Goal: Task Accomplishment & Management: Manage account settings

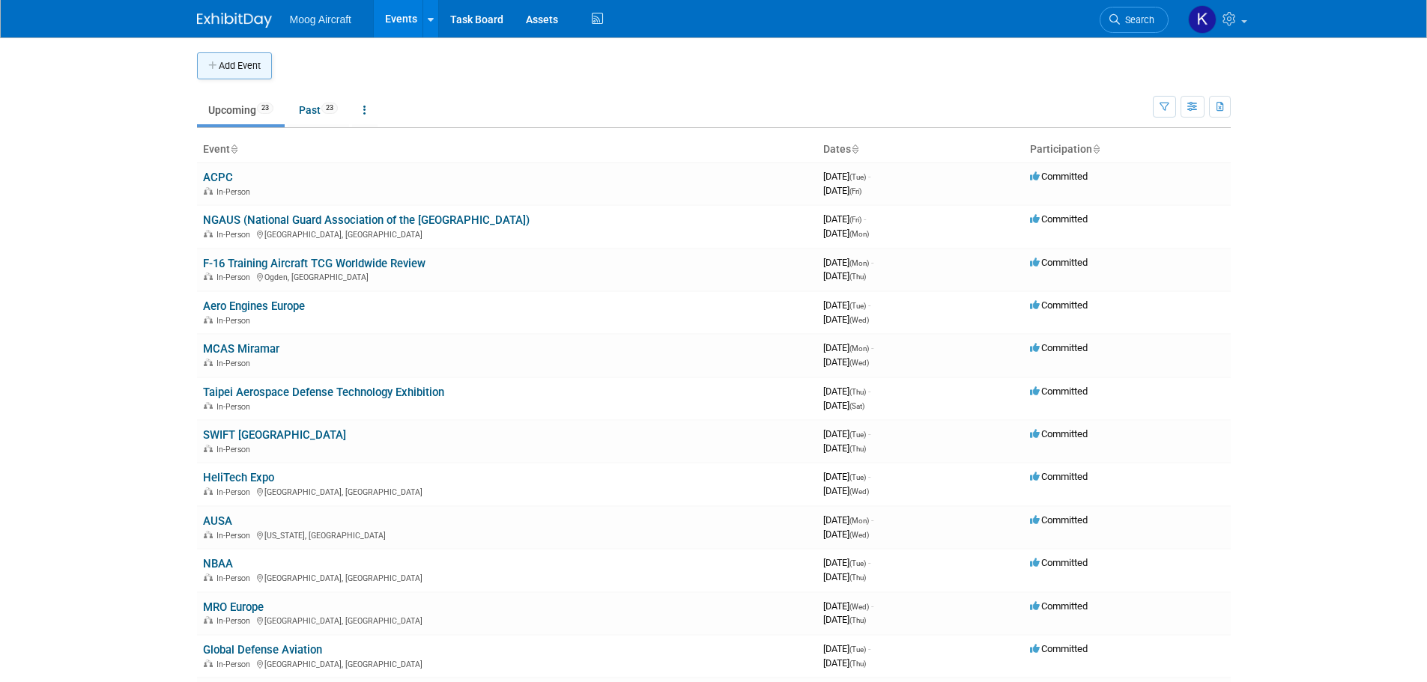
click at [244, 62] on button "Add Event" at bounding box center [234, 65] width 75 height 27
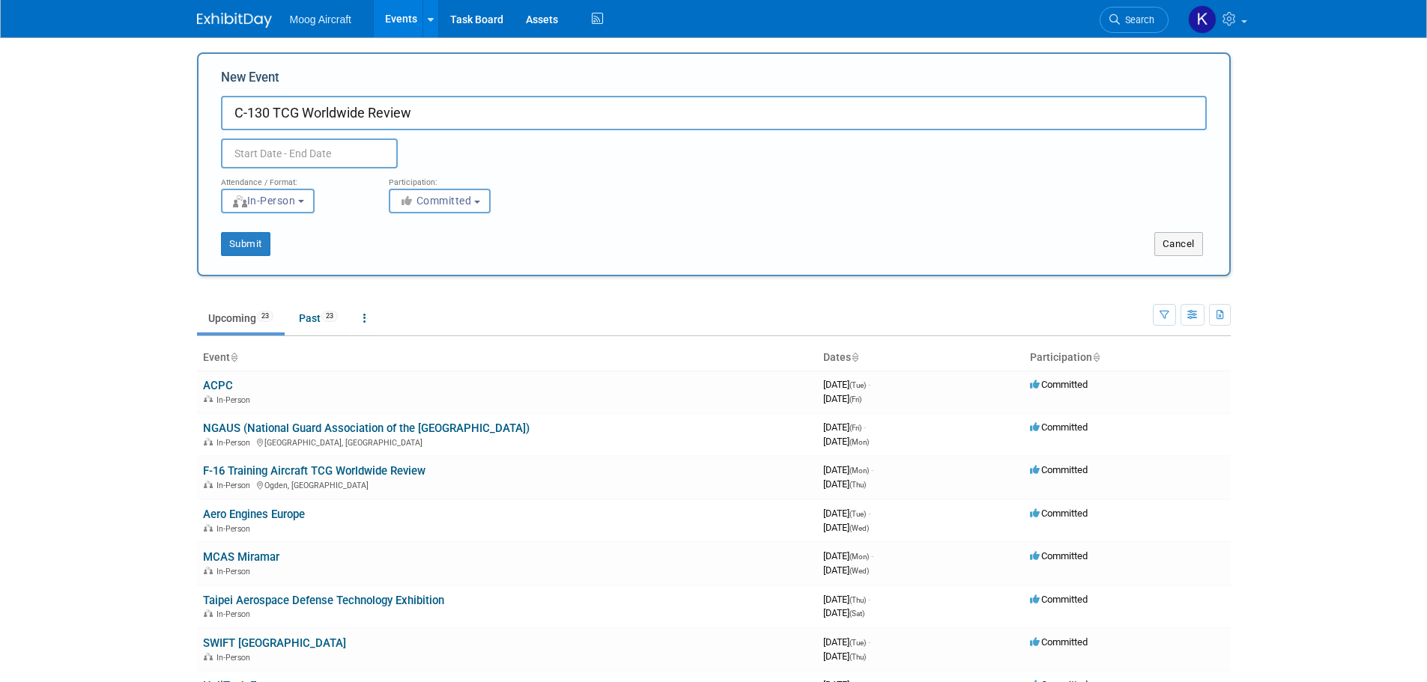
type input "C-130 TCG Worldwide Review"
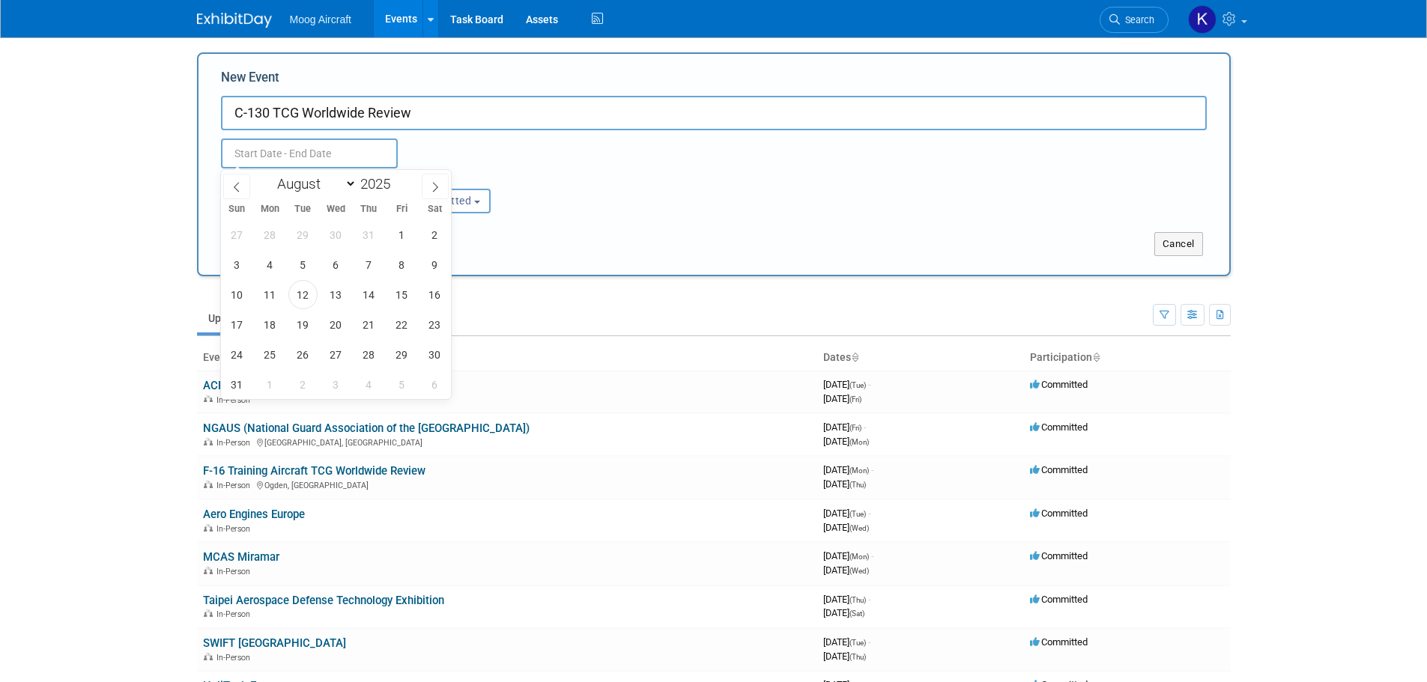
click at [295, 153] on input "text" at bounding box center [309, 154] width 177 height 30
click at [317, 185] on select "January February March April May June July August September October November De…" at bounding box center [313, 183] width 86 height 19
select select "9"
click at [270, 174] on select "January February March April May June July August September October November De…" at bounding box center [313, 183] width 86 height 19
click at [276, 357] on span "27" at bounding box center [269, 354] width 29 height 29
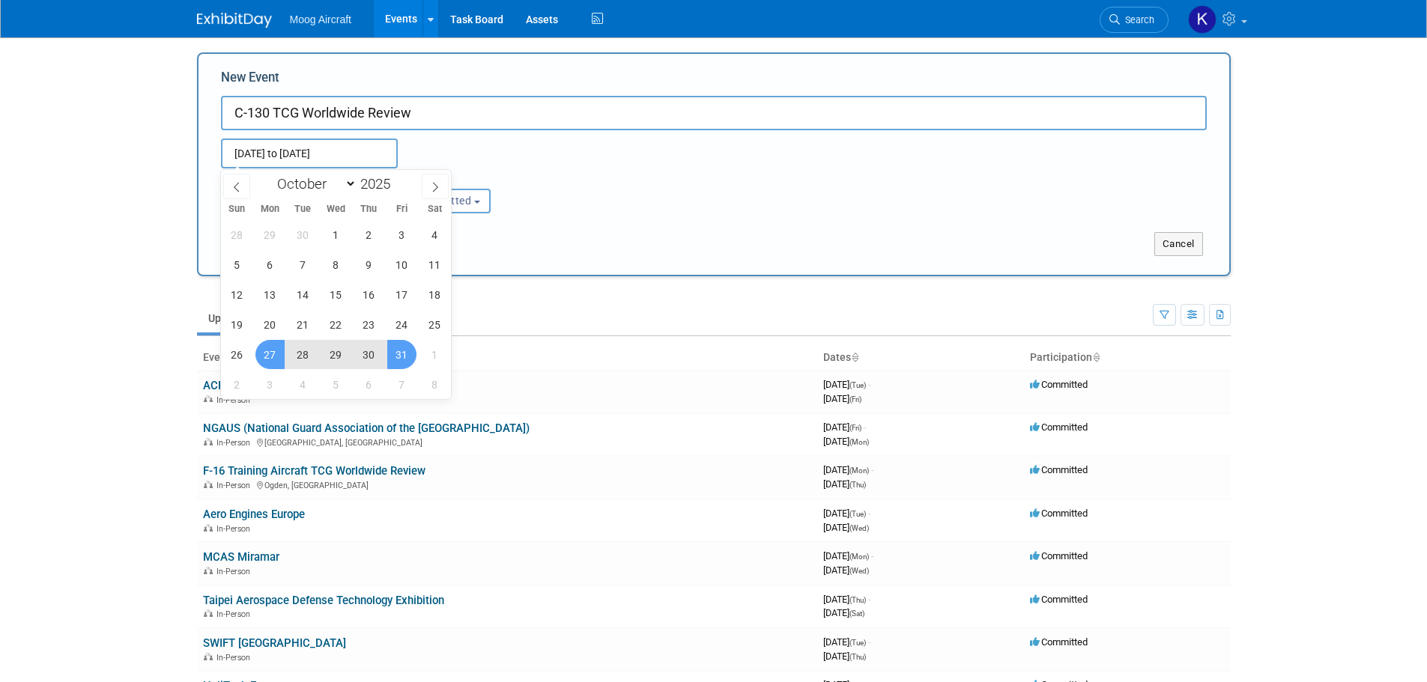
click at [395, 357] on span "31" at bounding box center [401, 354] width 29 height 29
type input "[DATE] to [DATE]"
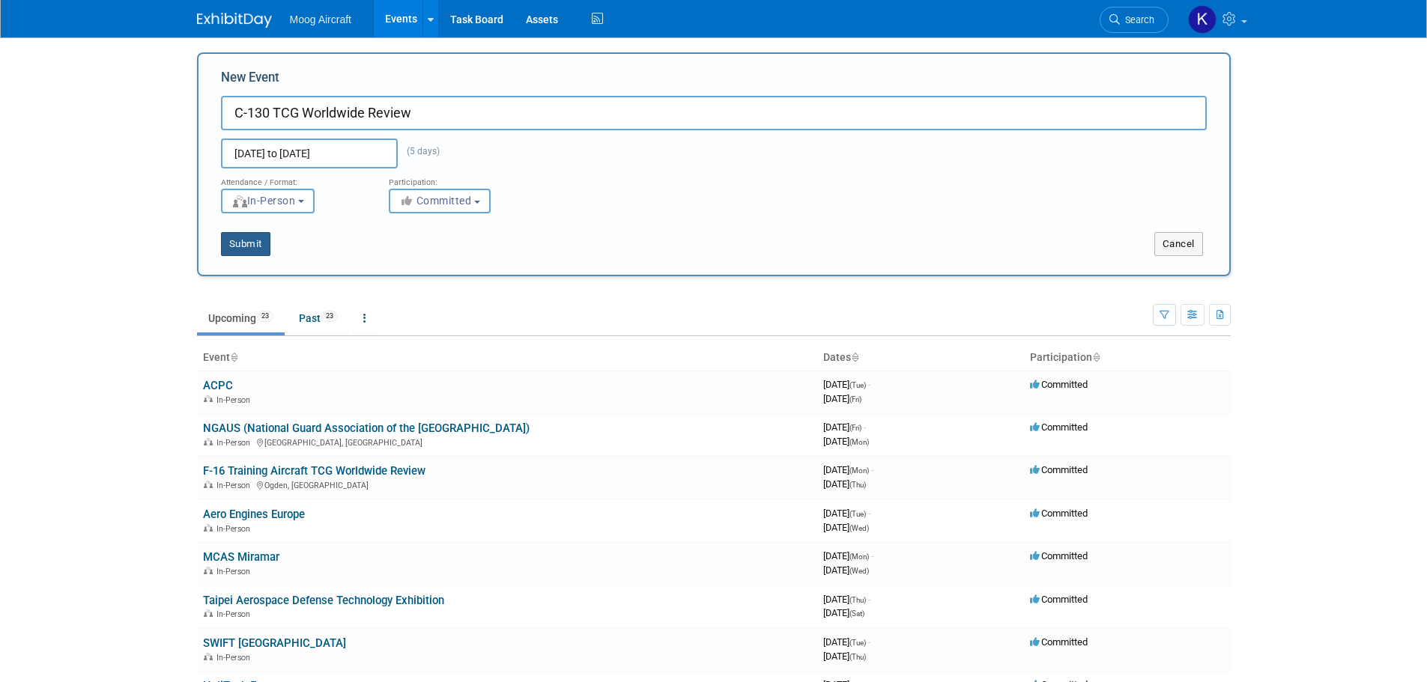
click at [257, 252] on button "Submit" at bounding box center [245, 244] width 49 height 24
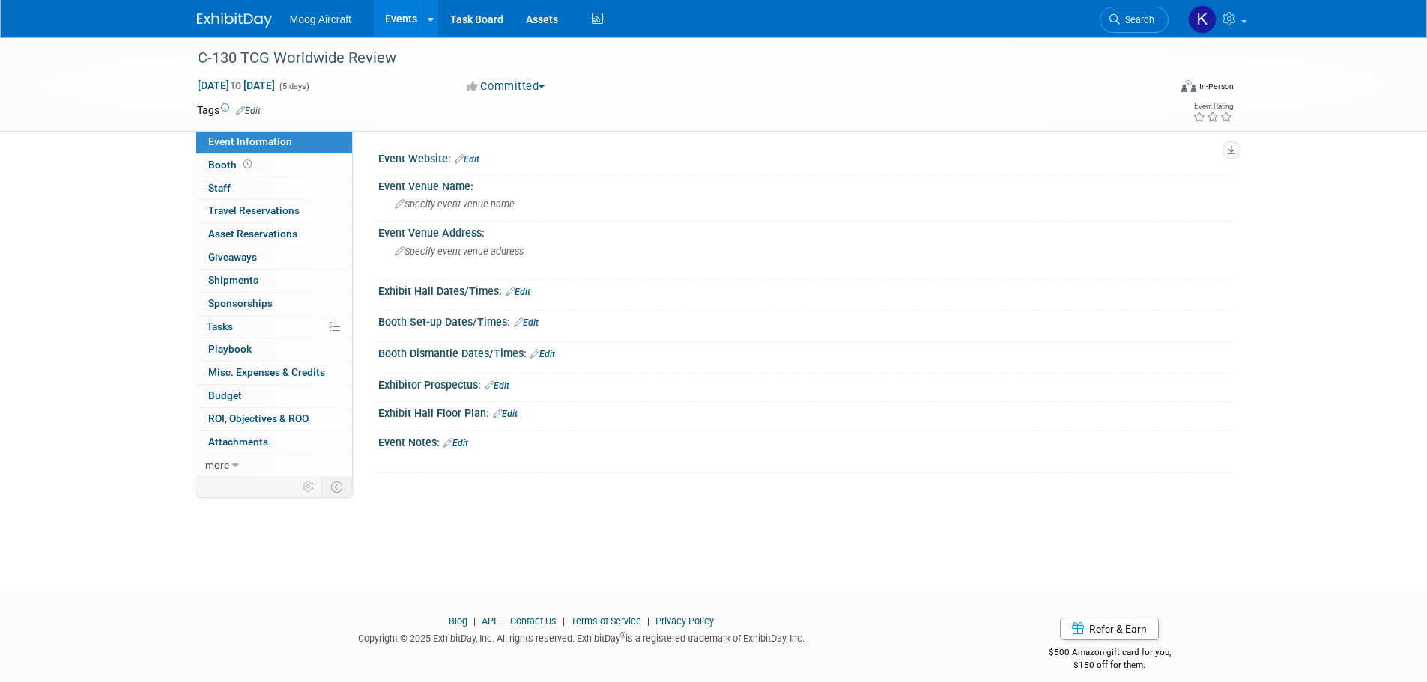
click at [470, 154] on link "Edit" at bounding box center [467, 159] width 25 height 10
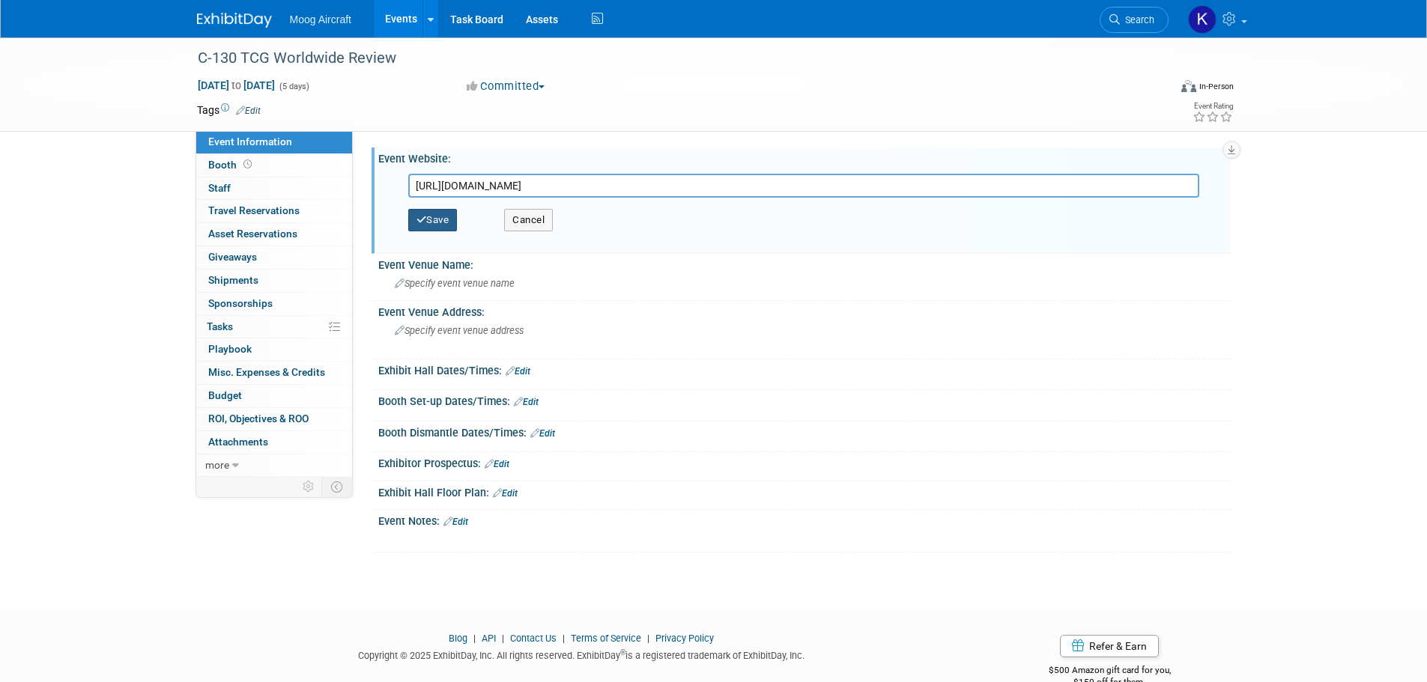
type input "[URL][DOMAIN_NAME]"
click at [456, 219] on button "Save" at bounding box center [432, 220] width 49 height 22
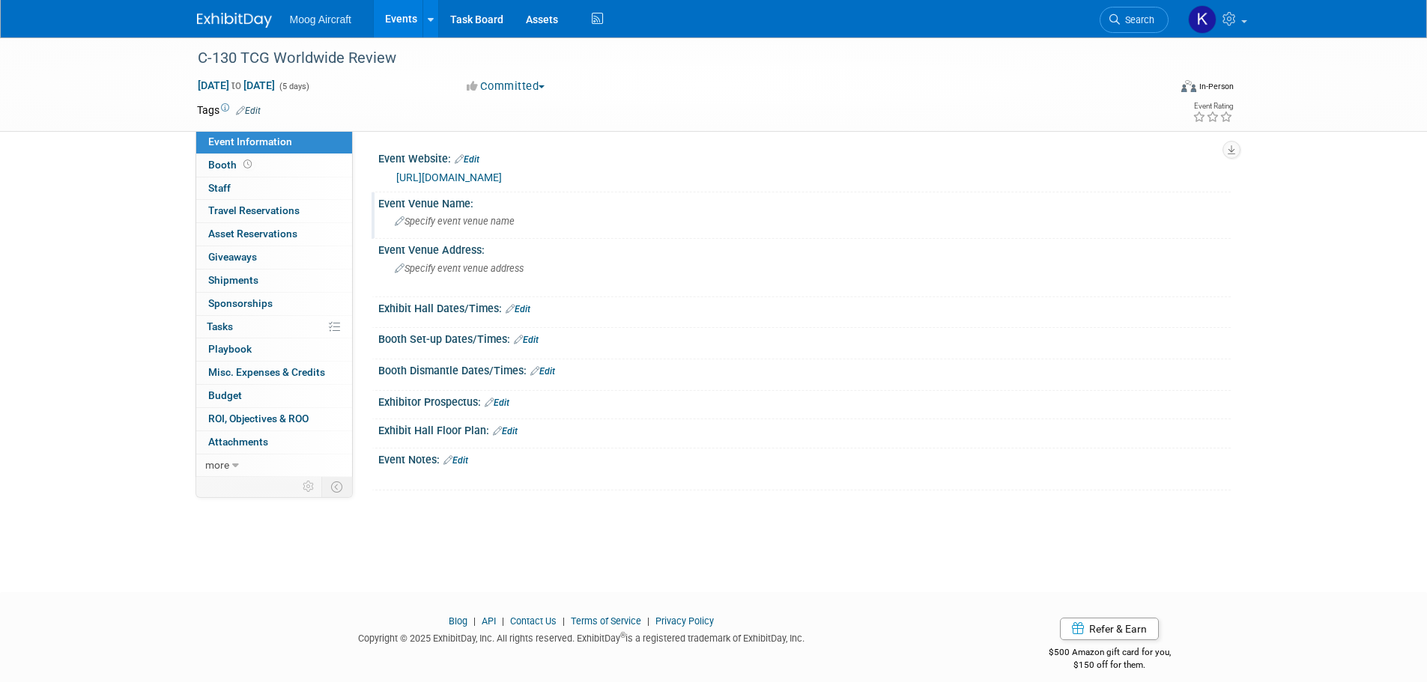
click at [440, 222] on span "Specify event venue name" at bounding box center [455, 221] width 120 height 11
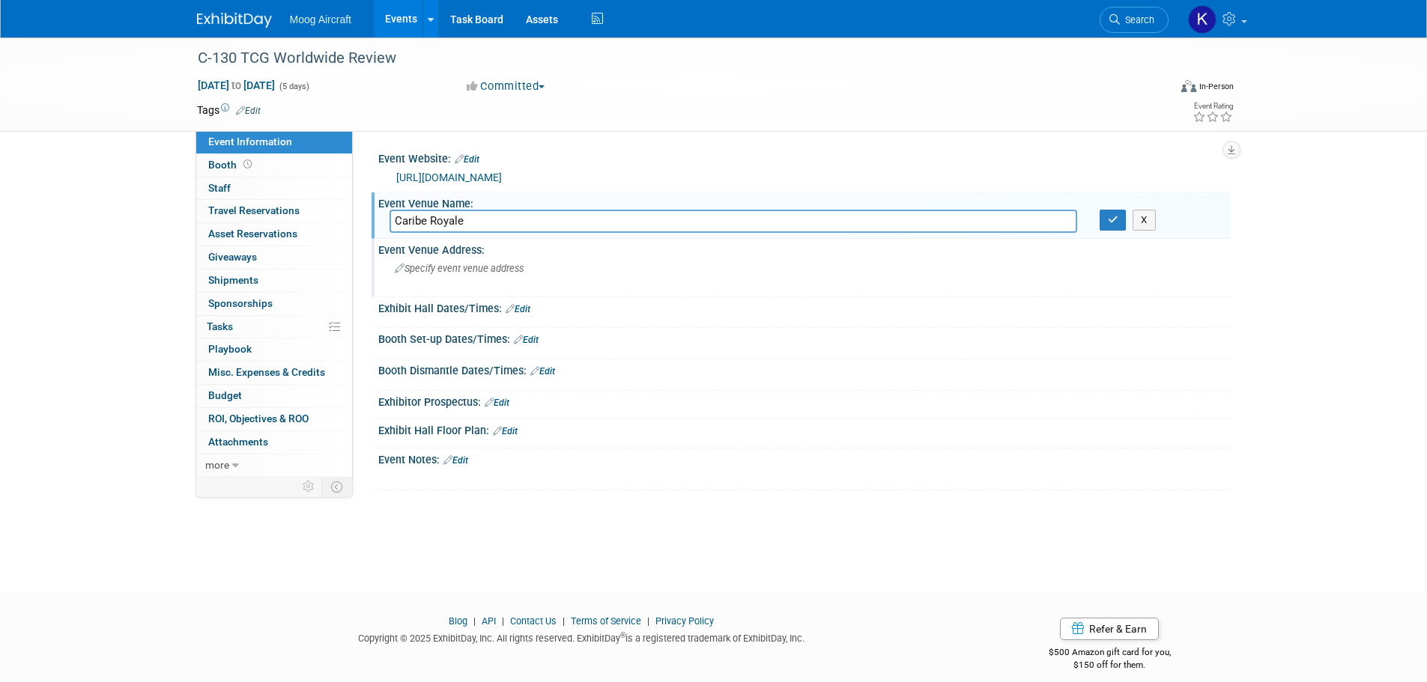
type input "Caribe Royale"
click at [487, 258] on div "Specify event venue address" at bounding box center [555, 274] width 332 height 34
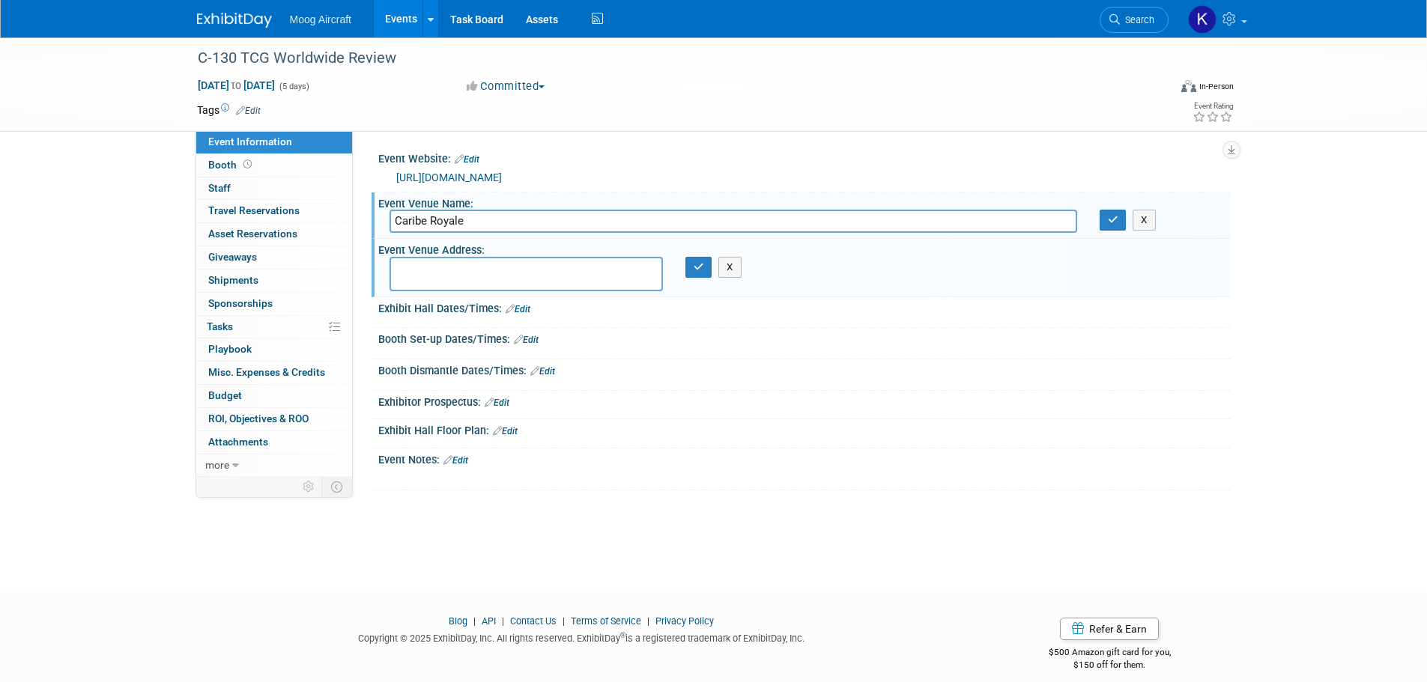
click at [580, 273] on textarea at bounding box center [525, 274] width 273 height 34
paste textarea "[STREET_ADDRESS]"
type textarea "[STREET_ADDRESS]"
click at [702, 273] on button "button" at bounding box center [698, 267] width 27 height 21
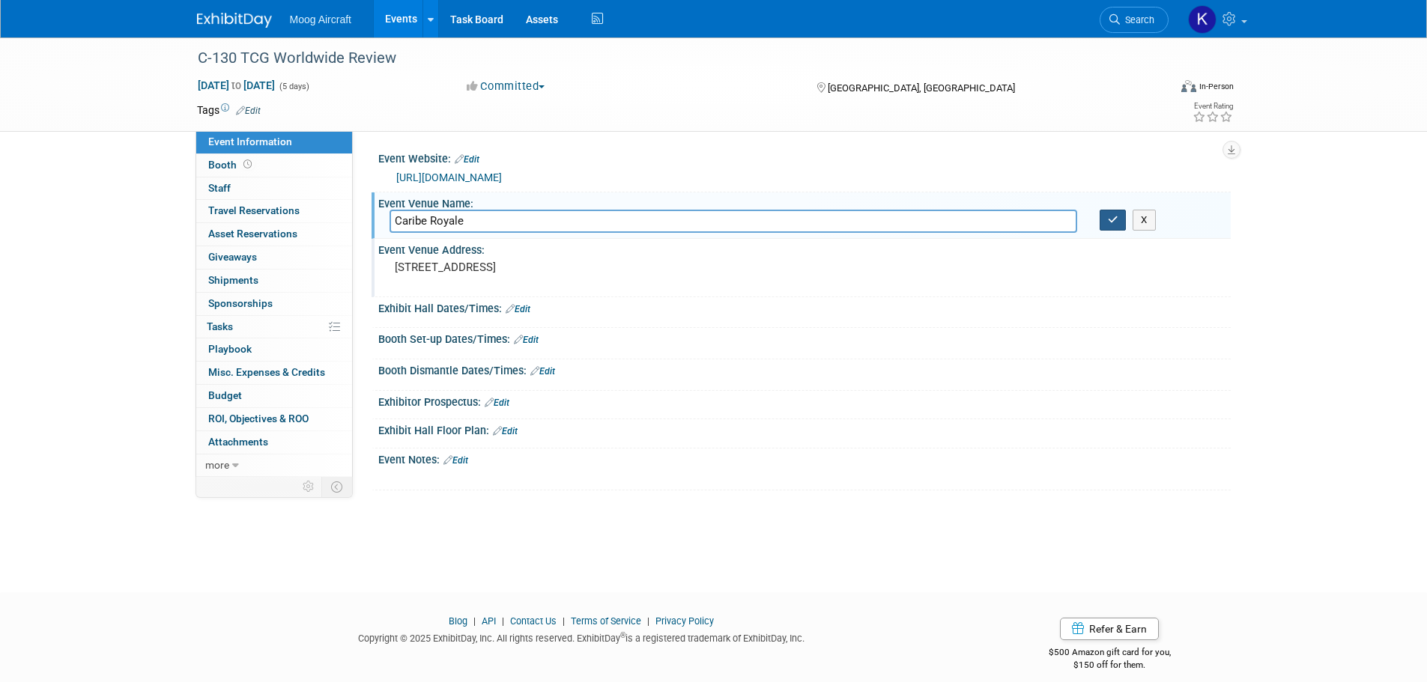
click at [1115, 225] on icon "button" at bounding box center [1113, 220] width 10 height 10
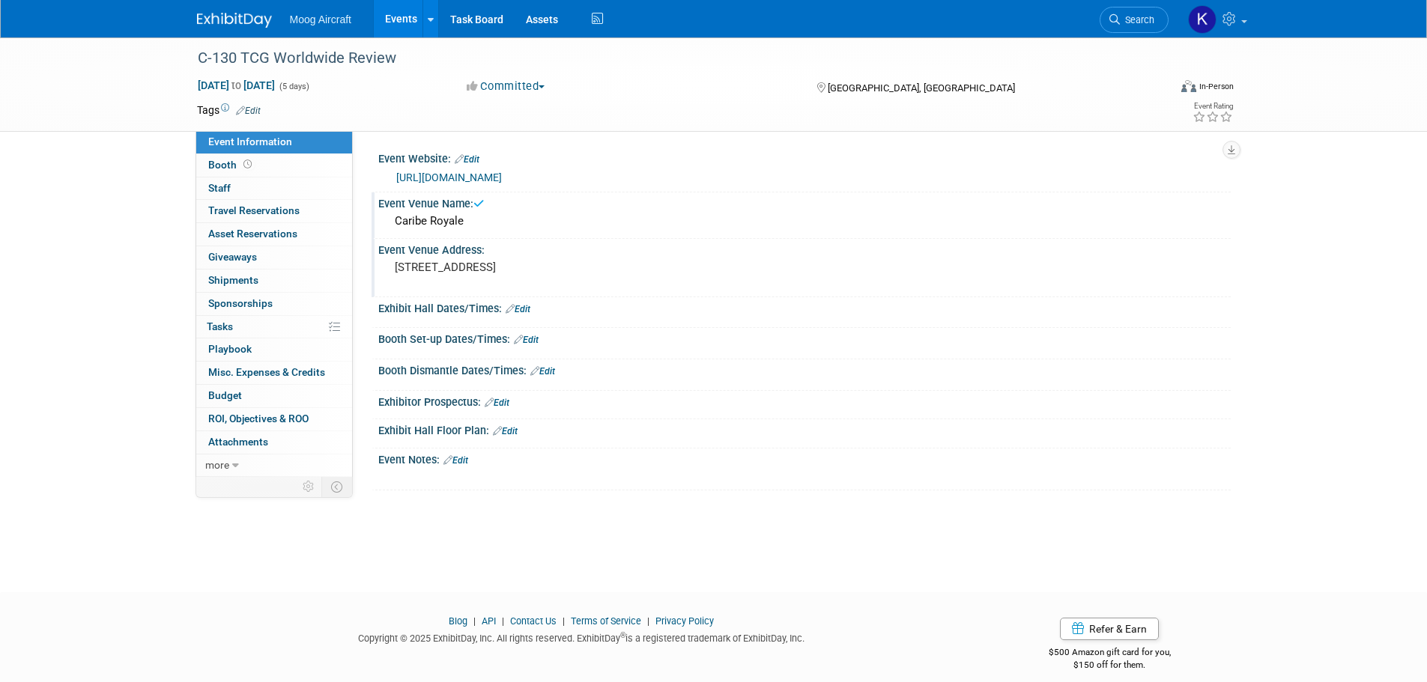
scroll to position [15, 0]
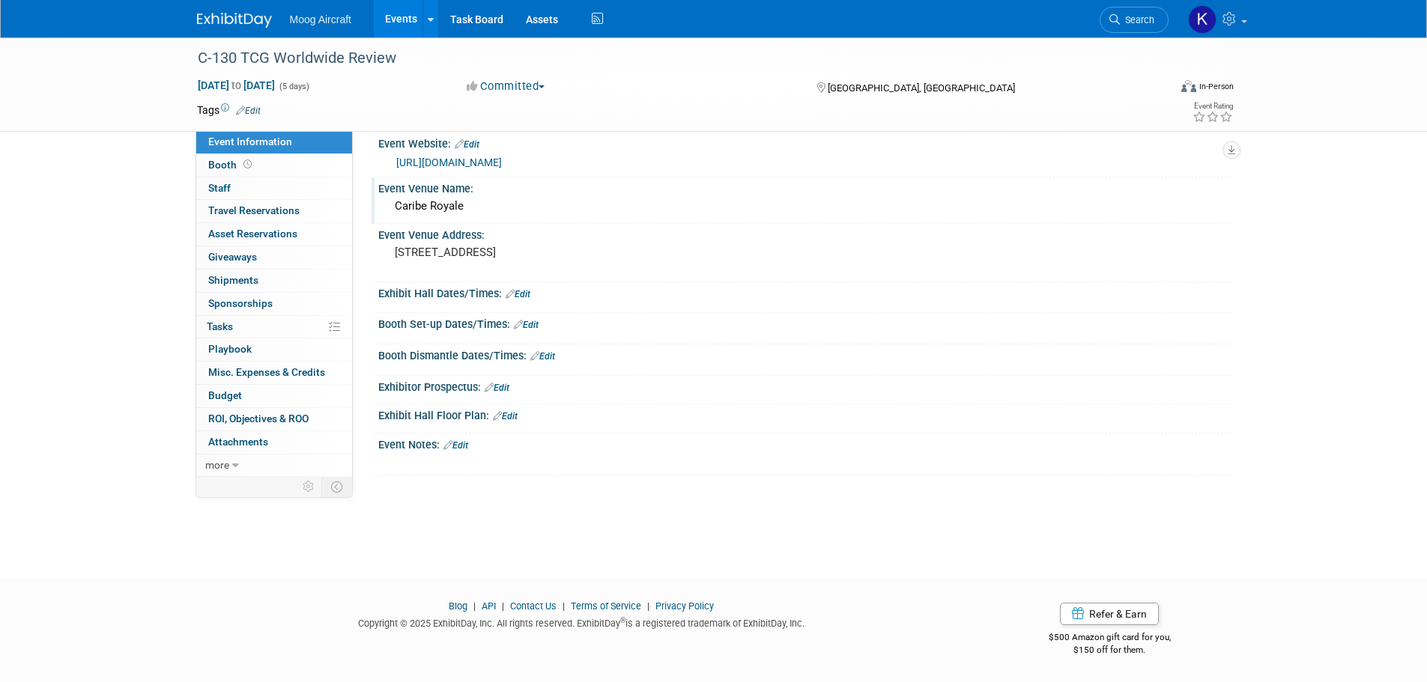
click at [528, 296] on link "Edit" at bounding box center [517, 294] width 25 height 10
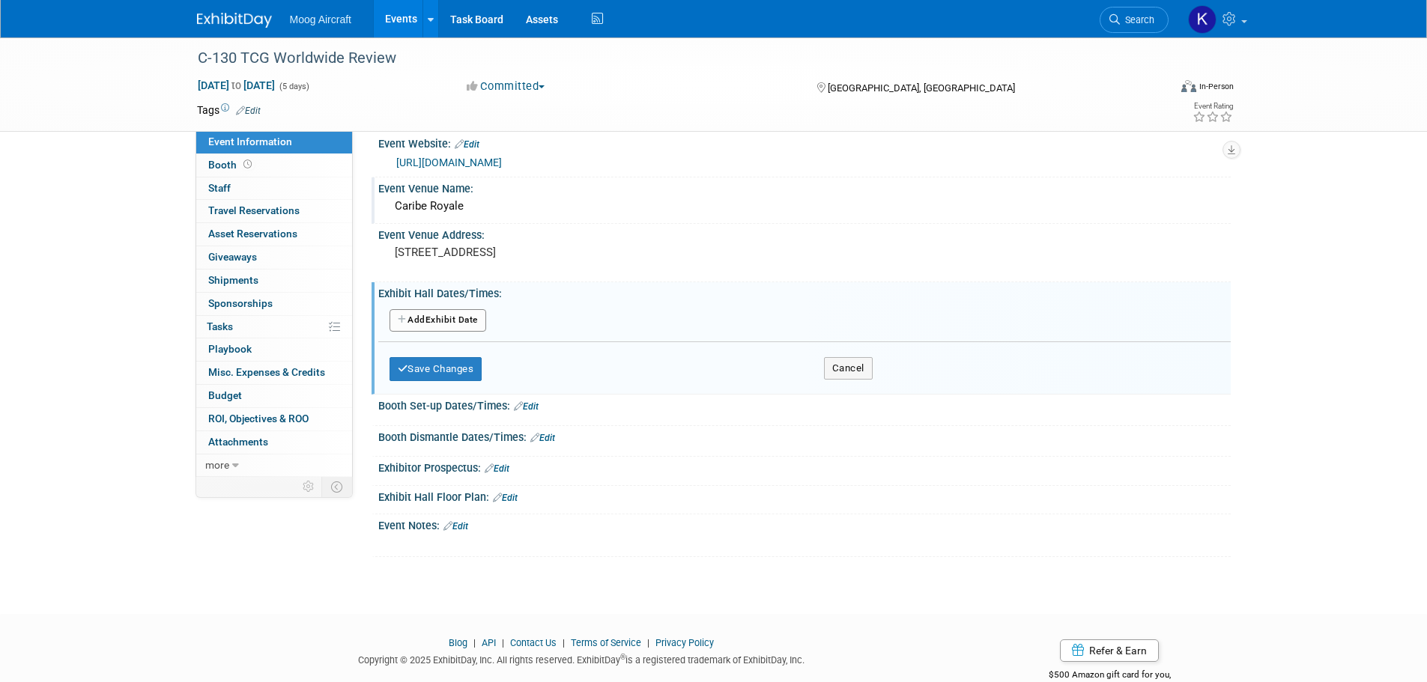
click at [446, 320] on button "Add Another Exhibit Date" at bounding box center [437, 320] width 97 height 22
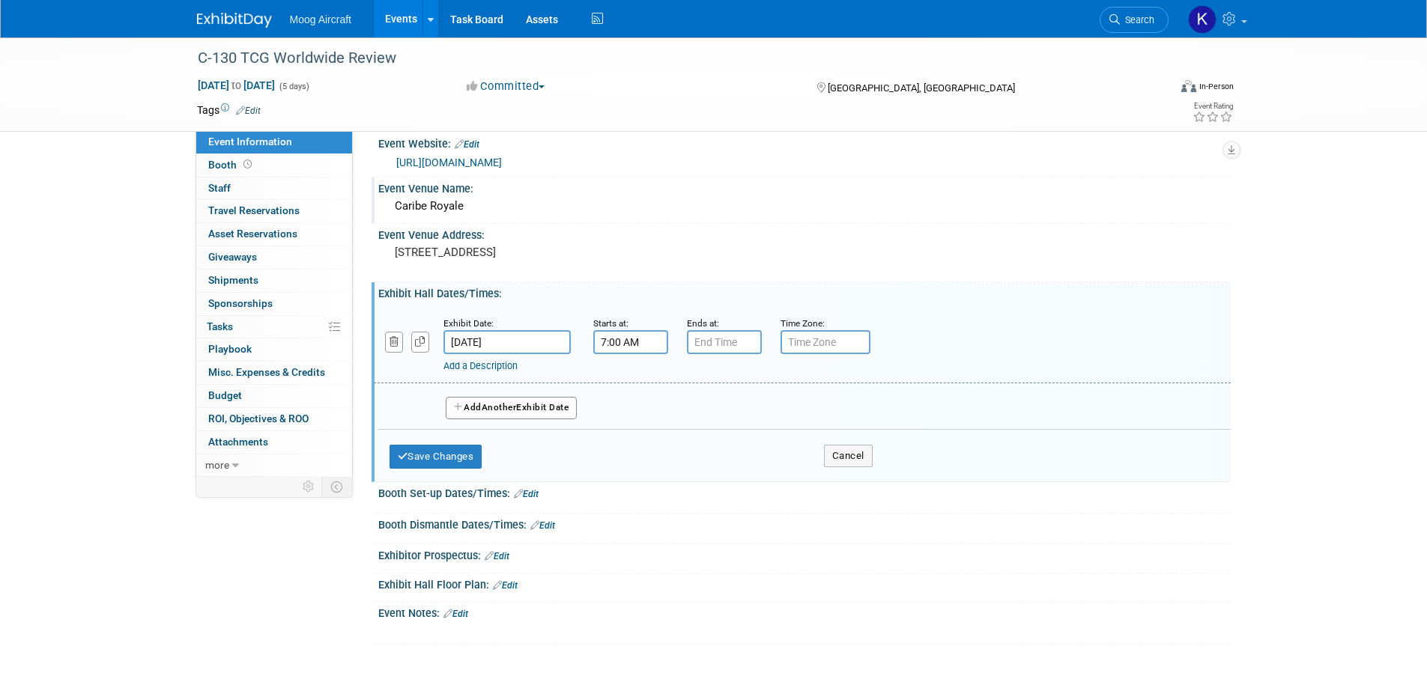
click at [648, 337] on input "7:00 AM" at bounding box center [630, 342] width 75 height 24
click at [627, 442] on span at bounding box center [628, 444] width 26 height 26
click at [690, 401] on span "00" at bounding box center [698, 411] width 28 height 27
click at [704, 424] on td "30" at bounding box center [717, 420] width 48 height 40
type input "6:30 AM"
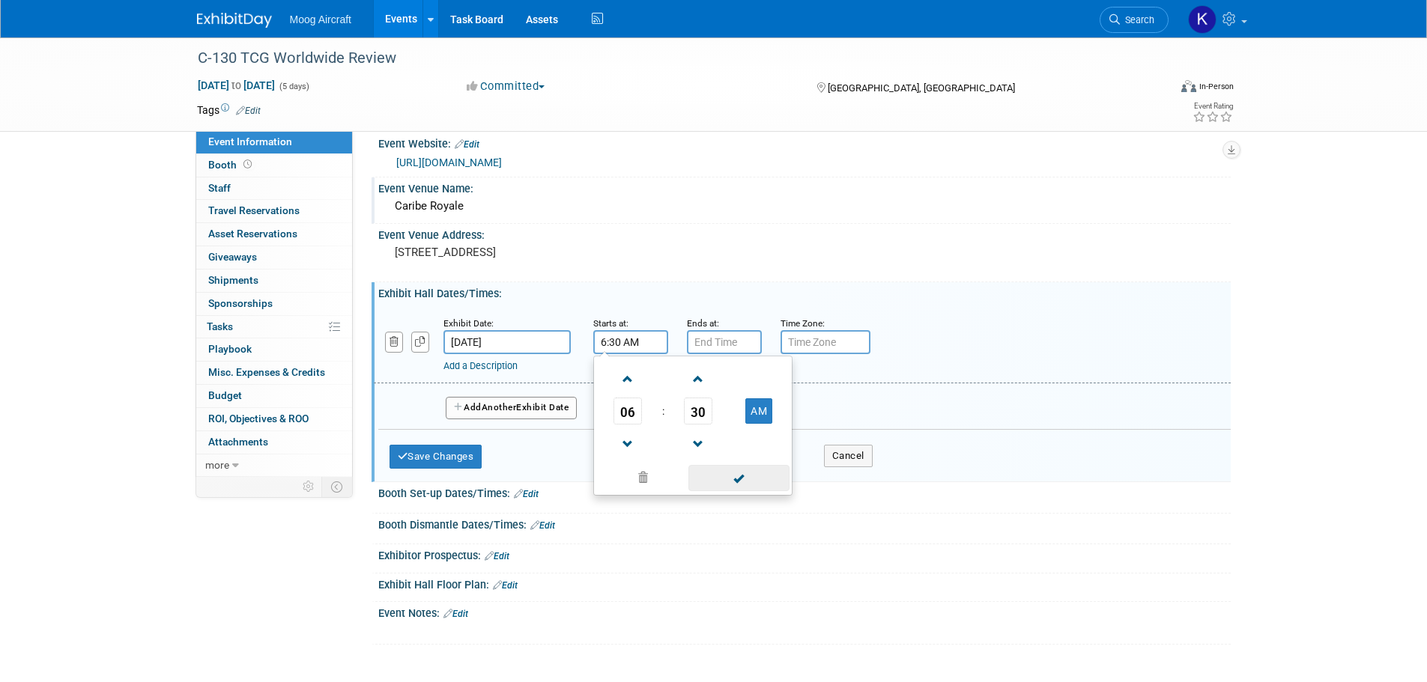
click at [750, 475] on span at bounding box center [738, 478] width 101 height 26
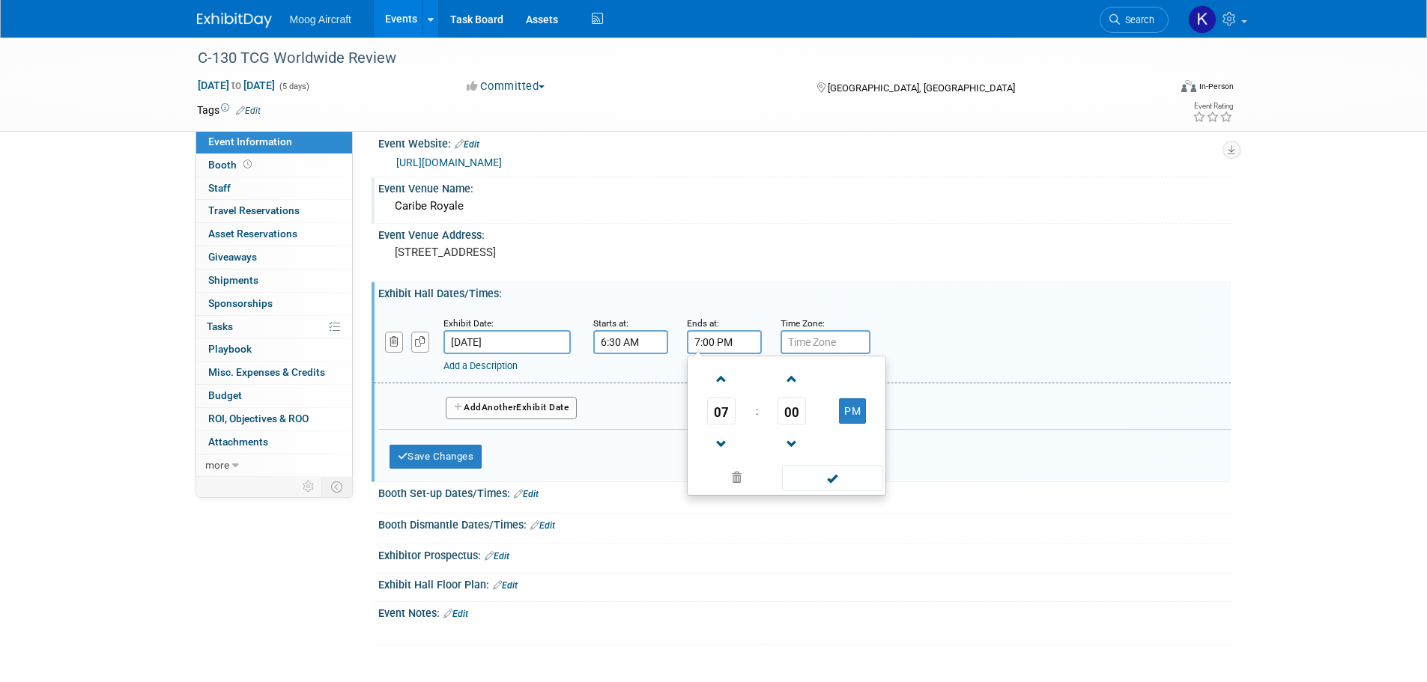
click at [717, 336] on input "7:00 PM" at bounding box center [724, 342] width 75 height 24
click at [735, 407] on span "07" at bounding box center [721, 411] width 28 height 27
click at [773, 413] on td "05" at bounding box center [762, 420] width 48 height 40
type input "5:00 PM"
click at [813, 473] on span at bounding box center [832, 478] width 101 height 26
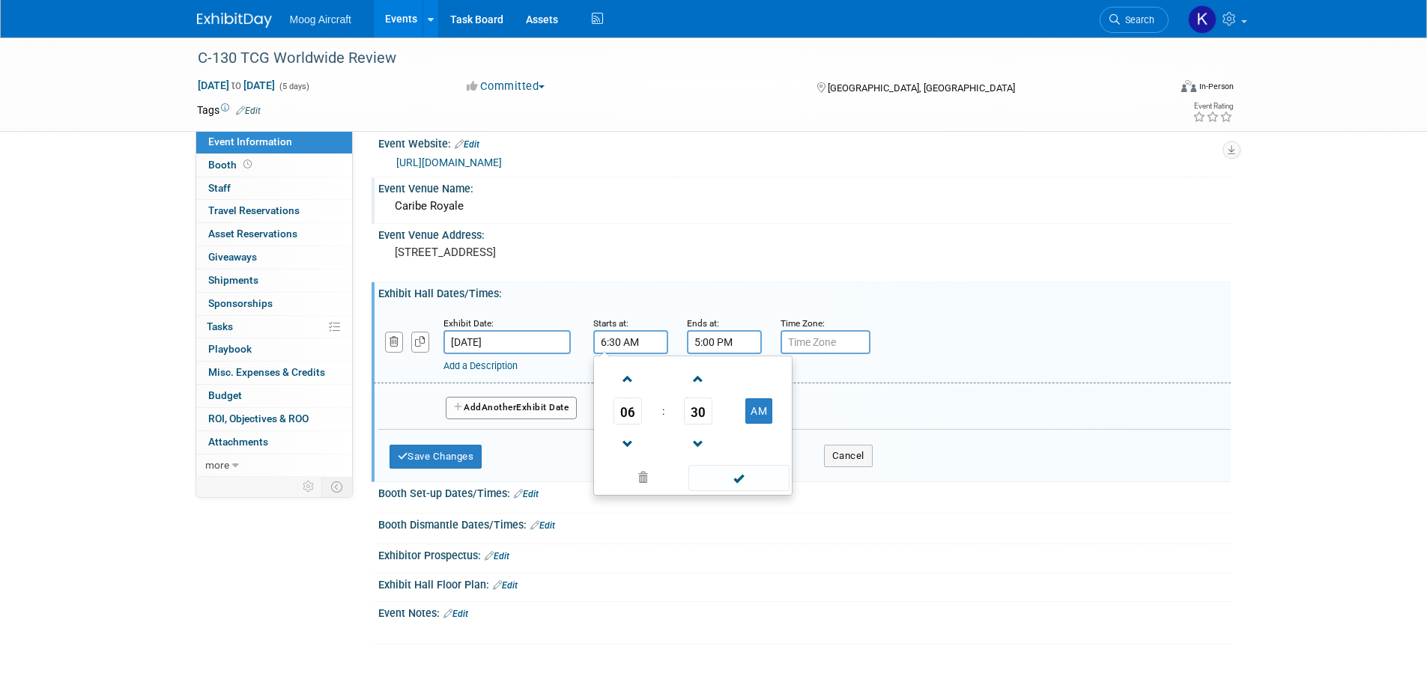
click at [653, 335] on input "6:30 AM" at bounding box center [630, 342] width 75 height 24
click at [631, 401] on span "06" at bounding box center [627, 411] width 28 height 27
click at [613, 456] on td "08" at bounding box center [621, 460] width 48 height 40
type input "8:30 AM"
click at [719, 479] on span at bounding box center [738, 478] width 101 height 26
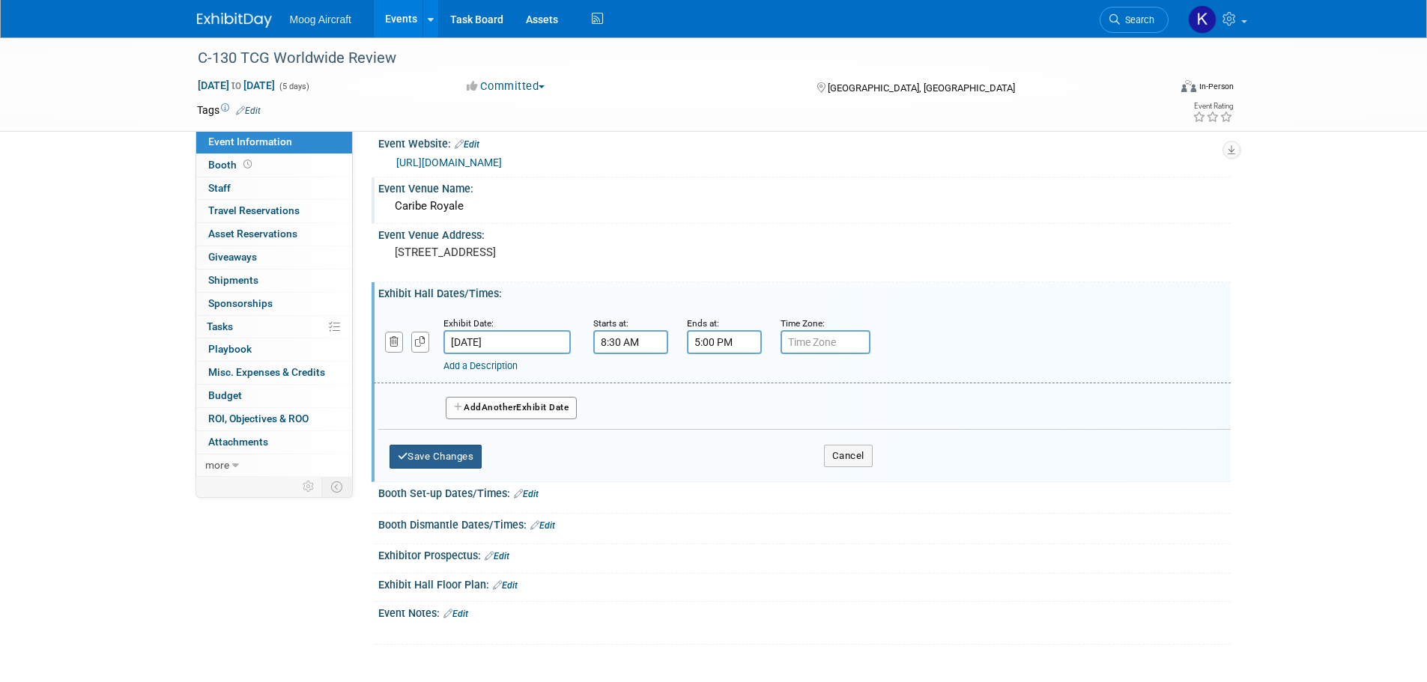
click at [481, 452] on button "Save Changes" at bounding box center [435, 457] width 93 height 24
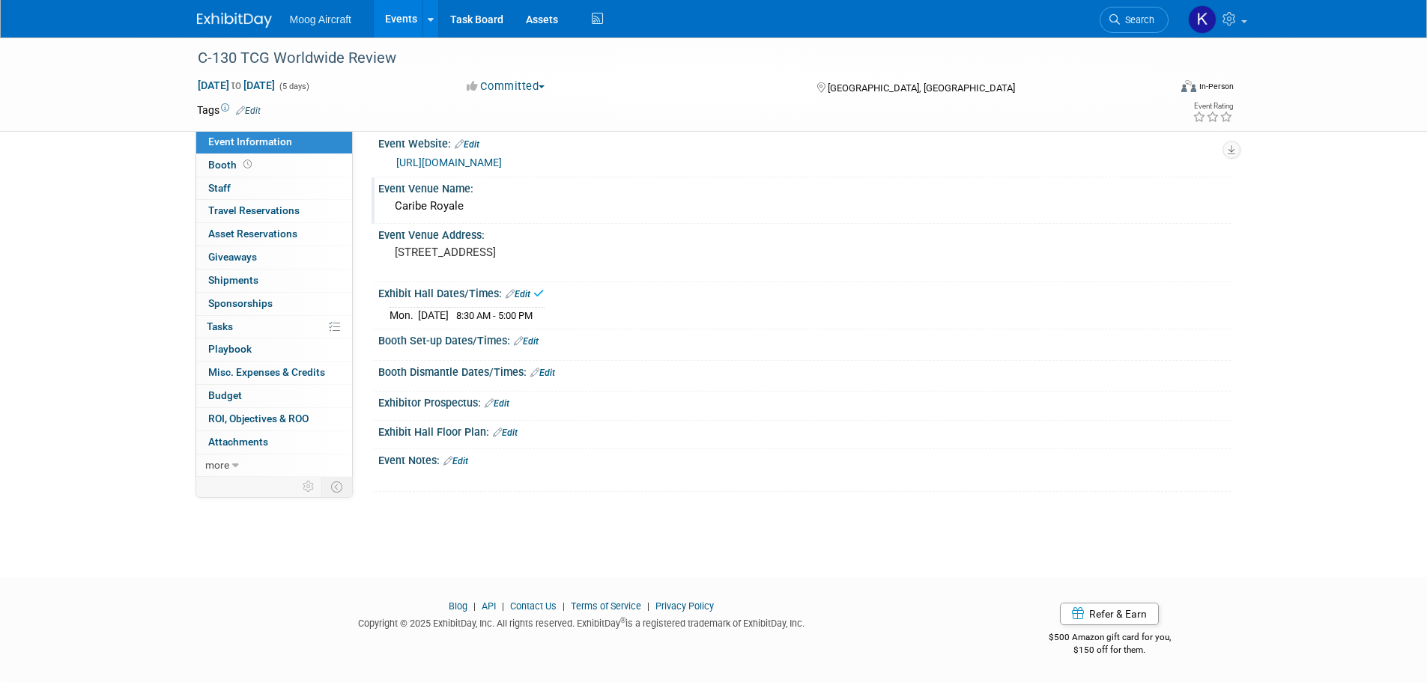
click at [461, 460] on link "Edit" at bounding box center [455, 461] width 25 height 10
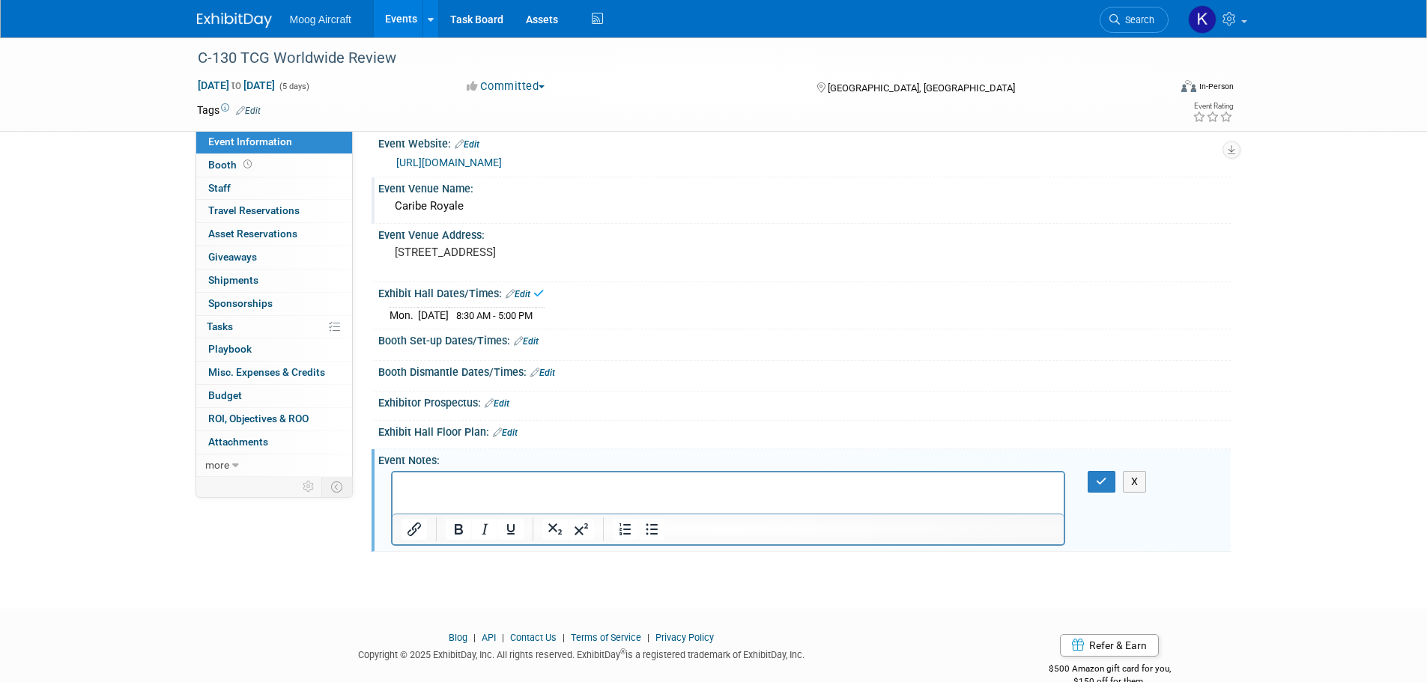
scroll to position [0, 0]
click at [660, 478] on p "[DATE] - Registration Opens" at bounding box center [728, 485] width 654 height 15
click at [593, 487] on p "[DATE] - Registration Opens @6:30 - 3:30pm" at bounding box center [728, 485] width 654 height 15
drag, startPoint x: 1096, startPoint y: 479, endPoint x: 580, endPoint y: 4, distance: 701.1
click at [1096, 479] on icon "button" at bounding box center [1101, 481] width 11 height 10
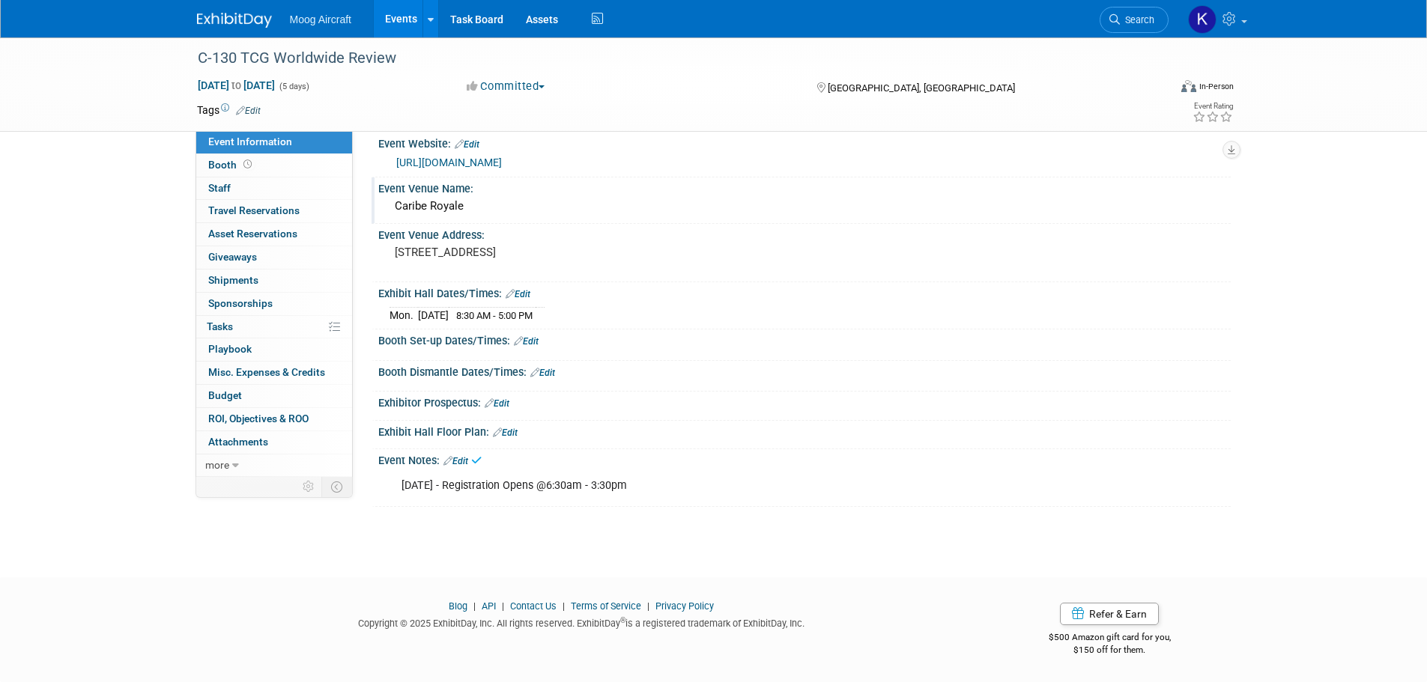
click at [523, 298] on link "Edit" at bounding box center [517, 294] width 25 height 10
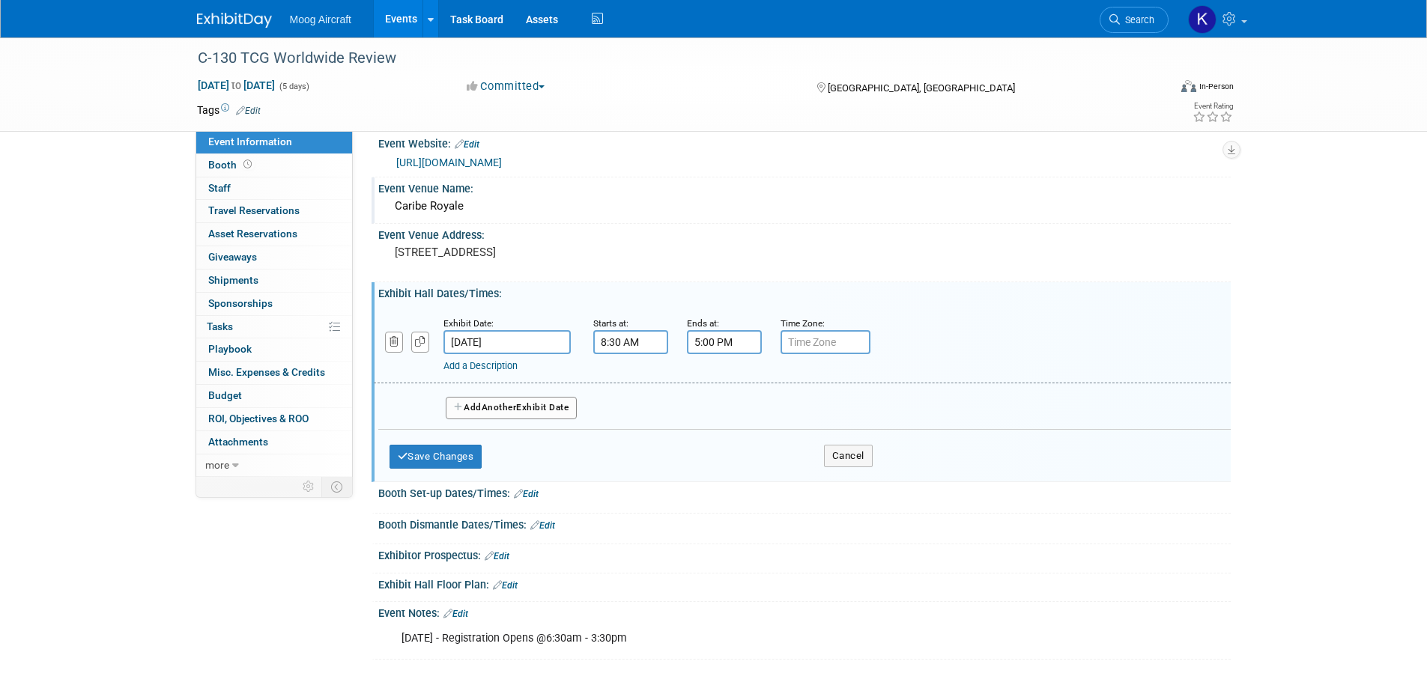
click at [487, 405] on span "Another" at bounding box center [499, 407] width 35 height 10
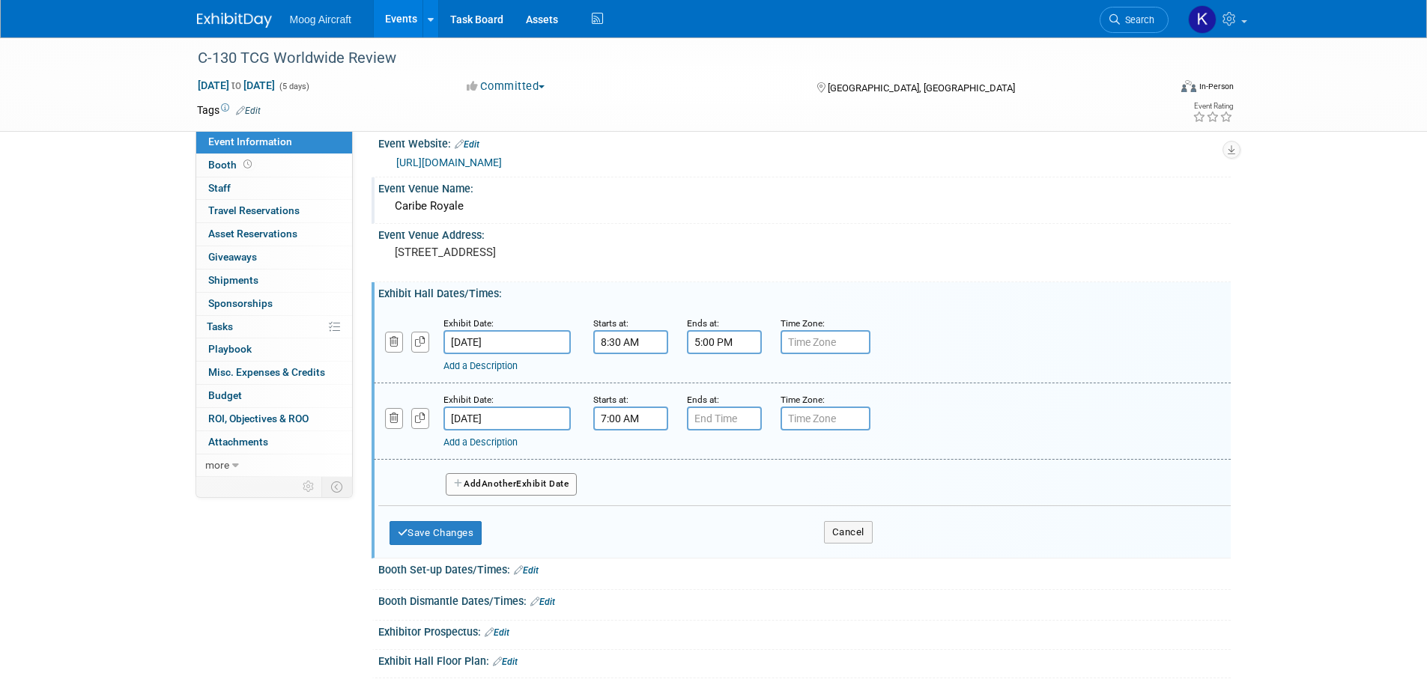
click at [613, 424] on input "7:00 AM" at bounding box center [630, 419] width 75 height 24
click at [618, 473] on link at bounding box center [627, 455] width 28 height 38
type input "8:00 AM"
click at [762, 554] on span at bounding box center [738, 554] width 101 height 26
click at [744, 419] on input "7:00 PM" at bounding box center [724, 419] width 75 height 24
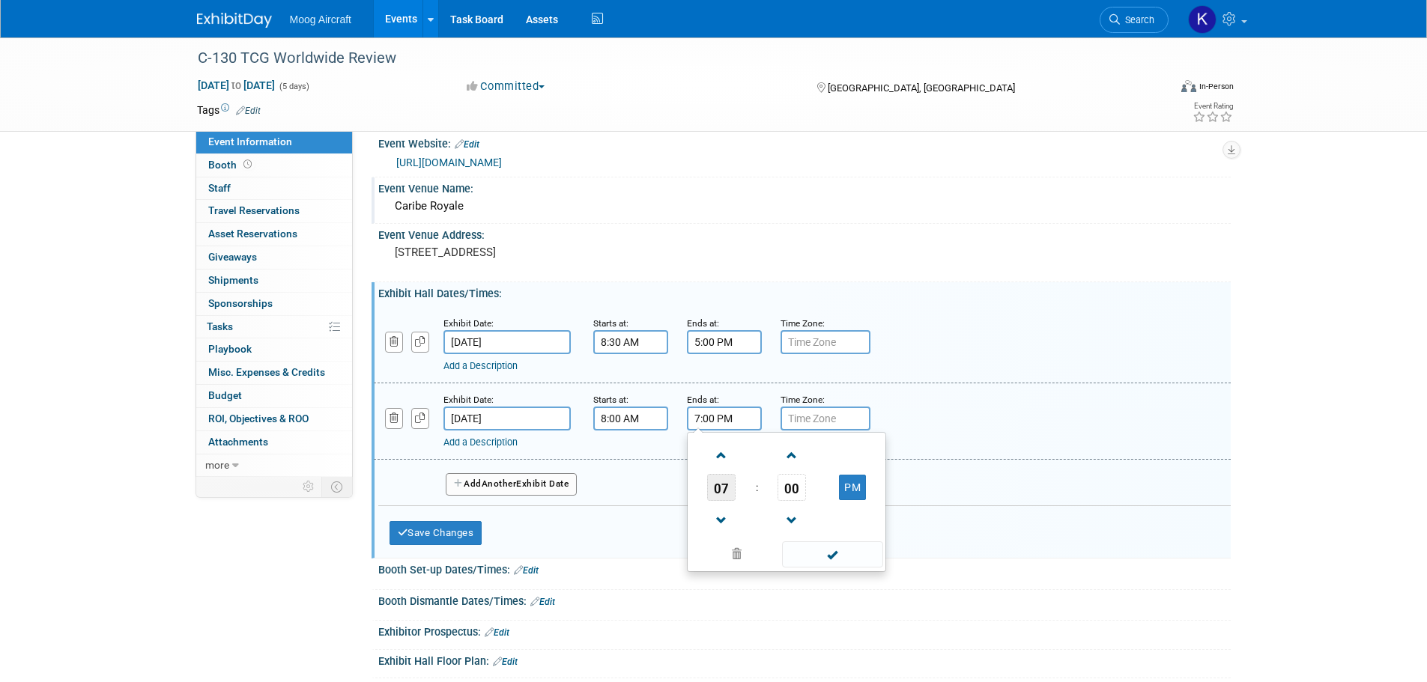
click at [722, 493] on span "07" at bounding box center [721, 487] width 28 height 27
click at [723, 503] on td "04" at bounding box center [714, 496] width 48 height 40
click at [795, 479] on span "00" at bounding box center [791, 487] width 28 height 27
click at [814, 504] on td "30" at bounding box center [810, 496] width 48 height 40
type input "4:30 PM"
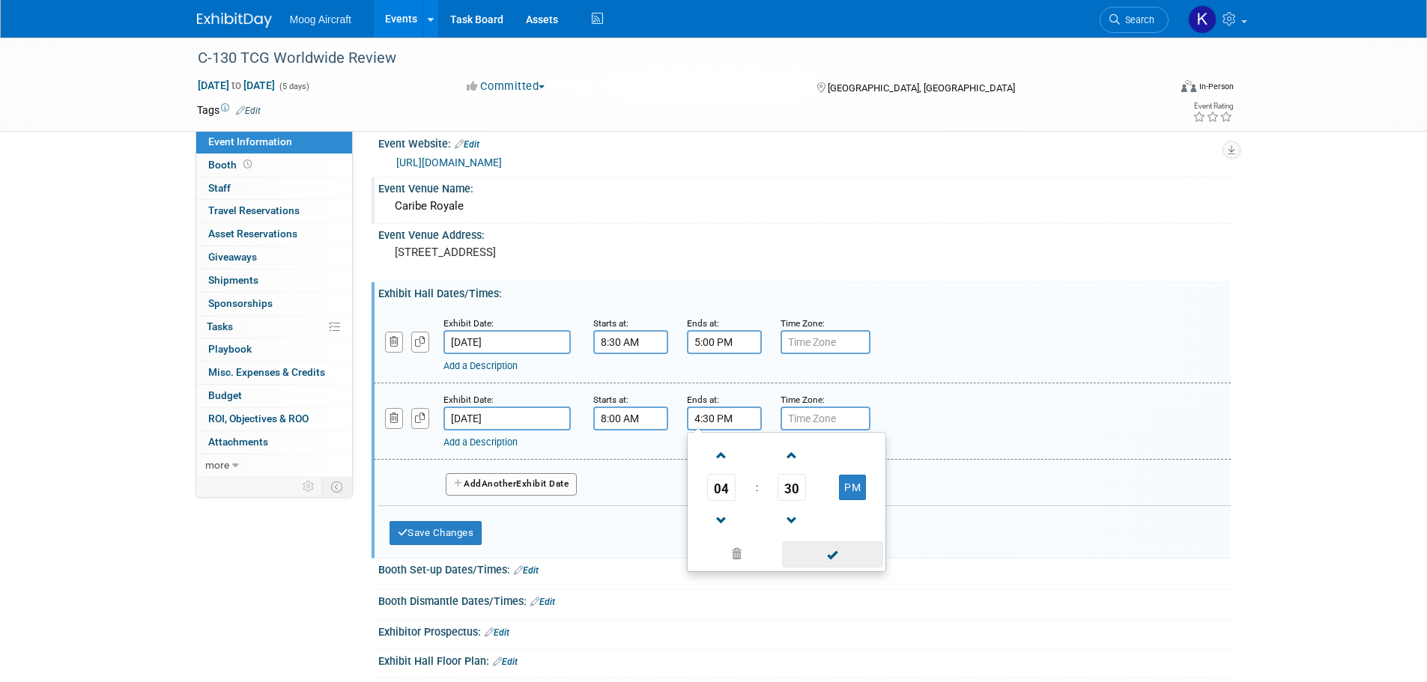
click at [827, 564] on span at bounding box center [832, 554] width 101 height 26
click at [573, 480] on button "Add Another Exhibit Date" at bounding box center [512, 484] width 132 height 22
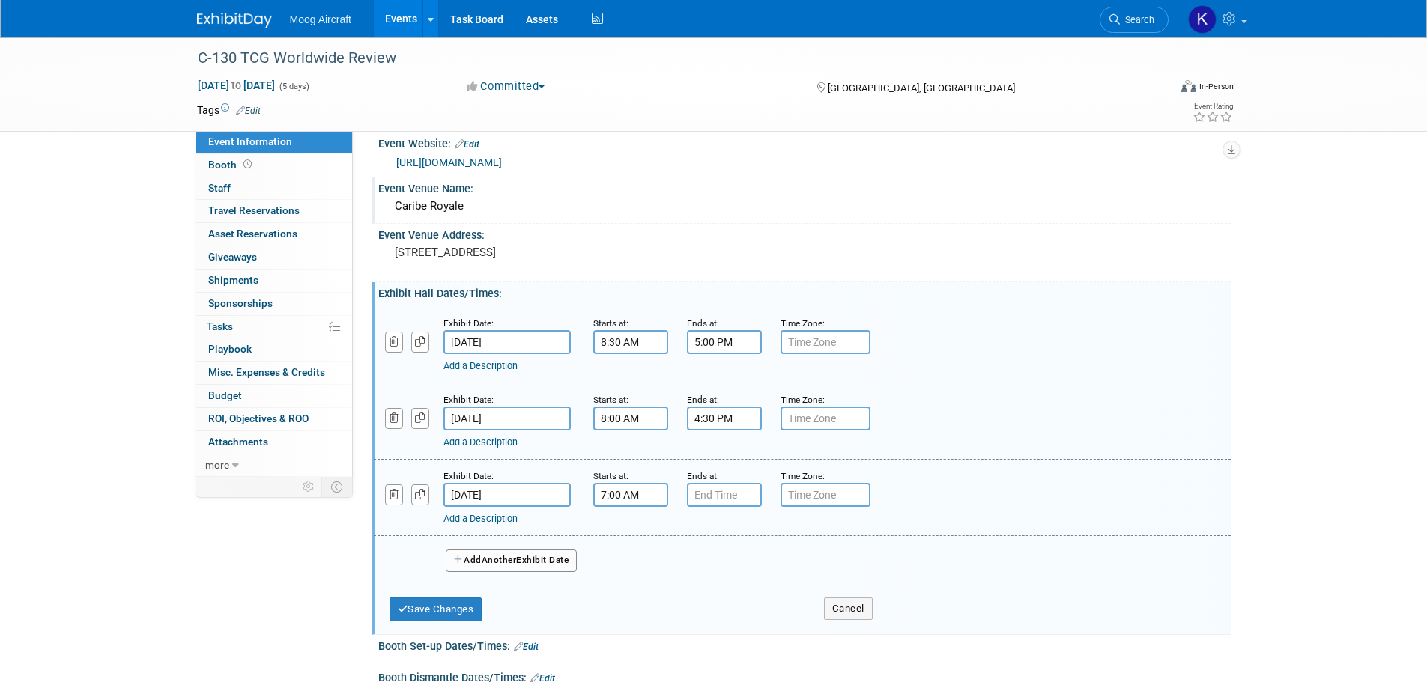
click at [616, 505] on input "7:00 AM" at bounding box center [630, 495] width 75 height 24
click at [631, 546] on link at bounding box center [627, 531] width 28 height 38
type input "8:00 AM"
click at [747, 618] on span at bounding box center [738, 631] width 101 height 26
click at [736, 499] on input "7:00 PM" at bounding box center [724, 495] width 75 height 24
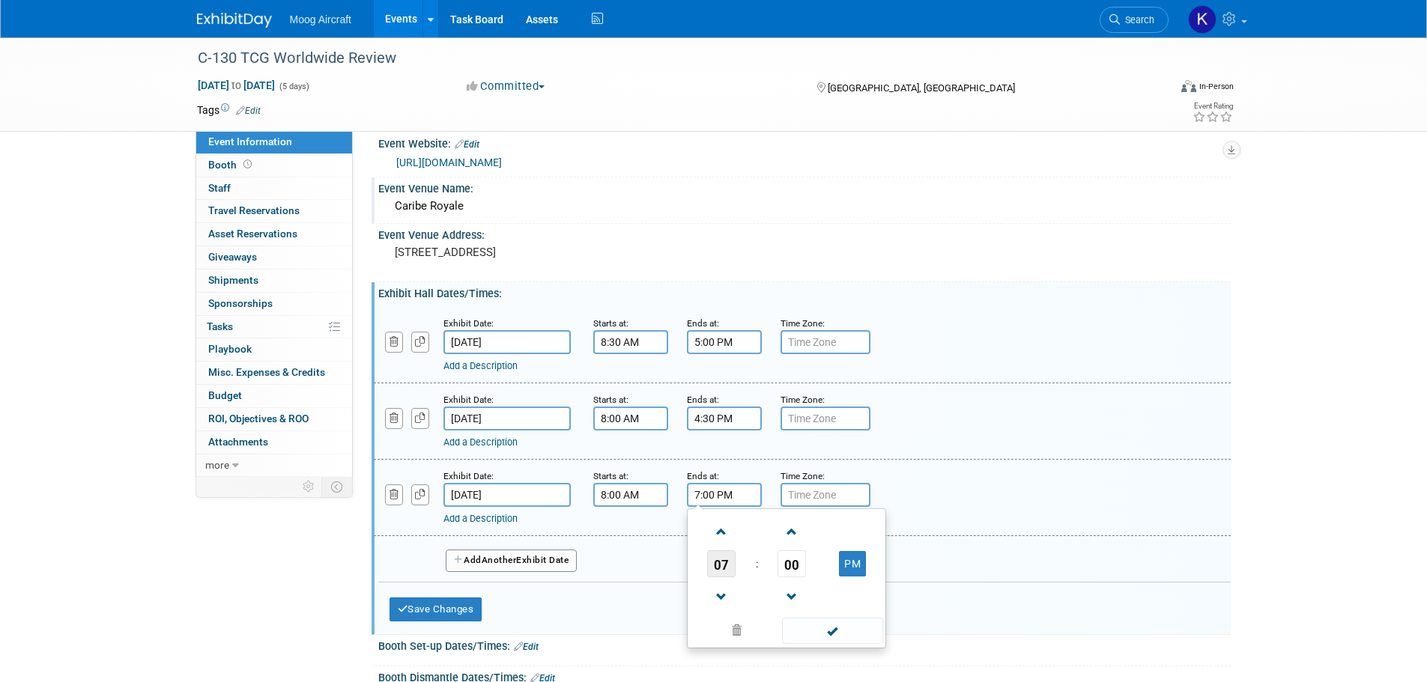
click at [722, 565] on span "07" at bounding box center [721, 563] width 28 height 27
click at [762, 584] on td "05" at bounding box center [762, 573] width 48 height 40
click at [773, 577] on td at bounding box center [792, 596] width 62 height 38
click at [792, 565] on span "00" at bounding box center [791, 563] width 28 height 27
click at [806, 582] on td "30" at bounding box center [810, 573] width 48 height 40
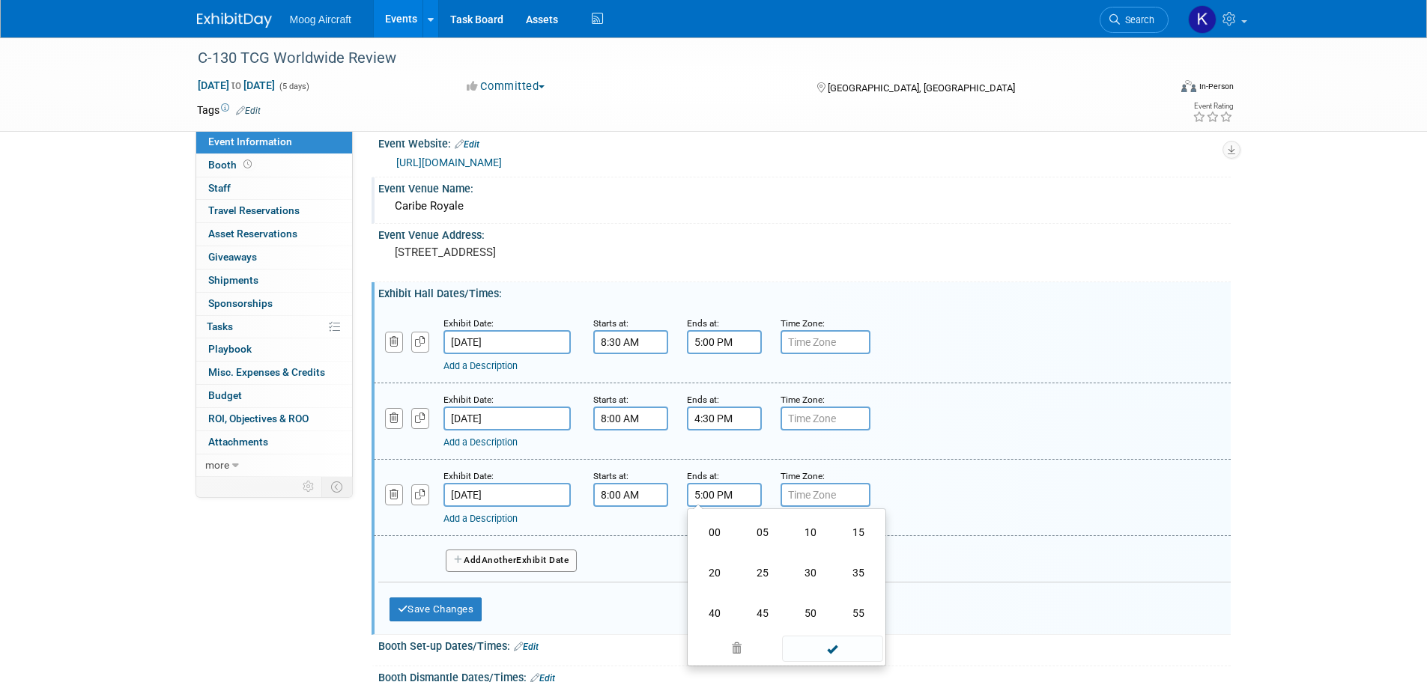
type input "5:30 PM"
click at [825, 630] on span at bounding box center [832, 631] width 101 height 26
click at [541, 562] on button "Add Another Exhibit Date" at bounding box center [512, 561] width 132 height 22
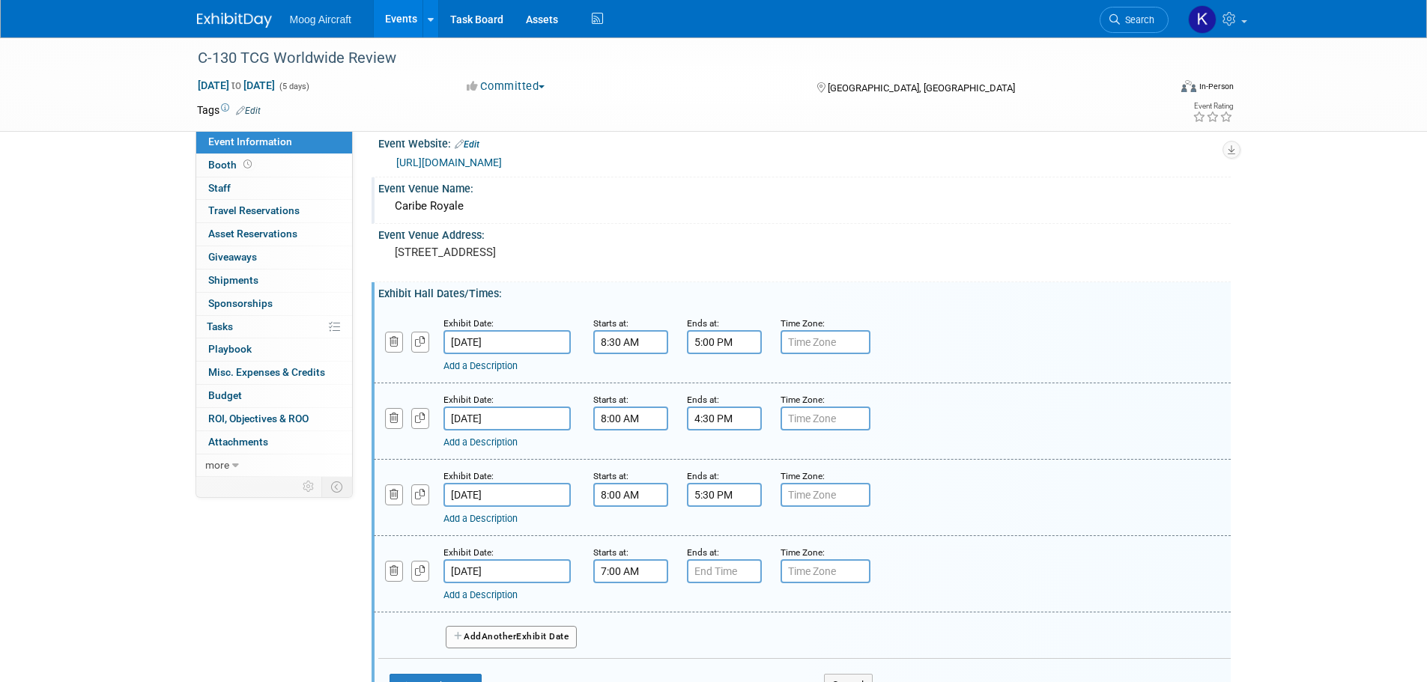
click at [625, 577] on input "7:00 AM" at bounding box center [630, 571] width 75 height 24
click at [633, 606] on span at bounding box center [628, 608] width 26 height 26
type input "8:00 AM"
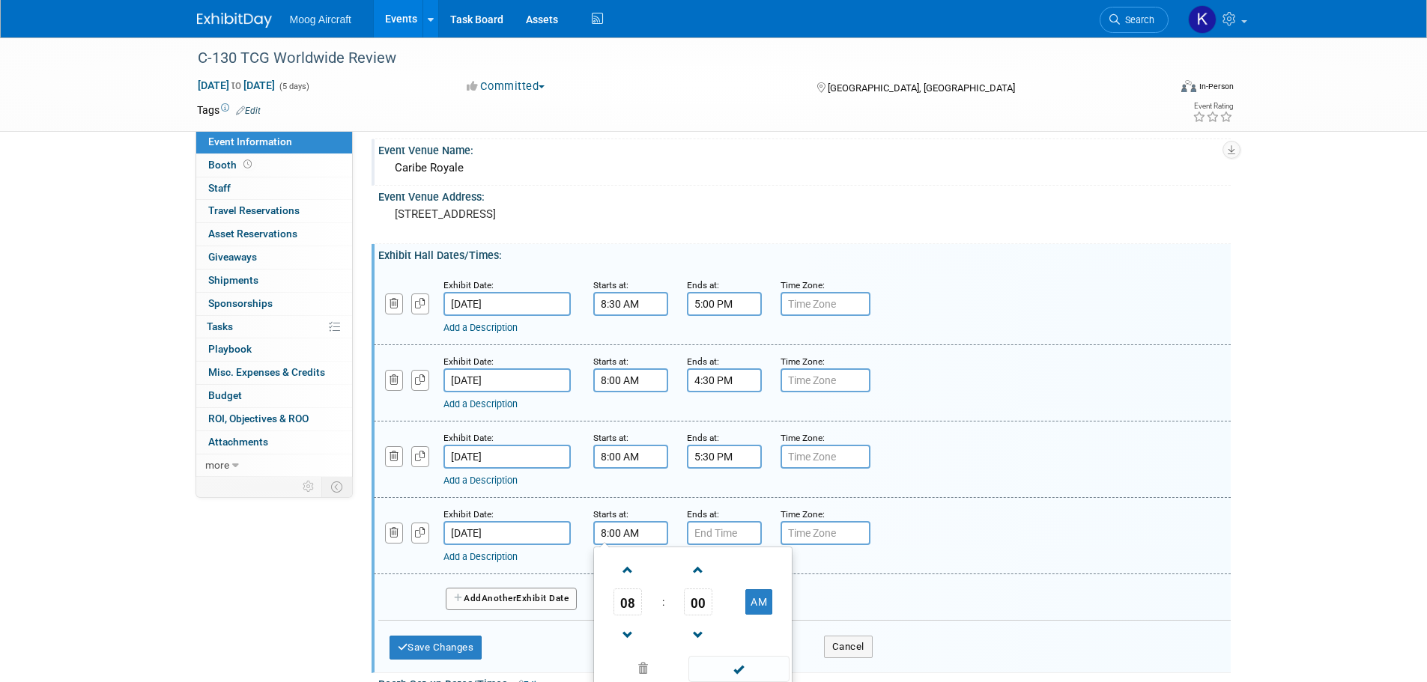
scroll to position [90, 0]
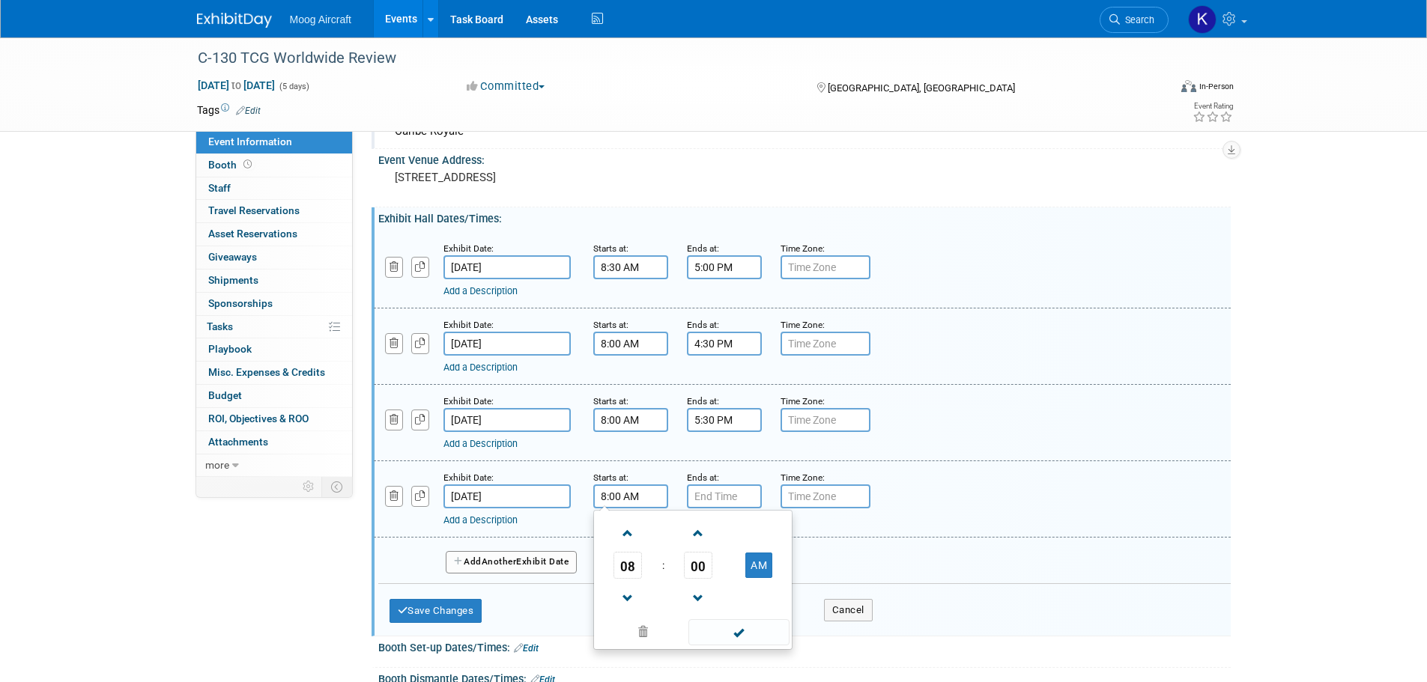
drag, startPoint x: 729, startPoint y: 634, endPoint x: 744, endPoint y: 597, distance: 39.6
click at [730, 634] on span at bounding box center [738, 632] width 101 height 26
click at [730, 486] on input "7:00 PM" at bounding box center [724, 497] width 75 height 24
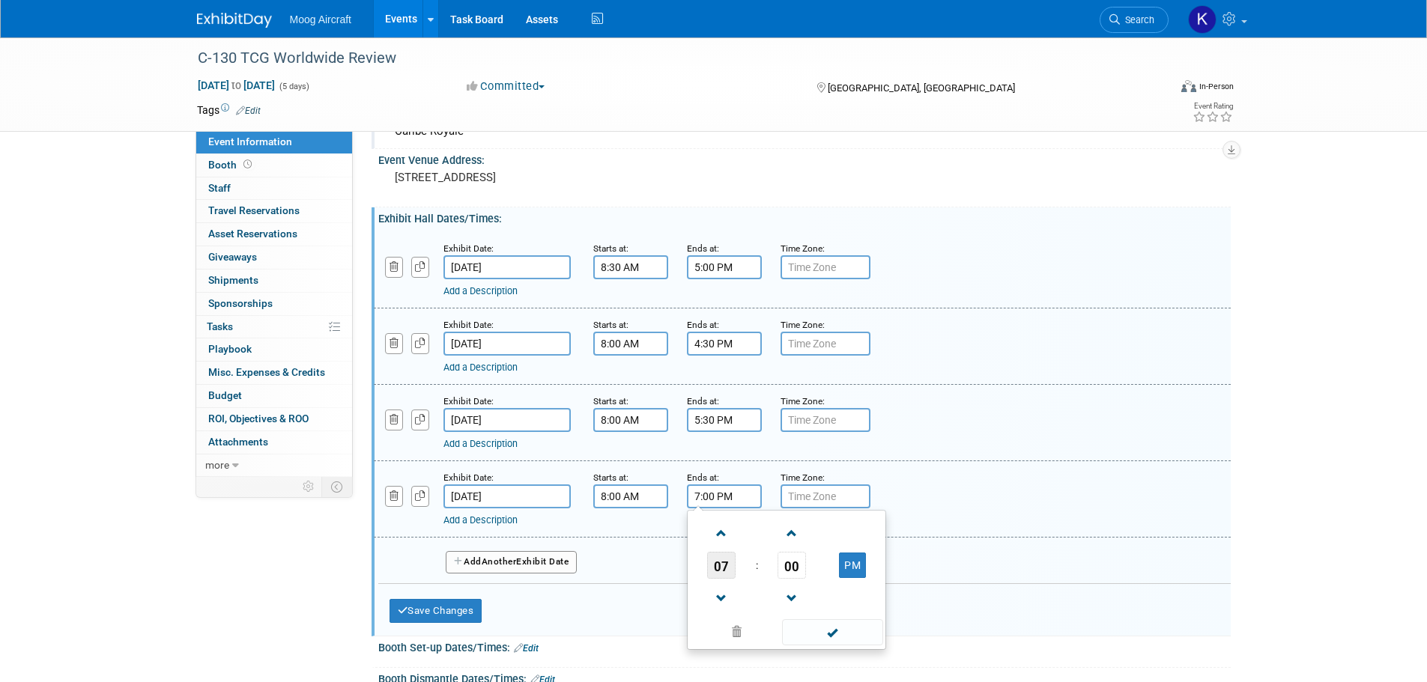
click at [722, 565] on span "07" at bounding box center [721, 565] width 28 height 27
click at [754, 566] on td "05" at bounding box center [762, 574] width 48 height 40
click at [796, 573] on span "00" at bounding box center [791, 565] width 28 height 27
click at [822, 582] on td "30" at bounding box center [810, 574] width 48 height 40
type input "5:30 PM"
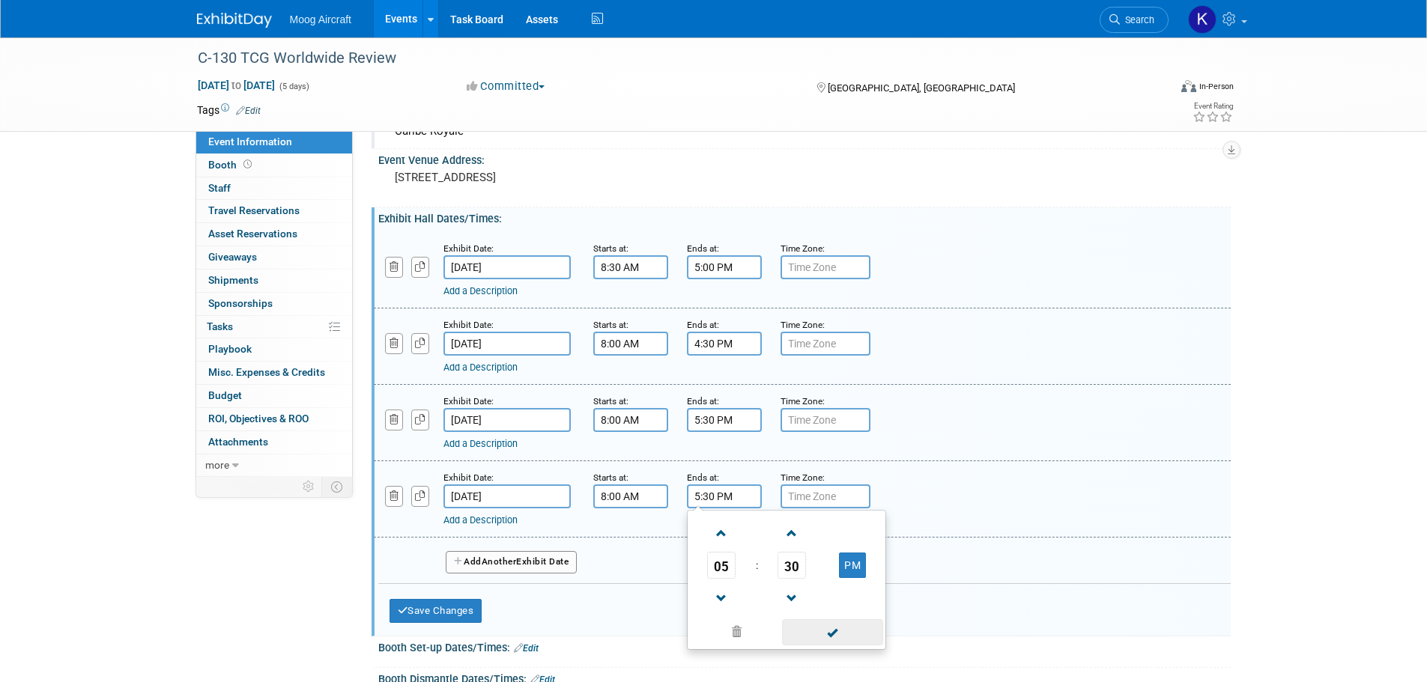
click at [836, 629] on span at bounding box center [832, 632] width 101 height 26
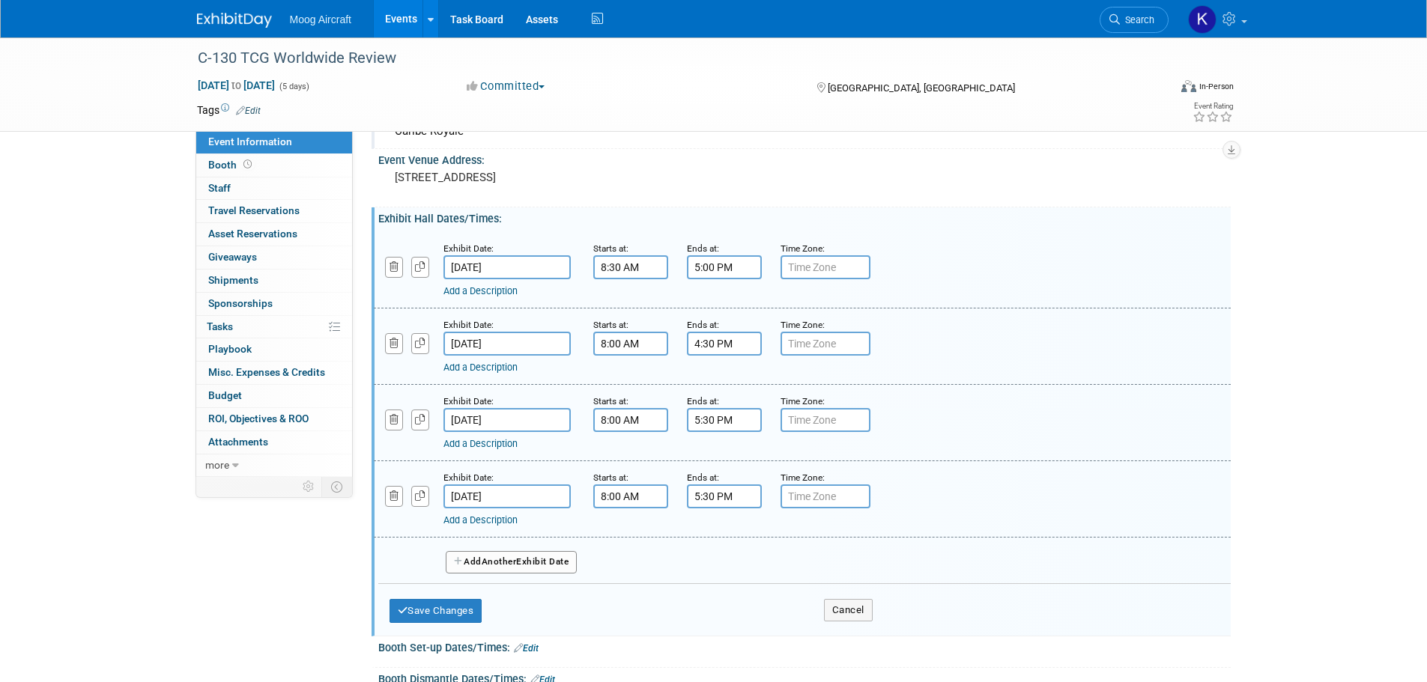
click at [550, 564] on button "Add Another Exhibit Date" at bounding box center [512, 562] width 132 height 22
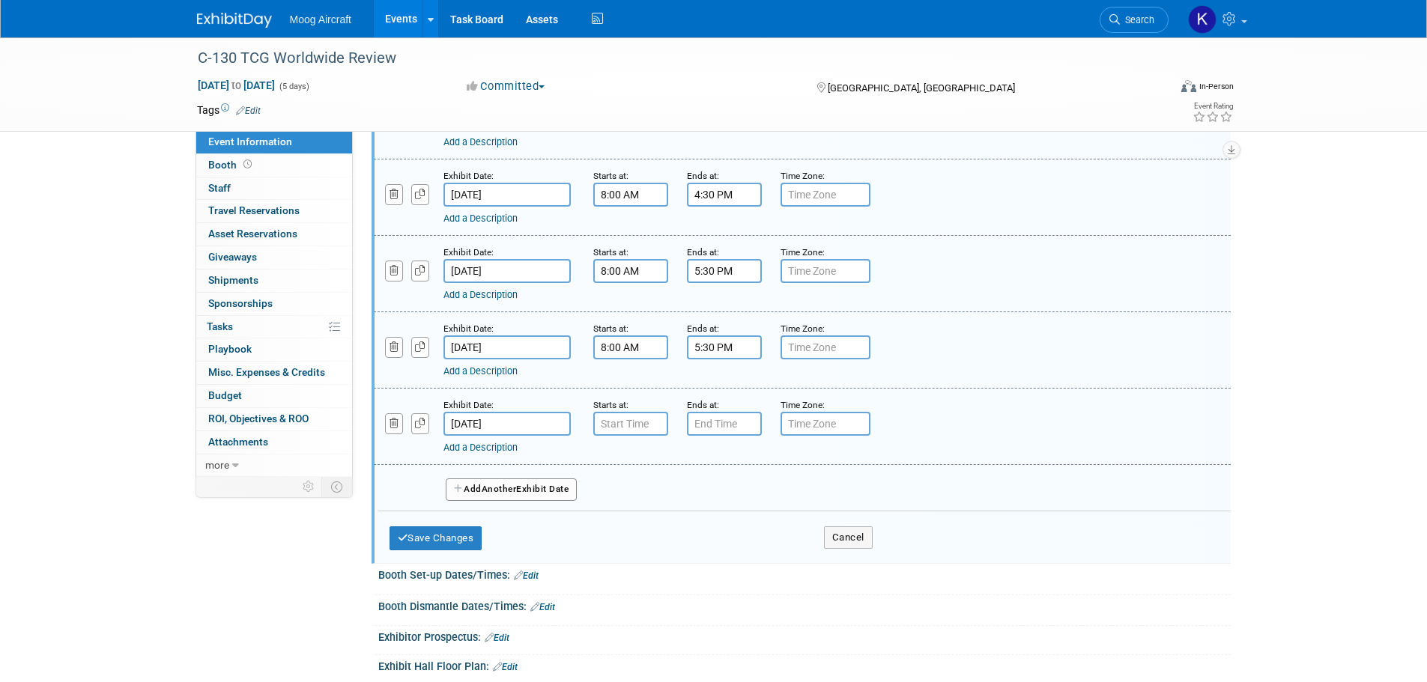
scroll to position [240, 0]
click at [633, 407] on div "Starts at:" at bounding box center [628, 403] width 71 height 15
click at [634, 413] on input "7:00 AM" at bounding box center [630, 423] width 75 height 24
click at [627, 483] on span "07" at bounding box center [627, 492] width 28 height 27
click at [632, 536] on td "08" at bounding box center [621, 541] width 48 height 40
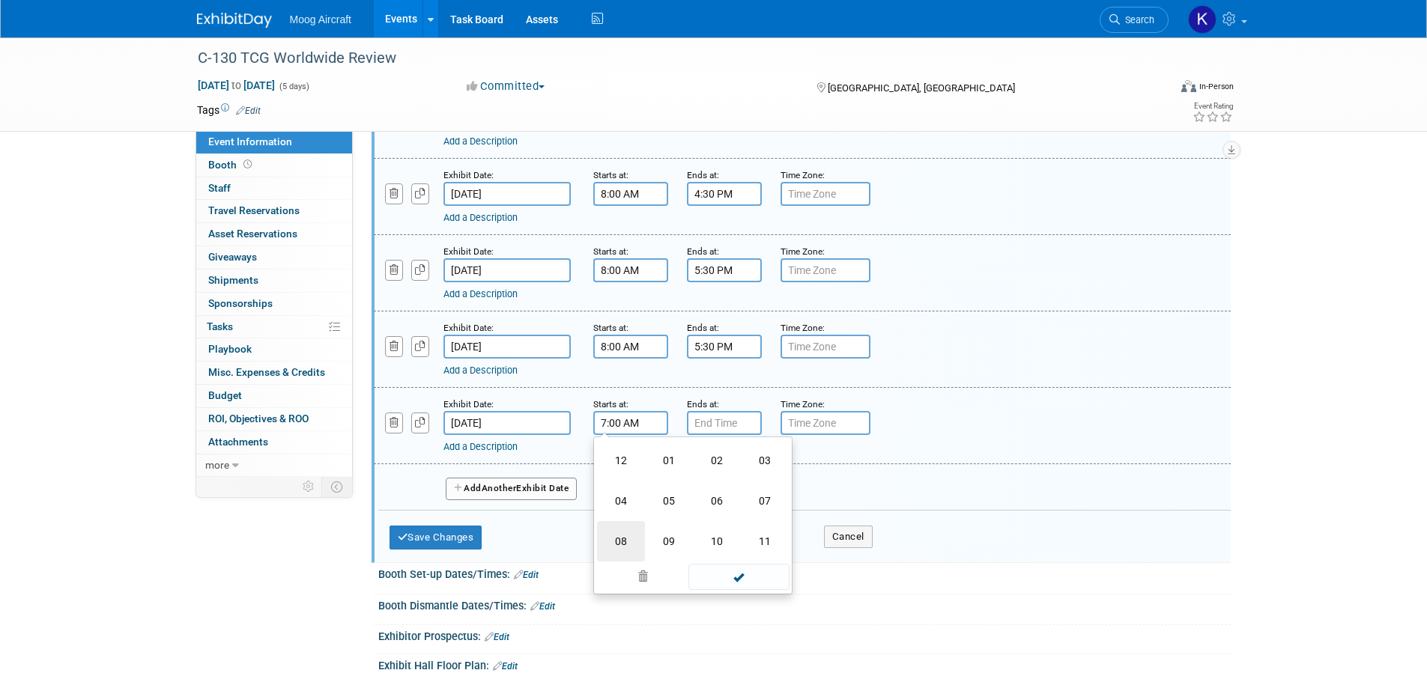
type input "8:00 AM"
click at [720, 556] on span at bounding box center [738, 559] width 101 height 26
click at [741, 428] on input "7:00 PM" at bounding box center [724, 423] width 75 height 24
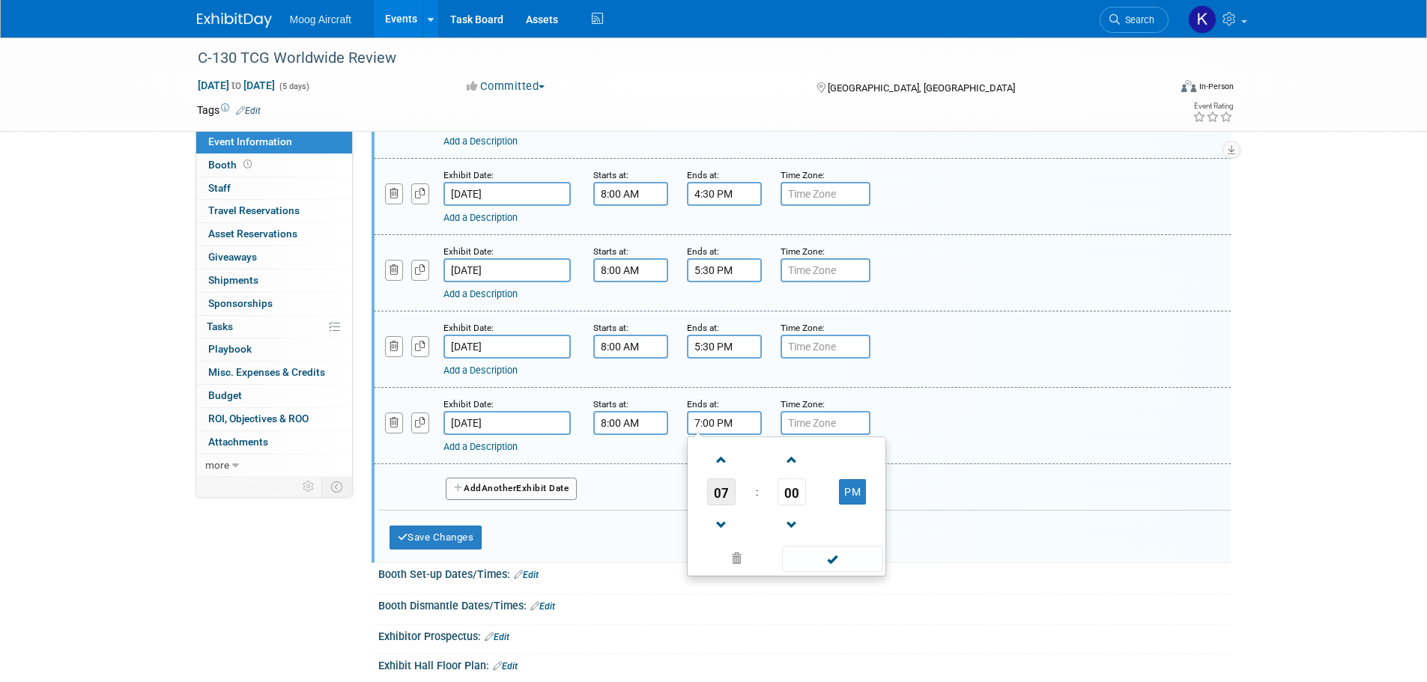
click at [722, 492] on span "07" at bounding box center [721, 492] width 28 height 27
click at [753, 508] on td "05" at bounding box center [762, 501] width 48 height 40
type input "5:00 PM"
click at [810, 548] on span at bounding box center [832, 559] width 101 height 26
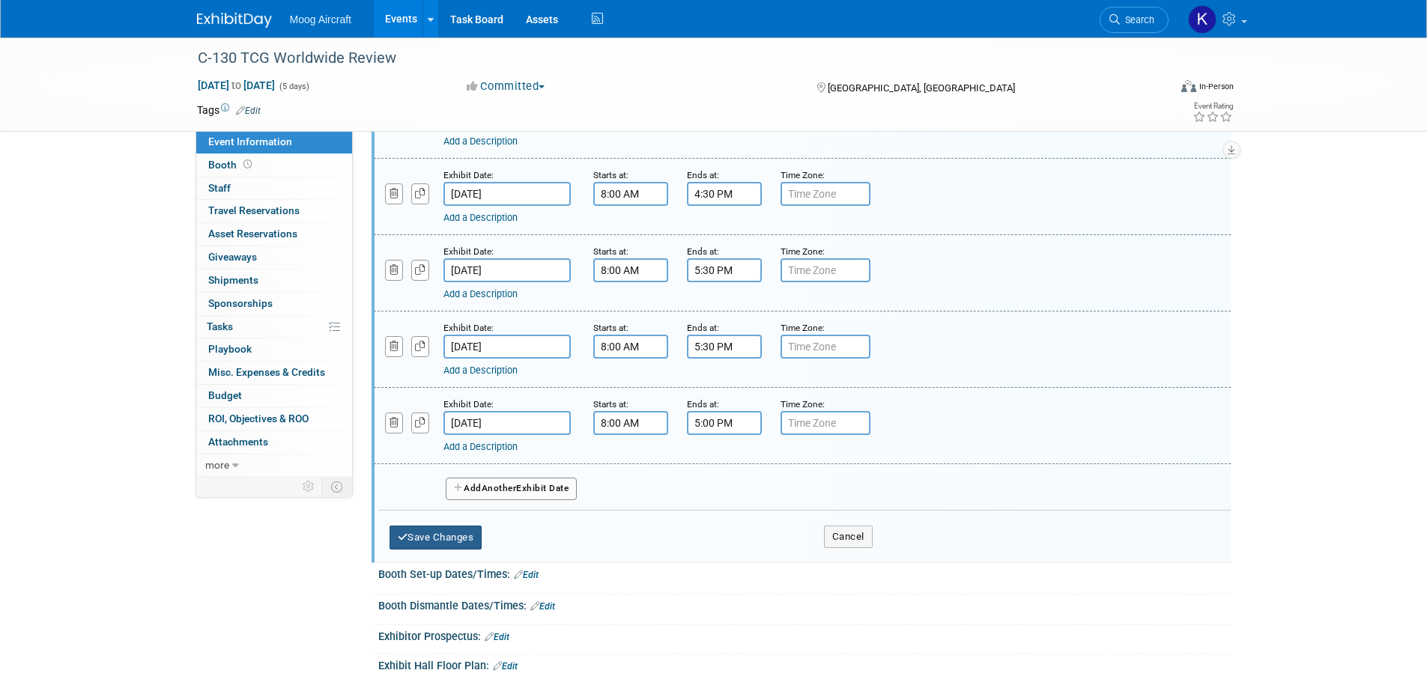
click at [456, 533] on button "Save Changes" at bounding box center [435, 538] width 93 height 24
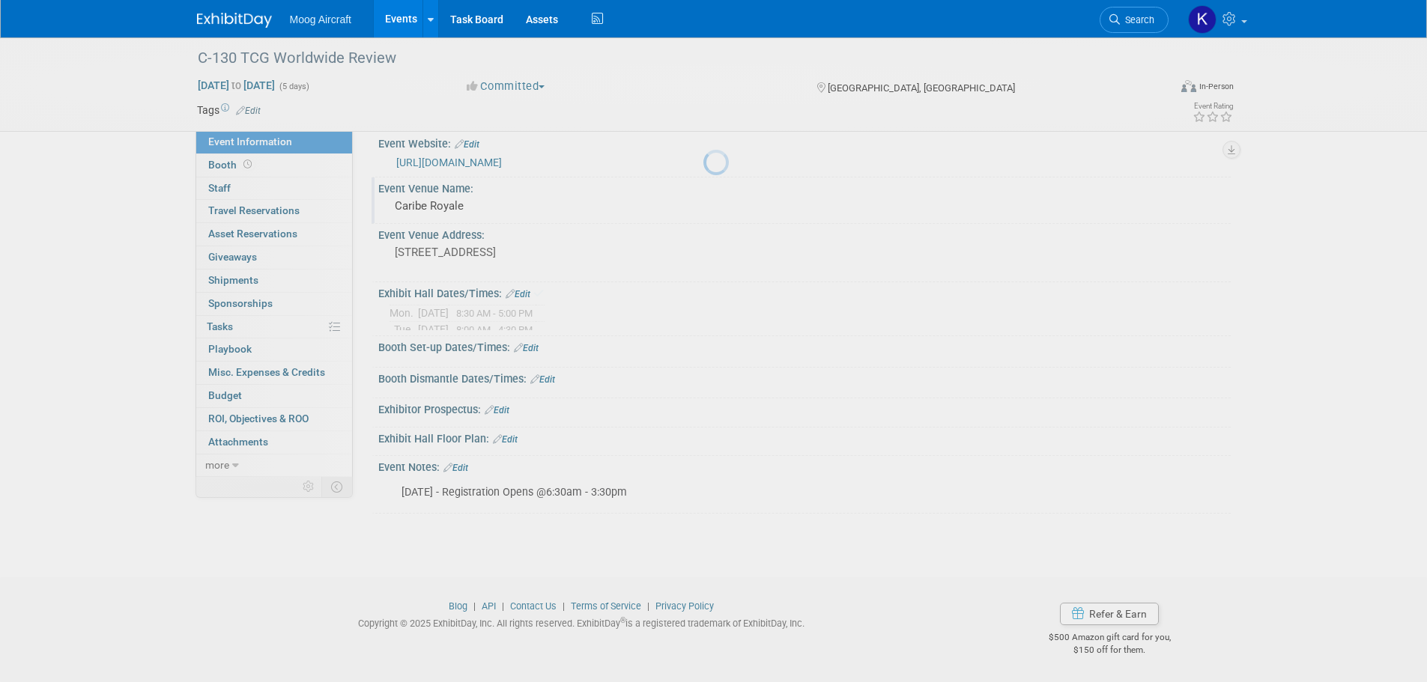
scroll to position [15, 0]
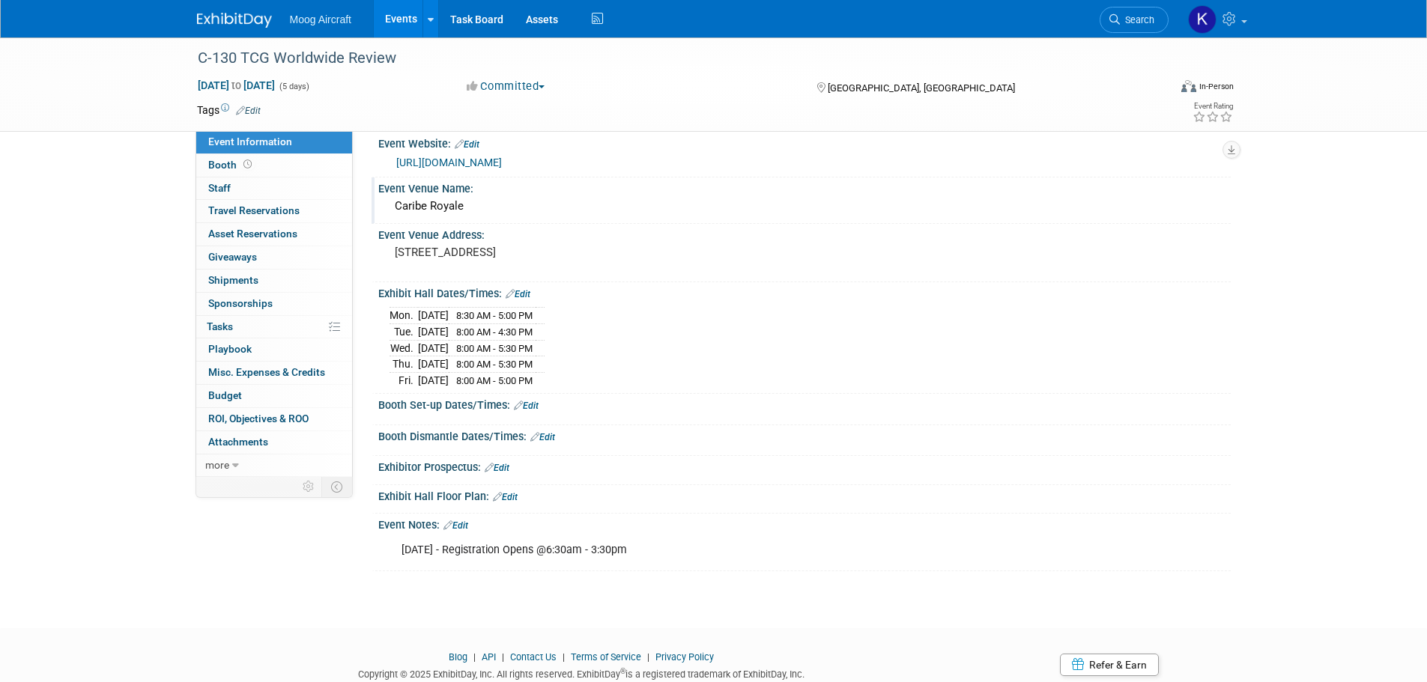
click at [468, 523] on link "Edit" at bounding box center [455, 525] width 25 height 10
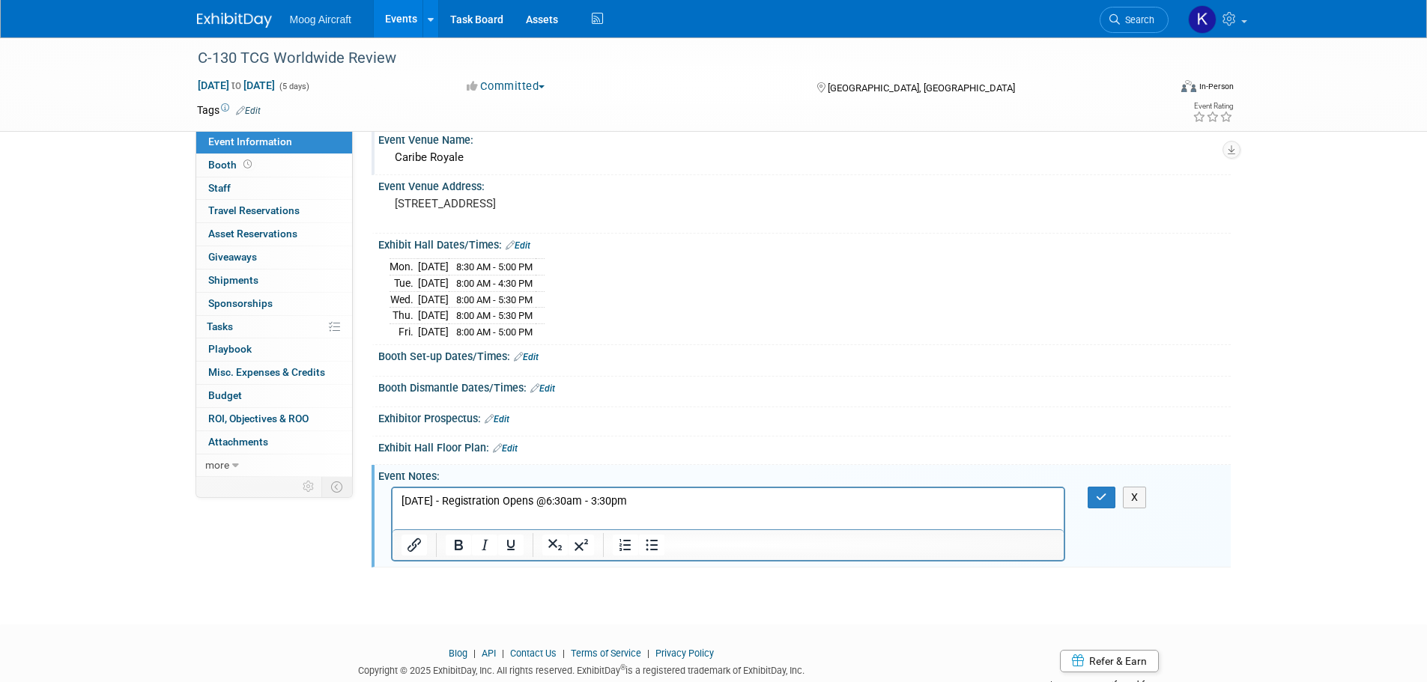
scroll to position [90, 0]
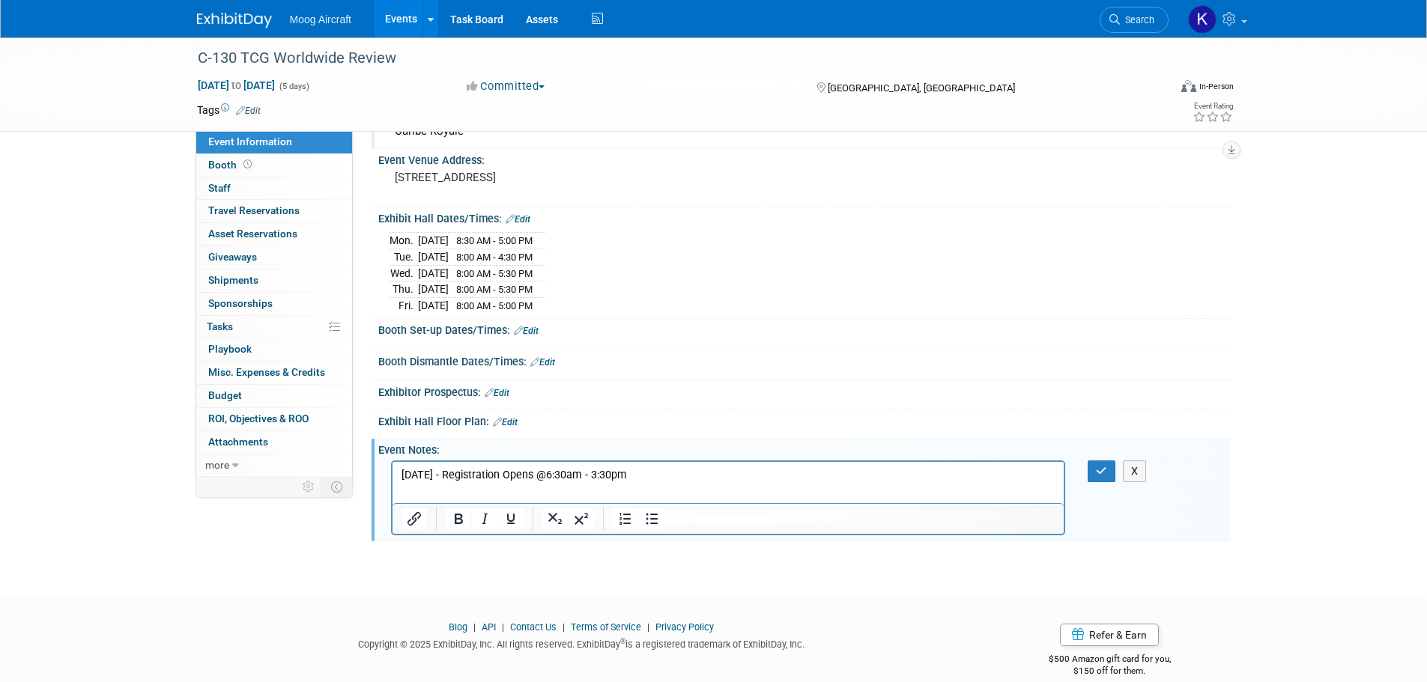
click at [687, 479] on p "[DATE] - Registration Opens @6:30am - 3:30pm" at bounding box center [728, 474] width 654 height 15
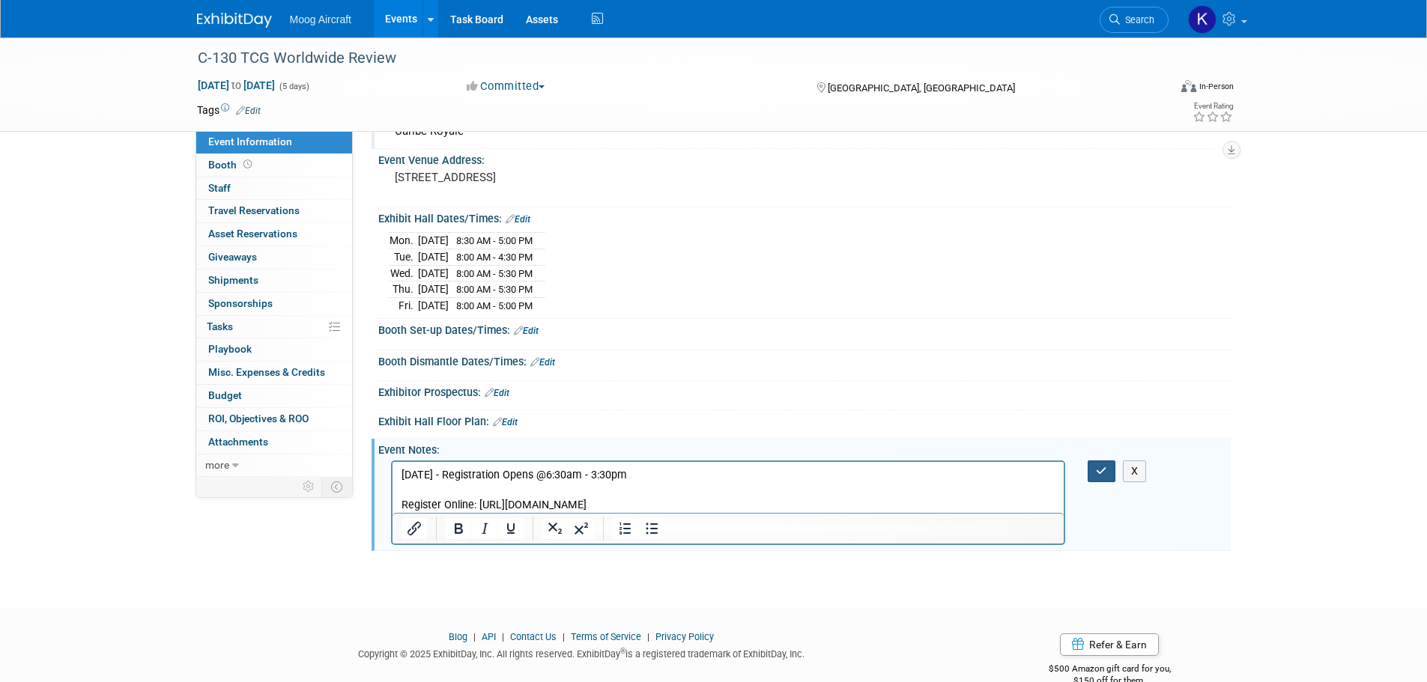
drag, startPoint x: 1095, startPoint y: 465, endPoint x: 1149, endPoint y: 451, distance: 55.8
click at [1097, 466] on button "button" at bounding box center [1101, 472] width 28 height 22
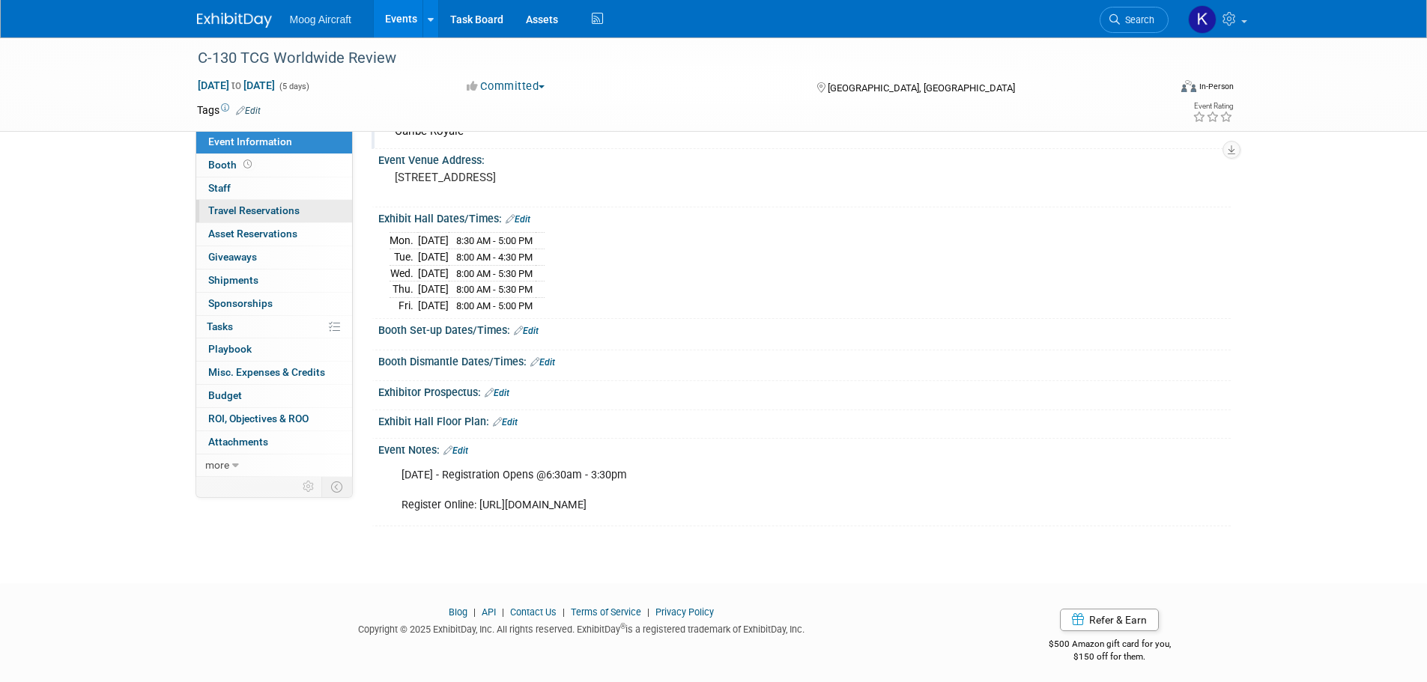
drag, startPoint x: 270, startPoint y: 206, endPoint x: 329, endPoint y: 203, distance: 59.2
click at [270, 206] on span "Travel Reservations 0" at bounding box center [253, 210] width 91 height 12
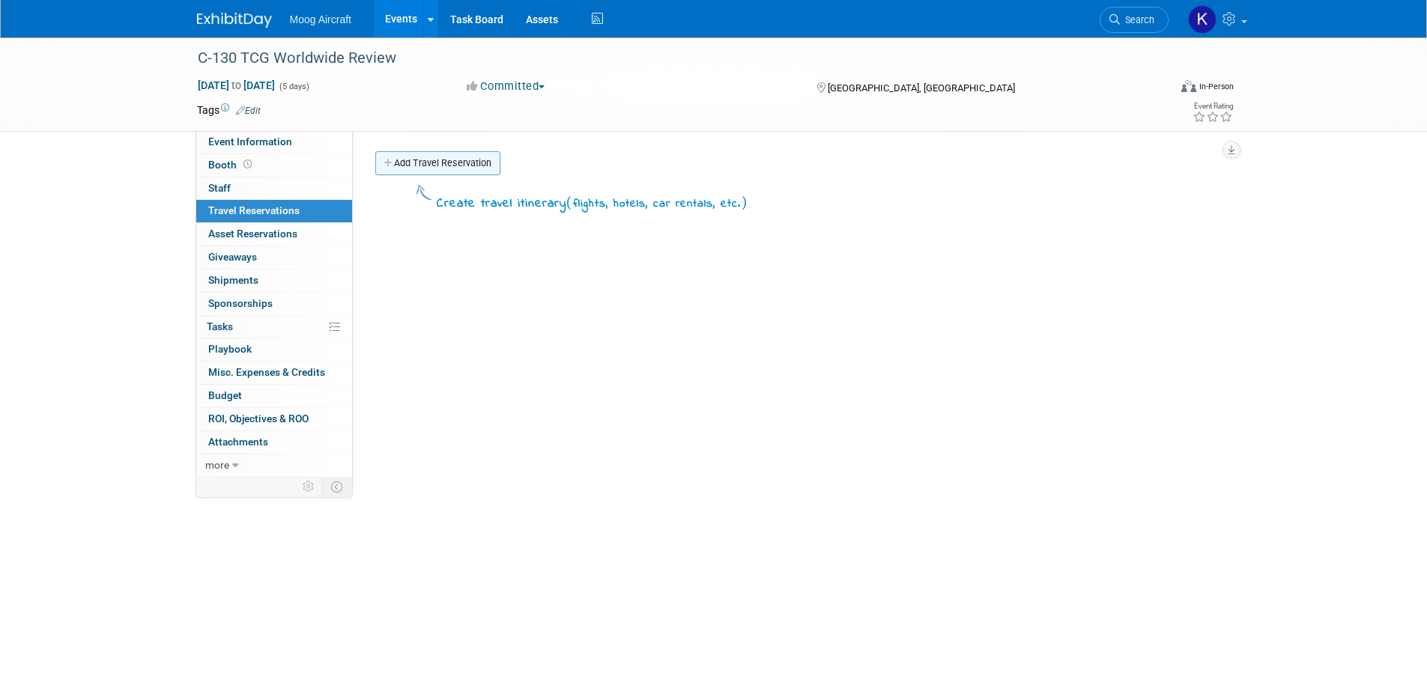
click at [408, 164] on link "Add Travel Reservation" at bounding box center [437, 163] width 125 height 24
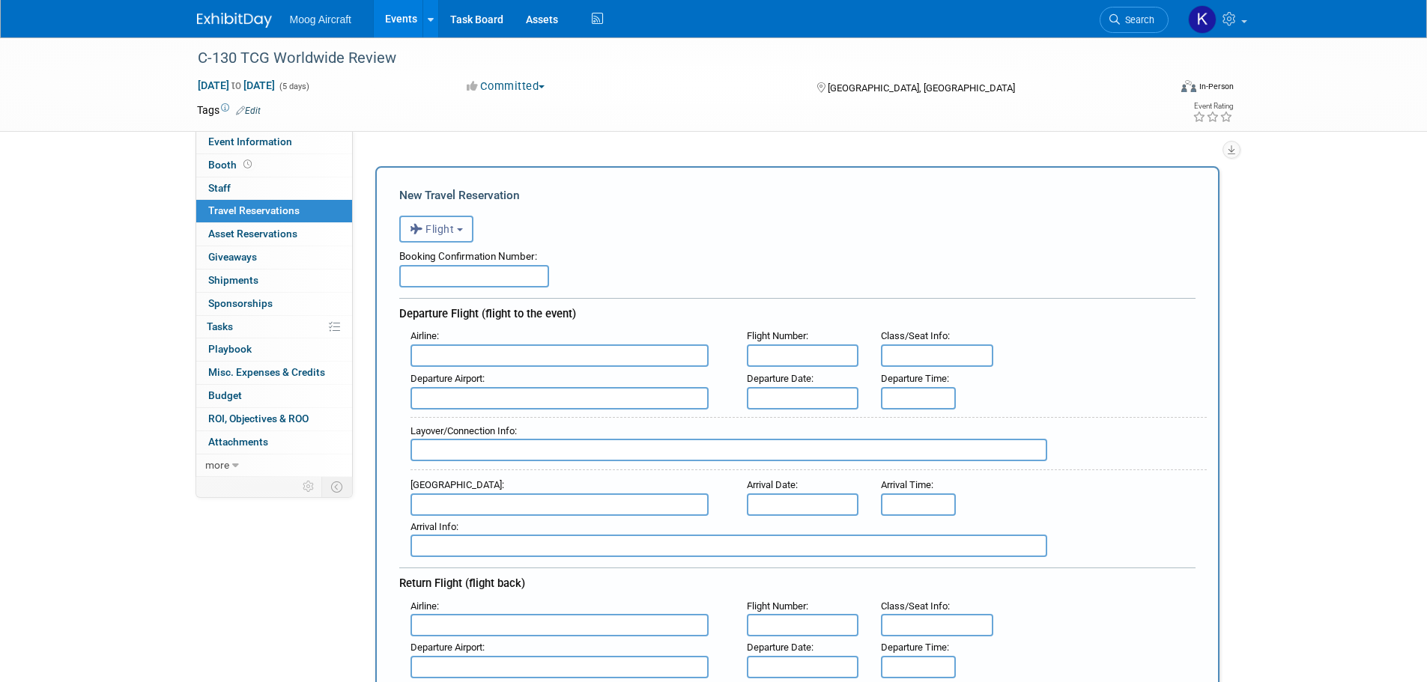
click at [455, 222] on button "Flight" at bounding box center [436, 229] width 74 height 27
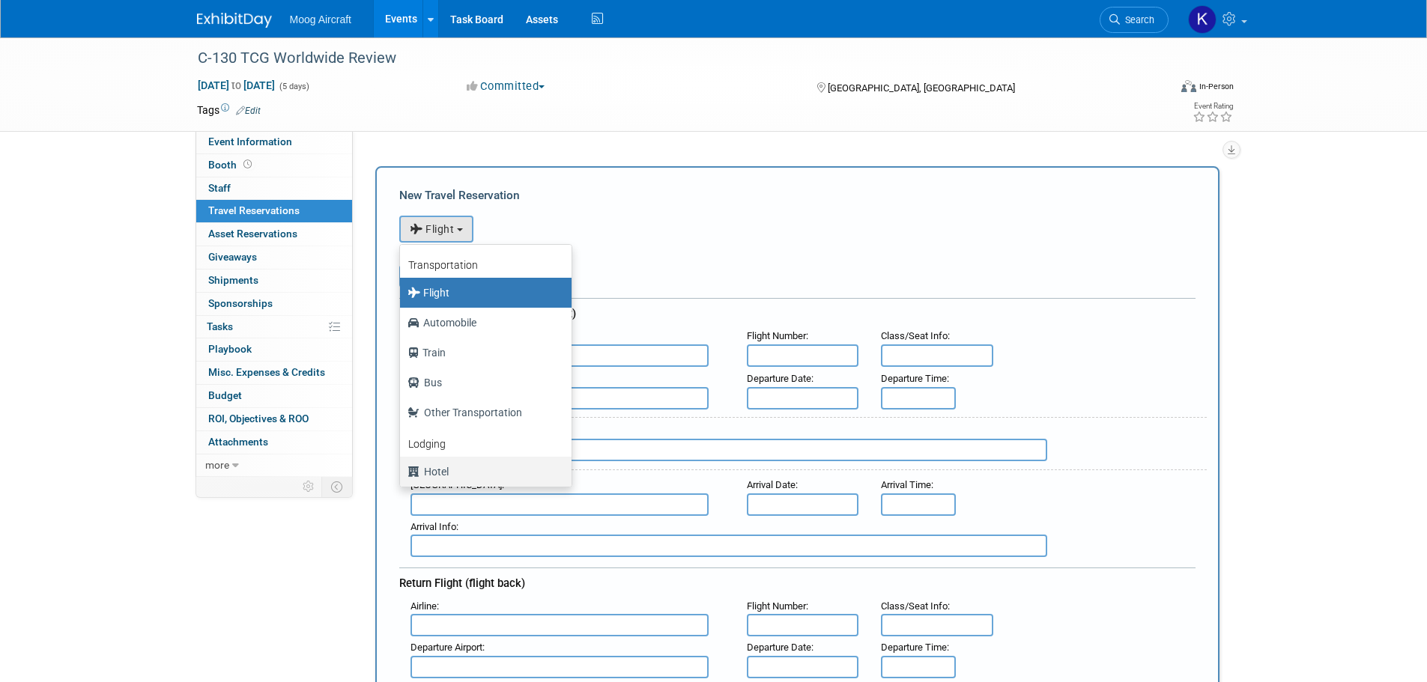
click at [441, 470] on label "Hotel" at bounding box center [481, 472] width 149 height 24
click at [402, 470] on input "Hotel" at bounding box center [397, 470] width 10 height 10
select select "6"
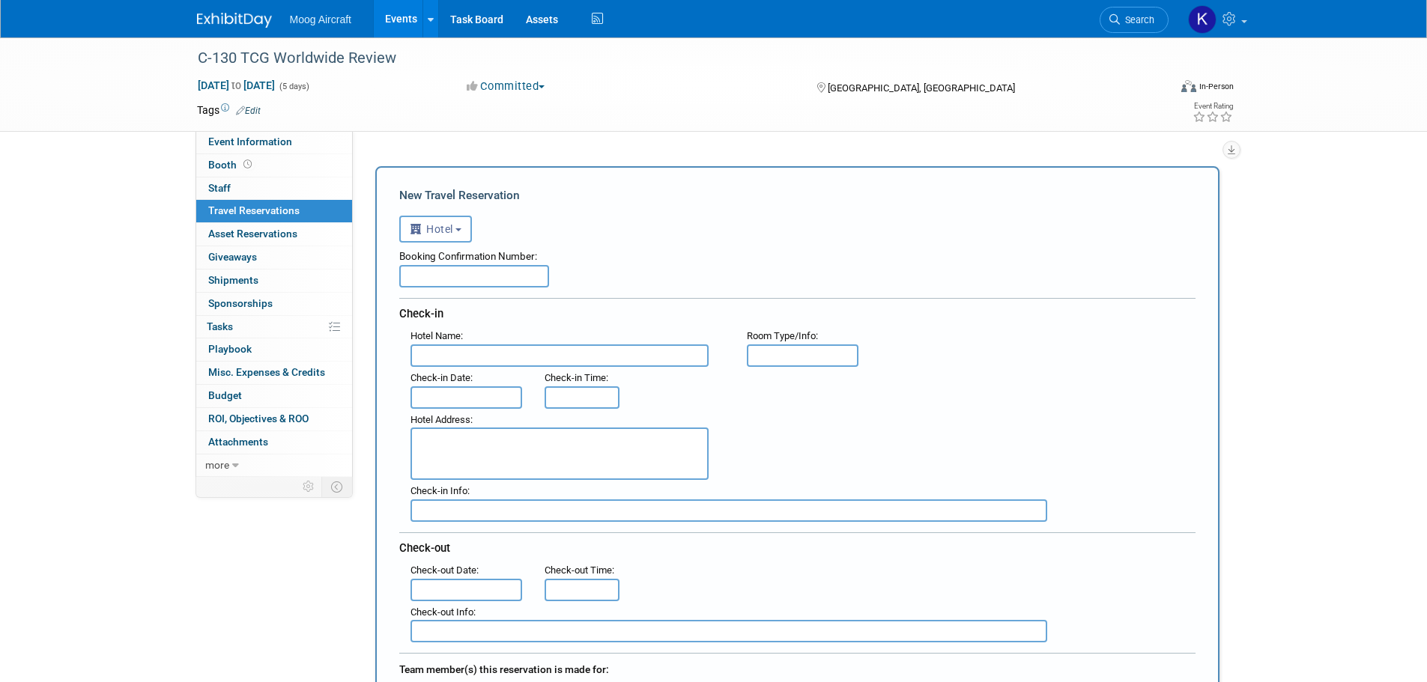
click at [440, 356] on input "text" at bounding box center [559, 355] width 298 height 22
paste input "Caribe Royale"
type input "Caribe Royale"
click at [491, 401] on body "Moog Aircraft Events Add Event Bulk Upload Events Shareable Event Boards Recent…" at bounding box center [713, 341] width 1427 height 682
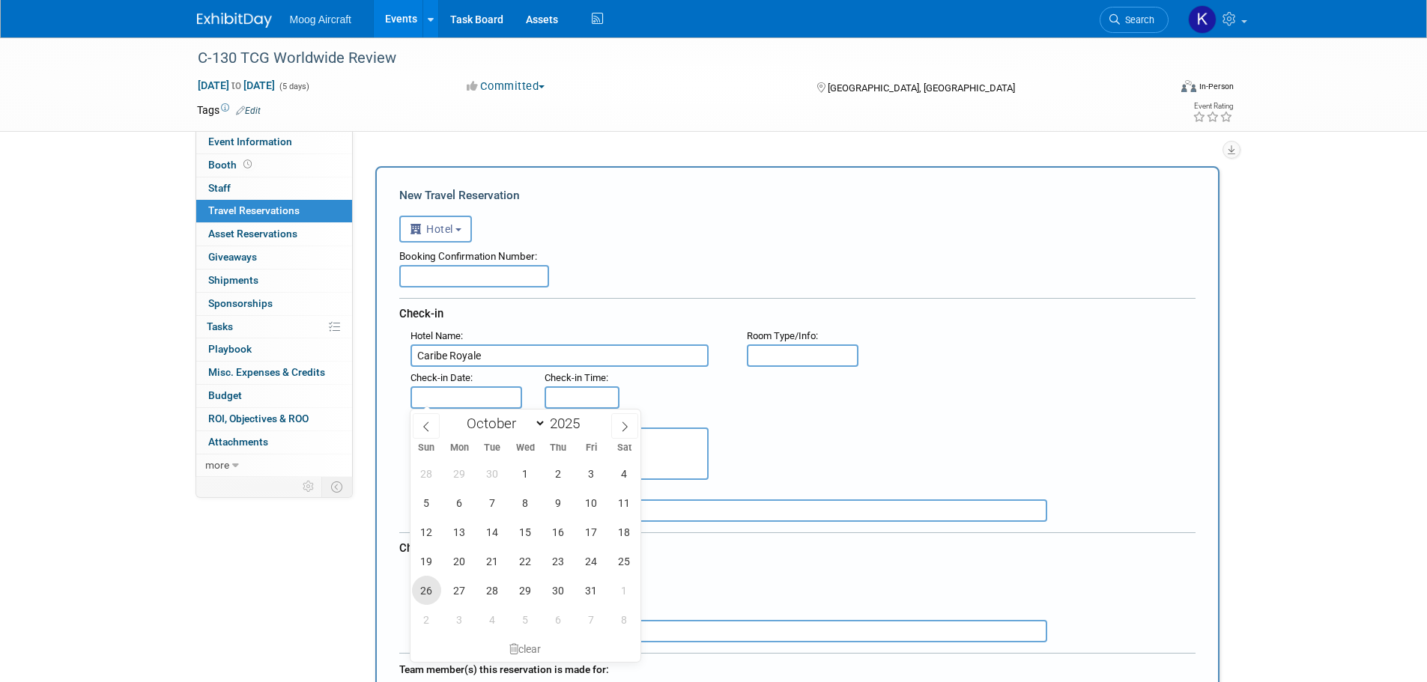
click at [423, 590] on span "26" at bounding box center [426, 590] width 29 height 29
type input "[DATE]"
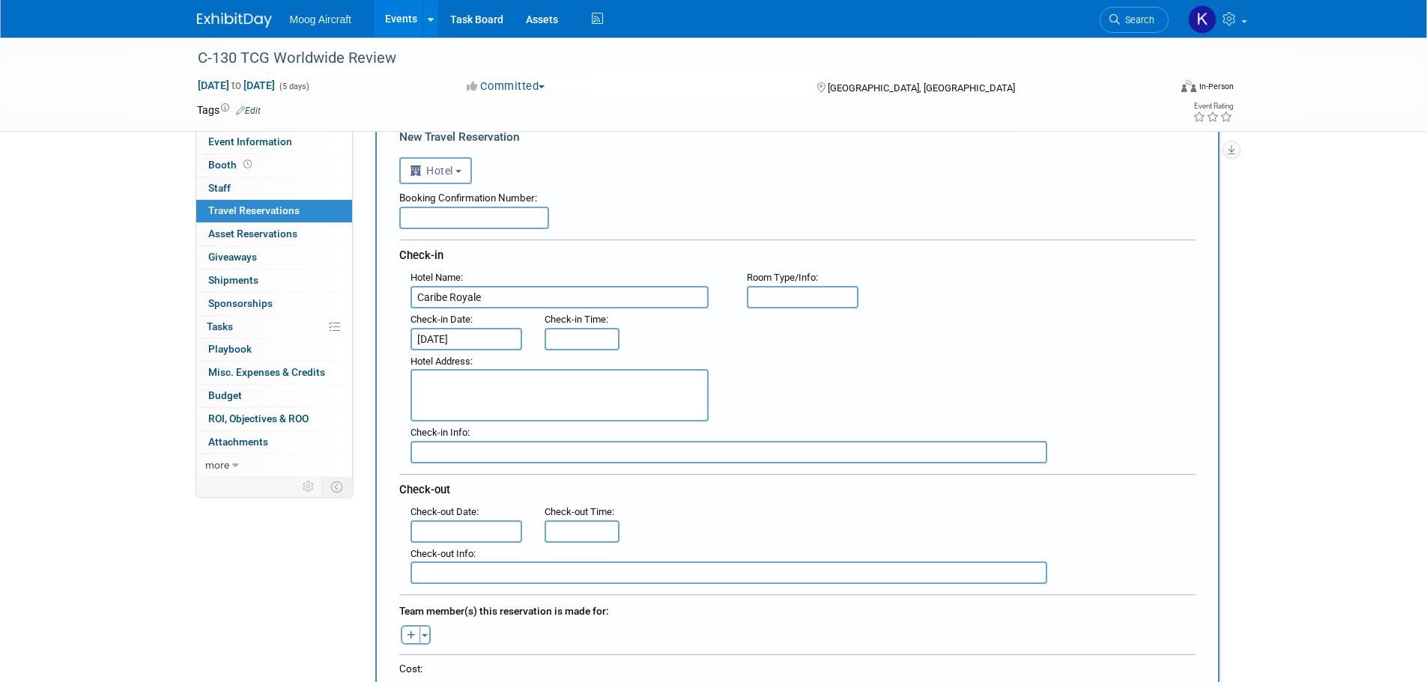
scroll to position [75, 0]
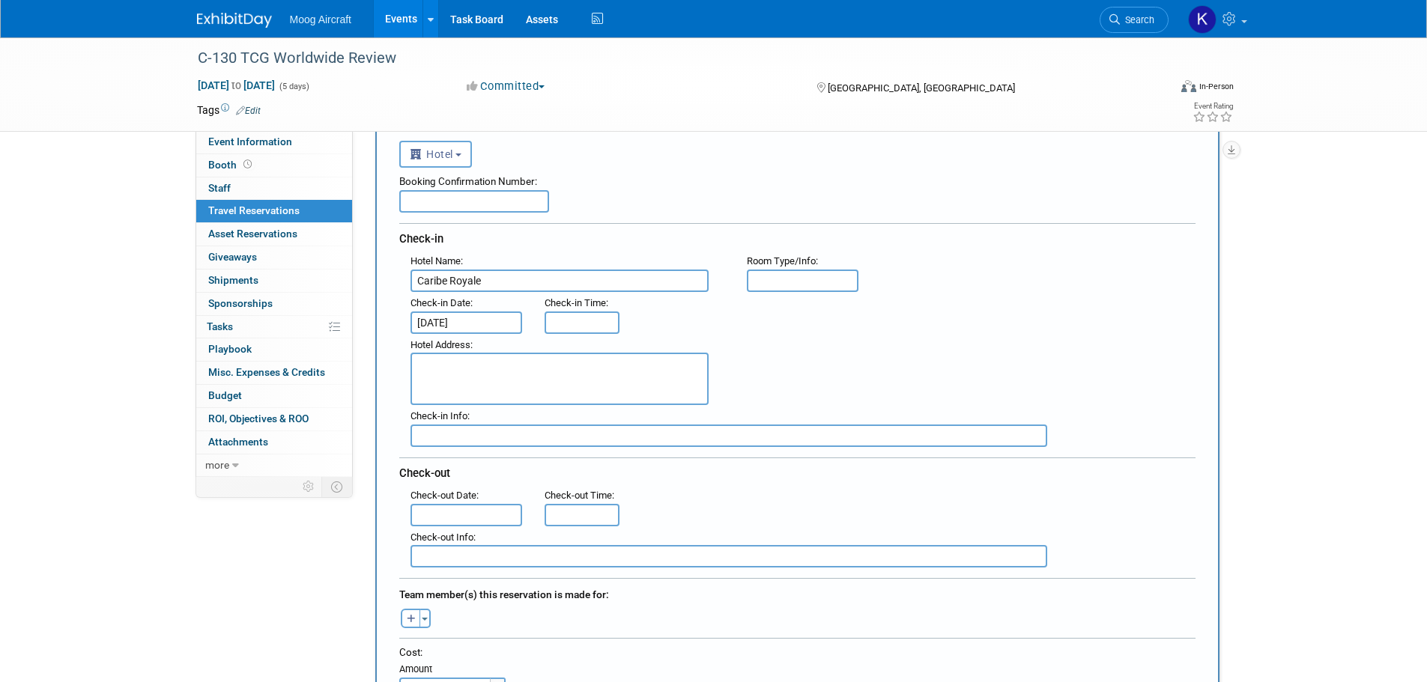
click at [490, 500] on div "Check-out Date :" at bounding box center [466, 496] width 112 height 16
click at [490, 510] on input "text" at bounding box center [466, 515] width 112 height 22
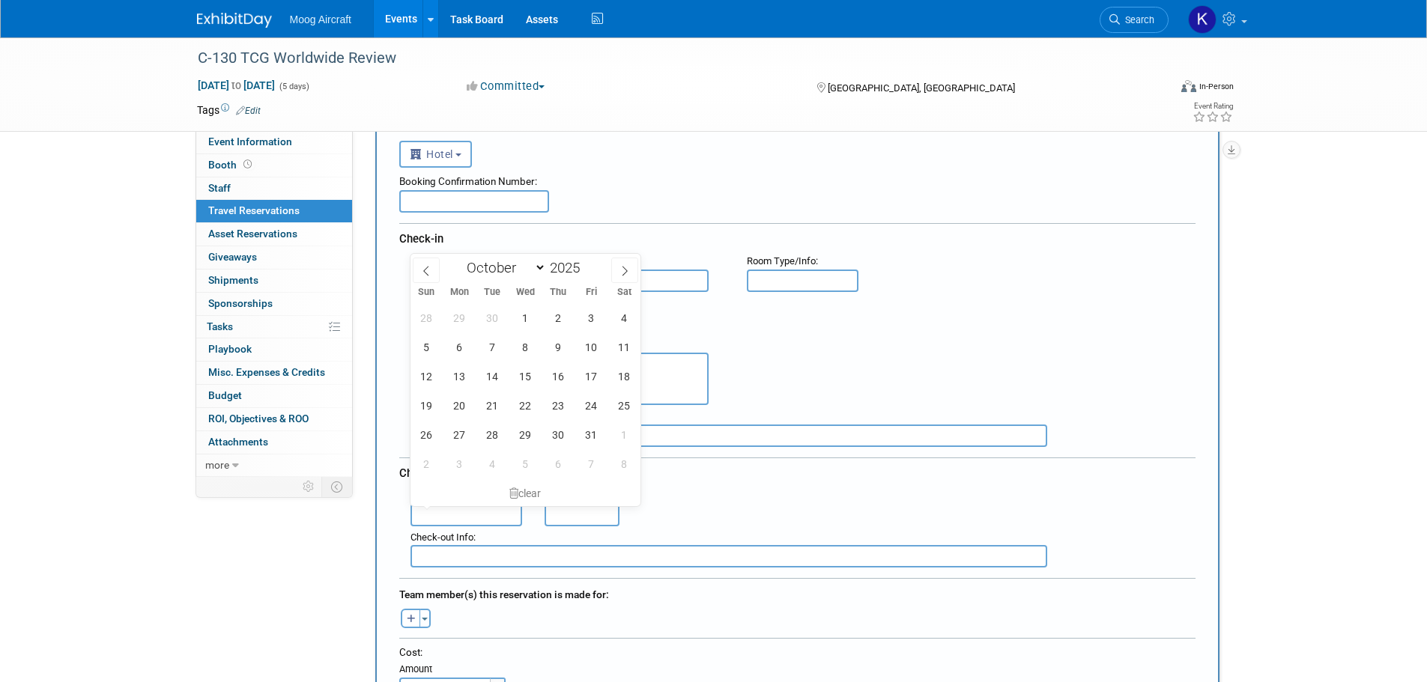
drag, startPoint x: 763, startPoint y: 339, endPoint x: 635, endPoint y: 282, distance: 140.1
click at [763, 339] on div "Hotel Address :" at bounding box center [802, 370] width 807 height 72
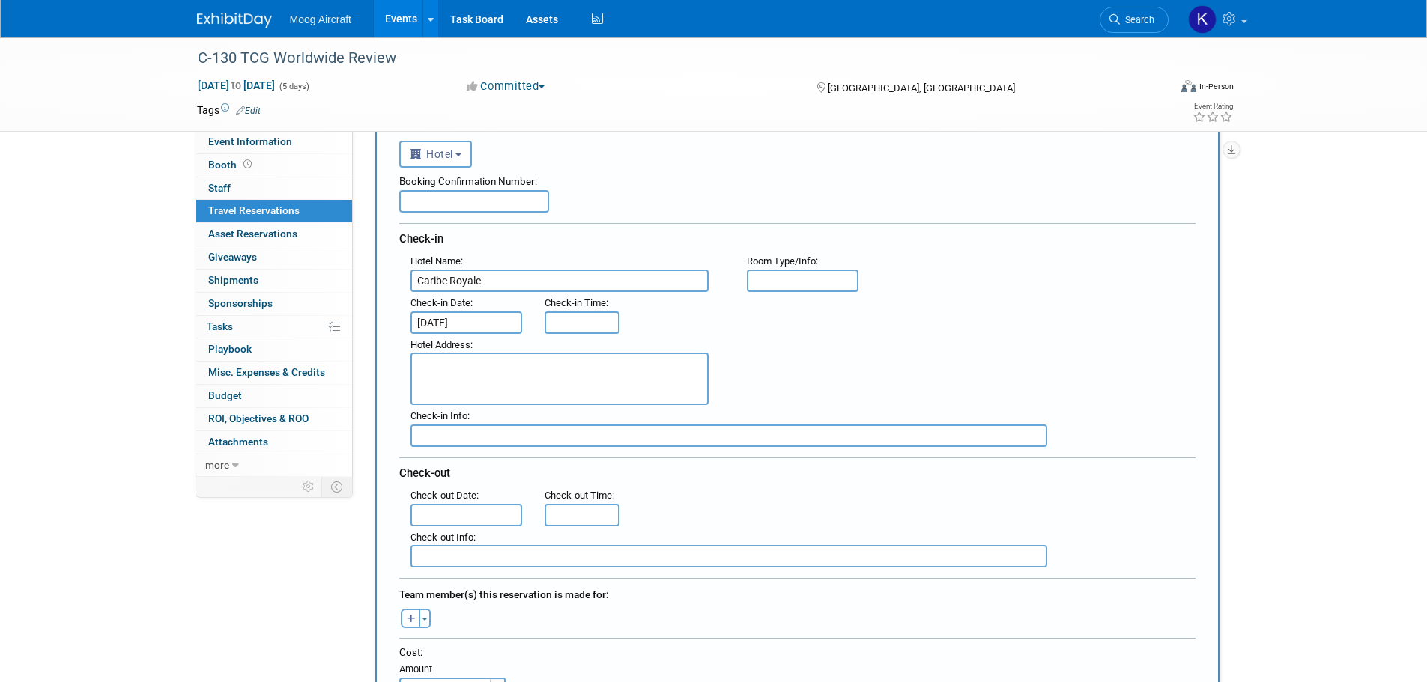
click at [482, 508] on input "text" at bounding box center [466, 515] width 112 height 22
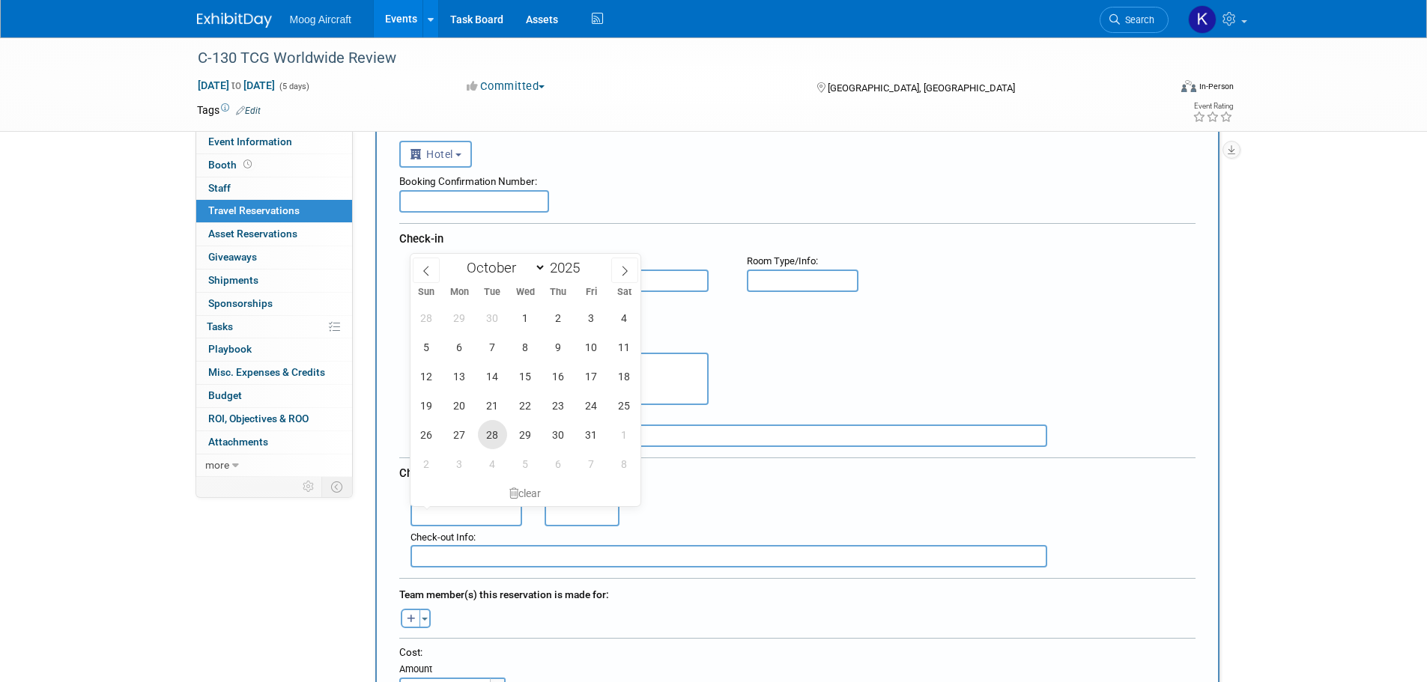
click at [502, 438] on span "28" at bounding box center [492, 434] width 29 height 29
type input "[DATE]"
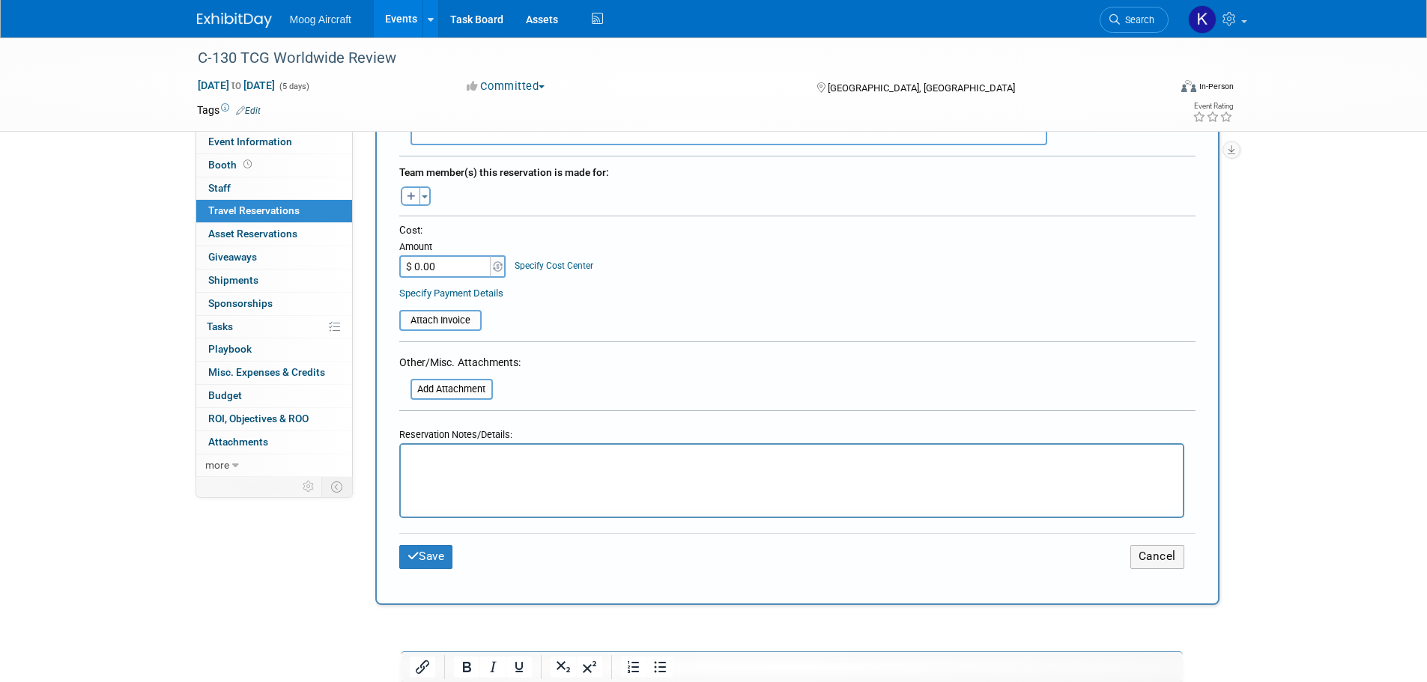
scroll to position [524, 0]
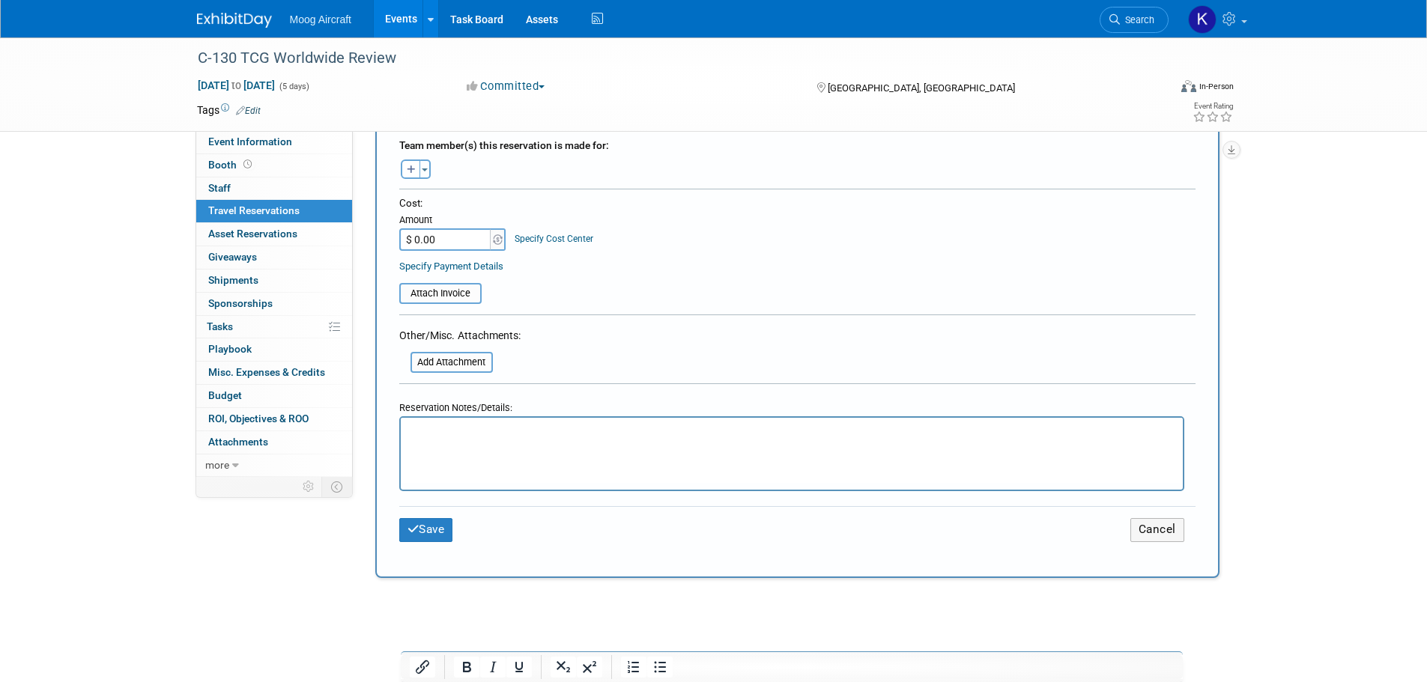
click at [523, 439] on p "Rich Text Area. Press ALT-0 for help." at bounding box center [791, 432] width 765 height 16
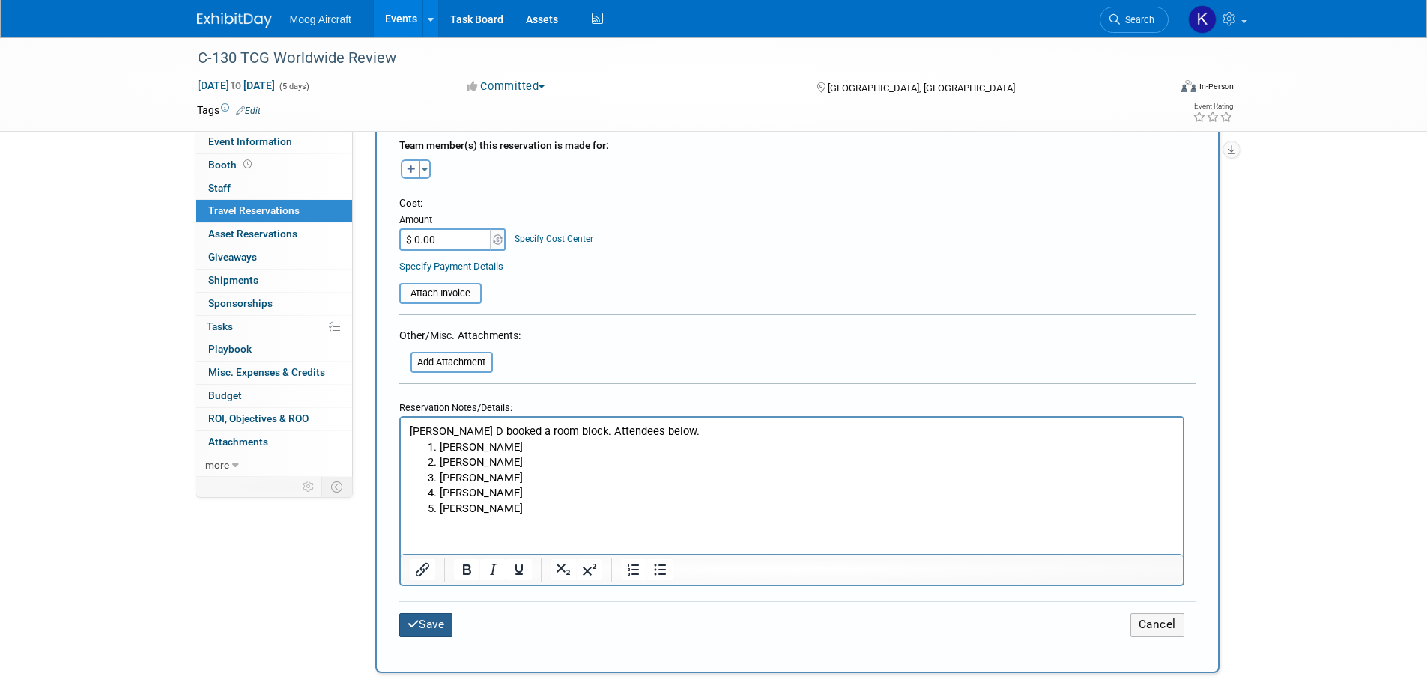
click at [443, 621] on button "Save" at bounding box center [426, 624] width 54 height 23
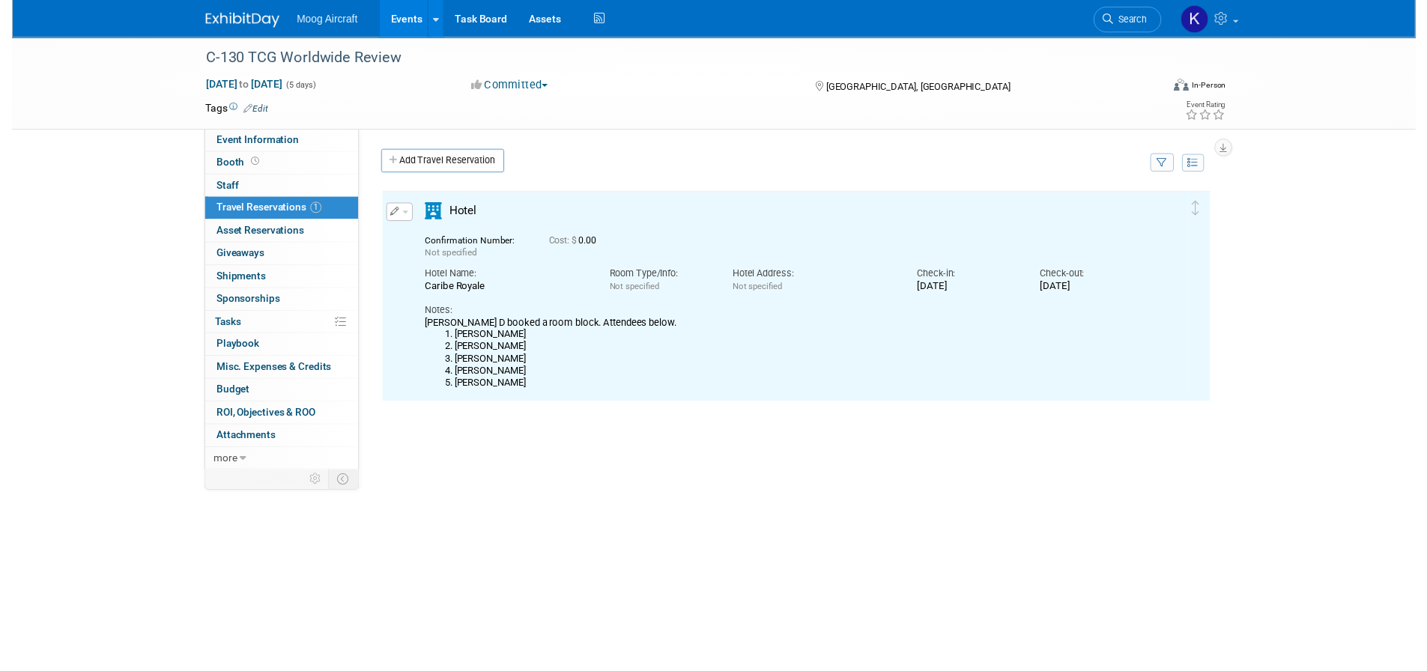
scroll to position [0, 0]
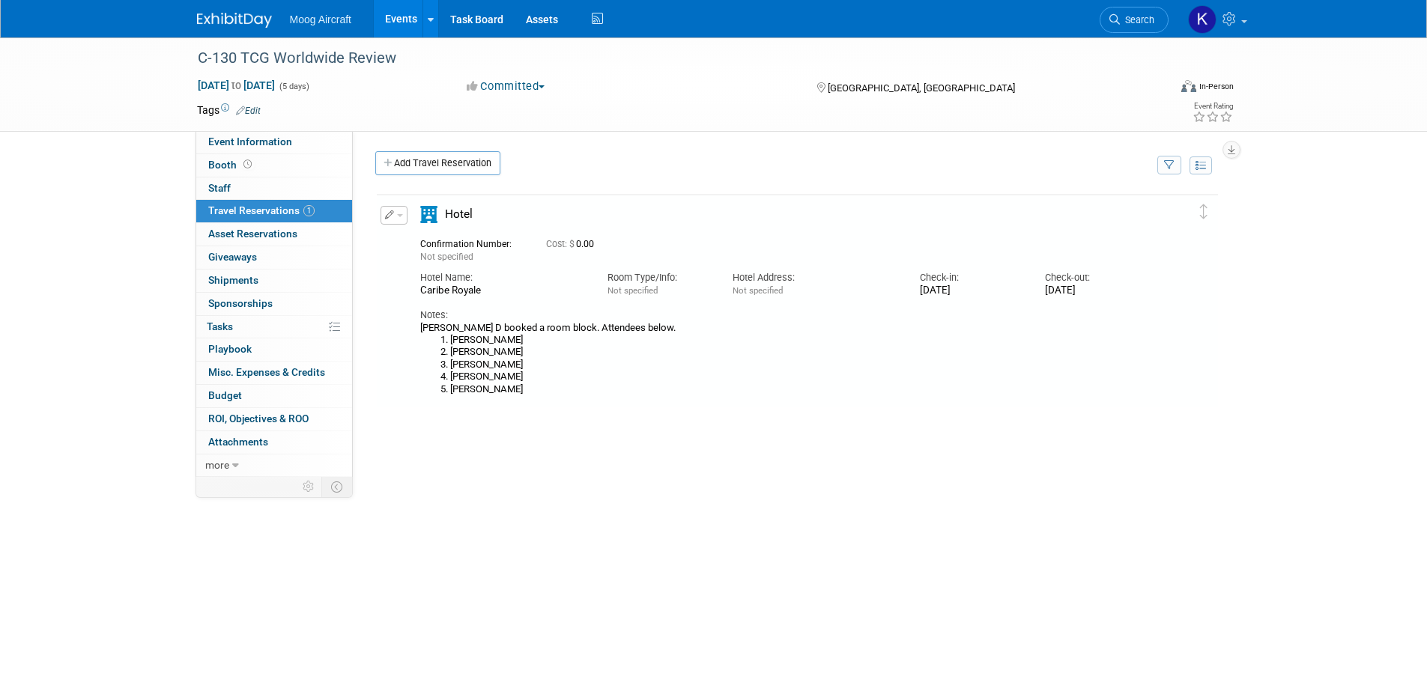
click at [388, 213] on icon "button" at bounding box center [390, 214] width 10 height 9
click at [452, 242] on button "Edit Reservation" at bounding box center [444, 242] width 127 height 22
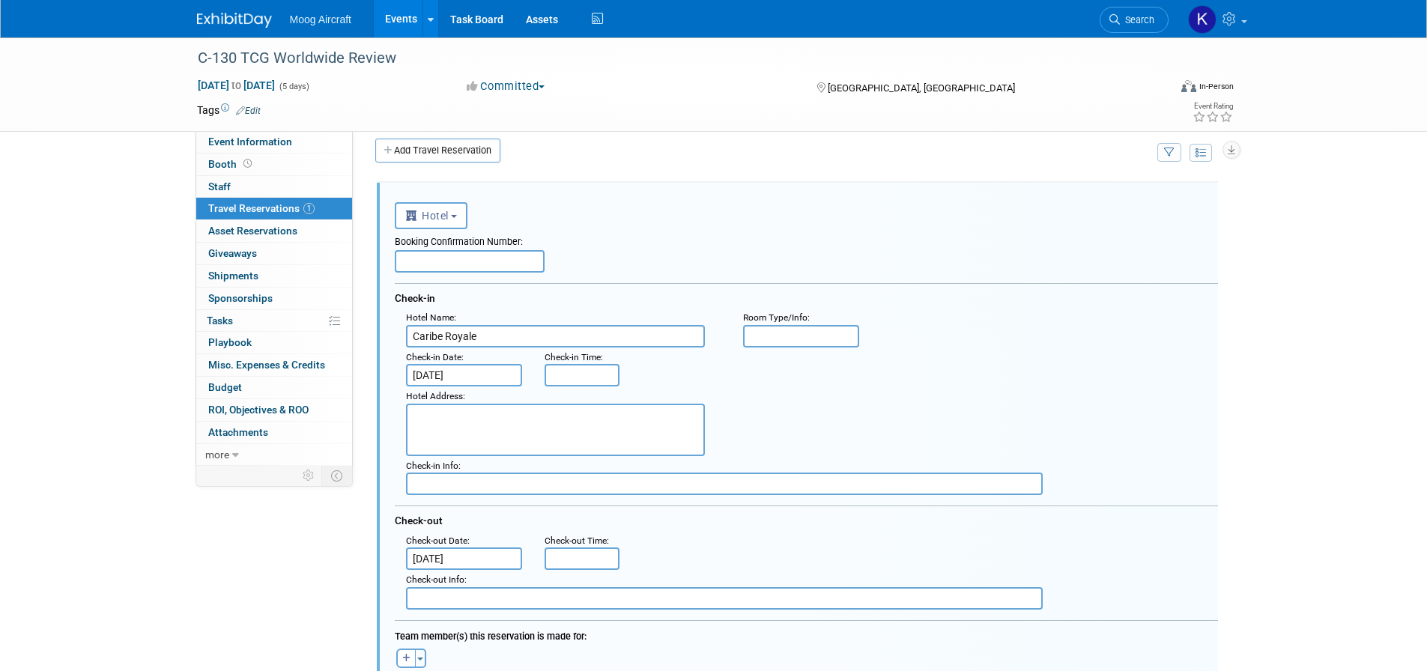
scroll to position [26, 0]
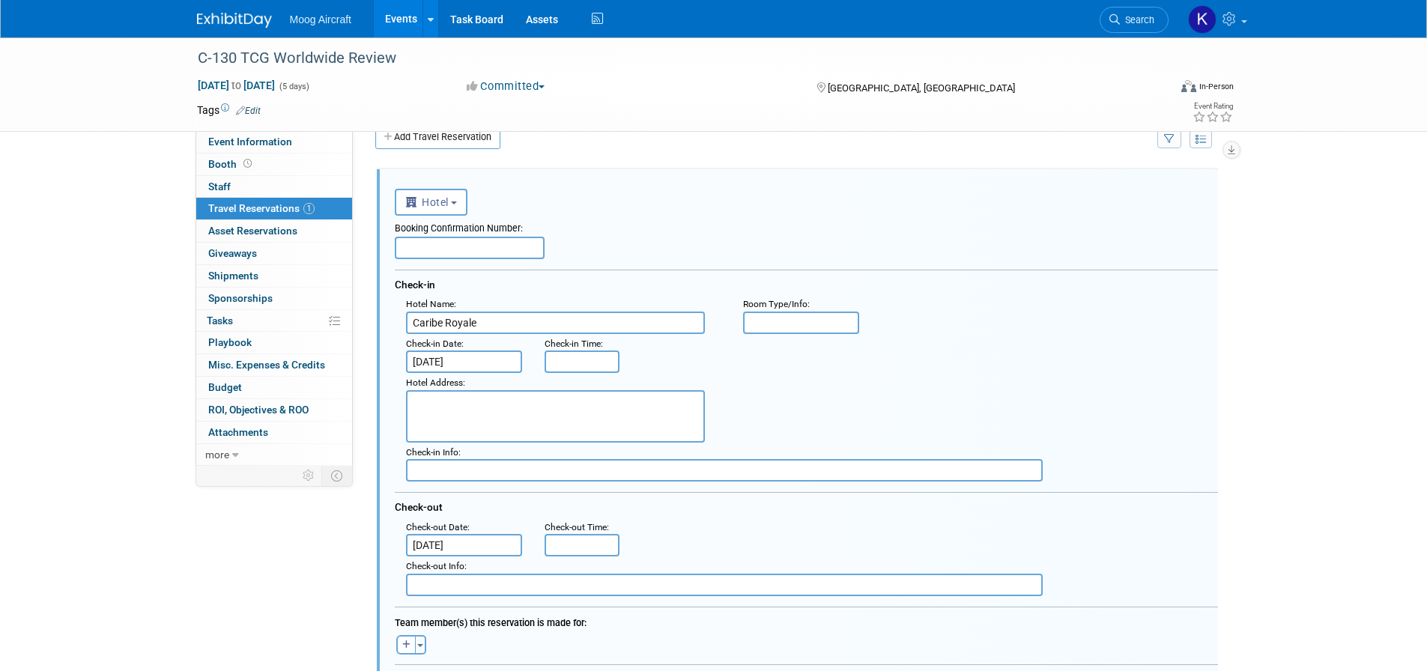
click at [640, 413] on textarea at bounding box center [555, 416] width 299 height 52
paste textarea "[STREET_ADDRESS]"
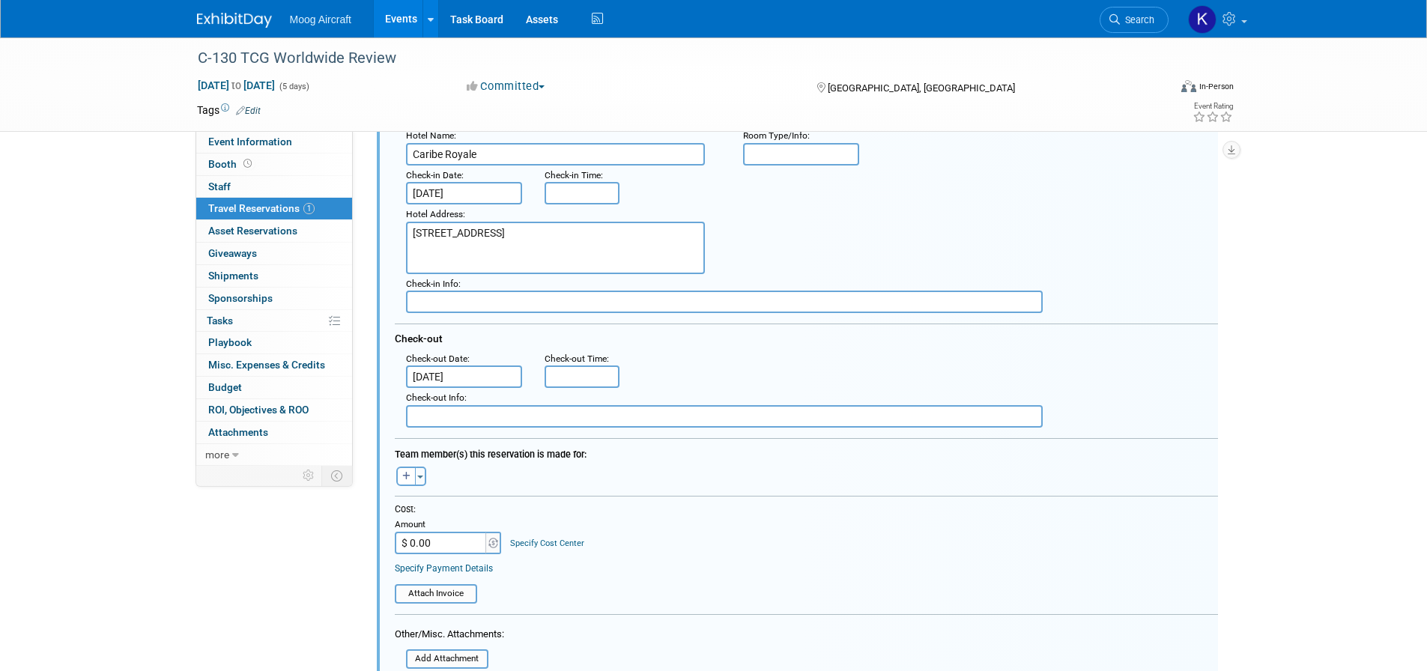
scroll to position [300, 0]
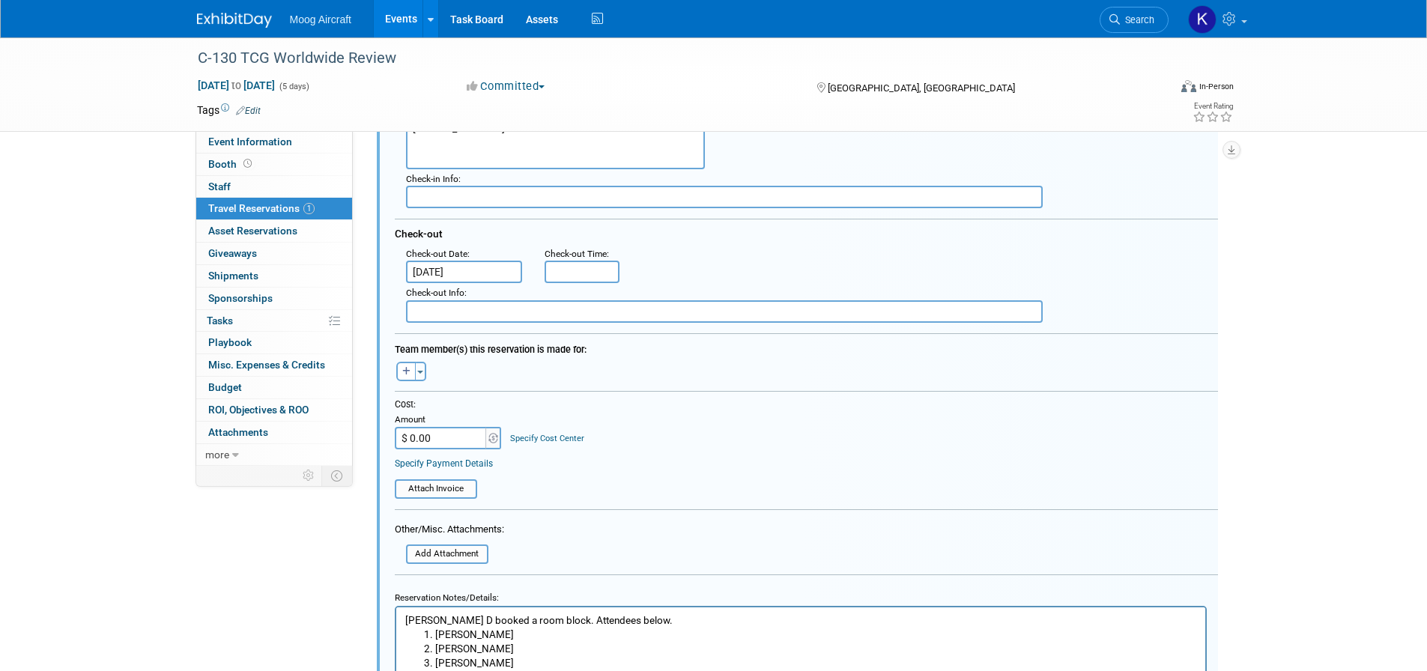
type textarea "[STREET_ADDRESS]"
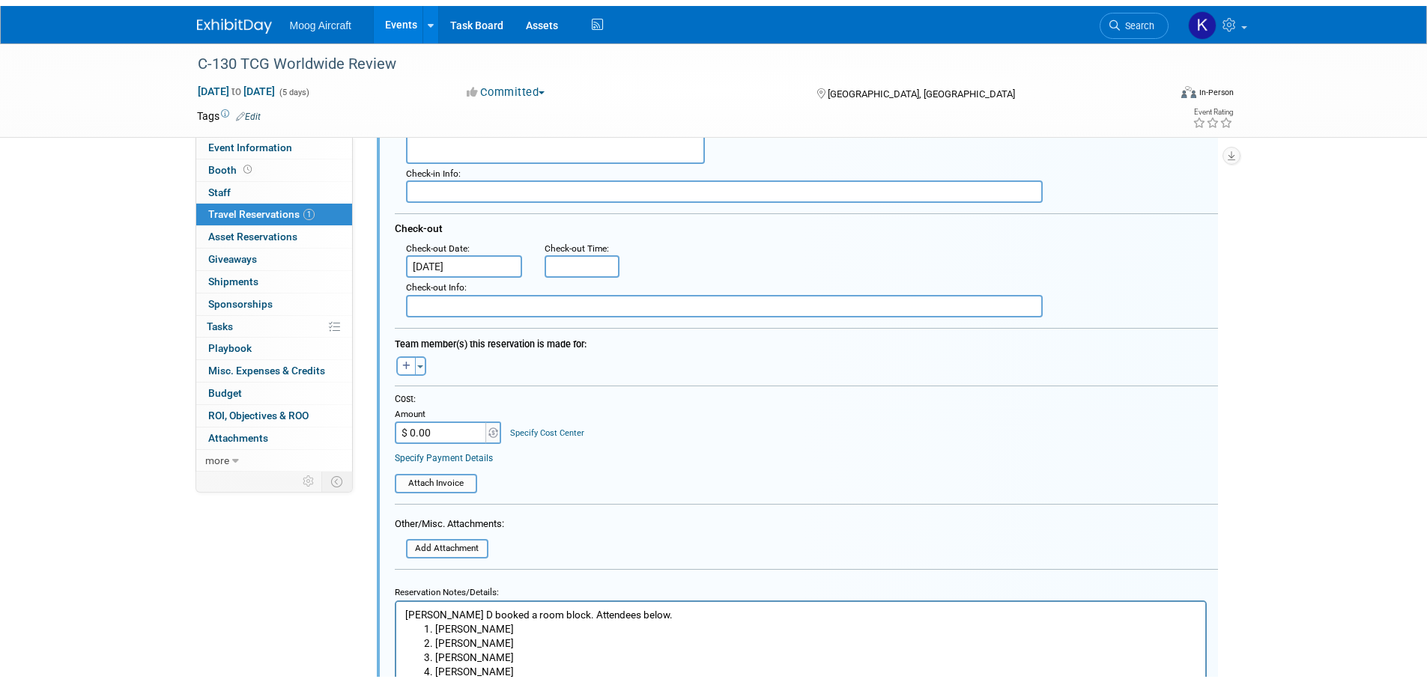
scroll to position [612, 0]
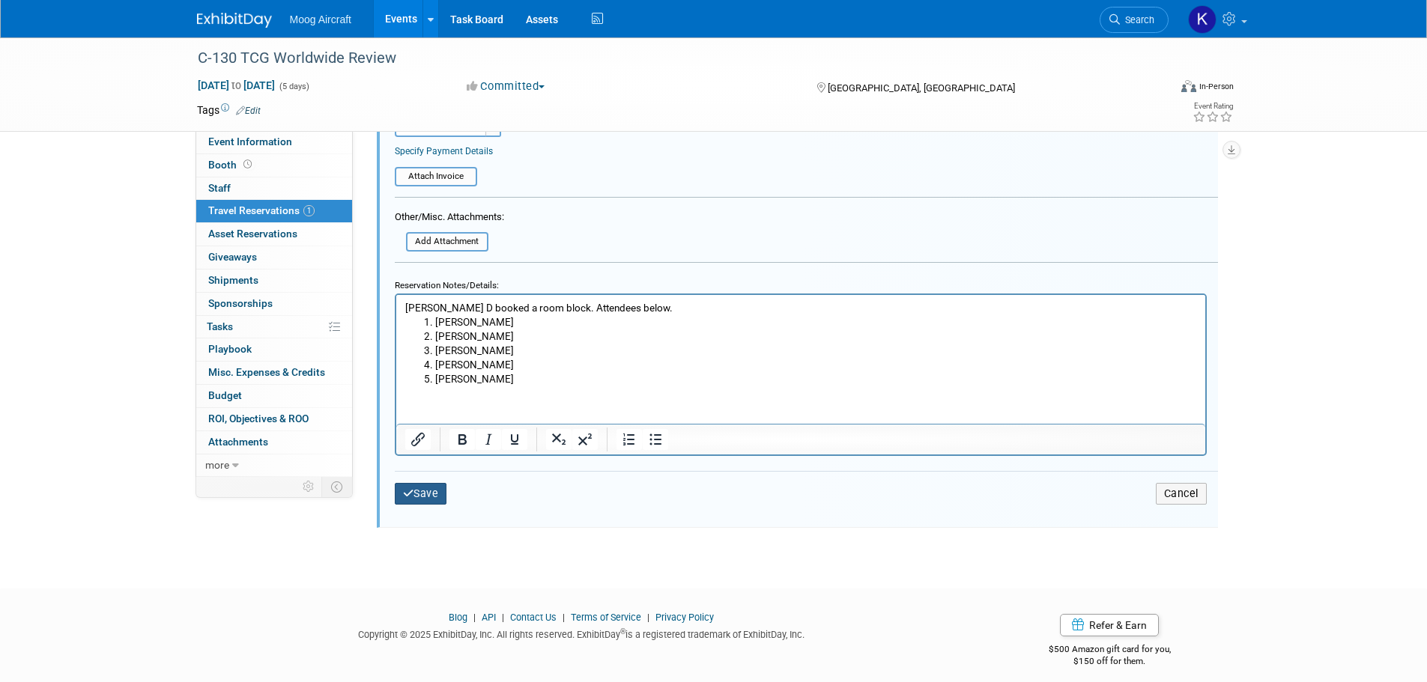
click at [435, 501] on button "Save" at bounding box center [421, 494] width 52 height 22
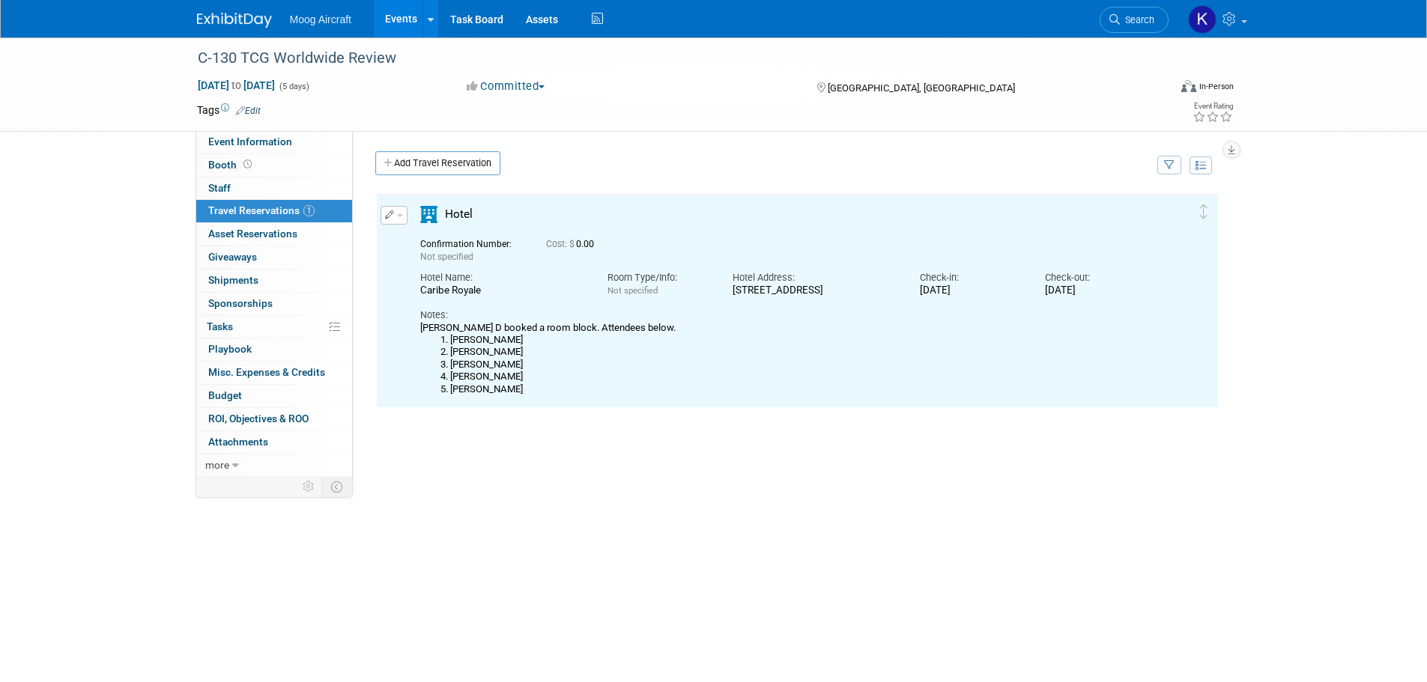
scroll to position [0, 0]
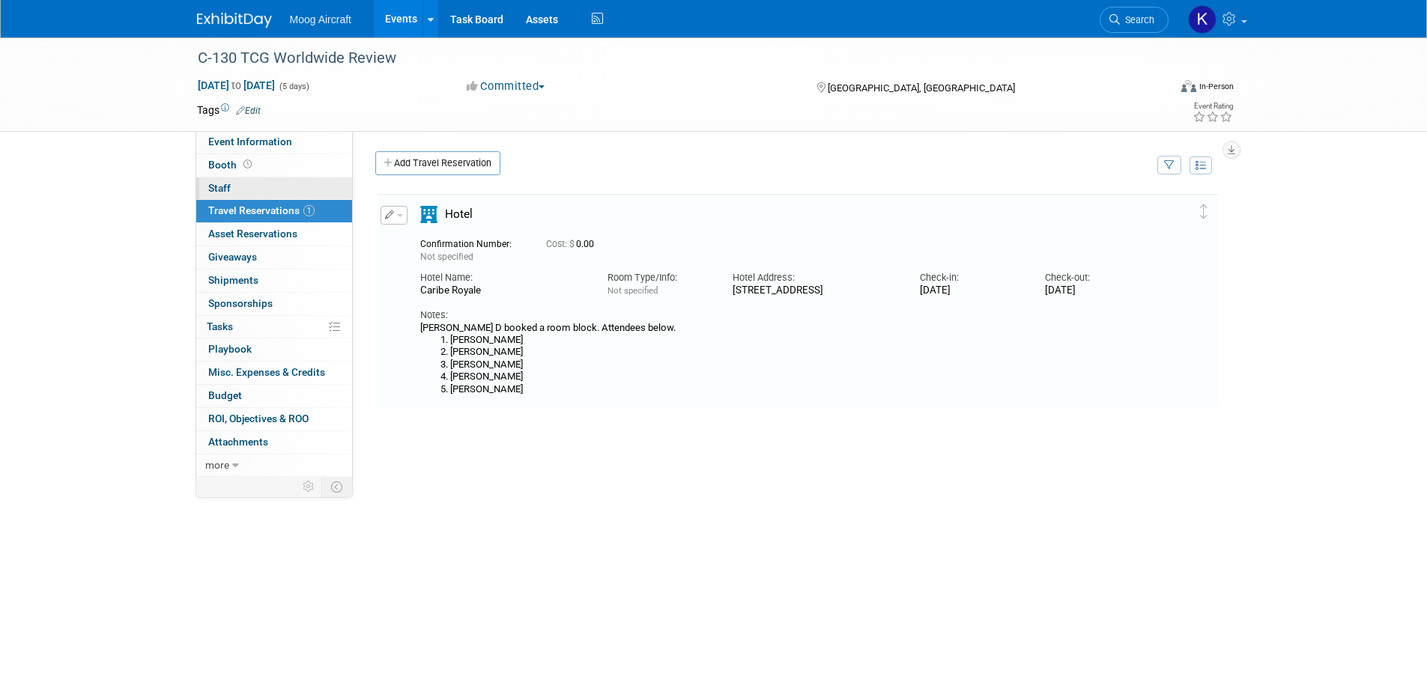
click at [278, 177] on link "0 Staff 0" at bounding box center [274, 188] width 156 height 22
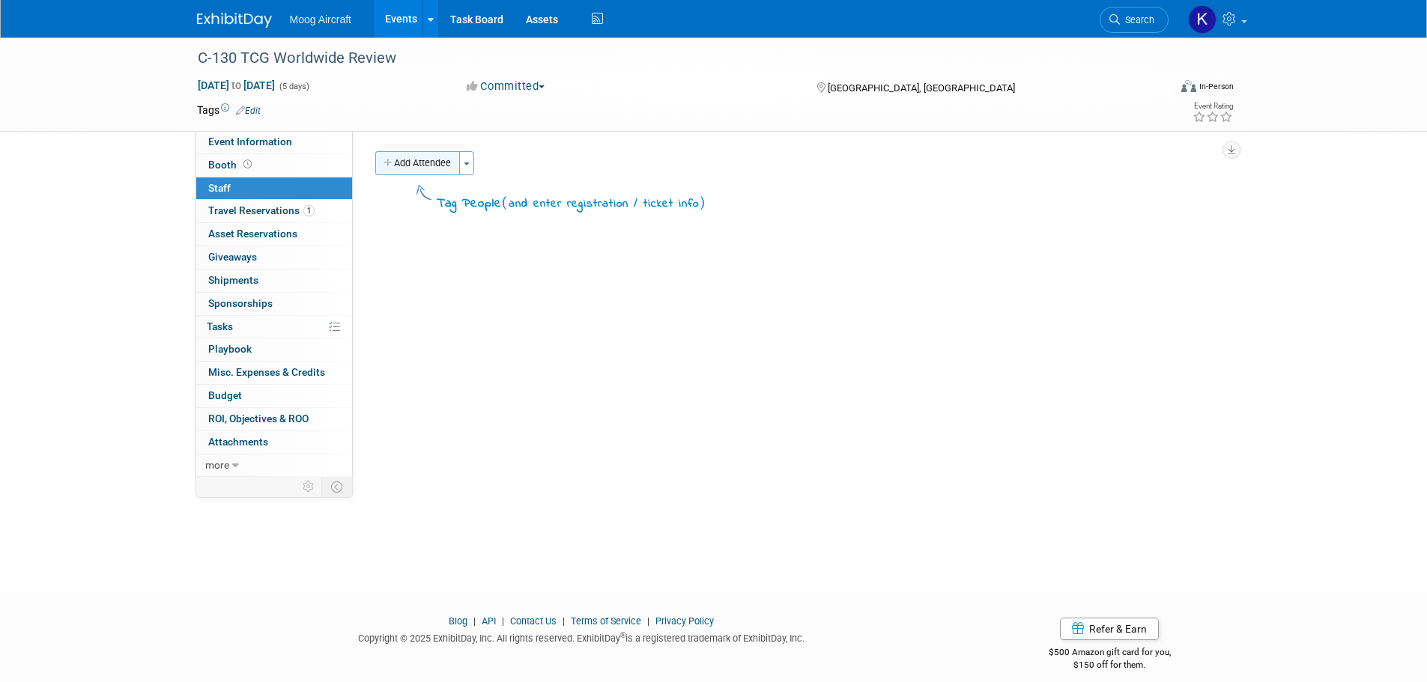
click at [438, 163] on button "Add Attendee" at bounding box center [417, 163] width 85 height 24
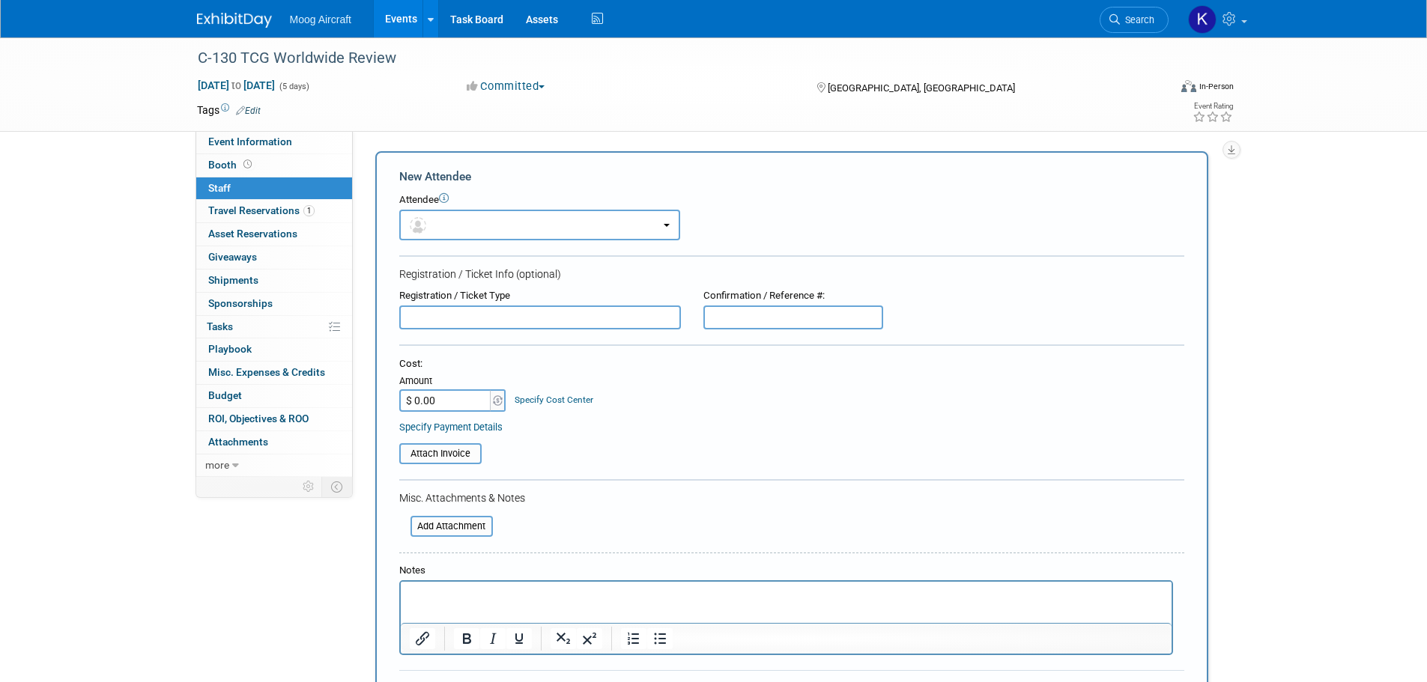
click at [1216, 206] on div "Add Attendee Toggle Dropdown Quick -Tag Attendees Apply X (me) select all cancel" at bounding box center [797, 443] width 866 height 584
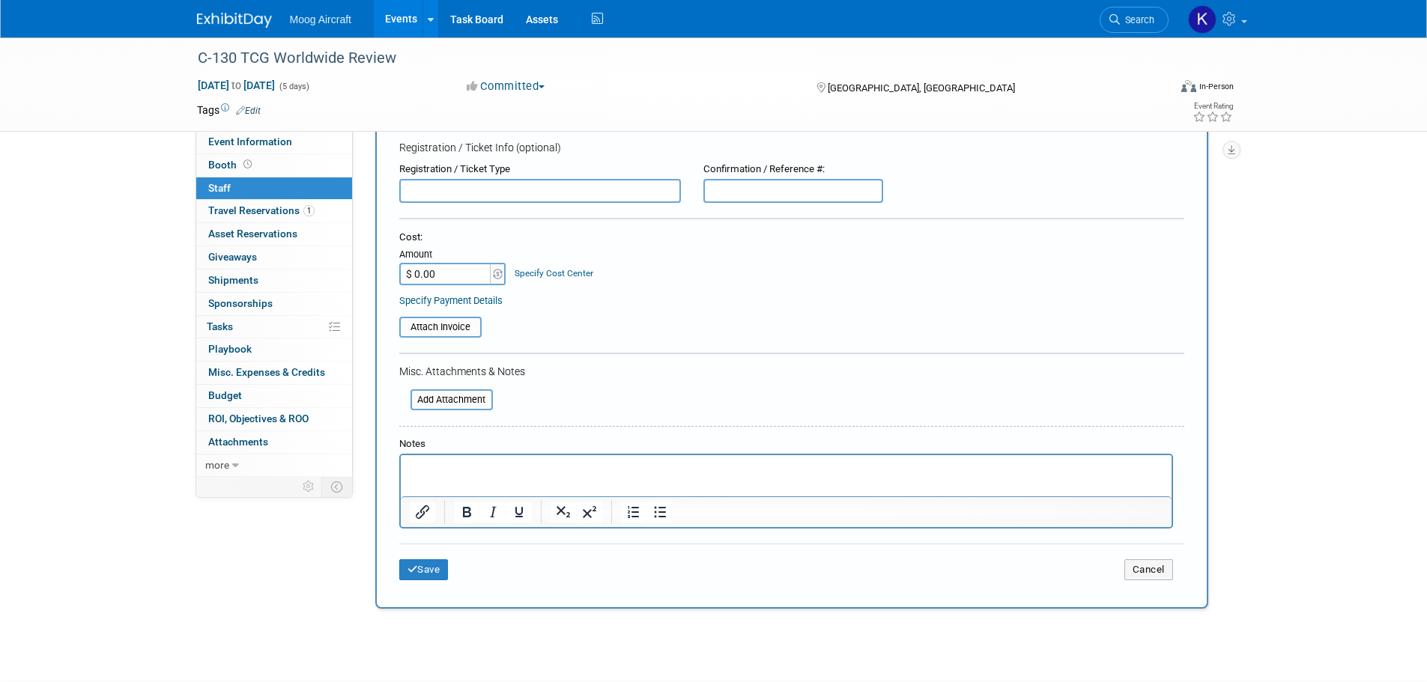
scroll to position [231, 0]
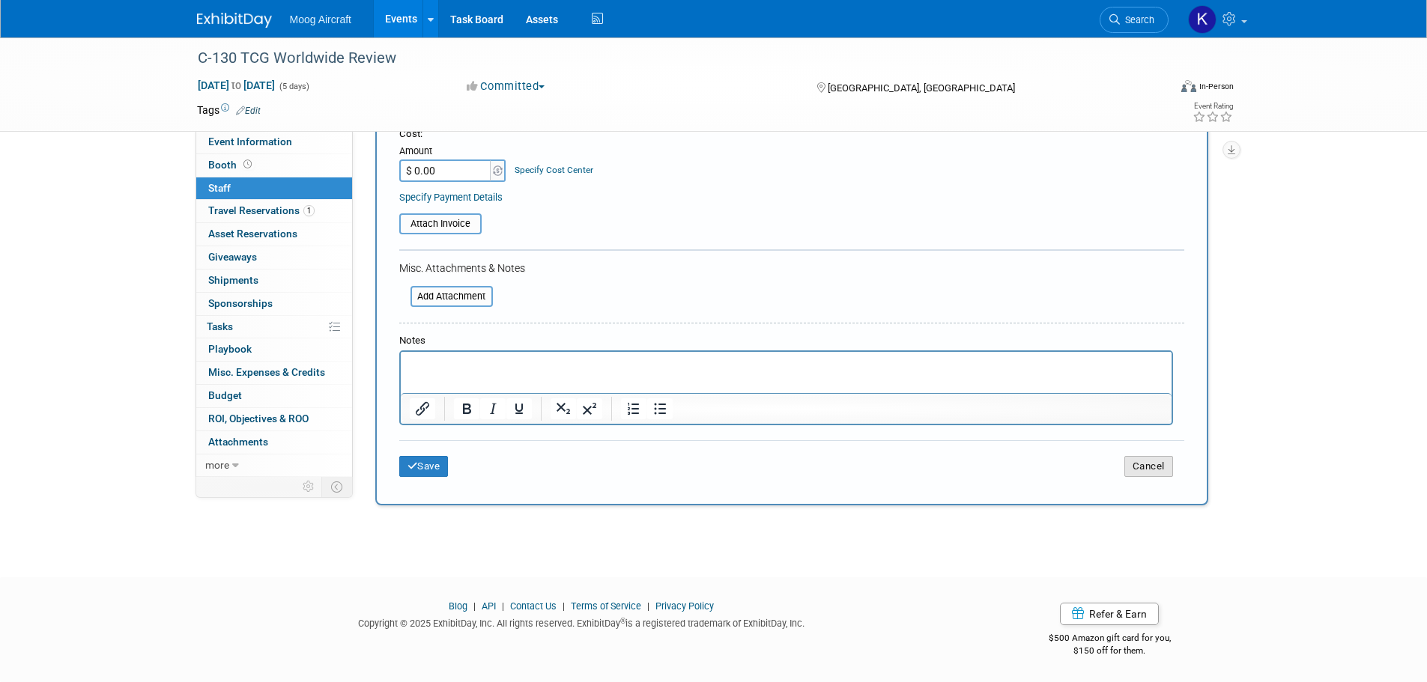
click at [1131, 467] on button "Cancel" at bounding box center [1148, 466] width 49 height 21
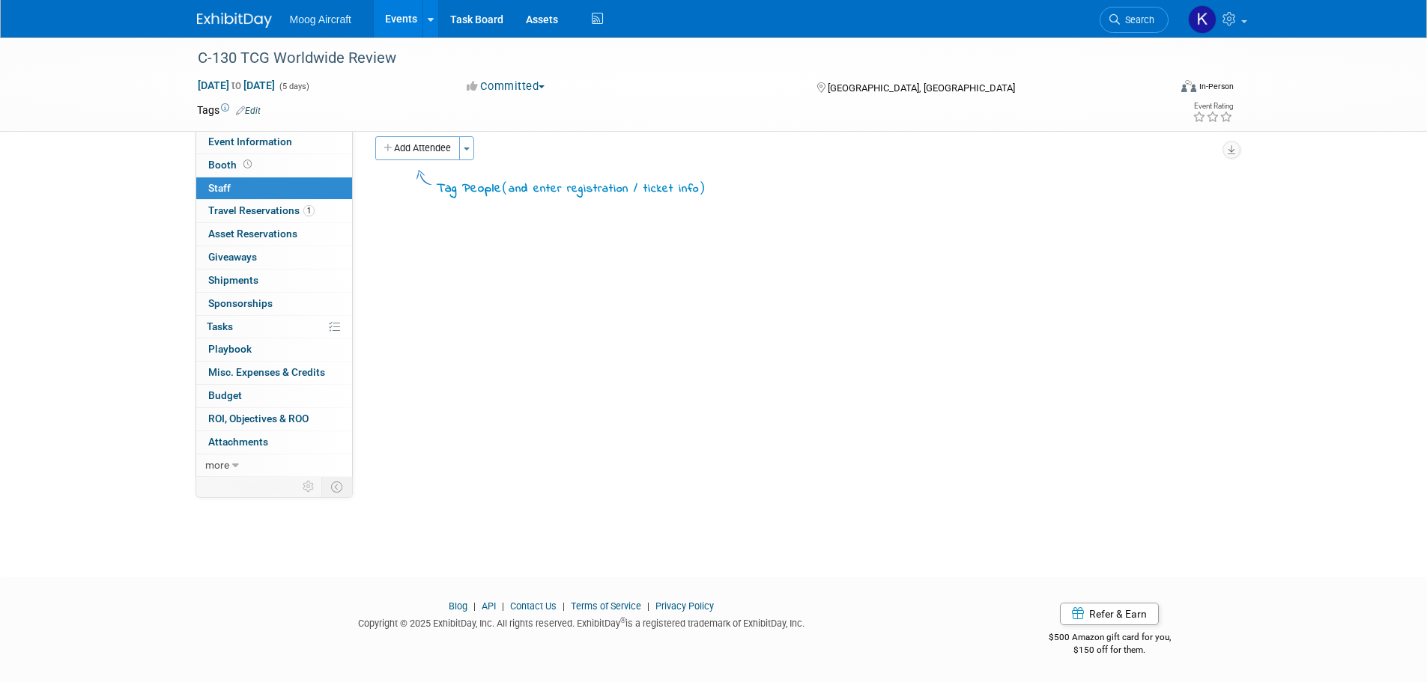
scroll to position [15, 0]
click at [225, 168] on span "Booth" at bounding box center [231, 165] width 46 height 12
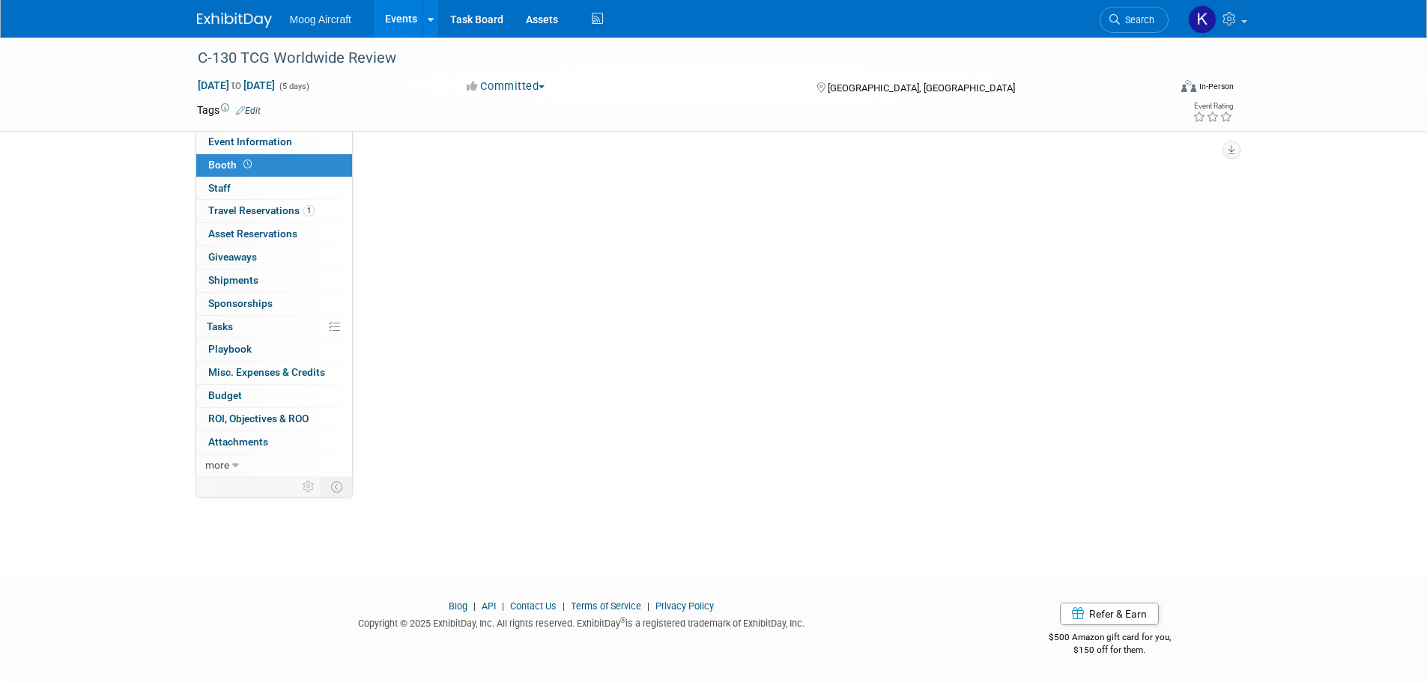
scroll to position [0, 0]
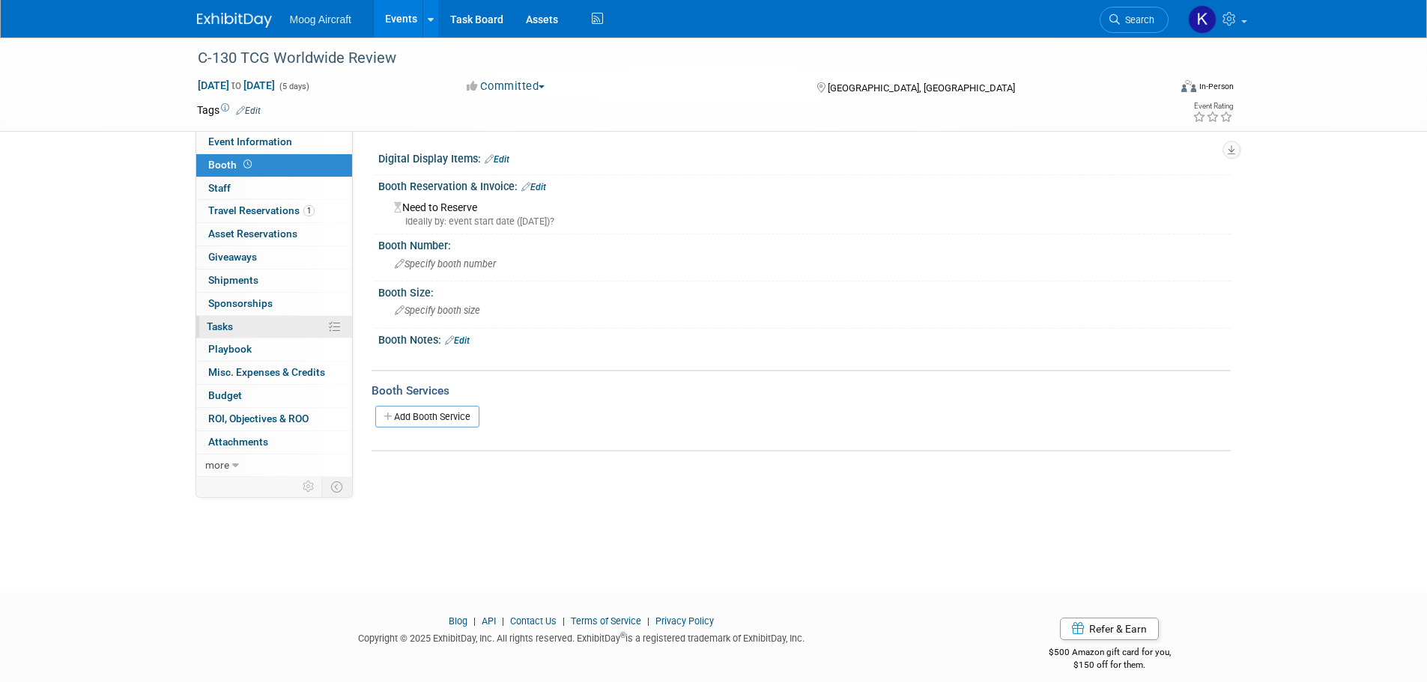
click at [228, 317] on link "0% Tasks 0%" at bounding box center [274, 327] width 156 height 22
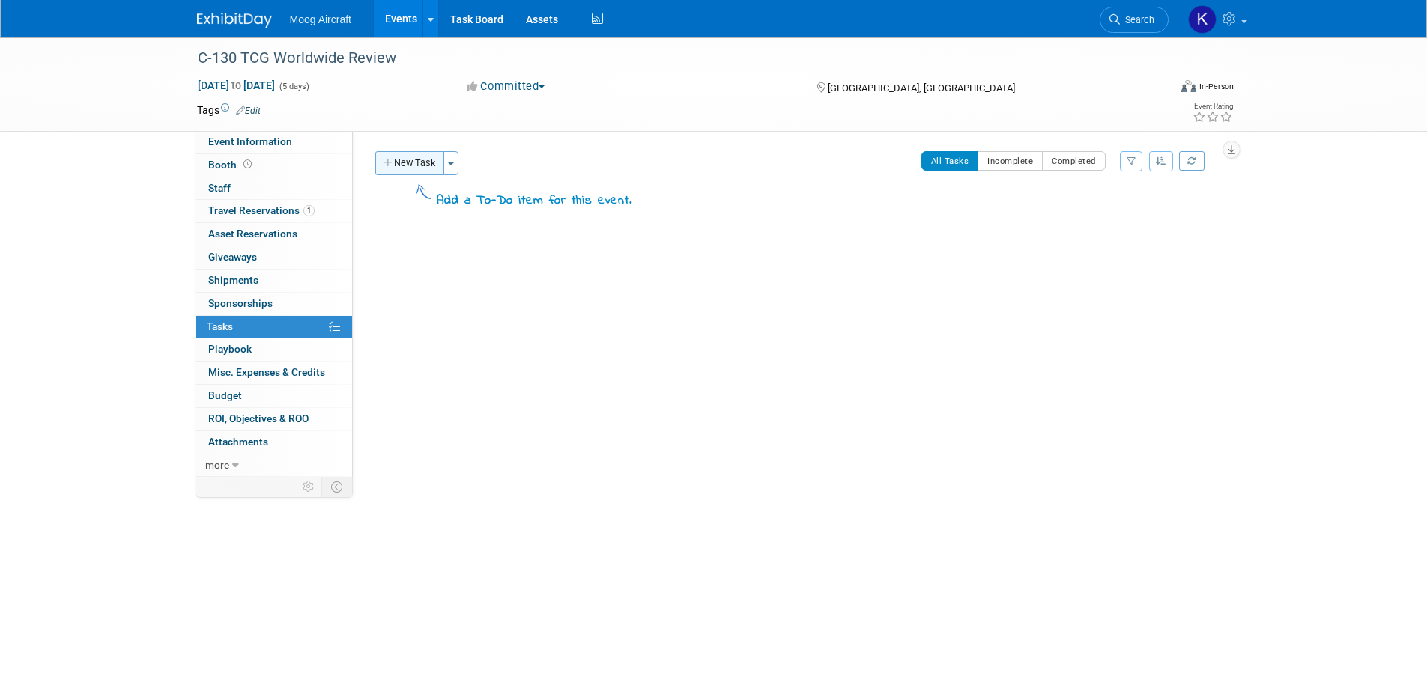
click at [429, 157] on button "New Task" at bounding box center [409, 163] width 69 height 24
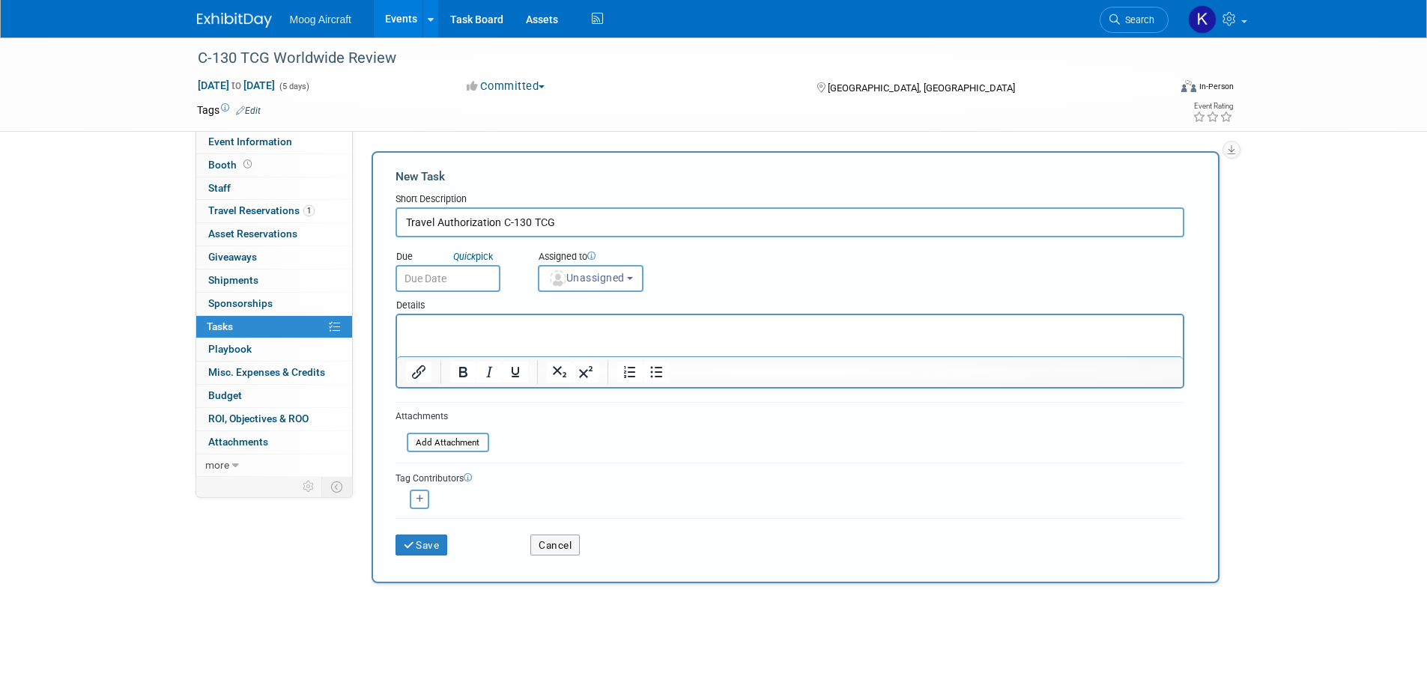
type input "Travel Authorization C-130 TCG"
drag, startPoint x: 476, startPoint y: 276, endPoint x: 479, endPoint y: 285, distance: 9.5
click at [475, 277] on input "text" at bounding box center [447, 278] width 105 height 27
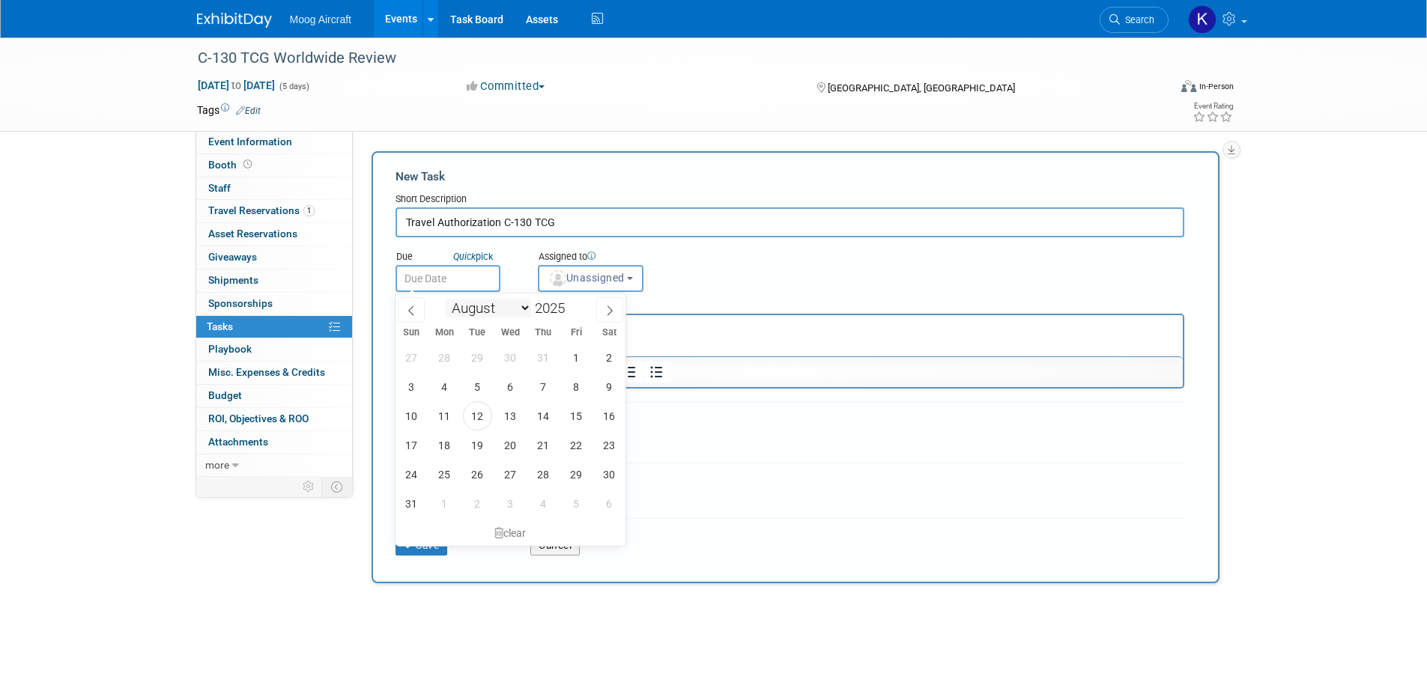
click at [518, 312] on select "January February March April May June July August September October November De…" at bounding box center [488, 308] width 86 height 19
select select "8"
click at [445, 299] on select "January February March April May June July August September October November De…" at bounding box center [488, 308] width 86 height 19
click at [574, 389] on span "12" at bounding box center [576, 386] width 29 height 29
type input "[DATE]"
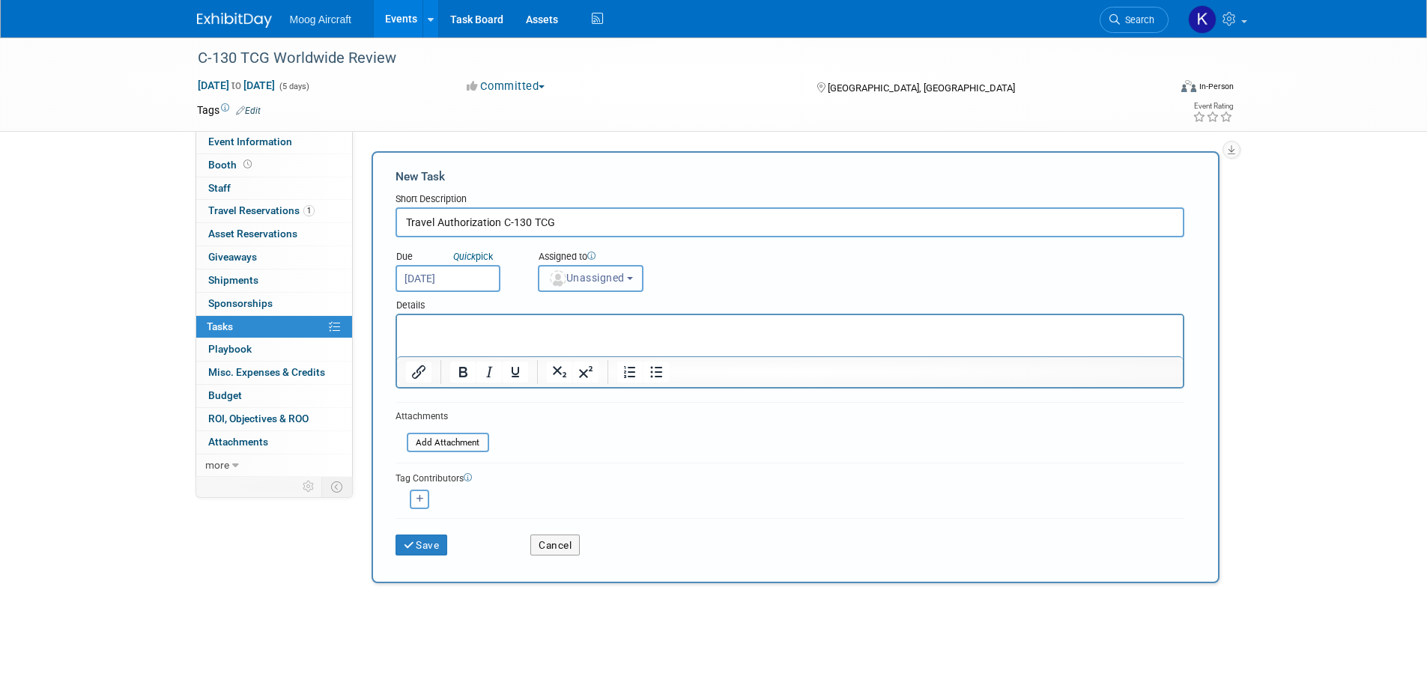
click at [601, 289] on button "Unassigned" at bounding box center [591, 278] width 106 height 27
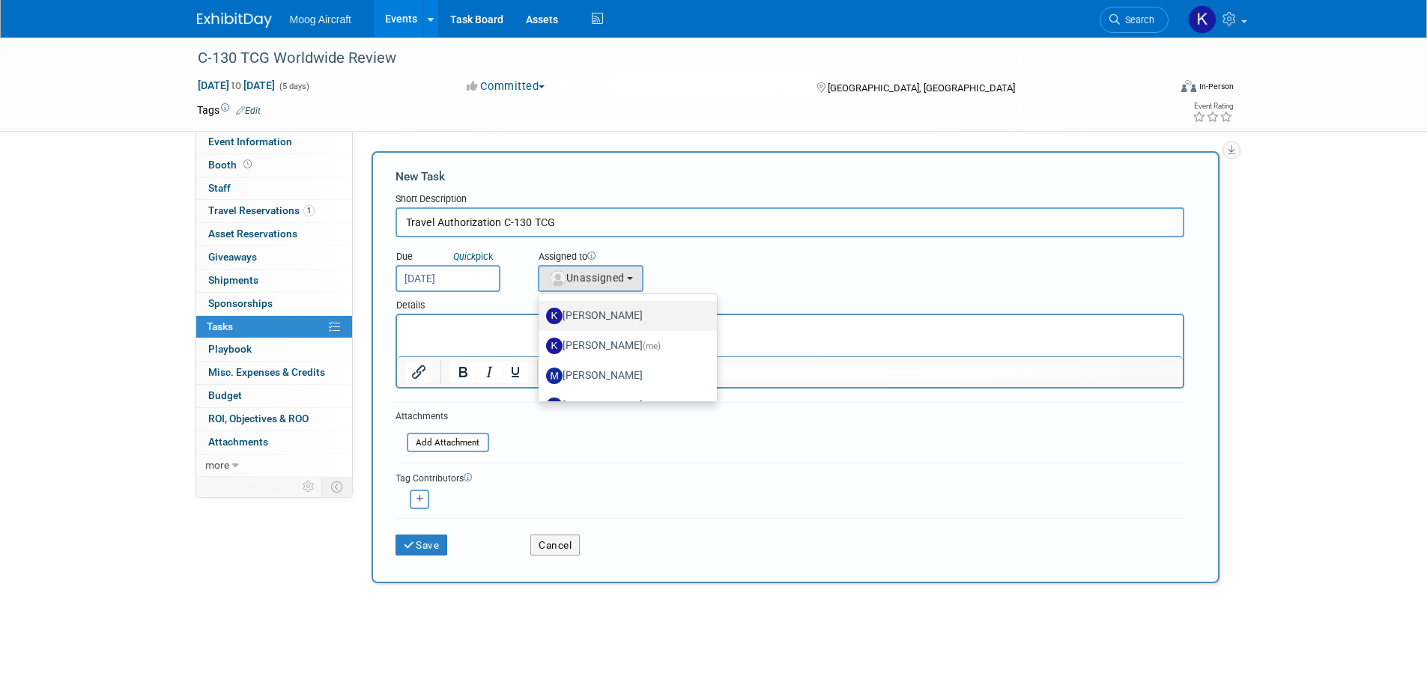
click at [608, 321] on label "[PERSON_NAME]" at bounding box center [624, 316] width 157 height 24
click at [541, 319] on input "[PERSON_NAME]" at bounding box center [536, 314] width 10 height 10
select select "eddd32f1-f8b2-4213-9daa-af89b605bb6e"
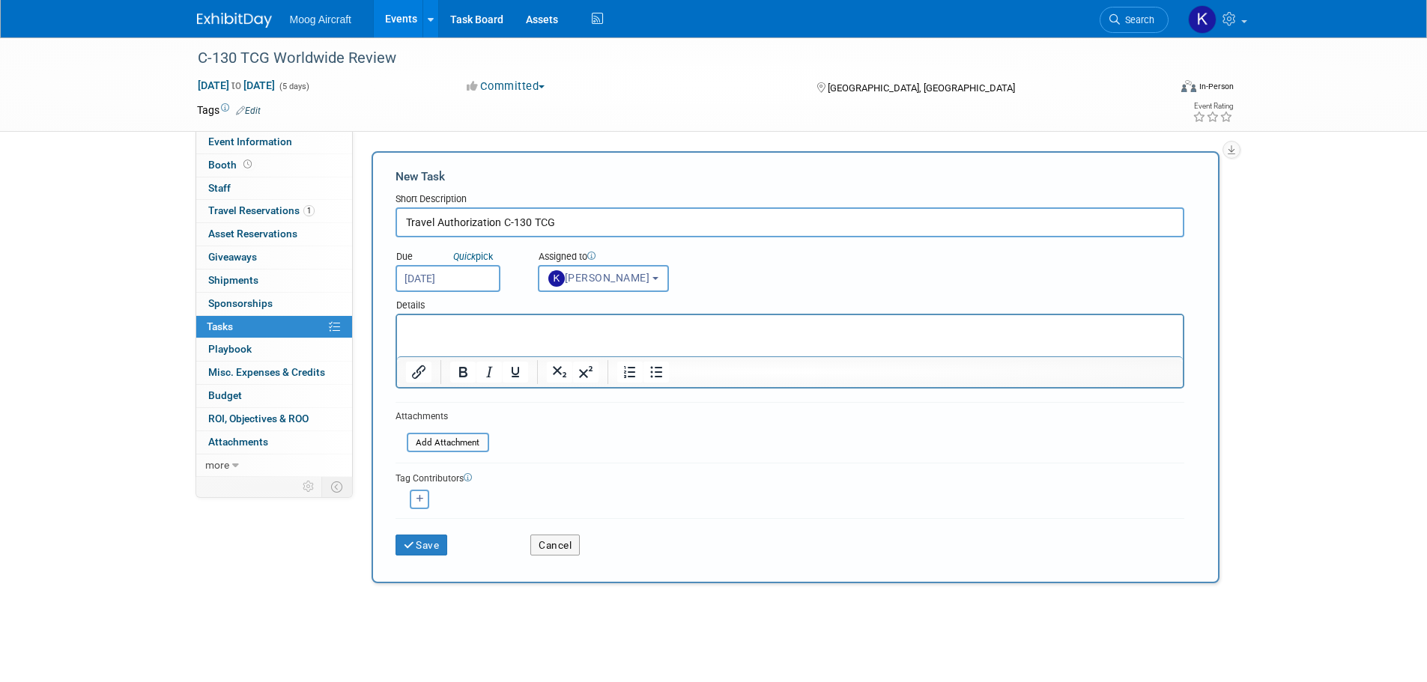
click at [454, 333] on p "Rich Text Area. Press ALT-0 for help." at bounding box center [789, 328] width 768 height 15
drag, startPoint x: 612, startPoint y: 329, endPoint x: 370, endPoint y: 355, distance: 243.3
click at [396, 336] on html "[STREET_ADDRESS]" at bounding box center [789, 325] width 786 height 21
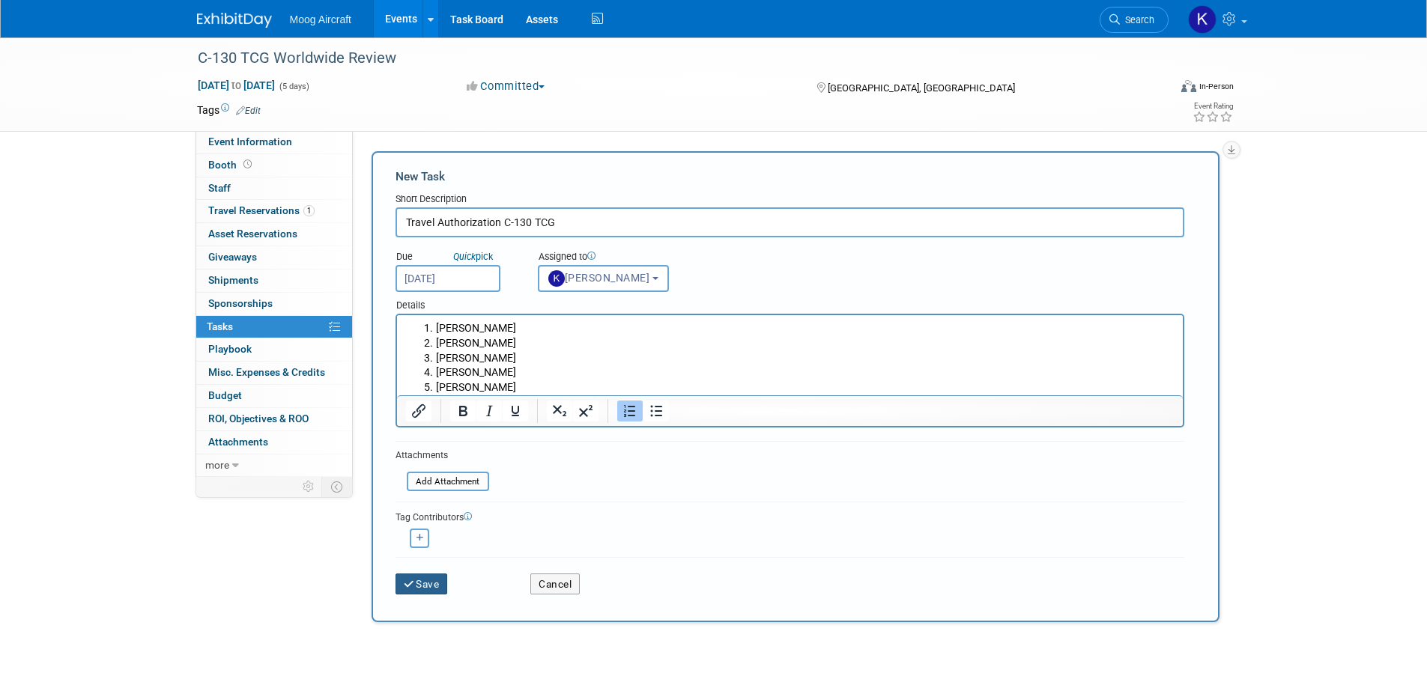
click at [437, 586] on button "Save" at bounding box center [421, 584] width 52 height 21
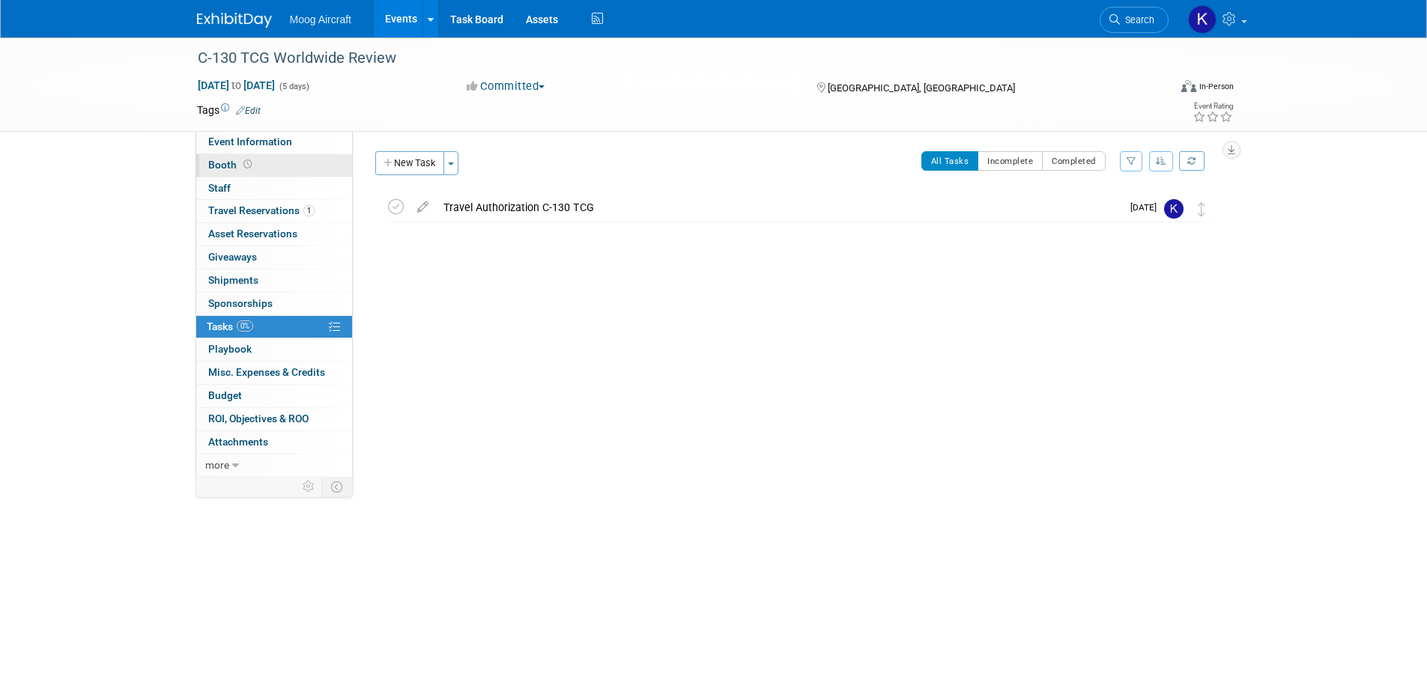
click at [216, 156] on link "Booth" at bounding box center [274, 165] width 156 height 22
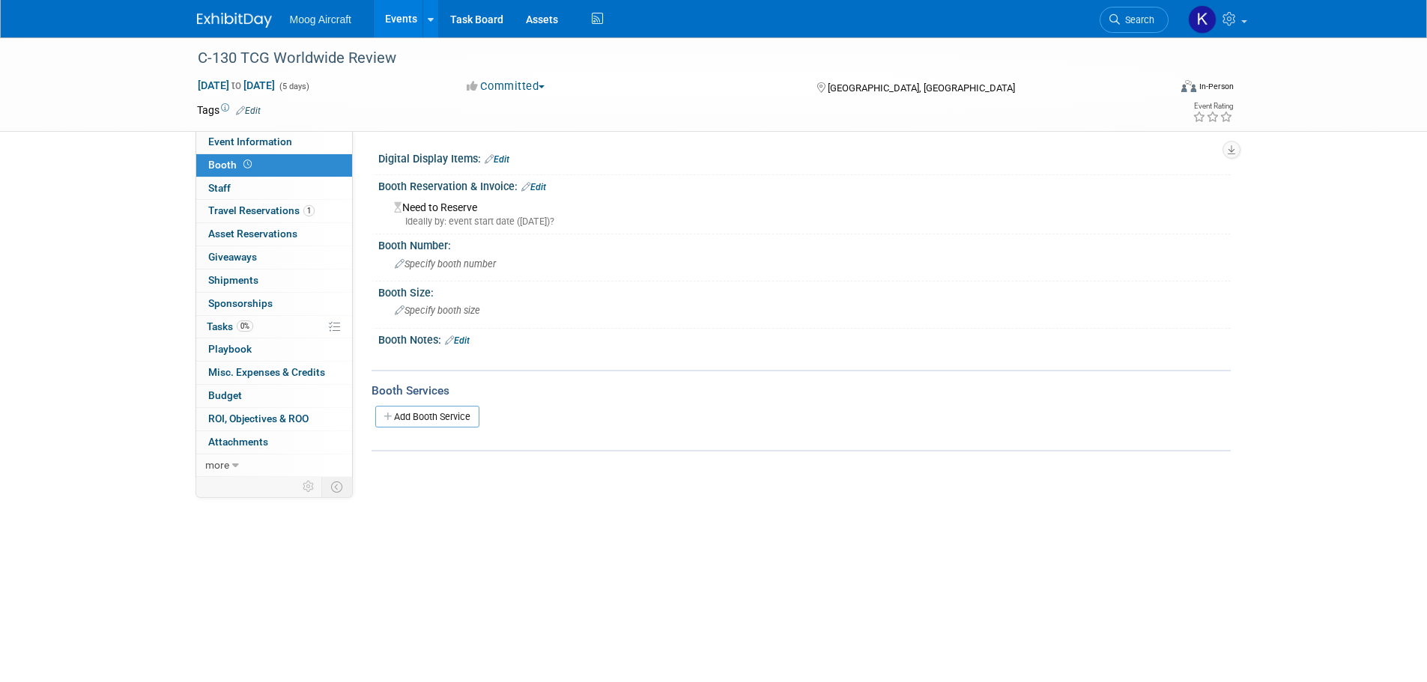
click at [495, 217] on div "Ideally by: event start date ([DATE])?" at bounding box center [806, 221] width 825 height 13
click at [546, 186] on link "Edit" at bounding box center [533, 187] width 25 height 10
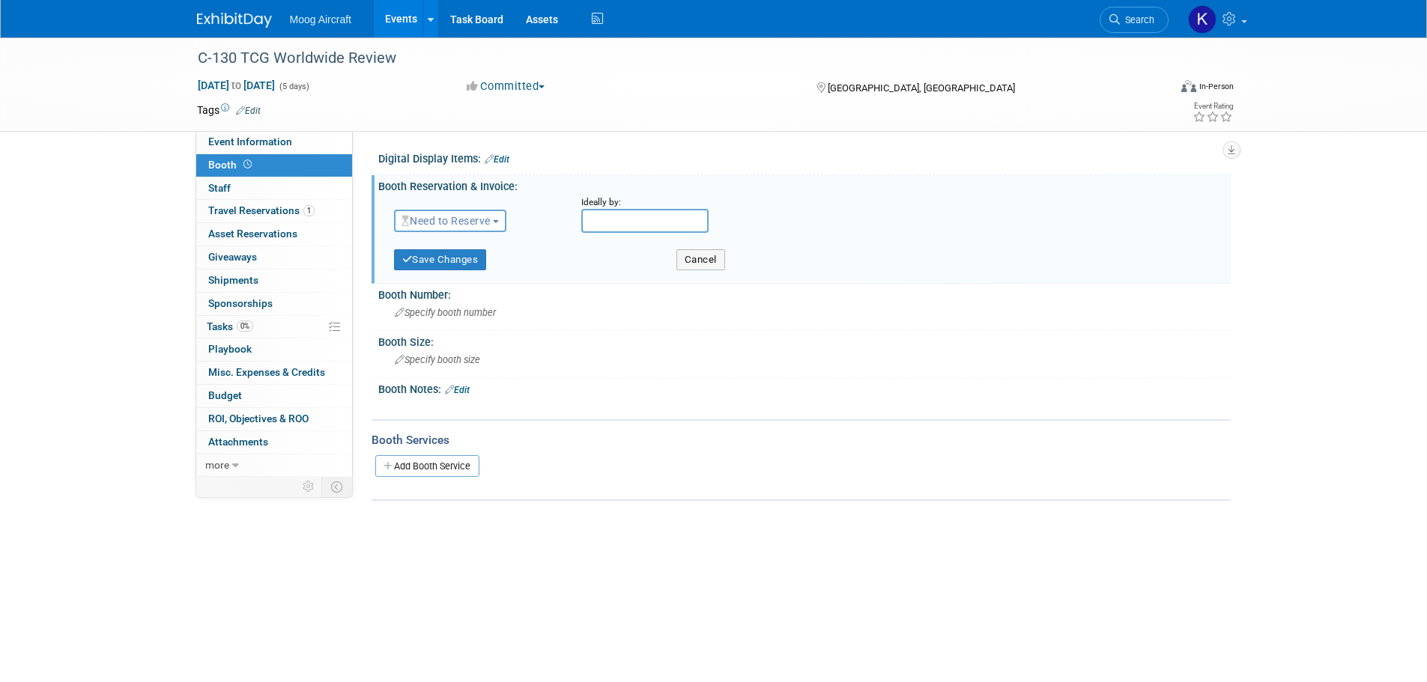
click at [486, 222] on span "Need to Reserve" at bounding box center [445, 221] width 89 height 12
click at [474, 264] on link "Reserved" at bounding box center [475, 267] width 160 height 21
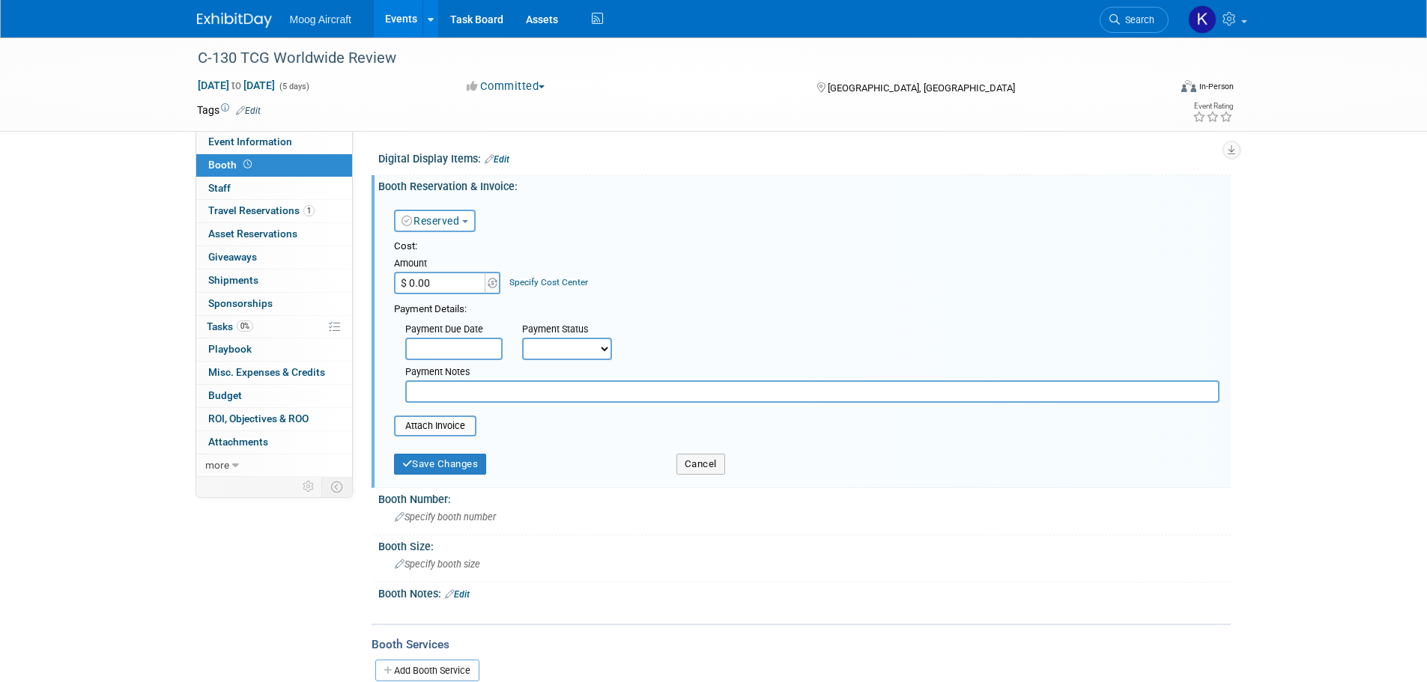
click at [431, 281] on input "$ 0.00" at bounding box center [441, 283] width 94 height 22
type input "$ 4,250.00"
click at [547, 349] on select "Not Paid Yet Partially Paid Paid in Full" at bounding box center [567, 349] width 90 height 22
select select "1"
click at [522, 338] on select "Not Paid Yet Partially Paid Paid in Full" at bounding box center [567, 349] width 90 height 22
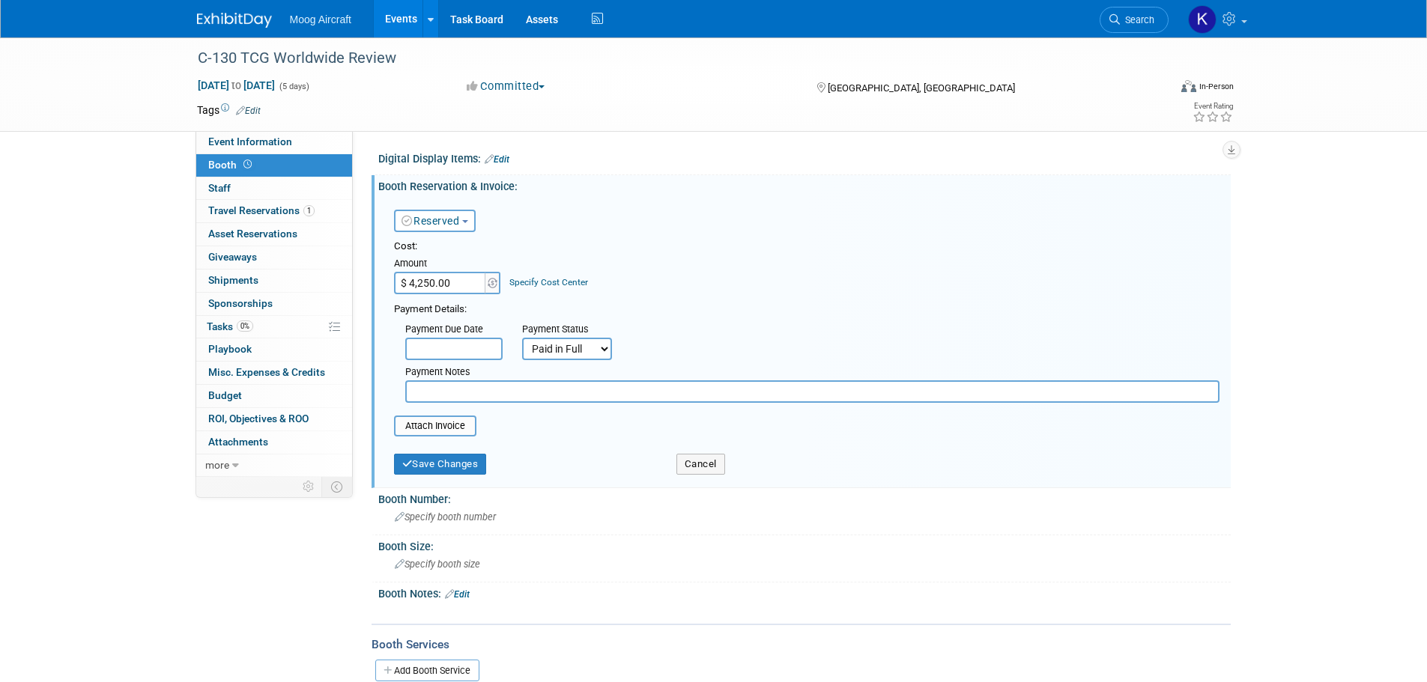
click at [464, 386] on input "text" at bounding box center [812, 391] width 814 height 22
paste input "Confirmation Code: EG9KFS"
click at [517, 395] on input "Confirmation Code: EG9KFS" at bounding box center [812, 391] width 814 height 22
click at [581, 386] on input "Confirmation Code: EG9KFS" at bounding box center [812, 391] width 814 height 22
type input "Confirmation Code: EG9KFS. Gold Sponsorship."
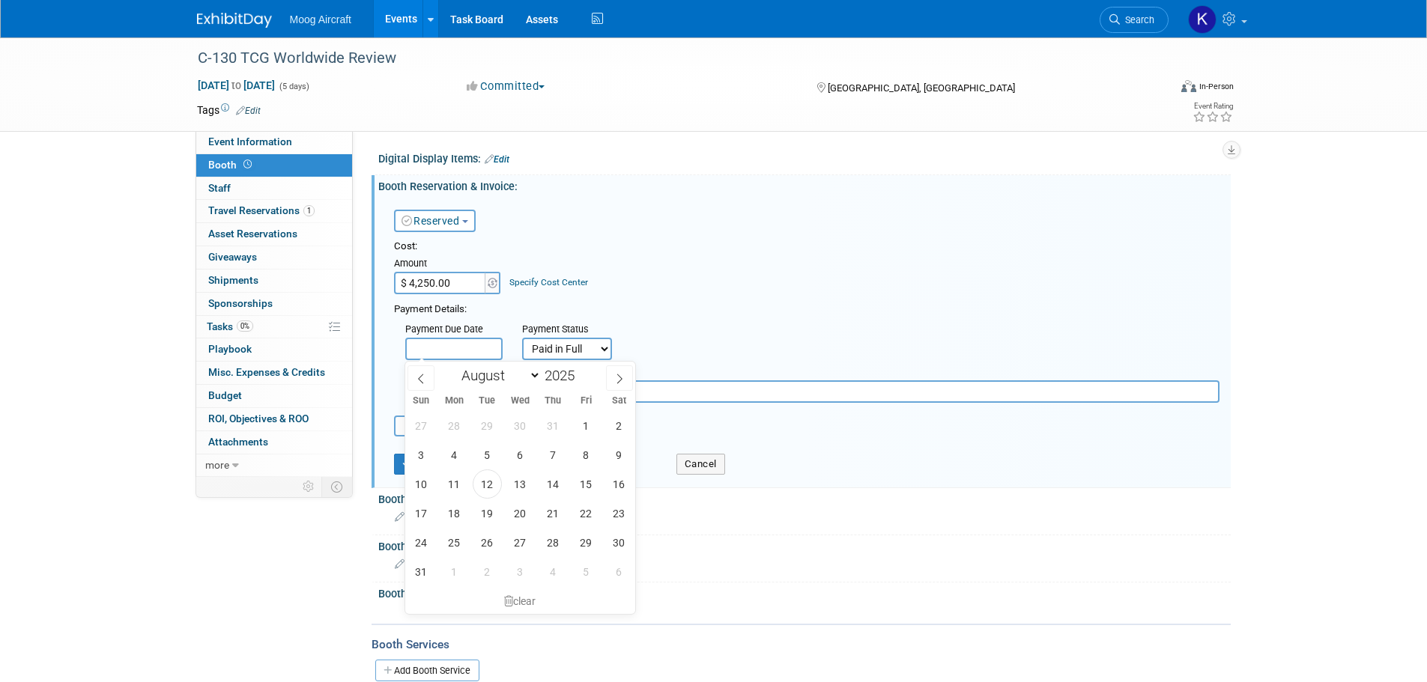
click at [476, 347] on input "text" at bounding box center [453, 349] width 97 height 22
click at [489, 375] on select "January February March April May June July August September October November De…" at bounding box center [498, 375] width 86 height 19
select select "5"
click at [455, 366] on select "January February March April May June July August September October November De…" at bounding box center [498, 375] width 86 height 19
click at [539, 462] on div "1 2 3 4 5 6 7 8 9 10 11 12 13 14 15 16 17 18 19 20 21 22 23 24 25 26 27 28 29 3…" at bounding box center [520, 498] width 231 height 175
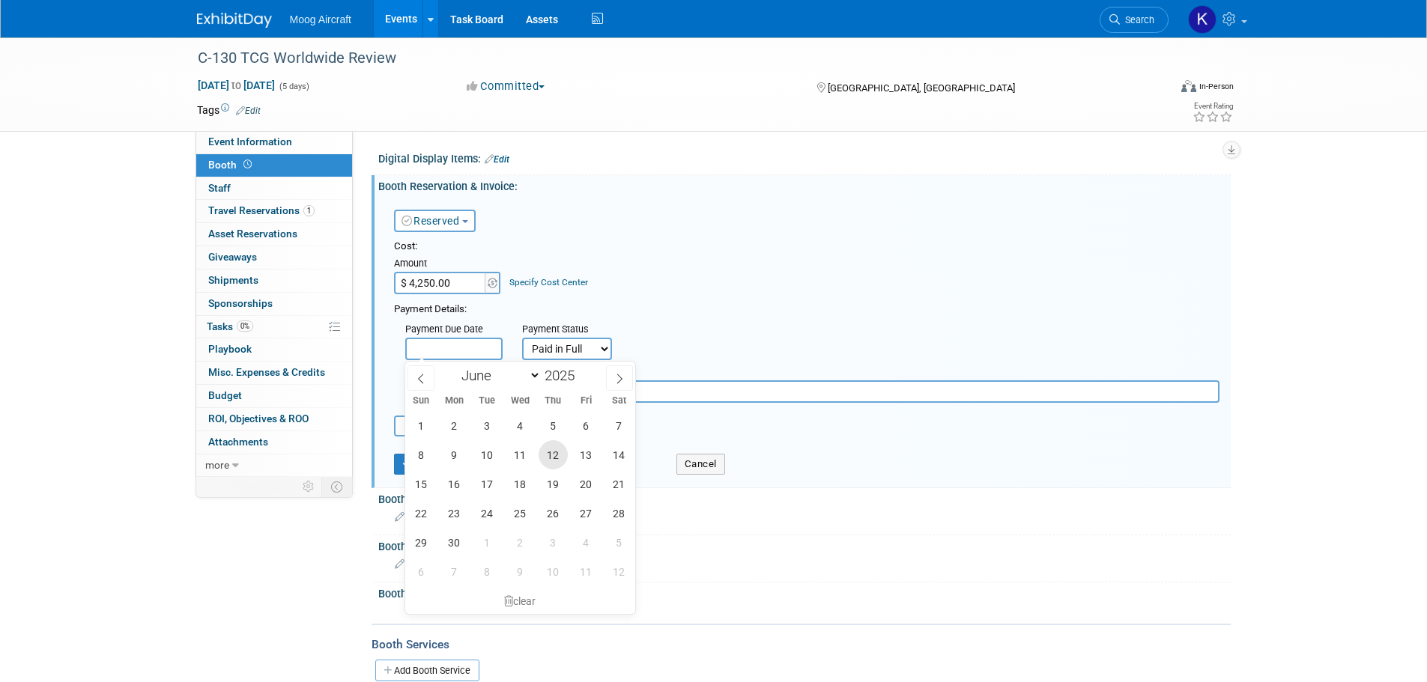
click at [550, 455] on span "12" at bounding box center [552, 454] width 29 height 29
type input "[DATE]"
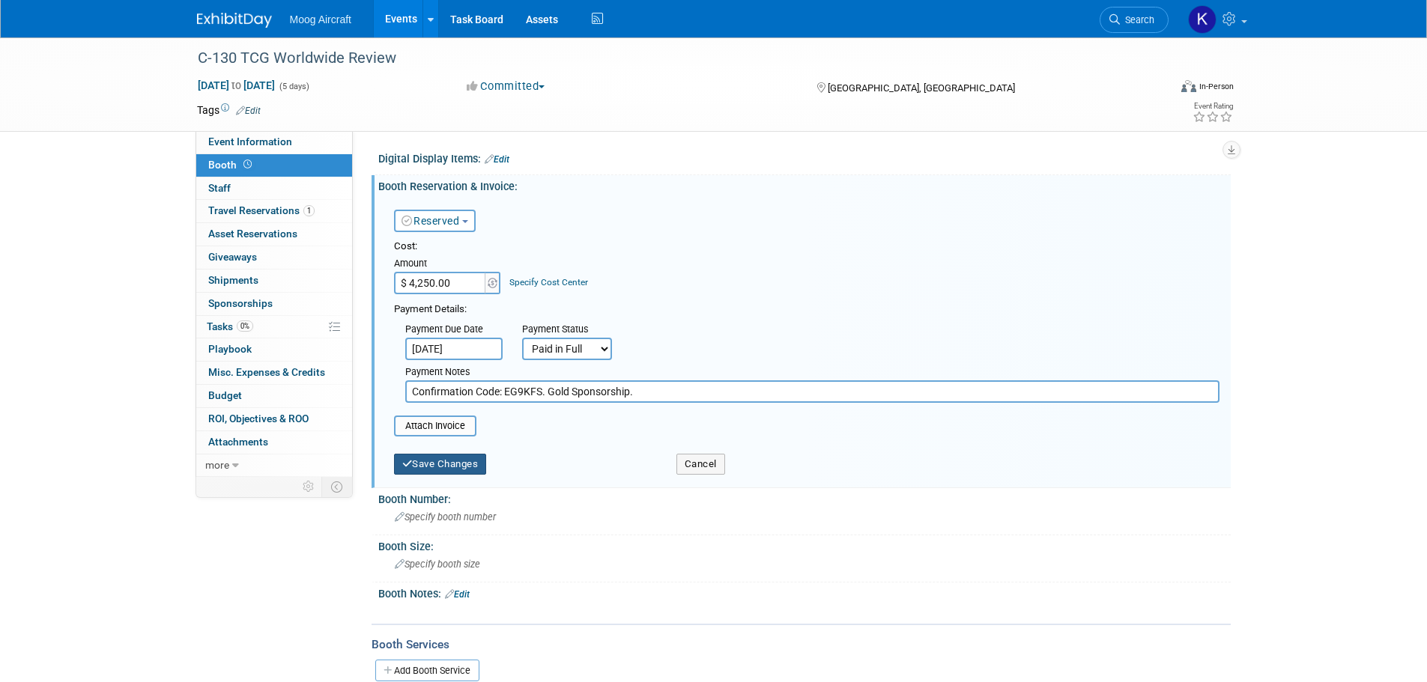
click at [453, 467] on button "Save Changes" at bounding box center [440, 464] width 93 height 21
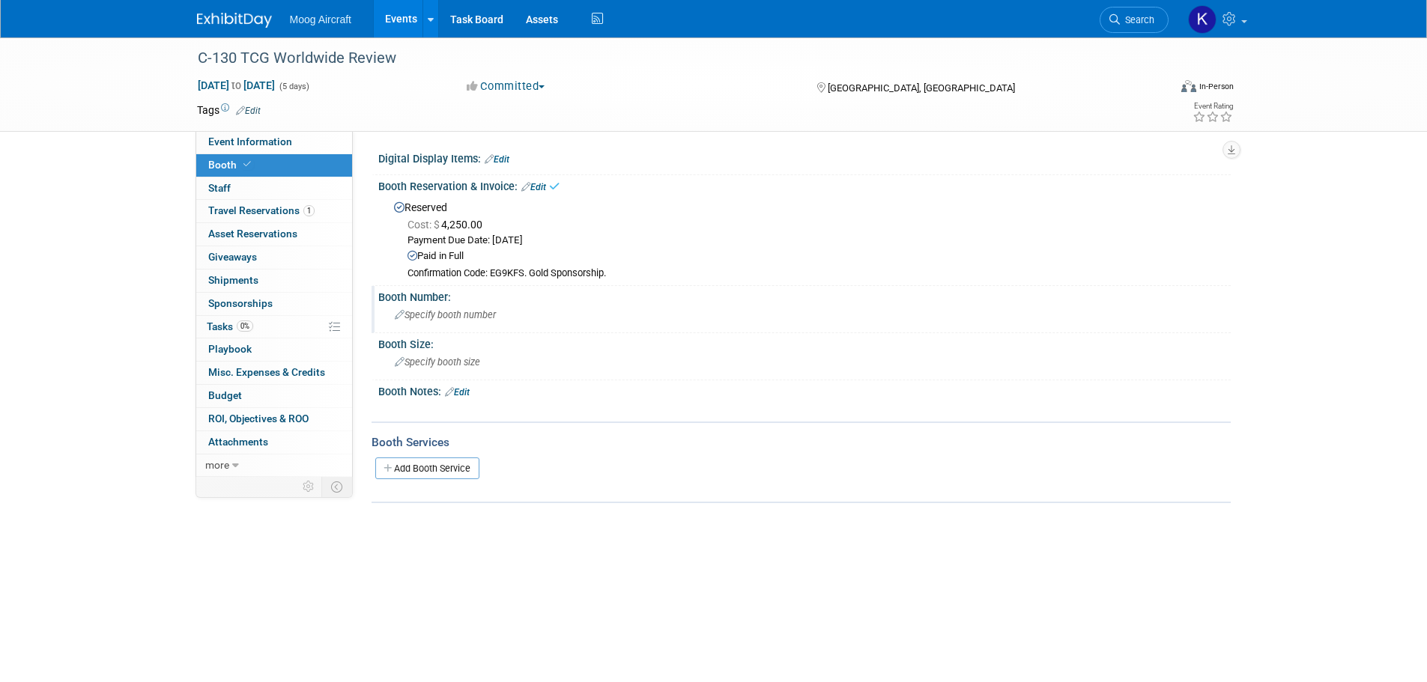
click at [480, 315] on span "Specify booth number" at bounding box center [445, 314] width 101 height 11
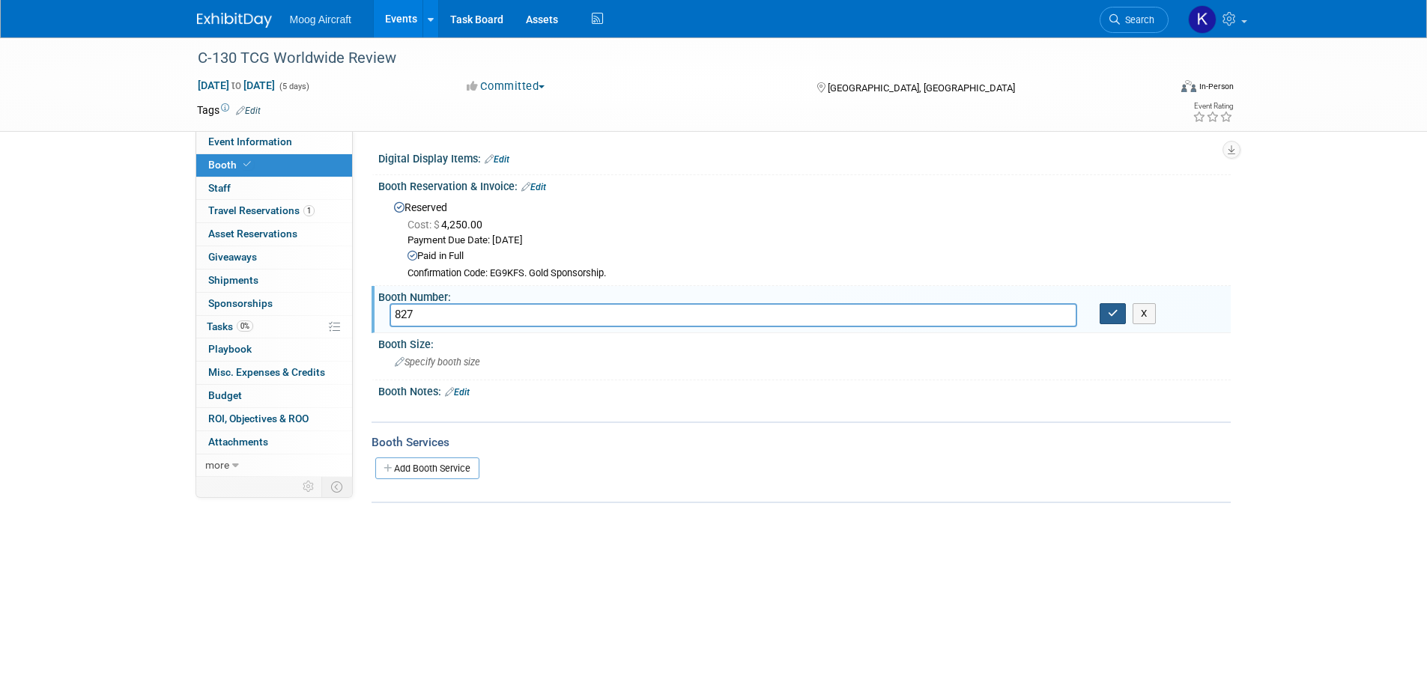
type input "827"
click at [1119, 316] on button "button" at bounding box center [1112, 313] width 27 height 21
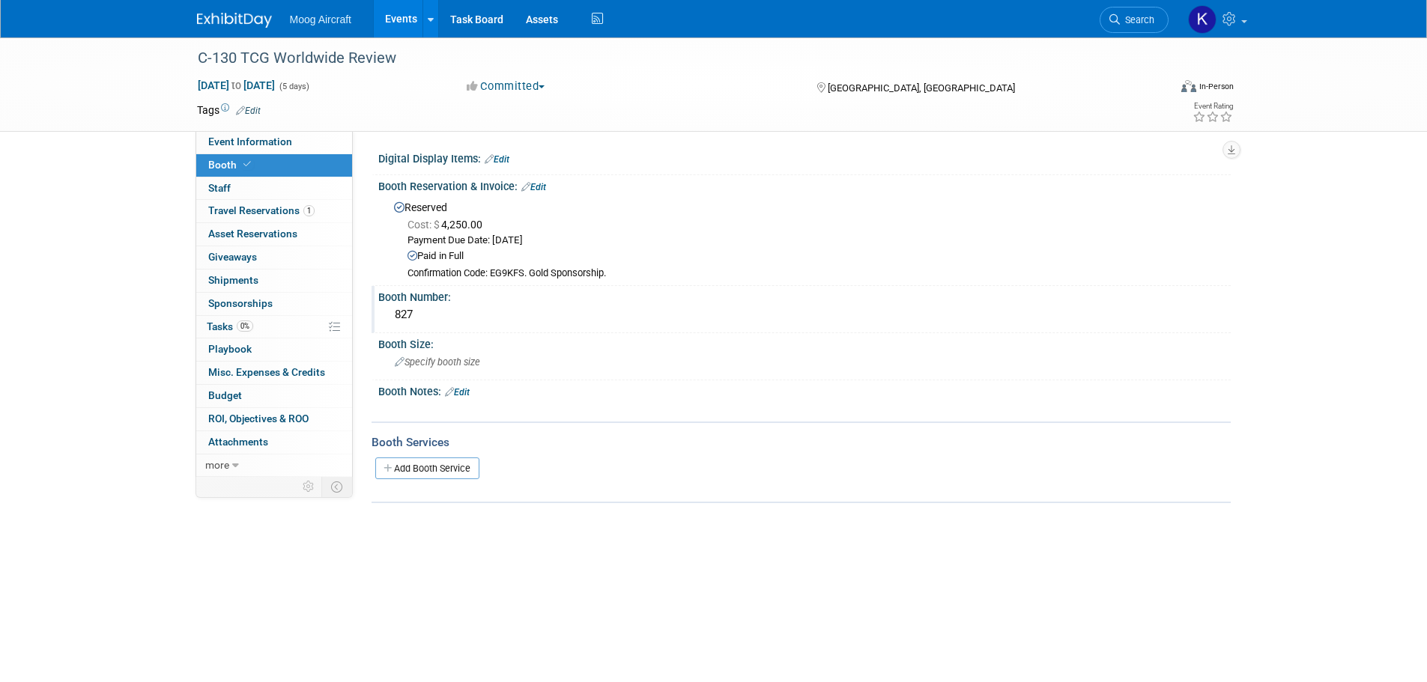
click at [541, 184] on link "Edit" at bounding box center [533, 187] width 25 height 10
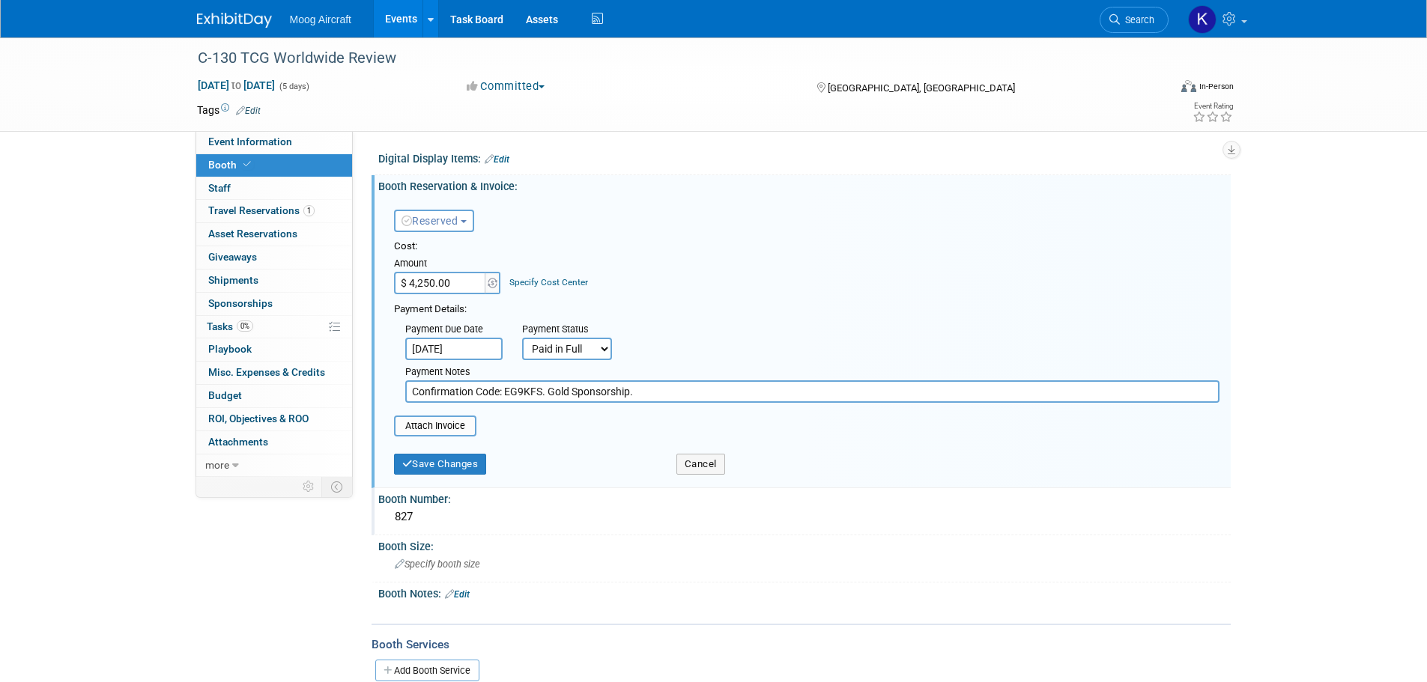
drag, startPoint x: 602, startPoint y: 392, endPoint x: 375, endPoint y: 382, distance: 227.1
click at [374, 383] on div "Booth Reservation & Invoice: Edit Reserved Need to Reserve Reserved No Reservat…" at bounding box center [800, 331] width 859 height 313
click at [428, 470] on button "Save Changes" at bounding box center [440, 464] width 93 height 21
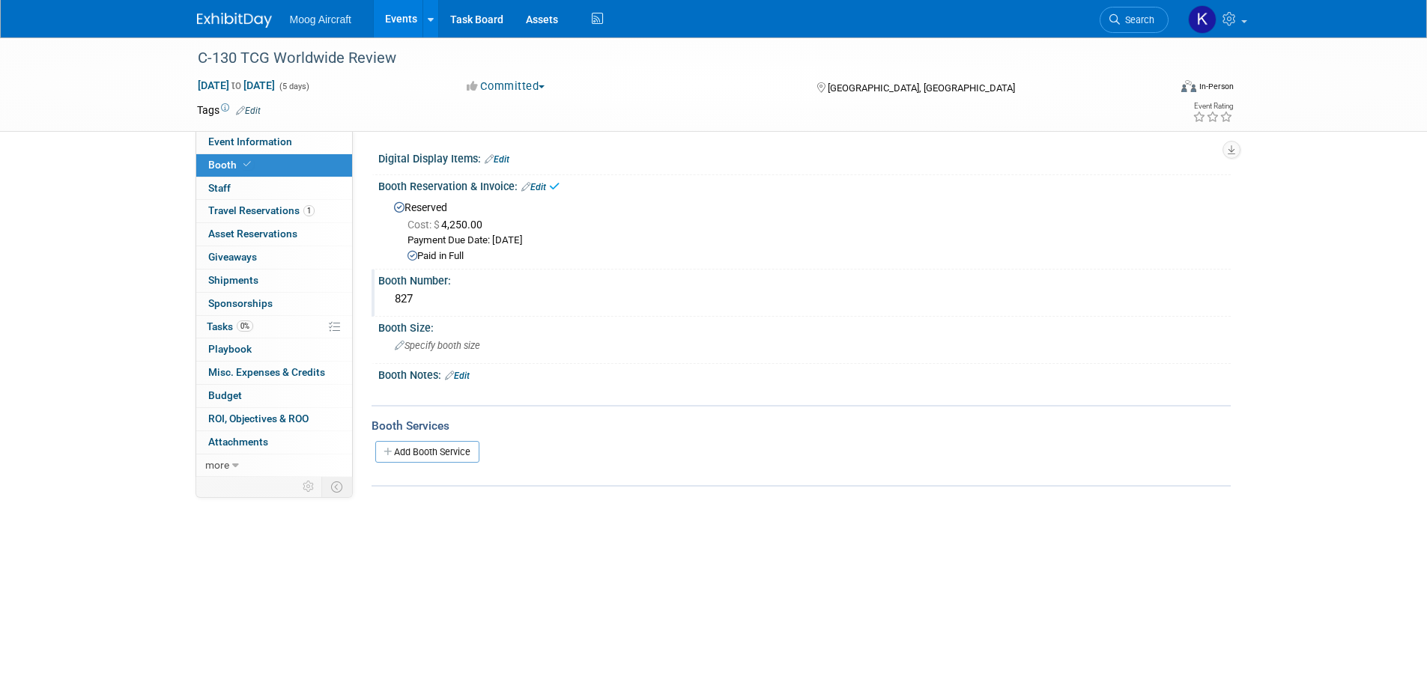
click at [474, 371] on div "Booth Notes: Edit" at bounding box center [804, 373] width 852 height 19
click at [473, 372] on div "Booth Notes: Edit" at bounding box center [804, 373] width 852 height 19
click at [470, 374] on link "Edit" at bounding box center [457, 376] width 25 height 10
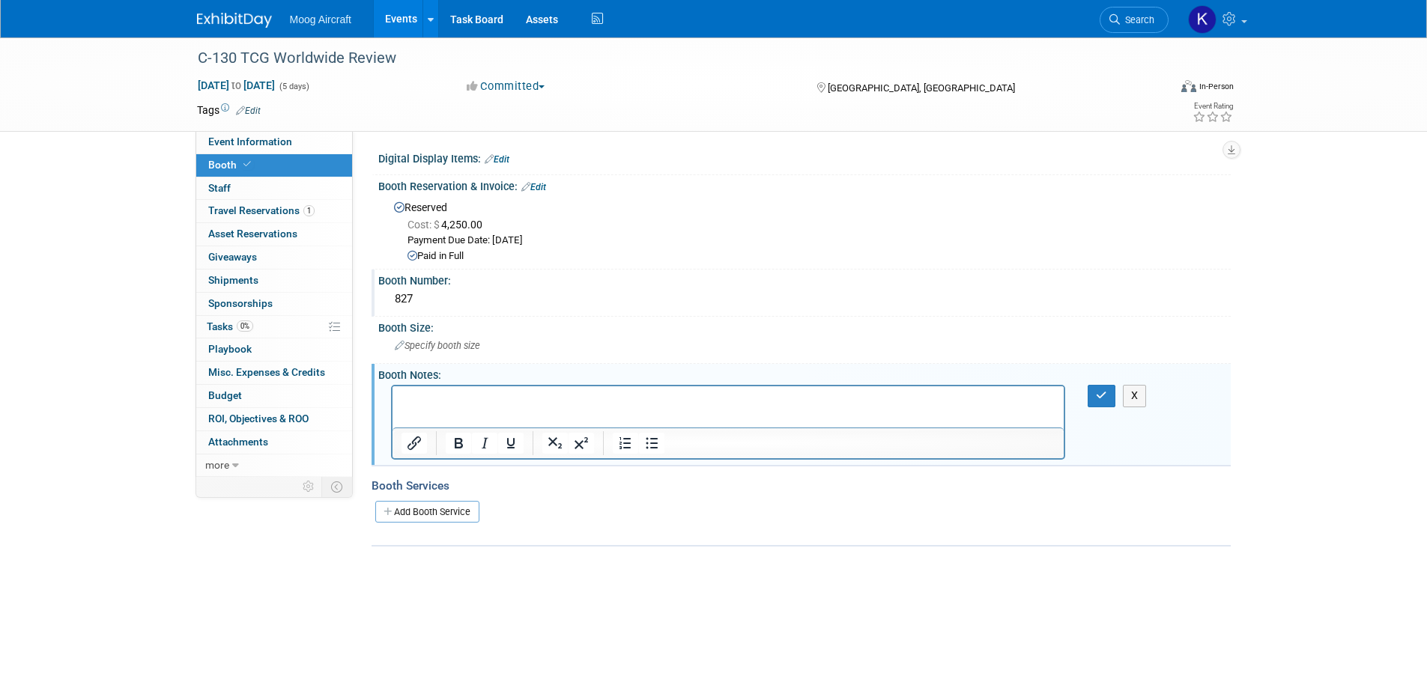
scroll to position [0, 0]
click at [1096, 398] on button "button" at bounding box center [1101, 396] width 28 height 22
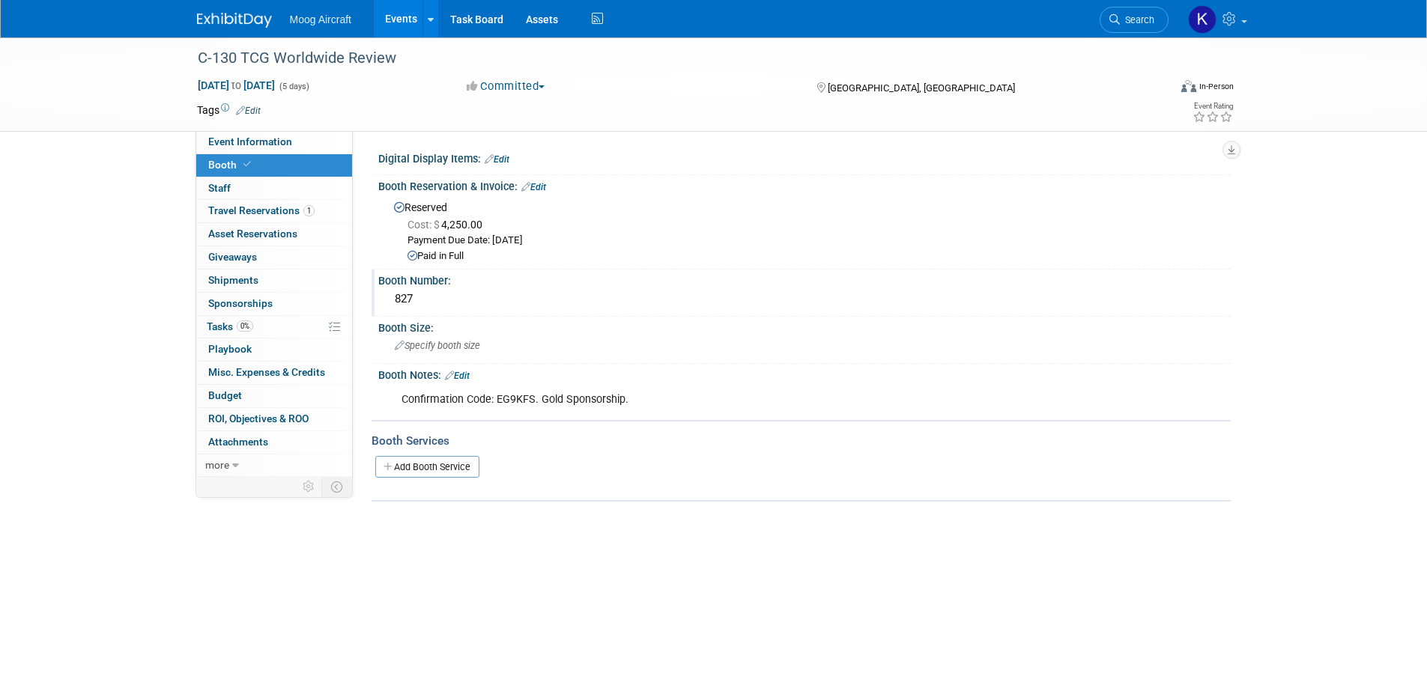
drag, startPoint x: 286, startPoint y: 139, endPoint x: 313, endPoint y: 165, distance: 37.1
click at [286, 139] on span "Event Information" at bounding box center [250, 142] width 84 height 12
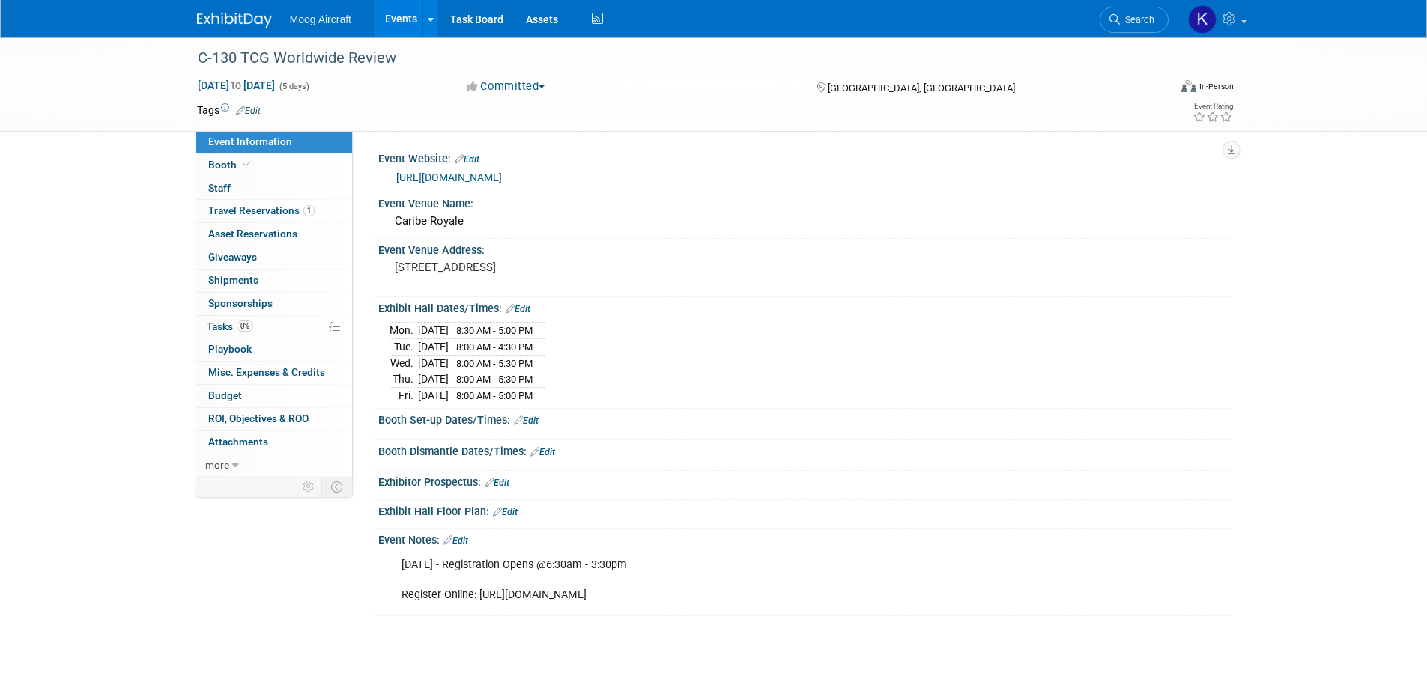
click at [506, 509] on link "Edit" at bounding box center [505, 512] width 25 height 10
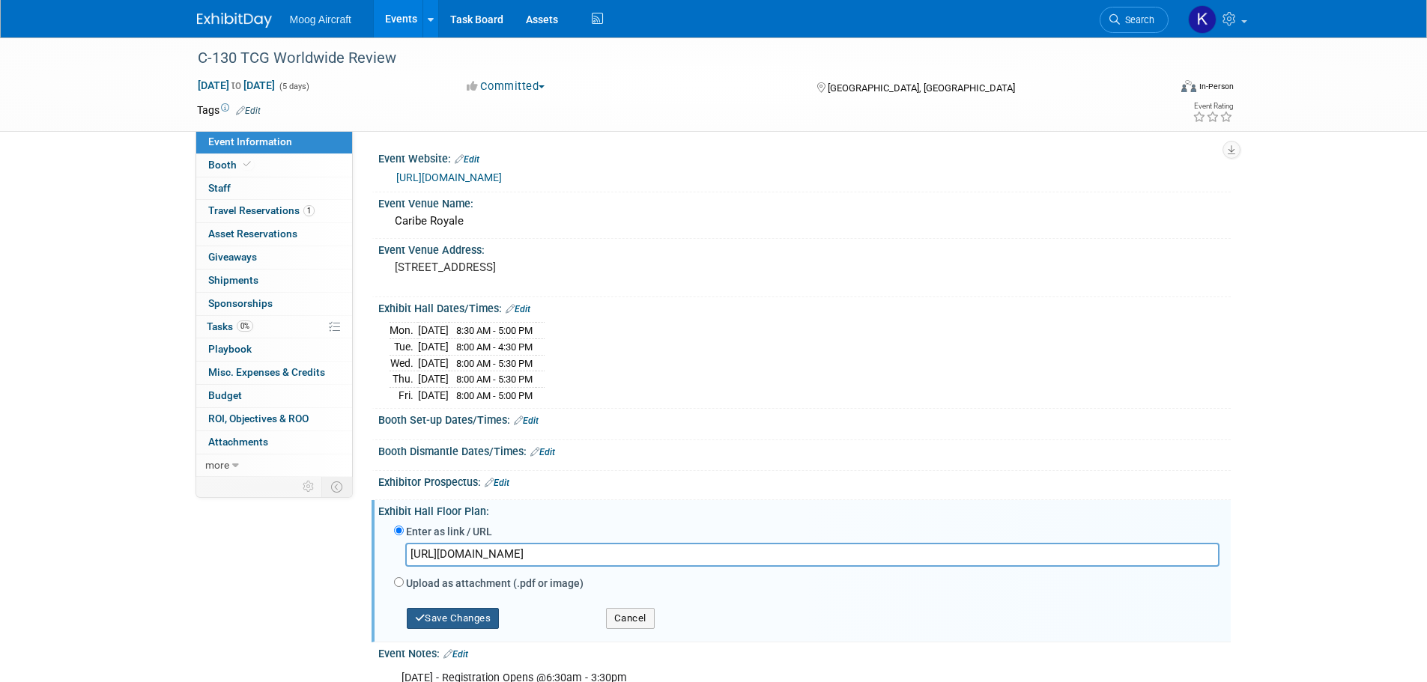
type input "[URL][DOMAIN_NAME]"
click at [475, 610] on button "Save Changes" at bounding box center [453, 618] width 93 height 21
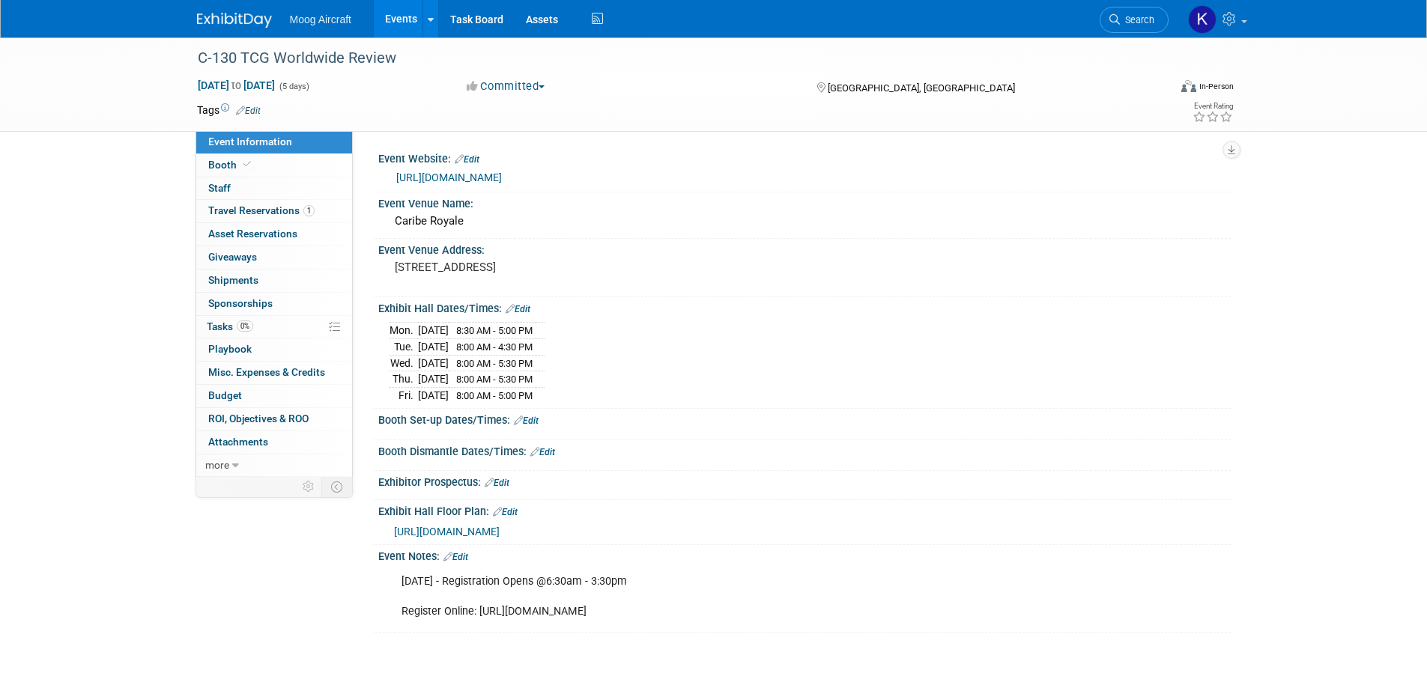
click at [1426, 285] on html "Moog Aircraft Events Add Event Bulk Upload Events Shareable Event Boards Recent…" at bounding box center [713, 341] width 1427 height 682
click at [532, 422] on link "Edit" at bounding box center [526, 421] width 25 height 10
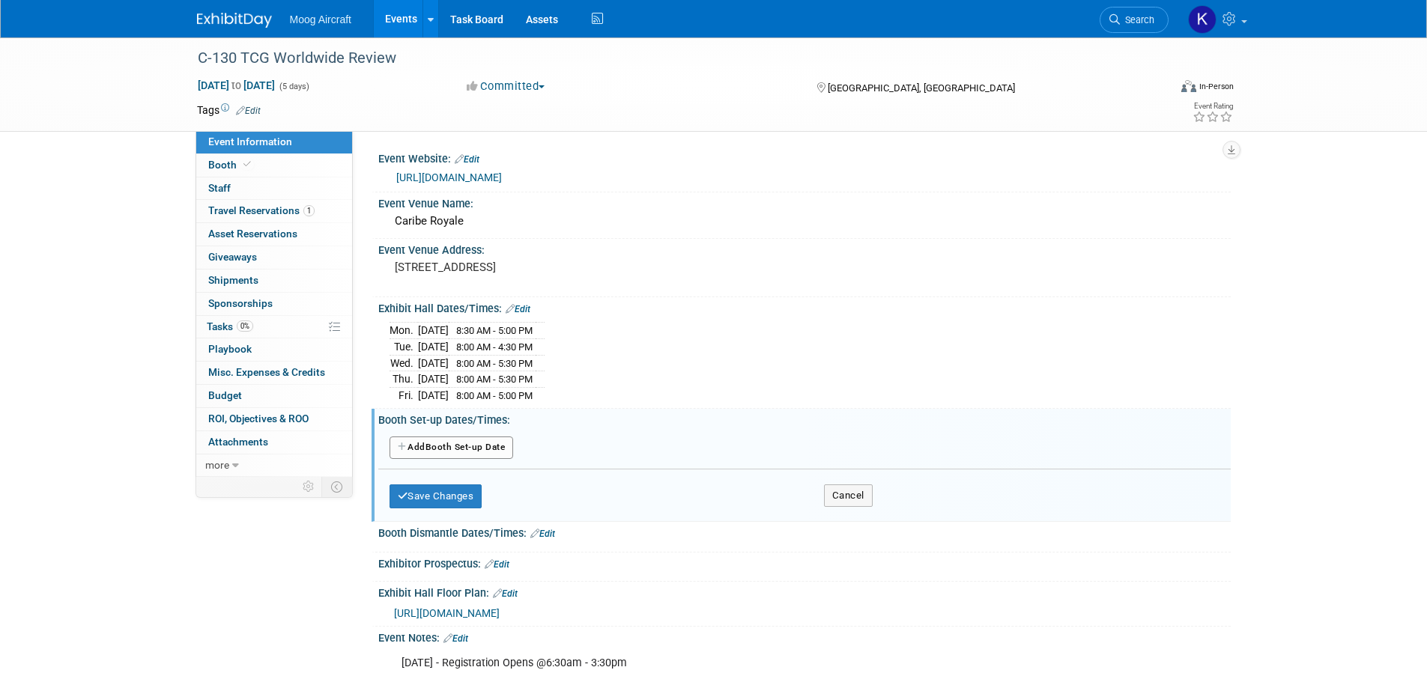
click at [463, 437] on button "Add Another Booth Set-up Date" at bounding box center [451, 448] width 124 height 22
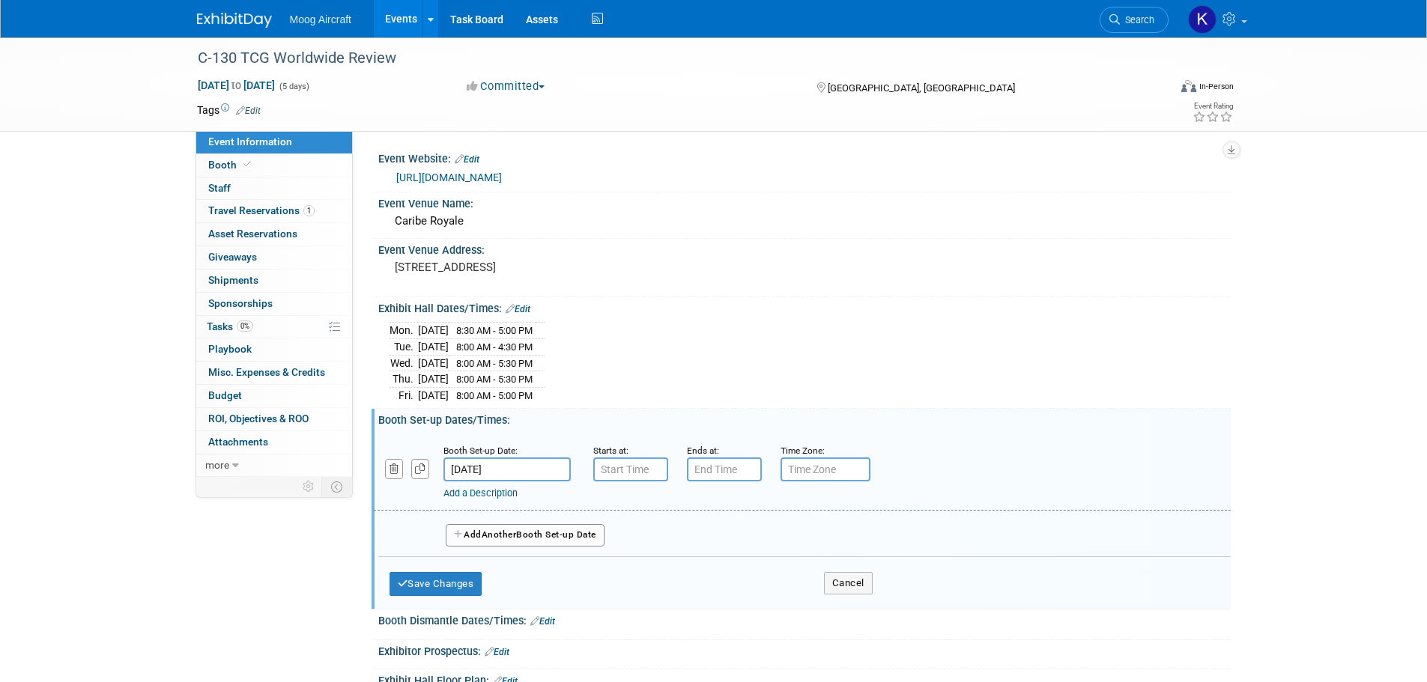
click at [479, 473] on input "[DATE]" at bounding box center [506, 470] width 127 height 24
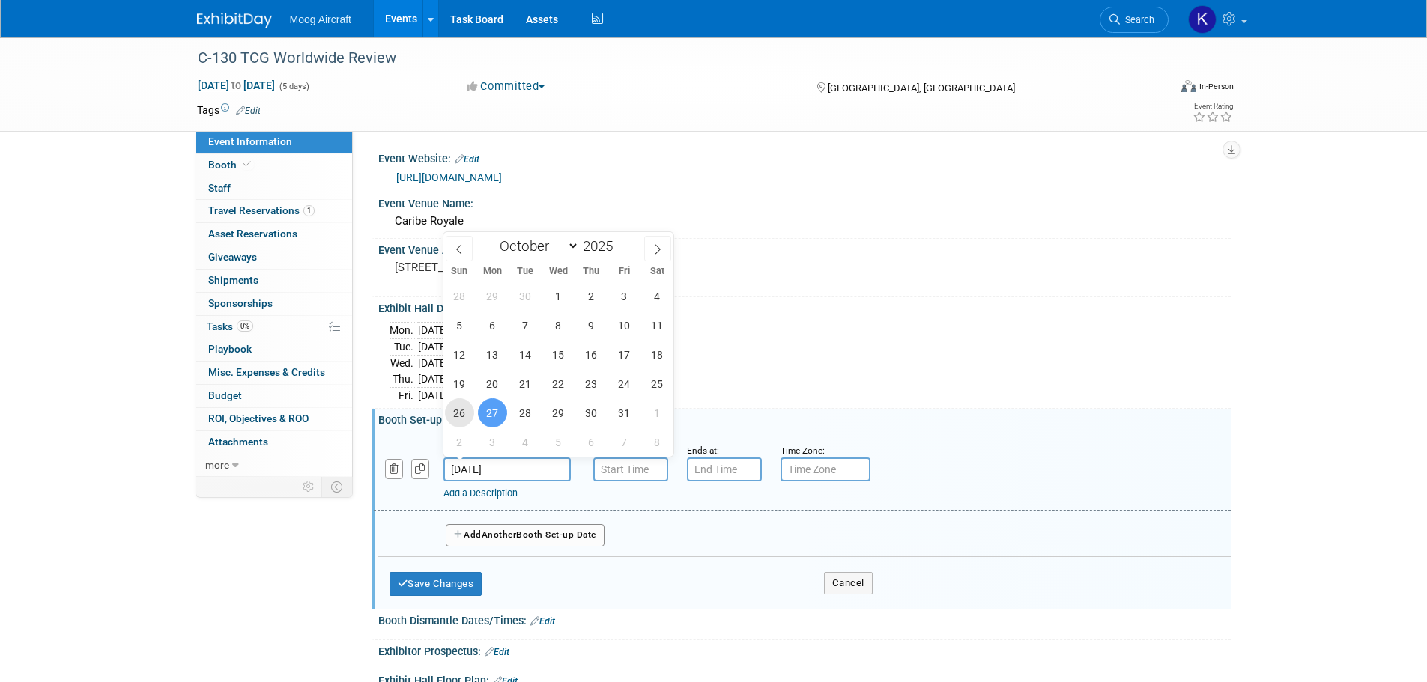
click at [460, 413] on span "26" at bounding box center [459, 412] width 29 height 29
type input "[DATE]"
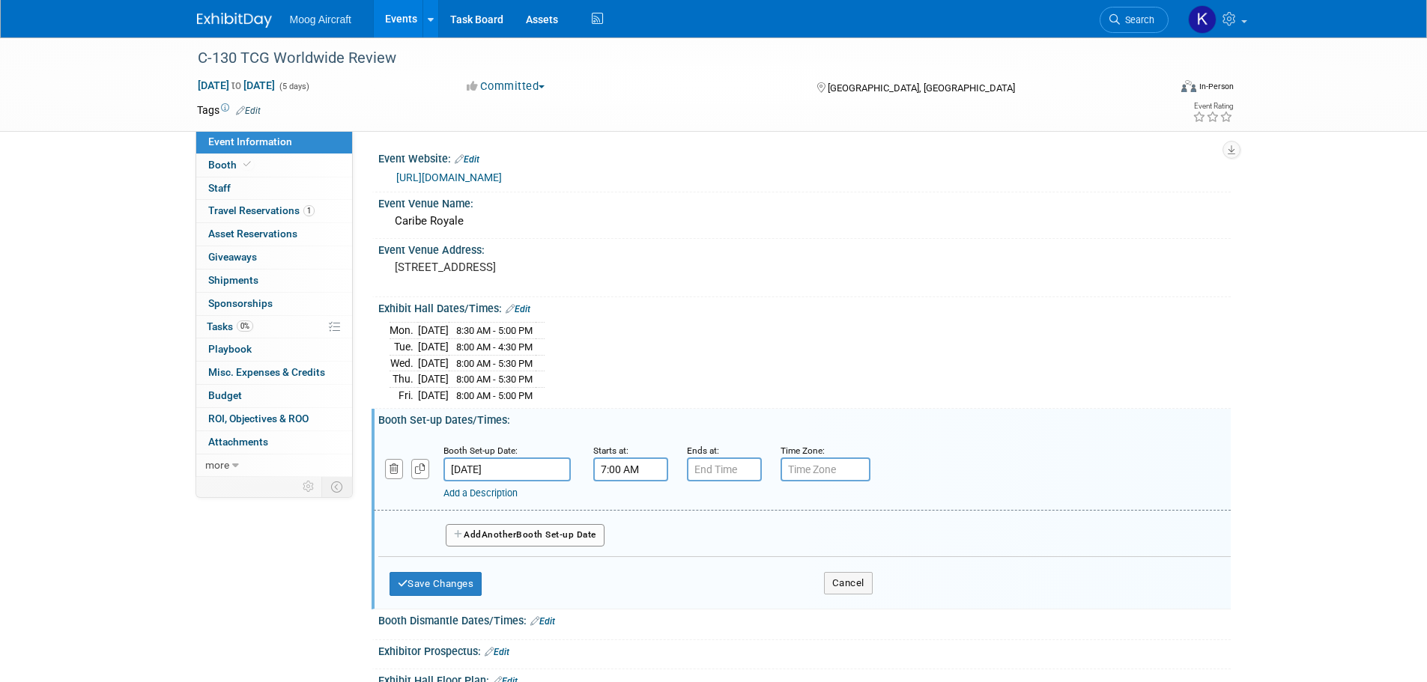
click at [634, 464] on input "7:00 AM" at bounding box center [630, 470] width 75 height 24
click at [623, 512] on span at bounding box center [628, 506] width 26 height 26
type input "9:00 AM"
click at [750, 599] on span at bounding box center [738, 605] width 101 height 26
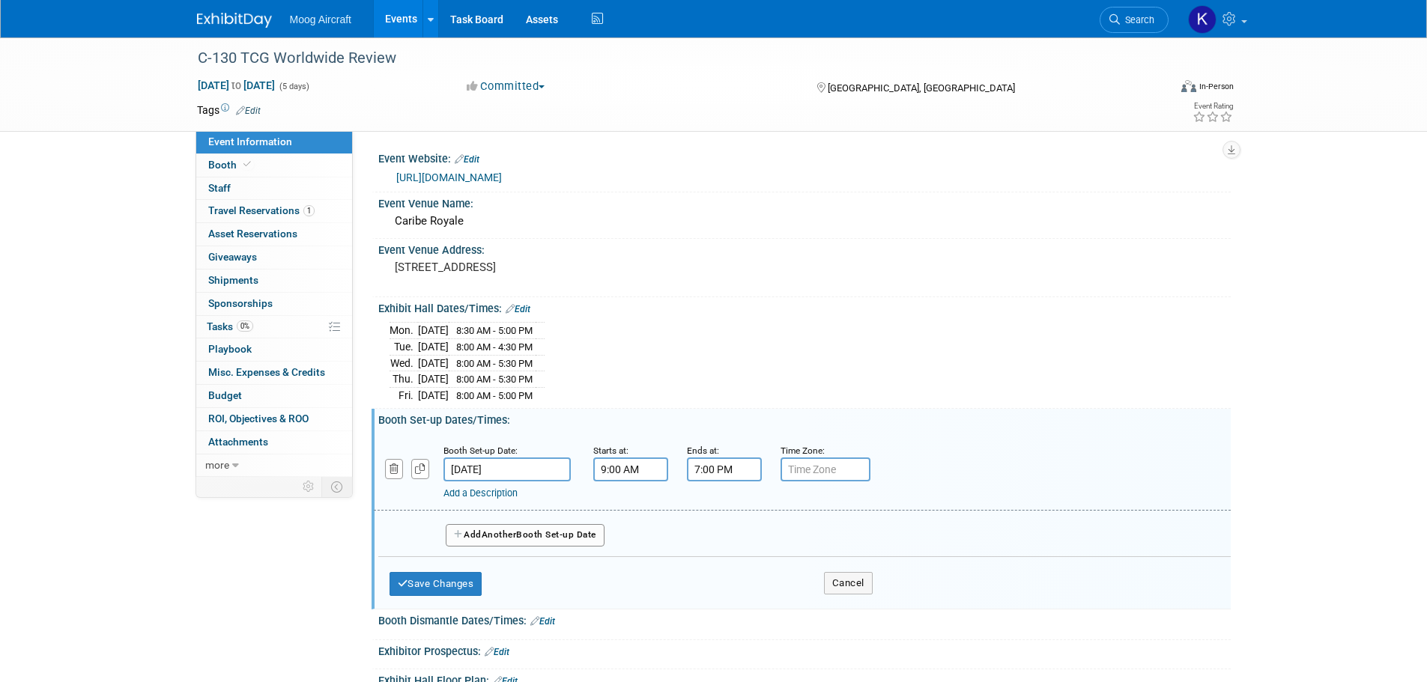
click at [734, 467] on input "7:00 PM" at bounding box center [724, 470] width 75 height 24
click at [728, 559] on span at bounding box center [721, 572] width 26 height 26
click at [727, 559] on span at bounding box center [721, 572] width 26 height 26
type input "5:00 PM"
click at [797, 601] on span at bounding box center [832, 605] width 101 height 26
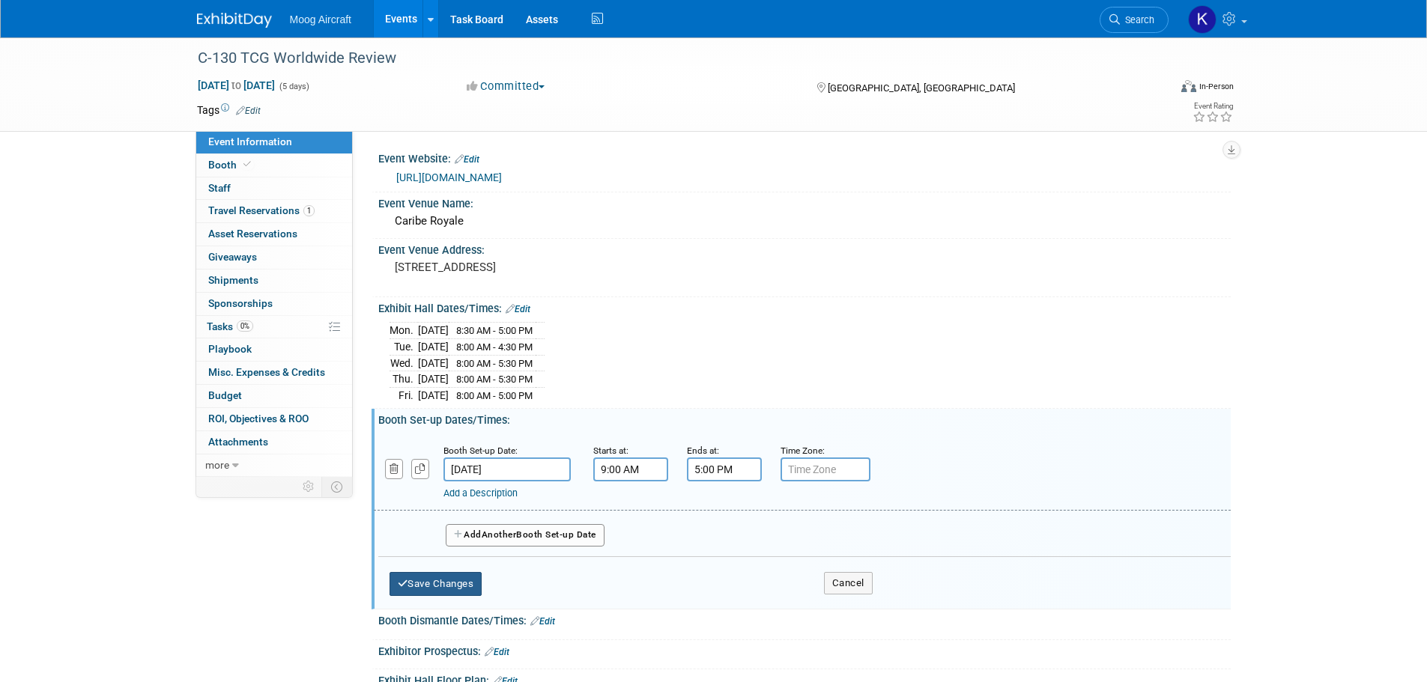
click at [469, 579] on button "Save Changes" at bounding box center [435, 584] width 93 height 24
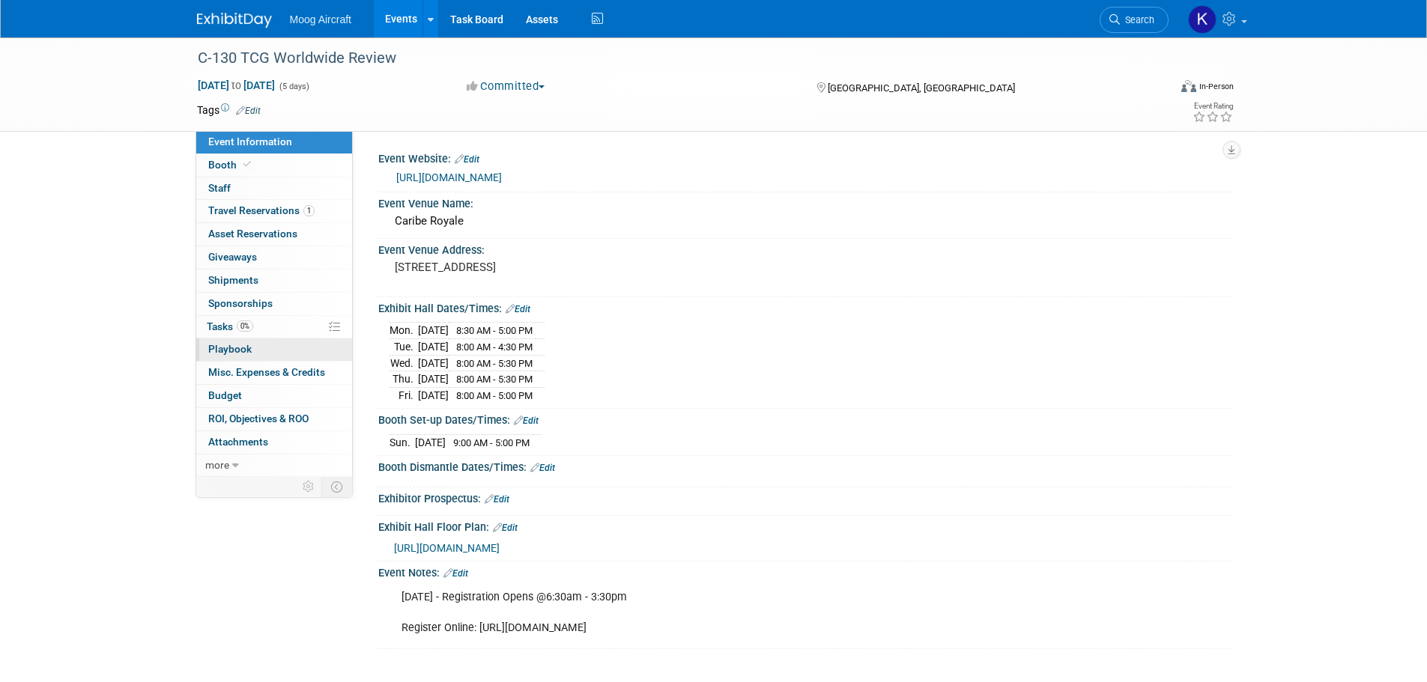
click at [232, 344] on span "Playbook 0" at bounding box center [229, 349] width 43 height 12
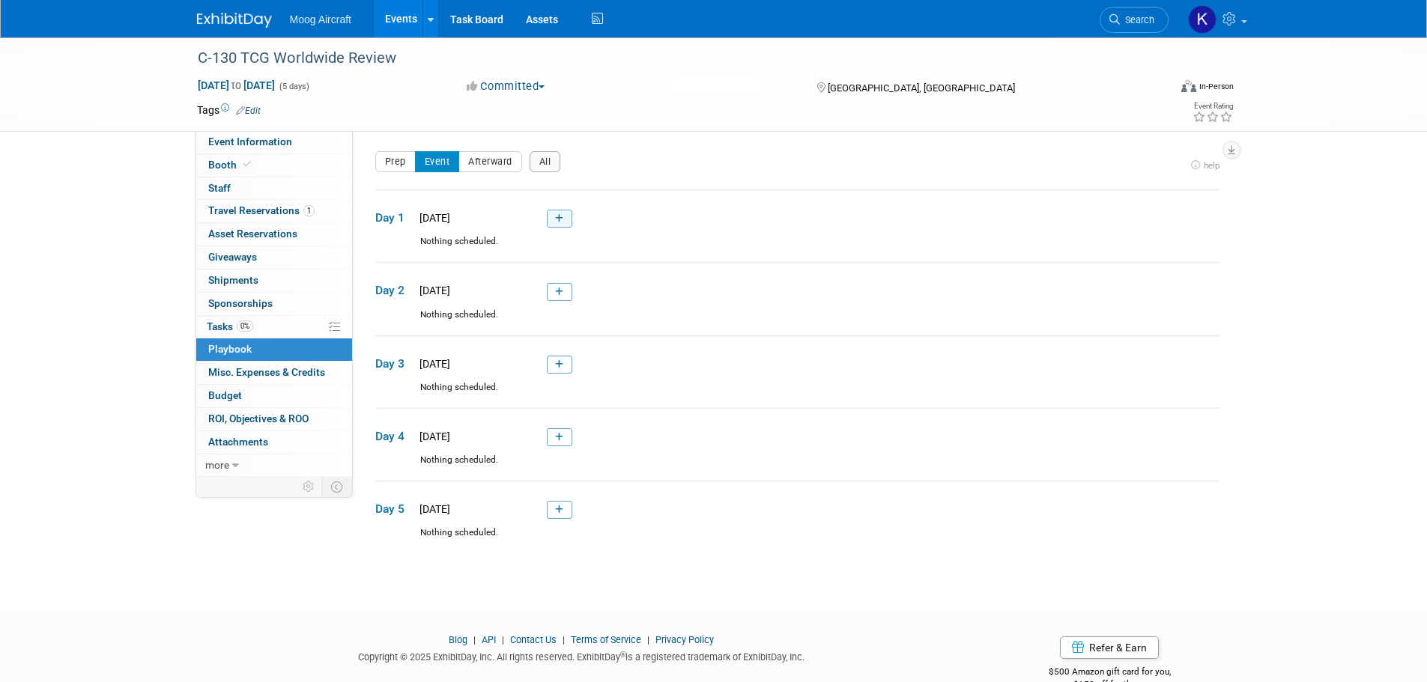
click at [553, 217] on link at bounding box center [559, 219] width 25 height 18
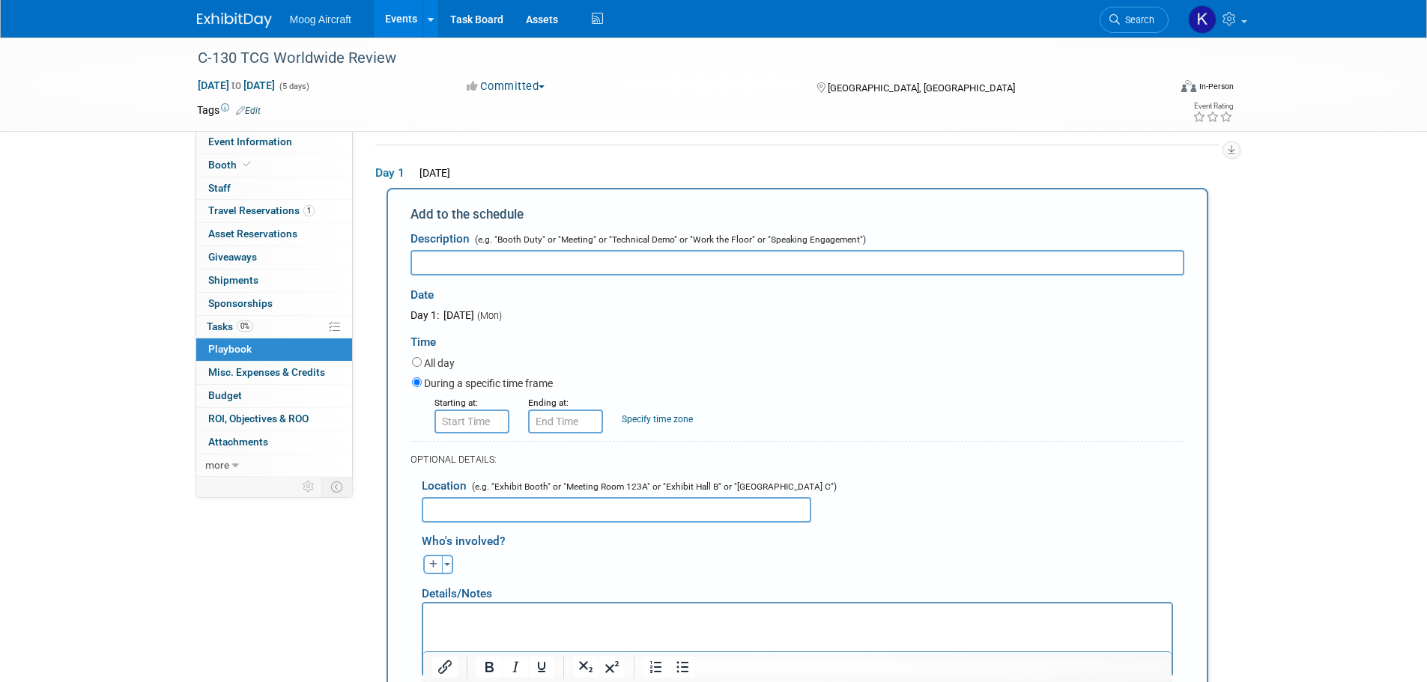
scroll to position [49, 0]
type input "Registration"
click at [487, 416] on input "text" at bounding box center [471, 417] width 75 height 24
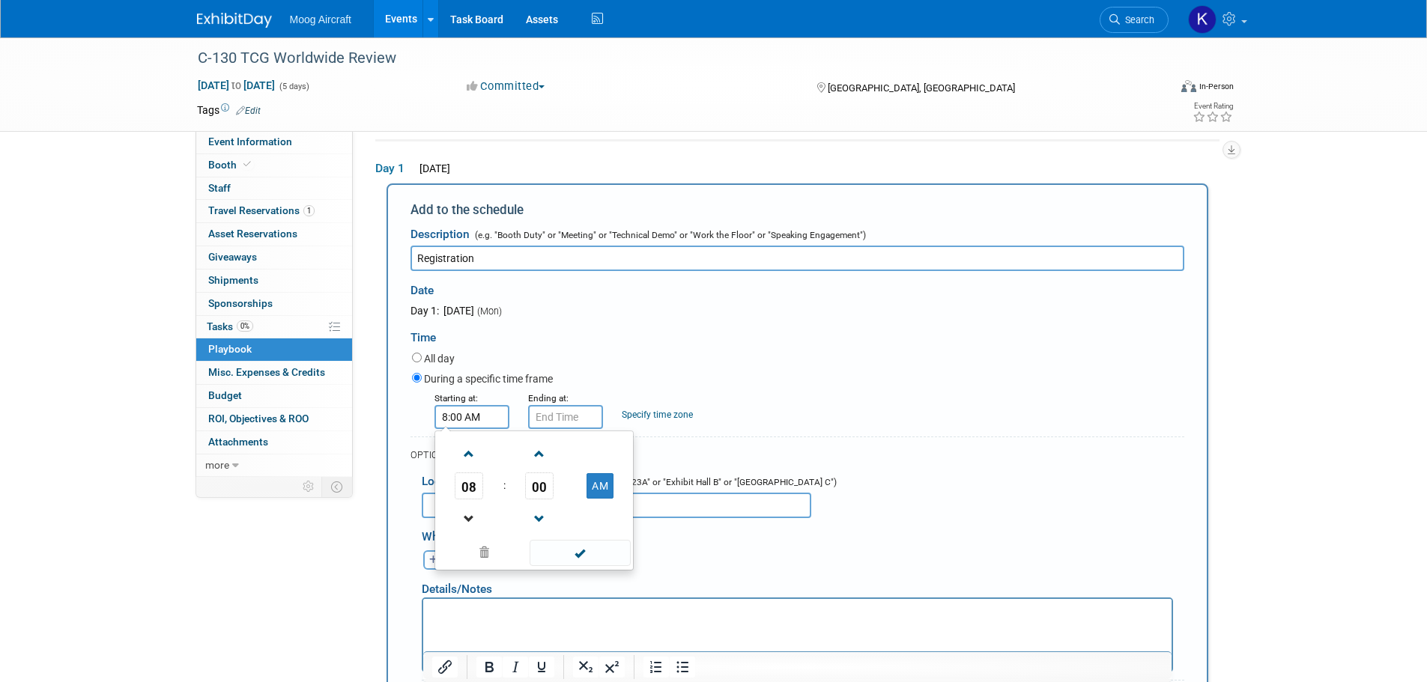
click at [466, 504] on link at bounding box center [469, 518] width 28 height 38
click at [471, 490] on span "07" at bounding box center [469, 486] width 28 height 27
click at [544, 489] on td "06" at bounding box center [558, 495] width 48 height 40
click at [542, 490] on span "00" at bounding box center [539, 486] width 28 height 27
click at [557, 512] on td "30" at bounding box center [558, 495] width 48 height 40
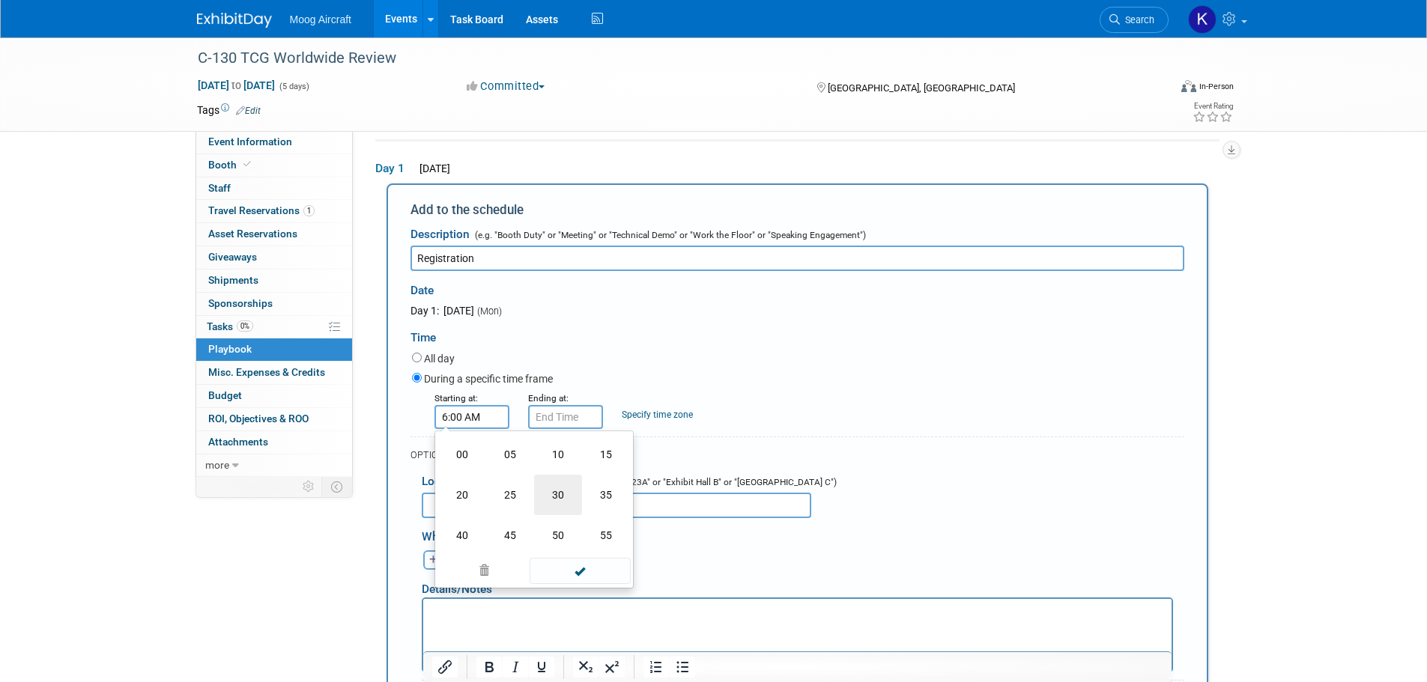
type input "6:30 AM"
click at [586, 560] on span at bounding box center [579, 553] width 101 height 26
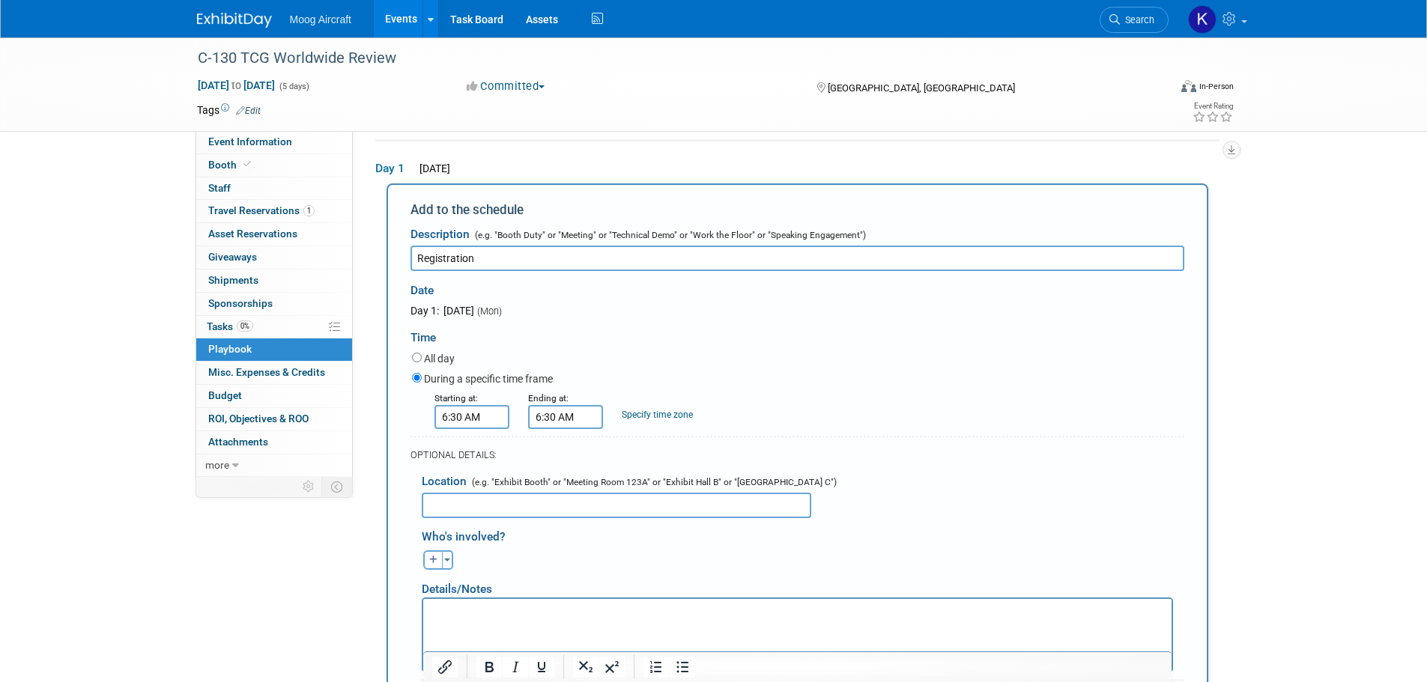
click at [558, 406] on input "6:30 AM" at bounding box center [565, 417] width 75 height 24
click at [562, 493] on span "06" at bounding box center [562, 486] width 28 height 27
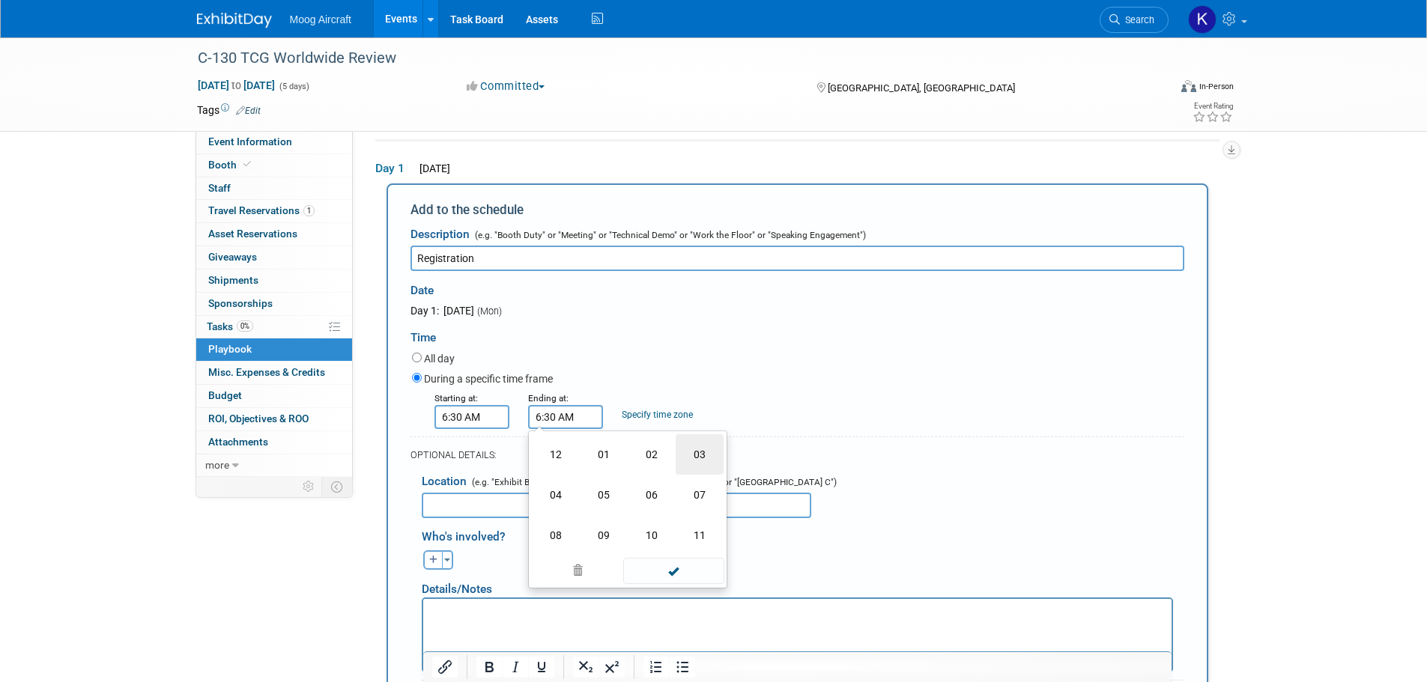
click at [696, 458] on td "03" at bounding box center [699, 454] width 48 height 40
click at [637, 499] on span "30" at bounding box center [633, 486] width 28 height 27
click at [579, 417] on input "3:30 AM" at bounding box center [565, 417] width 75 height 24
click at [673, 364] on div "All day" at bounding box center [798, 360] width 772 height 20
click at [562, 417] on input "3:30 AM" at bounding box center [565, 417] width 75 height 24
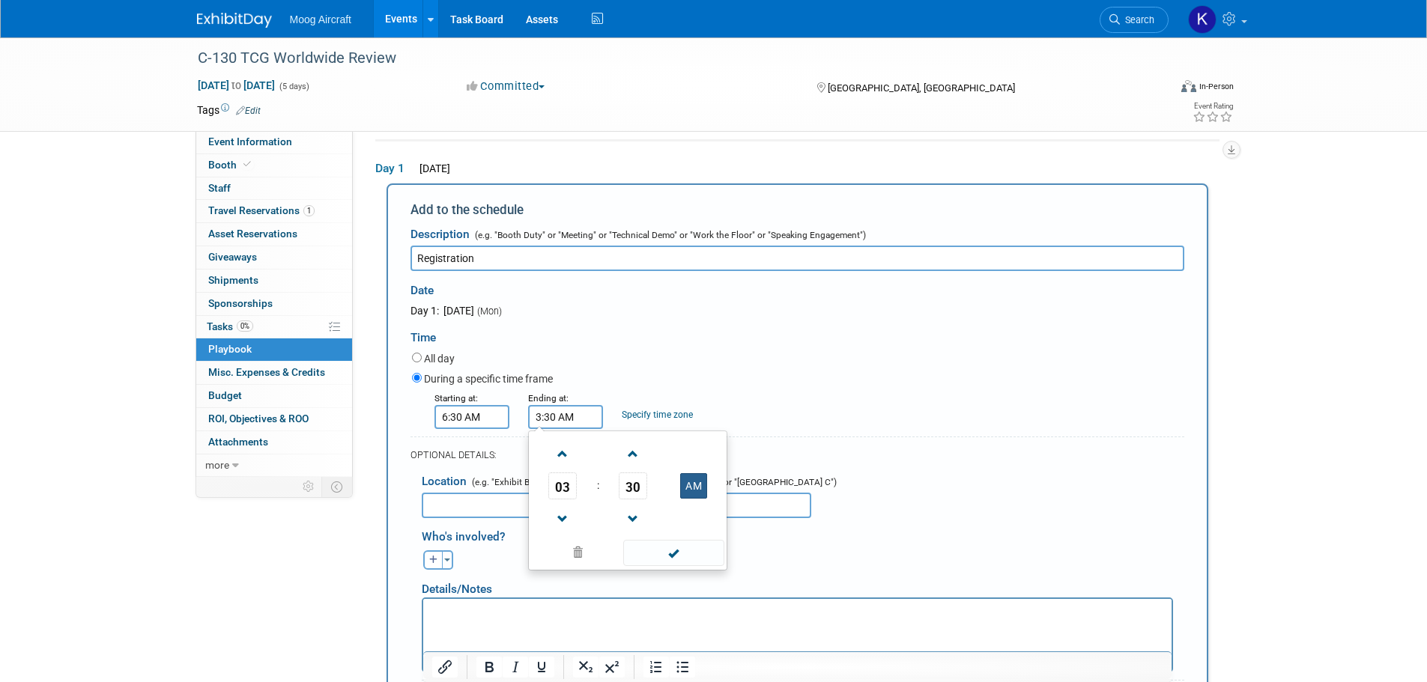
click at [691, 482] on button "AM" at bounding box center [693, 485] width 27 height 25
type input "3:30 PM"
click at [693, 560] on span at bounding box center [673, 553] width 101 height 26
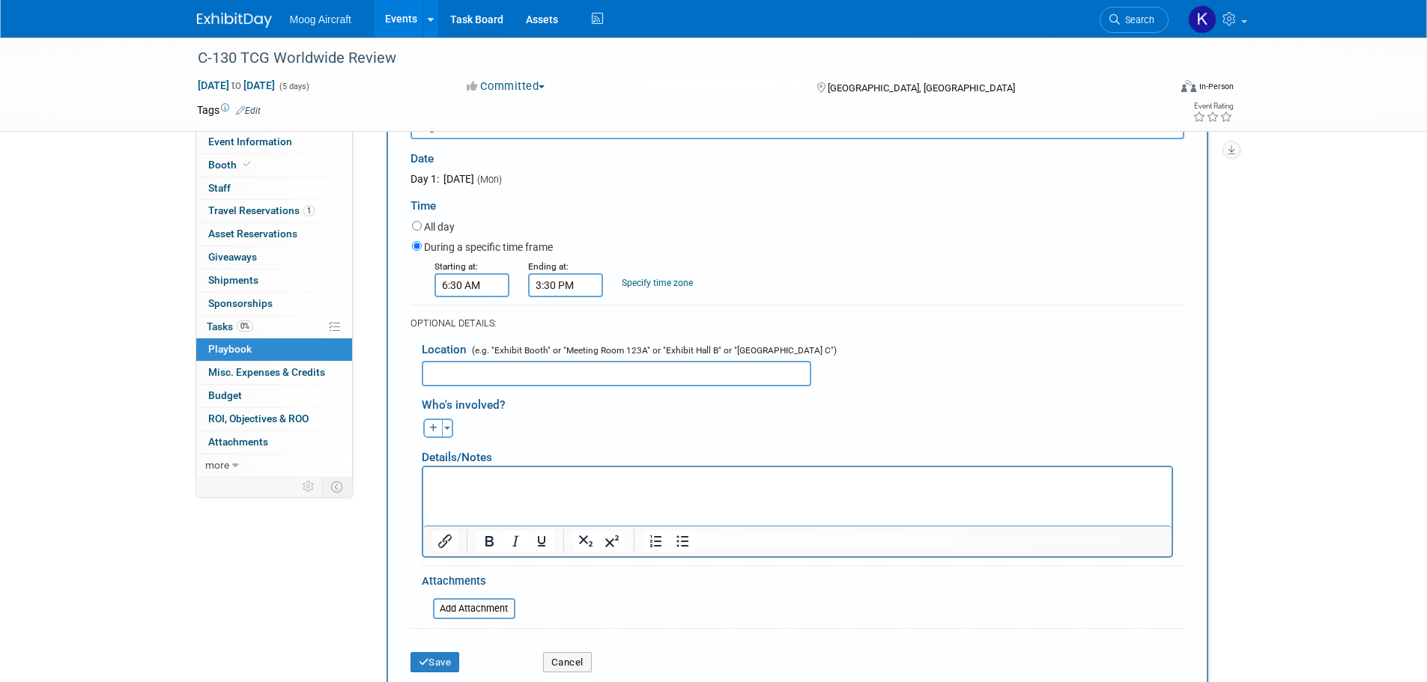
scroll to position [199, 0]
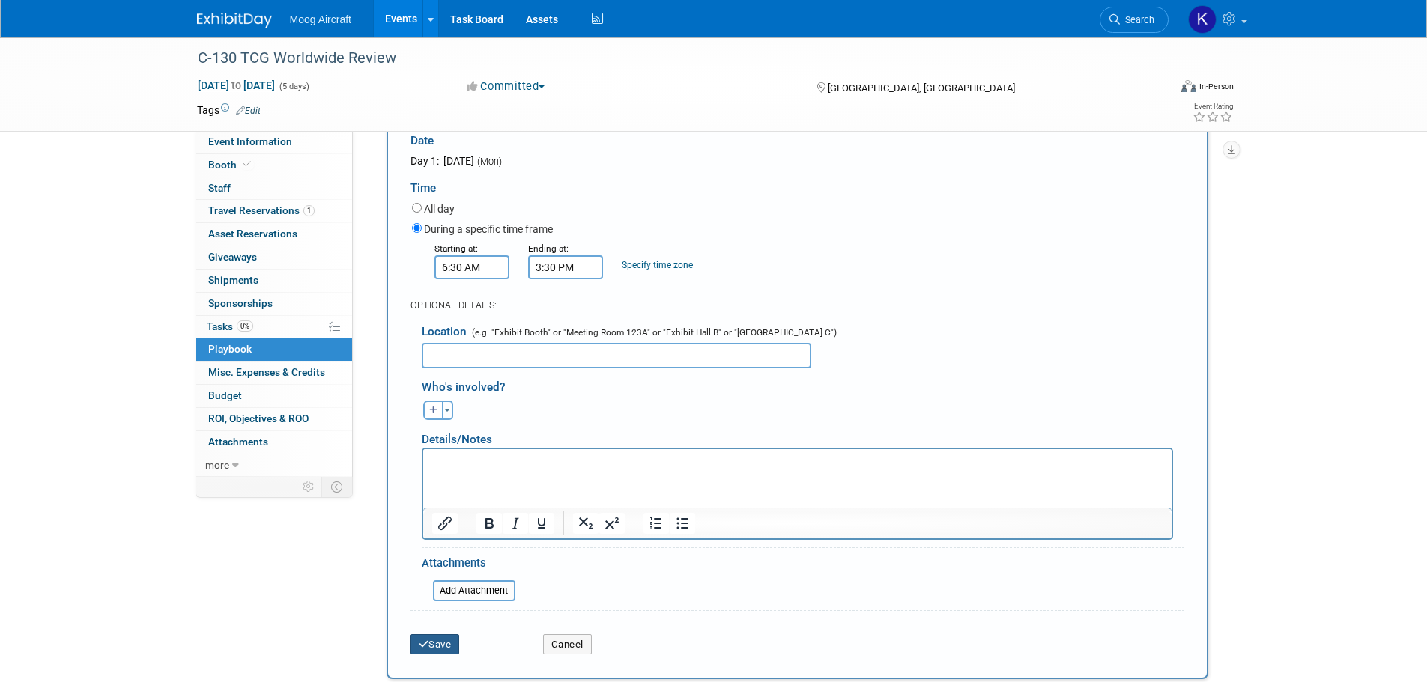
click at [446, 646] on button "Save" at bounding box center [434, 644] width 49 height 21
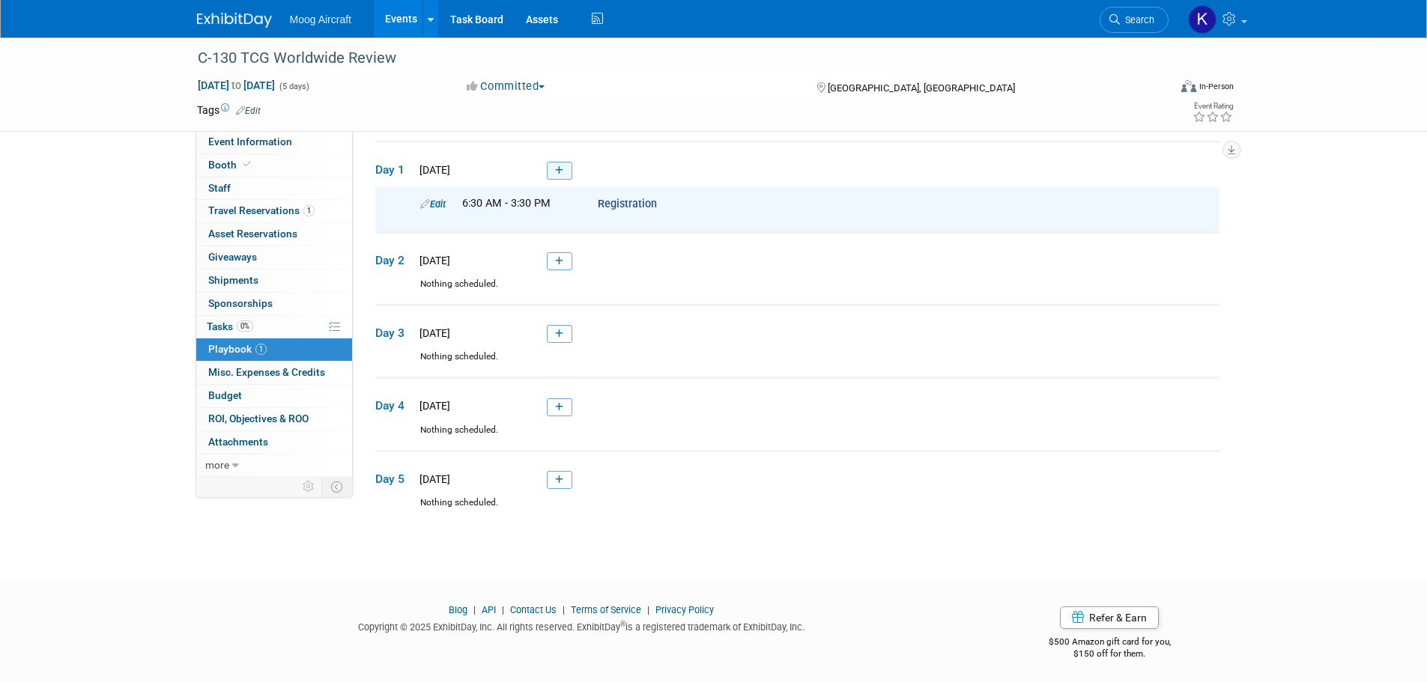
click at [565, 169] on link at bounding box center [559, 171] width 25 height 18
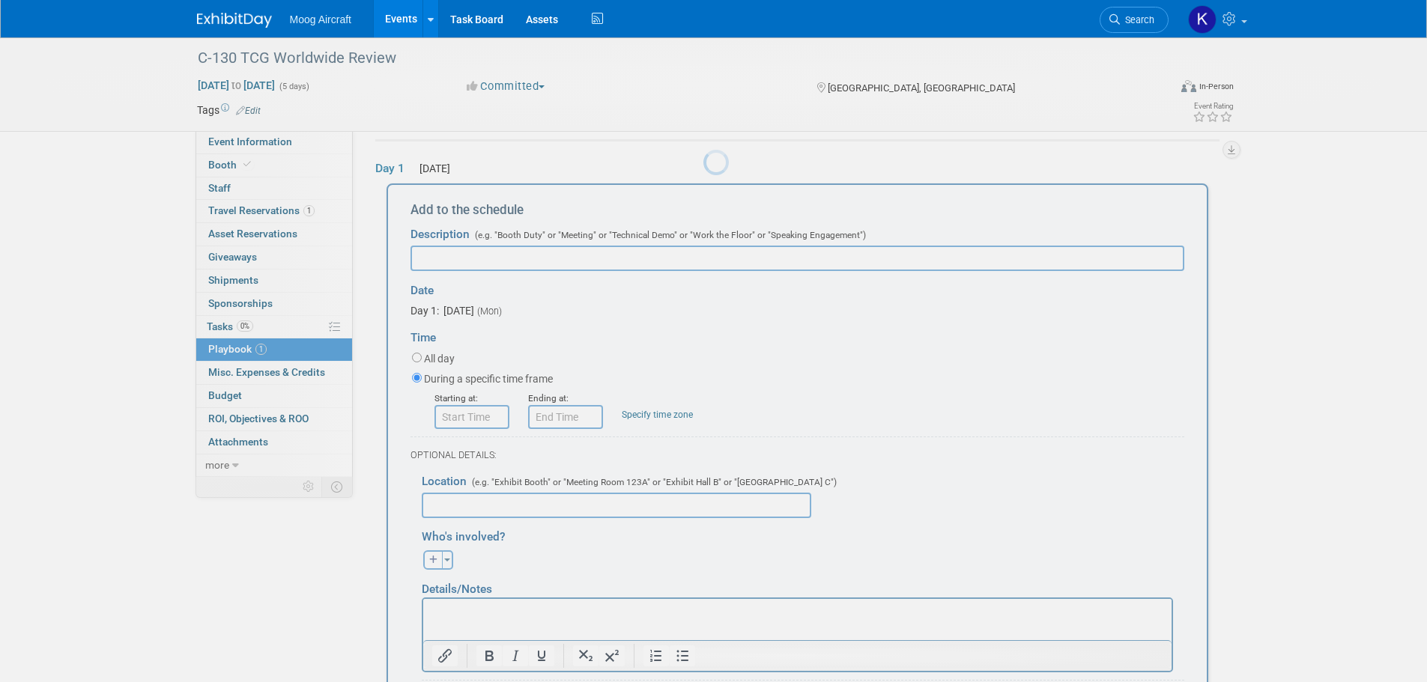
scroll to position [0, 0]
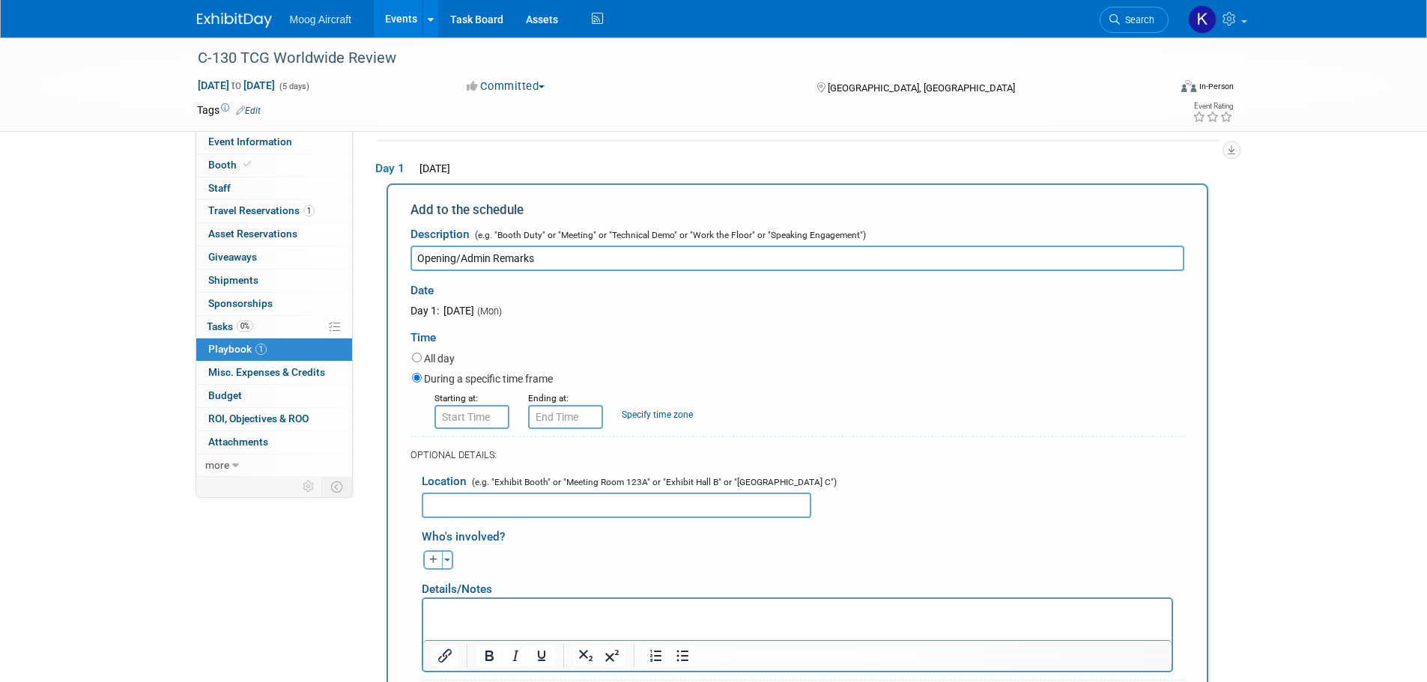
type input "Opening/Admin Remarks"
click at [478, 419] on input "8:00 AM" at bounding box center [471, 417] width 75 height 24
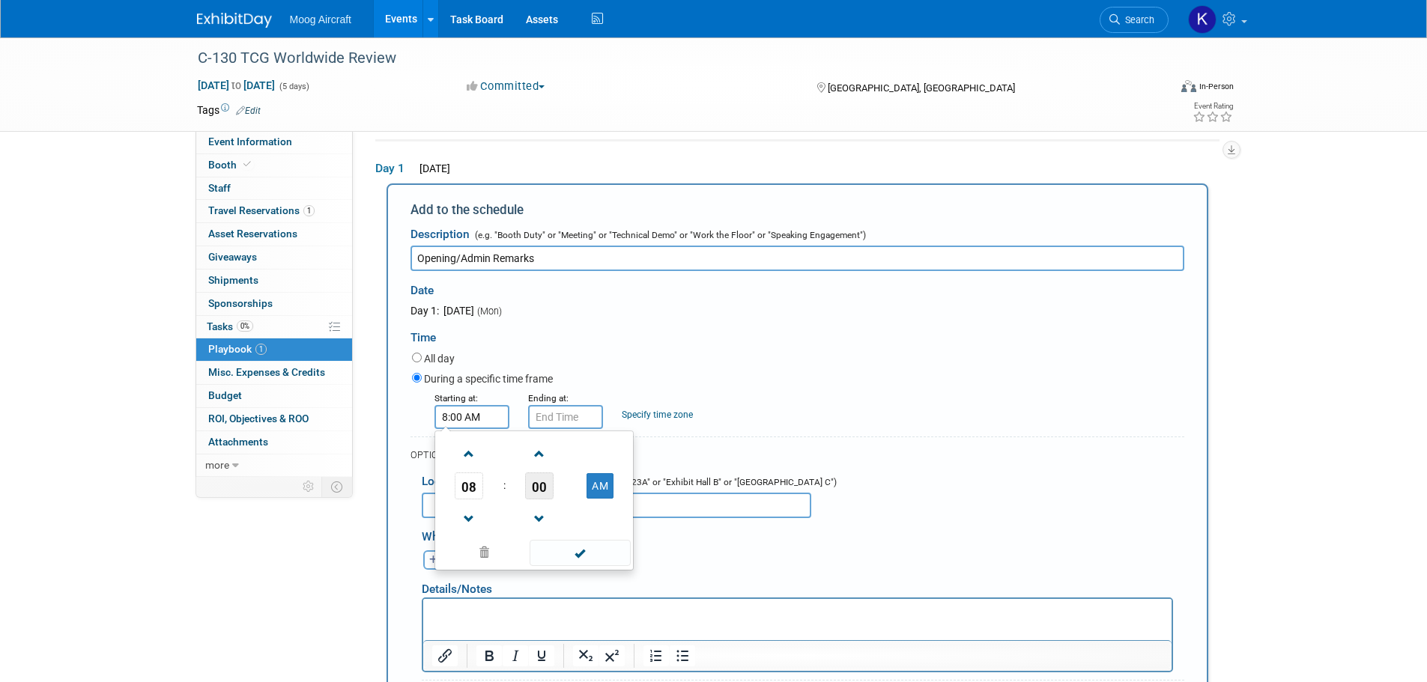
click at [532, 489] on span "00" at bounding box center [539, 486] width 28 height 27
click at [561, 493] on td "30" at bounding box center [558, 495] width 48 height 40
type input "8:30 AM"
click at [584, 549] on span at bounding box center [579, 553] width 101 height 26
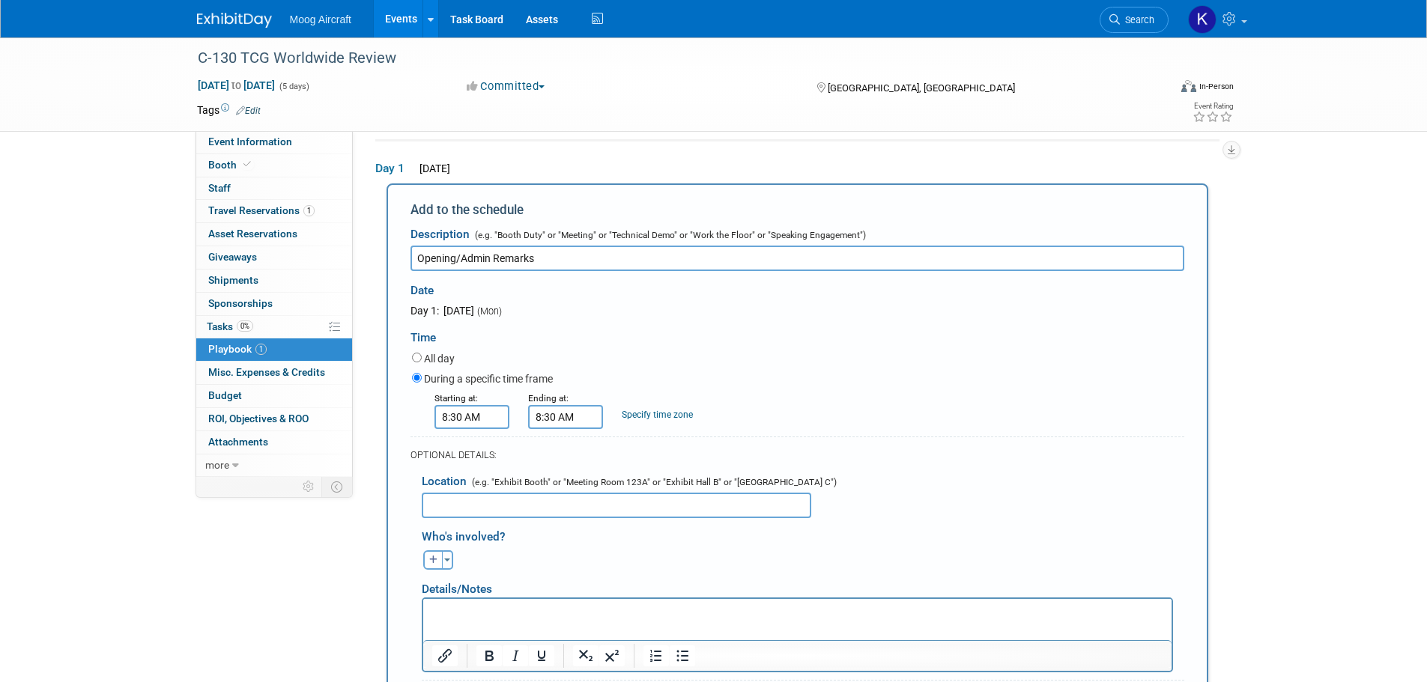
click at [586, 418] on input "8:30 AM" at bounding box center [565, 417] width 75 height 24
click at [568, 482] on span "08" at bounding box center [562, 486] width 28 height 27
click at [601, 536] on td "09" at bounding box center [604, 535] width 48 height 40
click at [641, 488] on span "30" at bounding box center [633, 486] width 28 height 27
click at [587, 530] on td "45" at bounding box center [604, 535] width 48 height 40
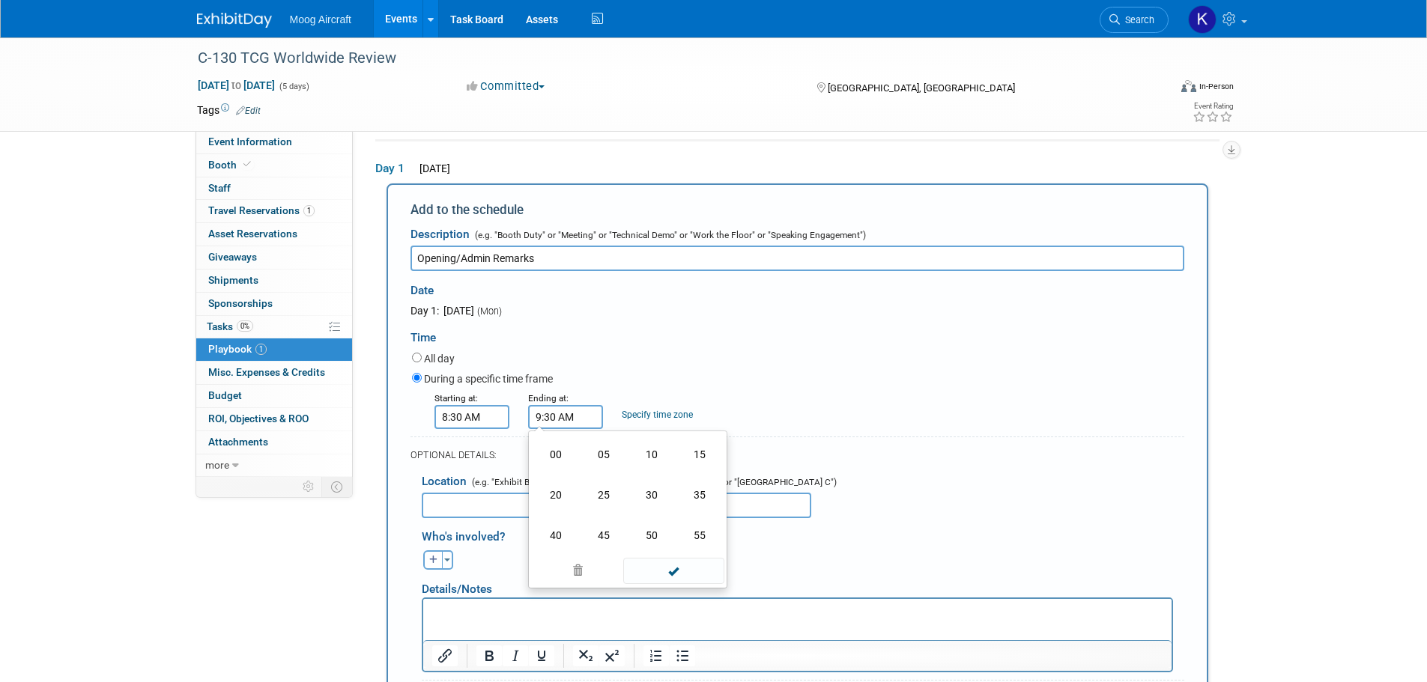
type input "9:45 AM"
click at [676, 549] on span at bounding box center [673, 553] width 101 height 26
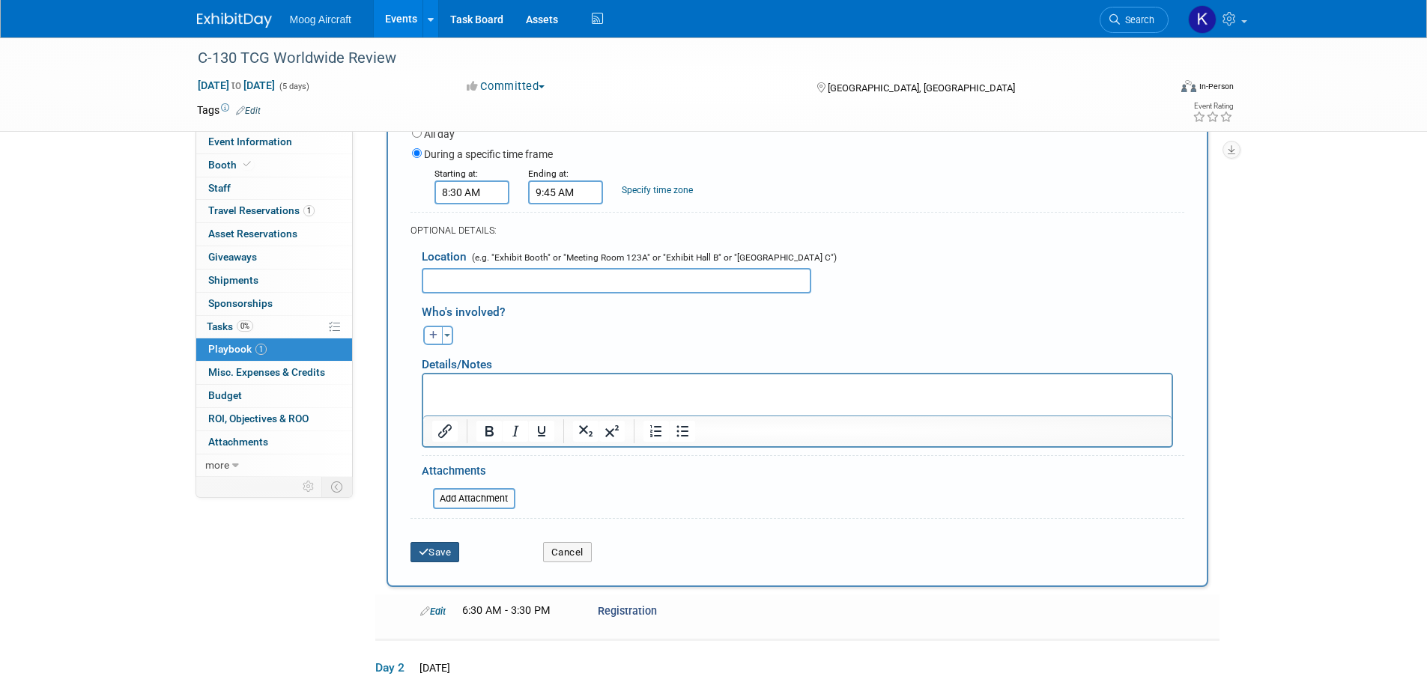
click at [460, 550] on button "Save" at bounding box center [434, 552] width 49 height 21
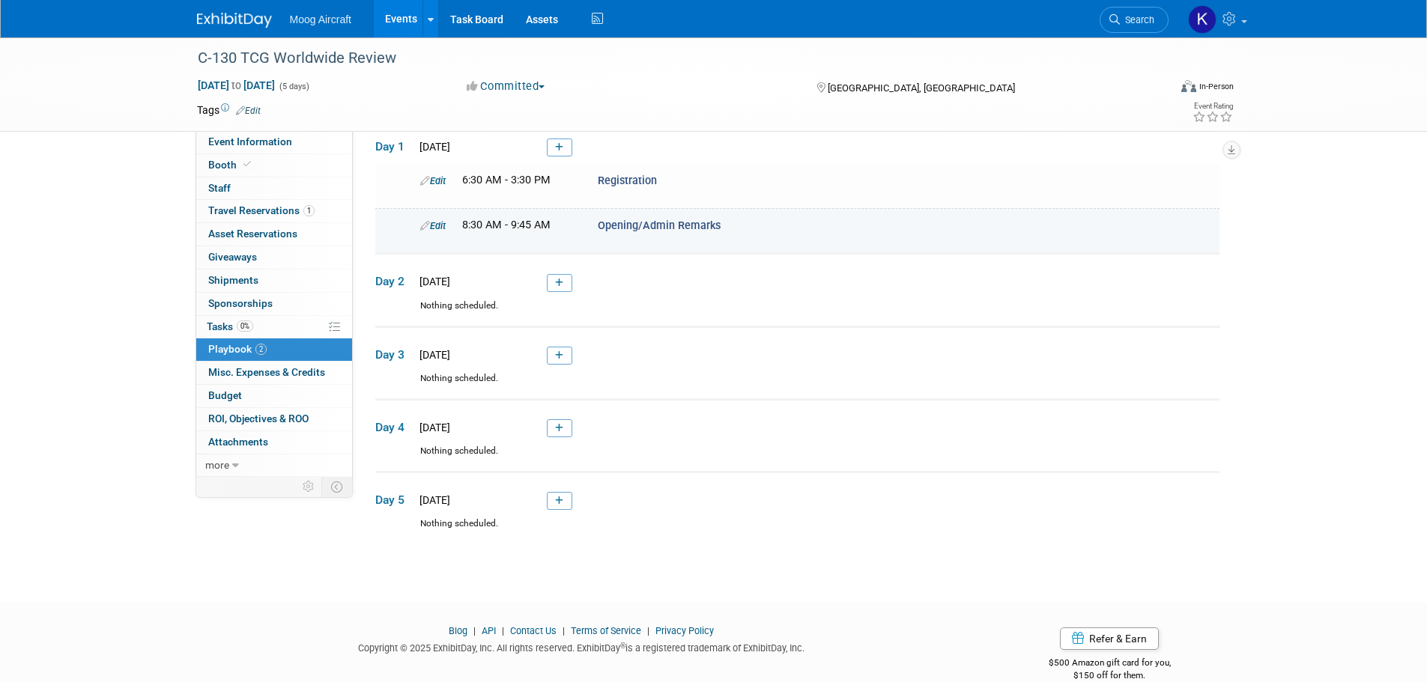
scroll to position [92, 0]
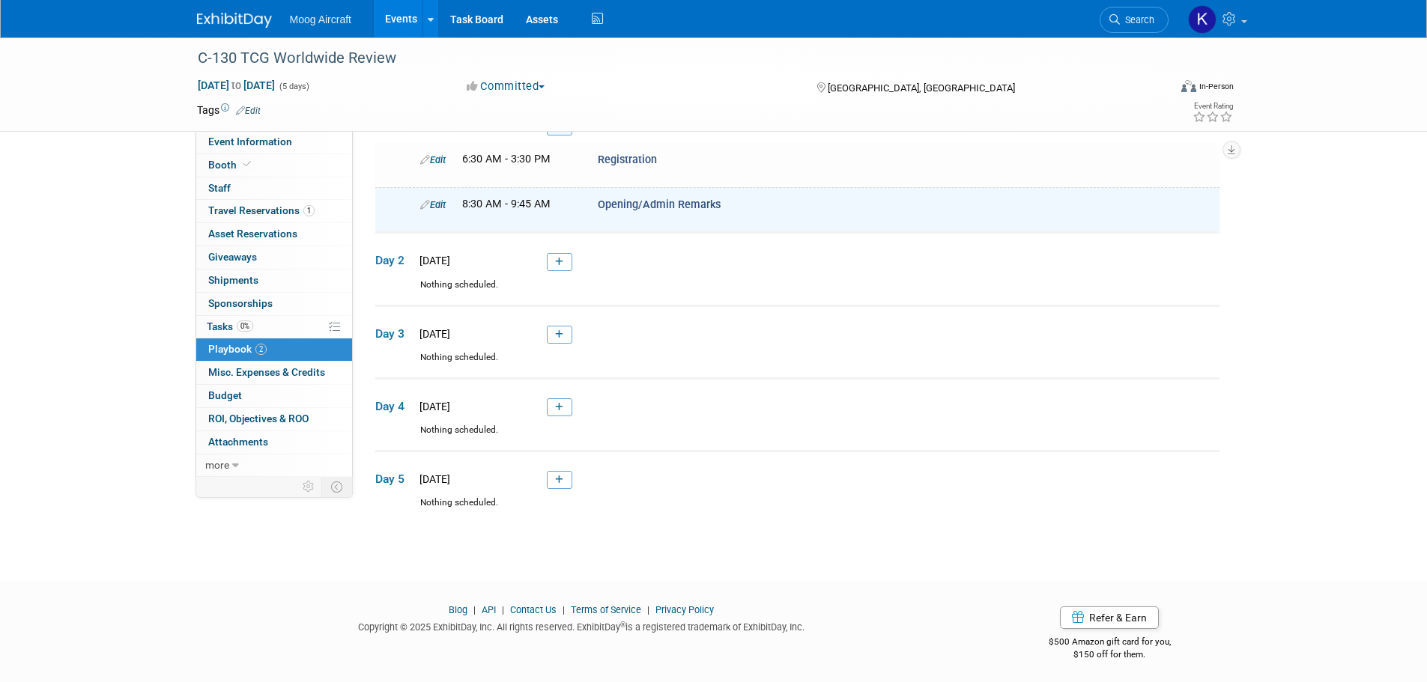
click at [564, 136] on link at bounding box center [559, 127] width 25 height 18
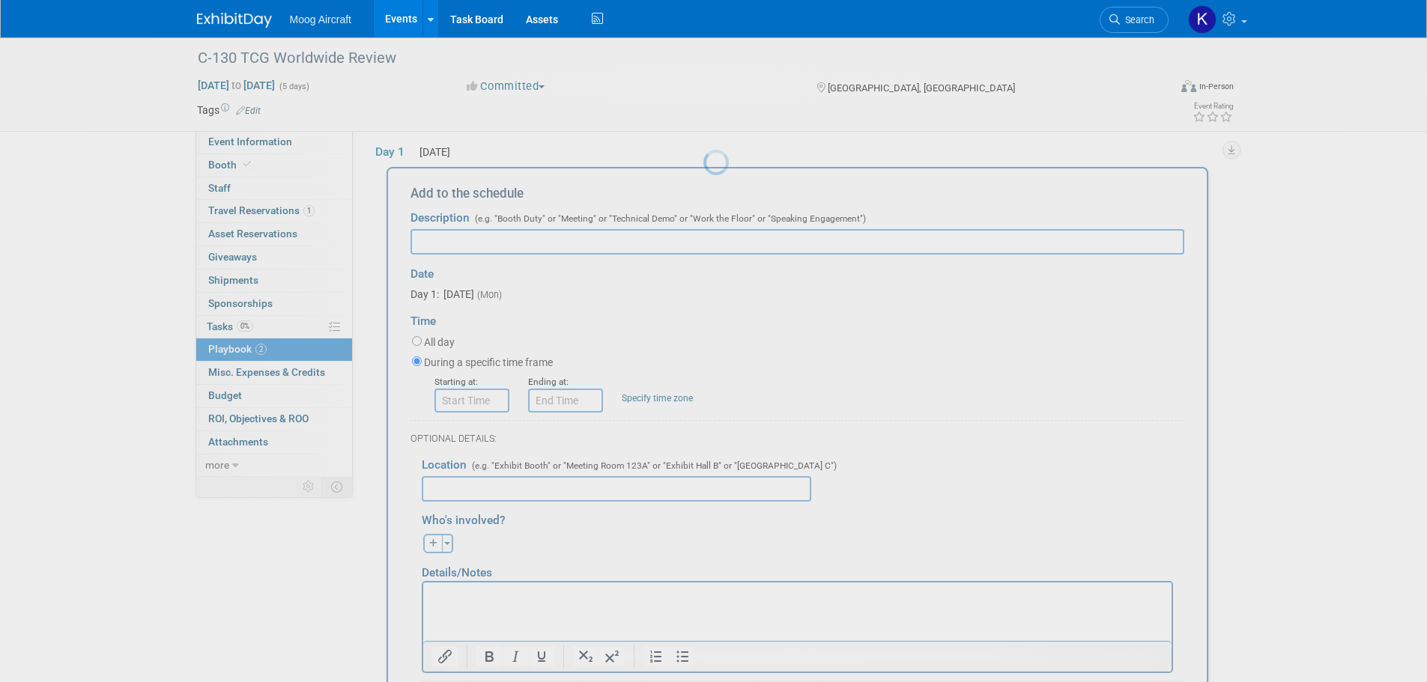
scroll to position [49, 0]
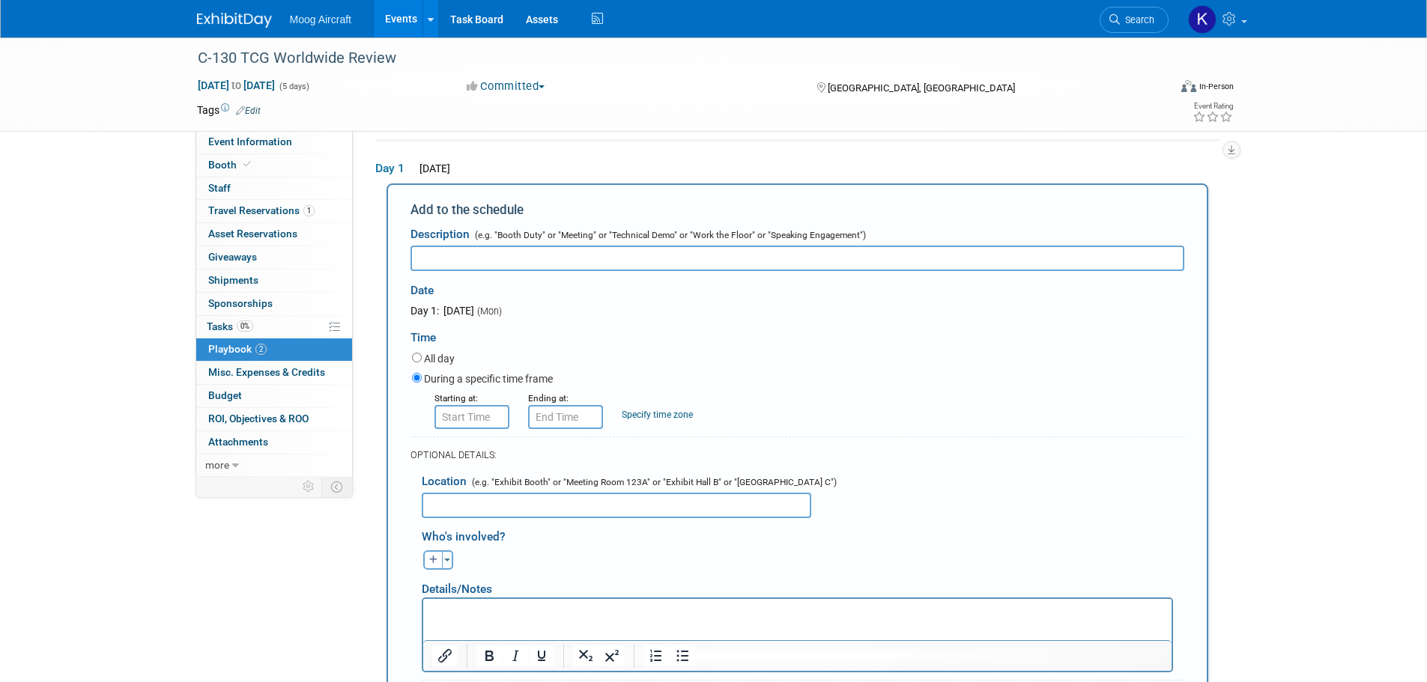
click at [839, 261] on input "text" at bounding box center [797, 258] width 774 height 25
paste input "Dismiss to view Exhibit Fair"
type input "Dismiss to view Exhibit Fair"
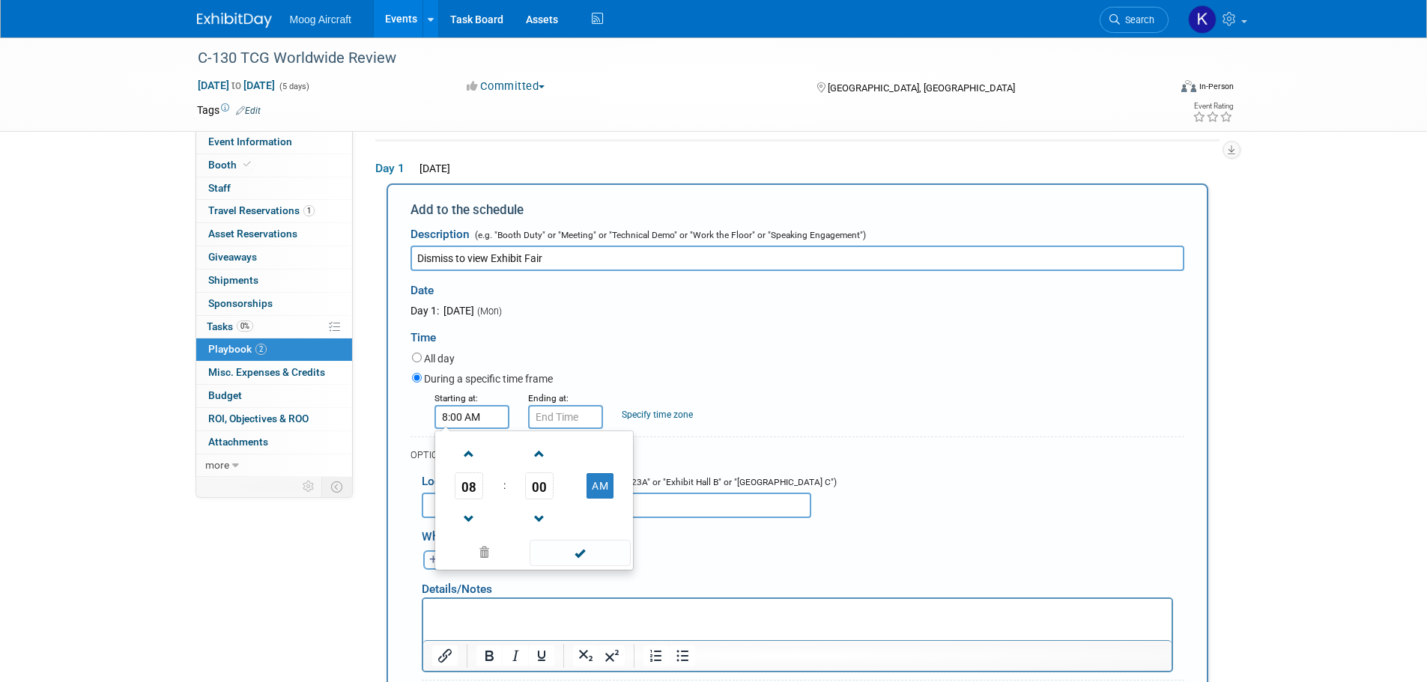
click at [458, 416] on input "8:00 AM" at bounding box center [471, 417] width 75 height 24
click at [470, 487] on span "08" at bounding box center [469, 486] width 28 height 27
click at [517, 529] on td "09" at bounding box center [510, 535] width 48 height 40
click at [531, 481] on span "00" at bounding box center [539, 486] width 28 height 27
click at [525, 535] on td "45" at bounding box center [510, 535] width 48 height 40
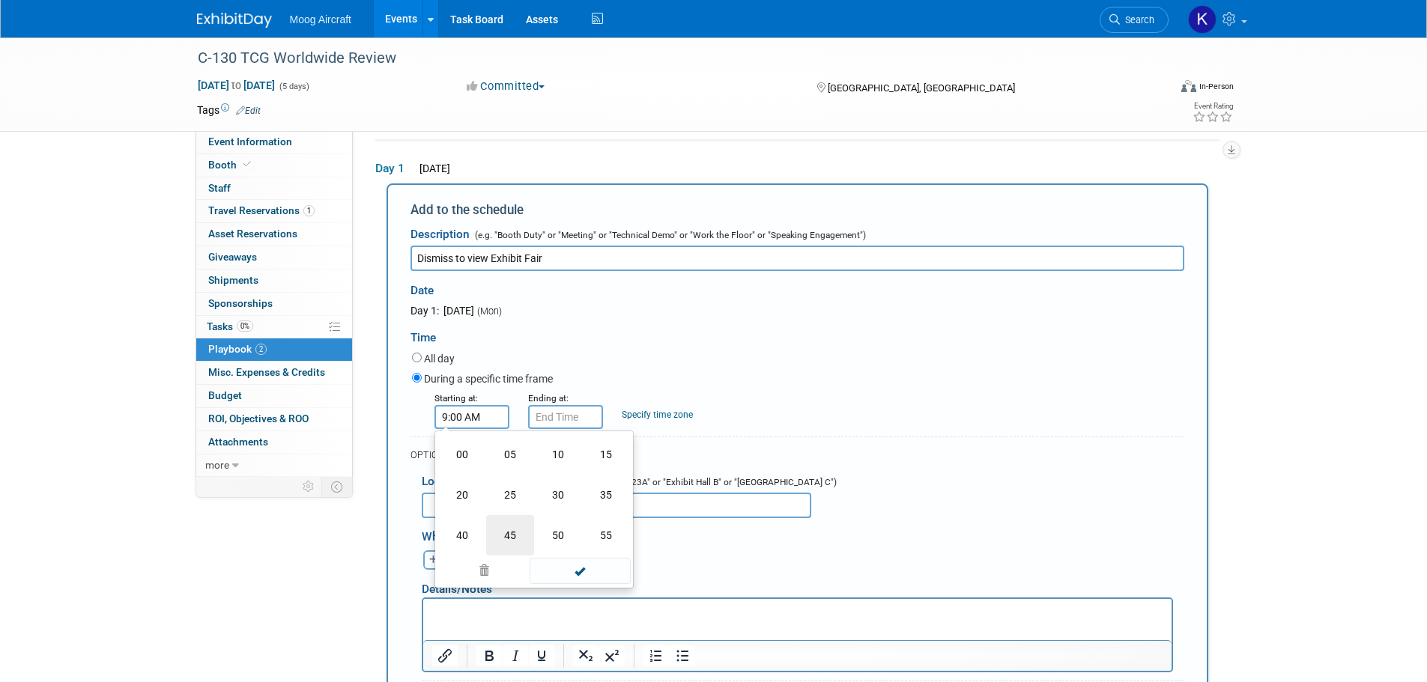
type input "9:45 AM"
click at [570, 544] on span at bounding box center [579, 553] width 101 height 26
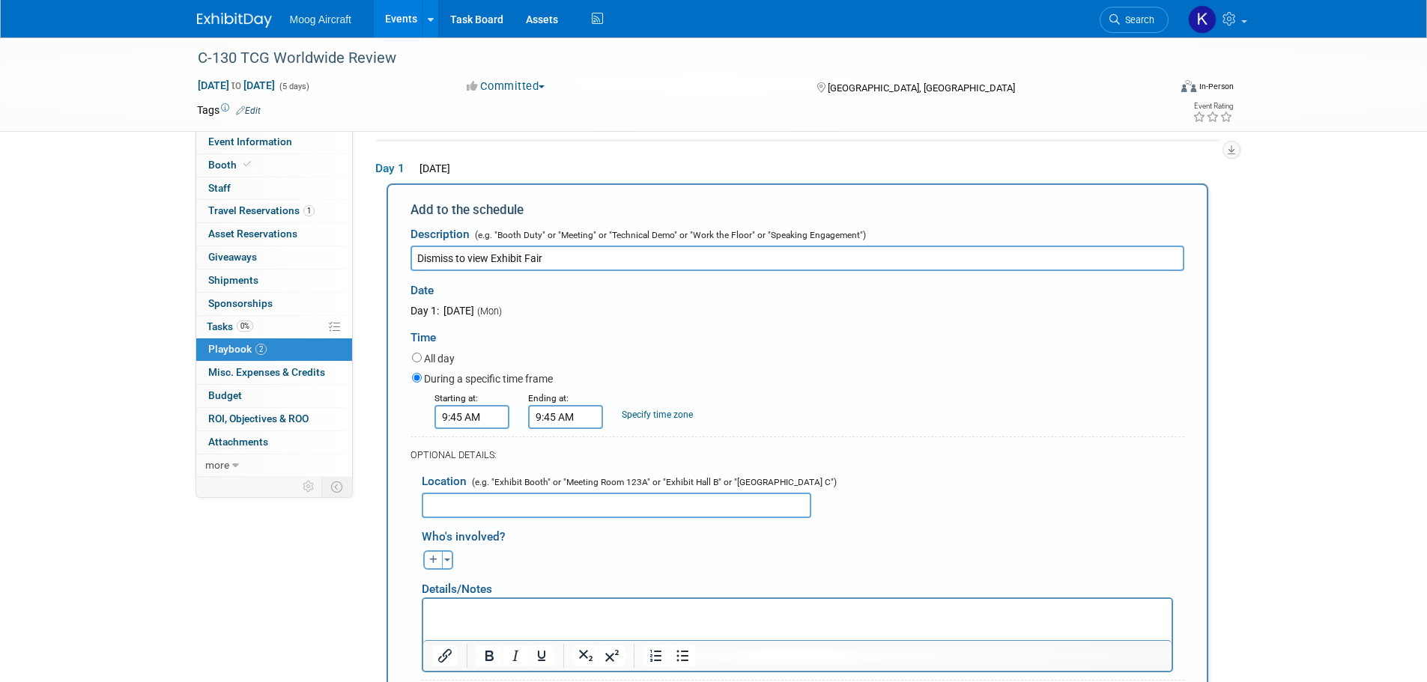
click at [568, 418] on input "9:45 AM" at bounding box center [565, 417] width 75 height 24
click at [565, 499] on span "09" at bounding box center [562, 486] width 28 height 27
click at [610, 501] on td "05" at bounding box center [604, 495] width 48 height 40
click at [639, 489] on span "45" at bounding box center [633, 486] width 28 height 27
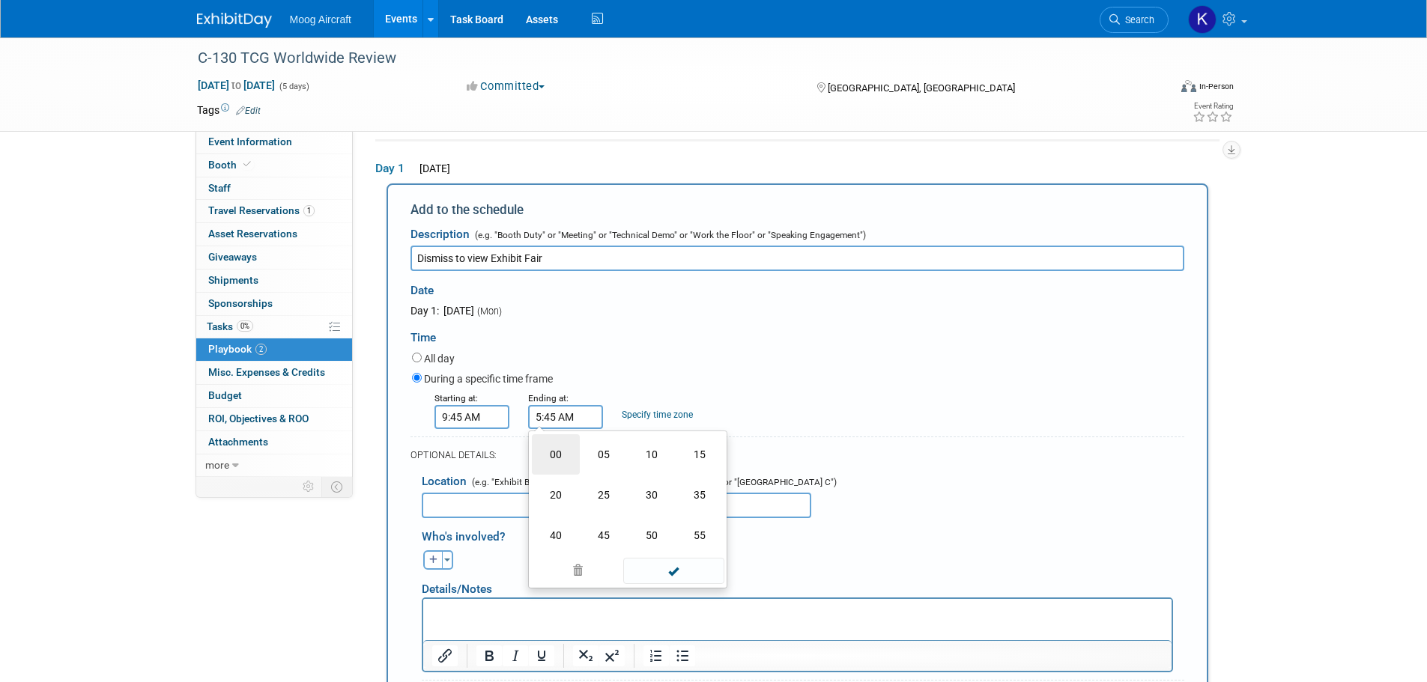
click at [559, 468] on td "00" at bounding box center [556, 454] width 48 height 40
type input "5:00 AM"
click at [650, 558] on span at bounding box center [673, 553] width 101 height 26
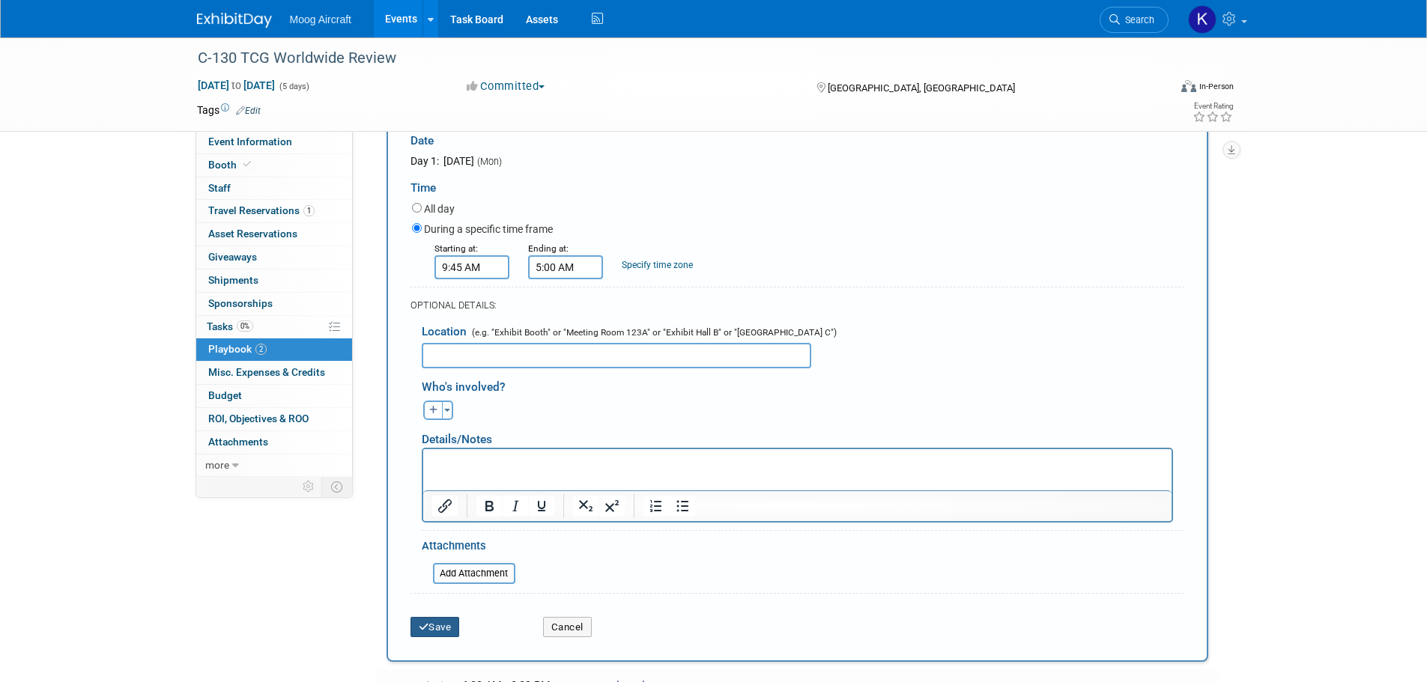
click at [448, 623] on button "Save" at bounding box center [434, 627] width 49 height 21
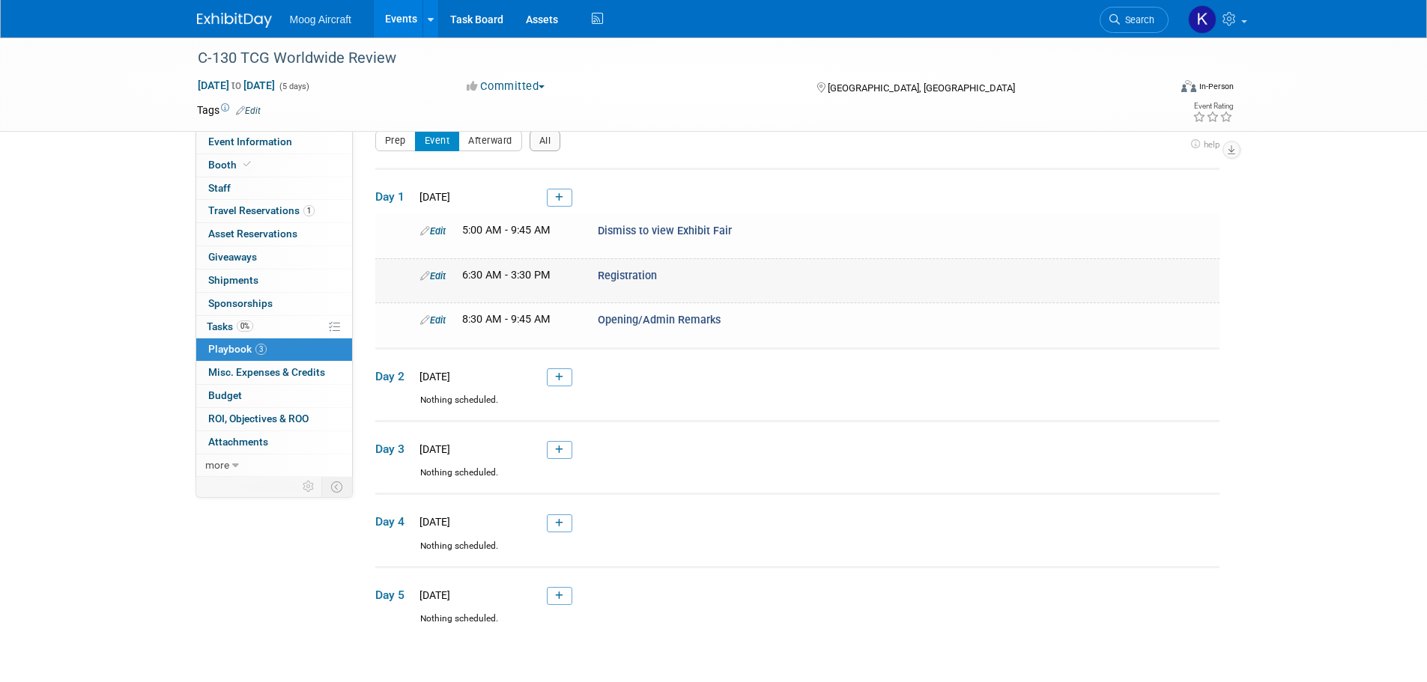
scroll to position [46, 0]
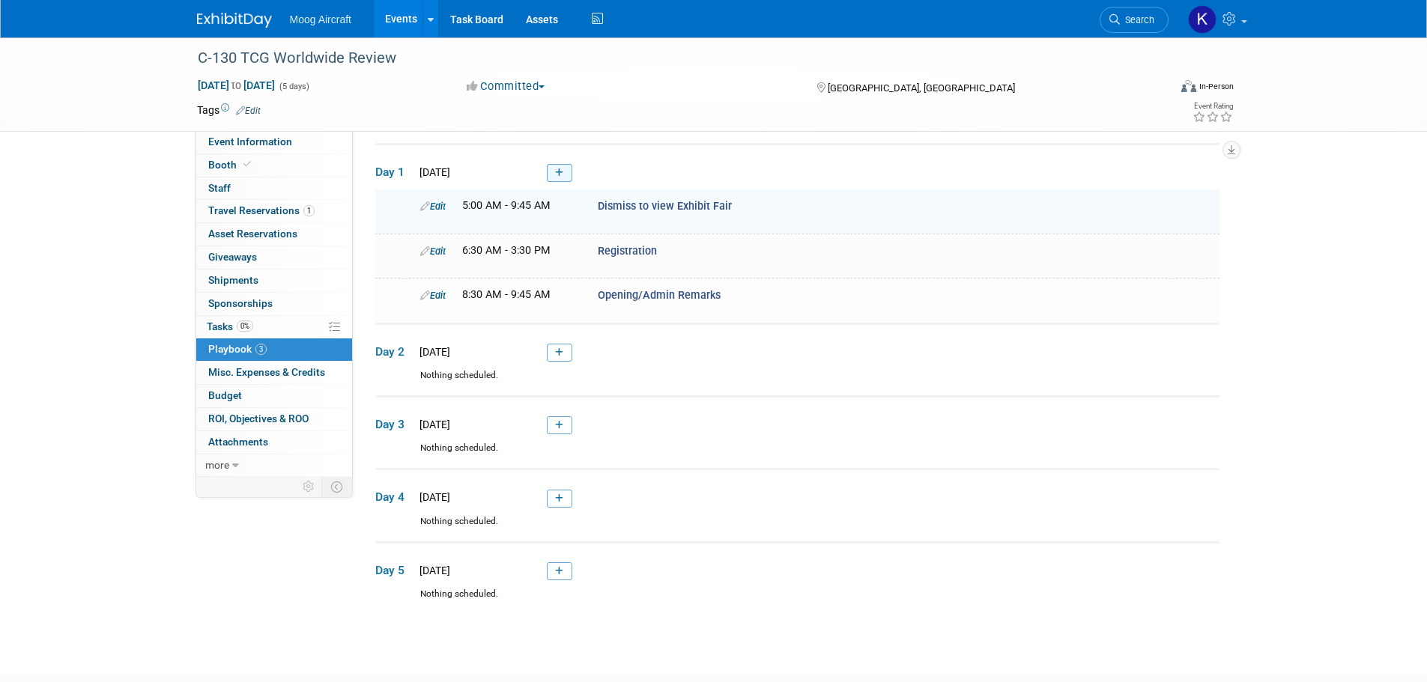
click at [558, 174] on icon at bounding box center [559, 172] width 8 height 9
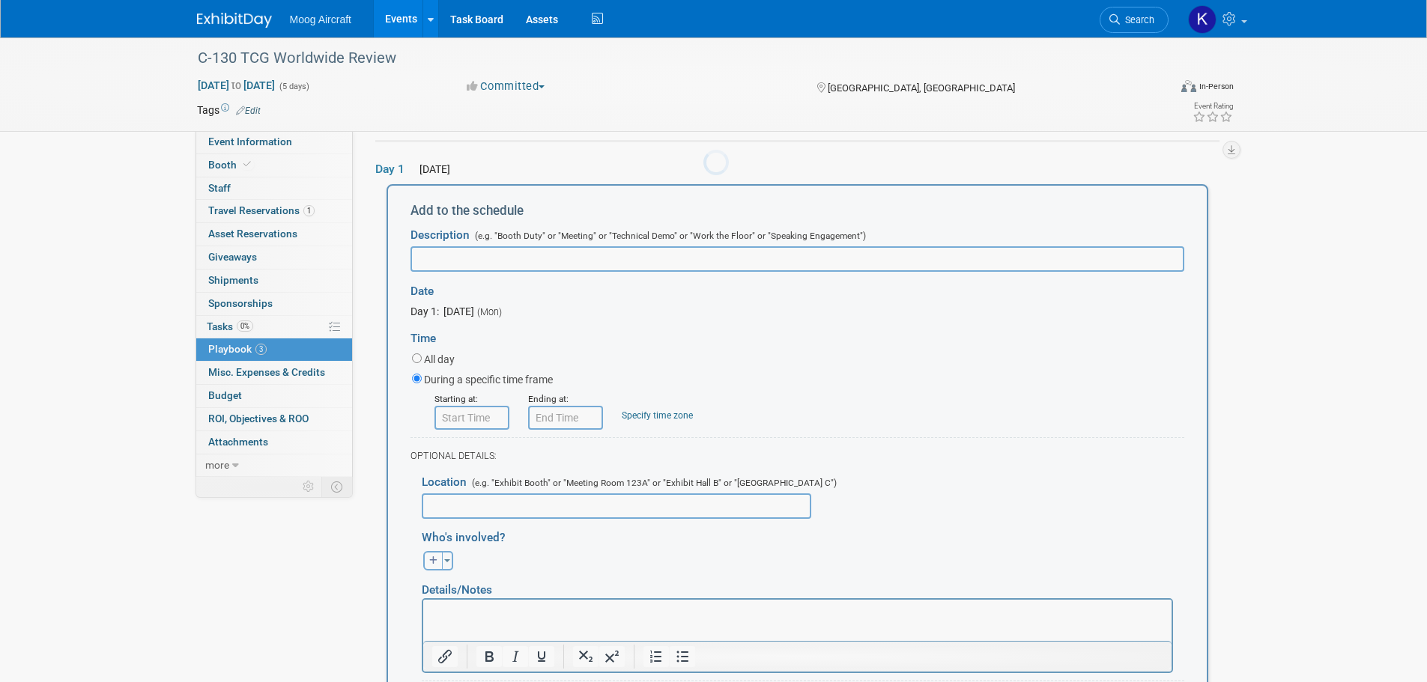
scroll to position [49, 0]
type input "Lunch"
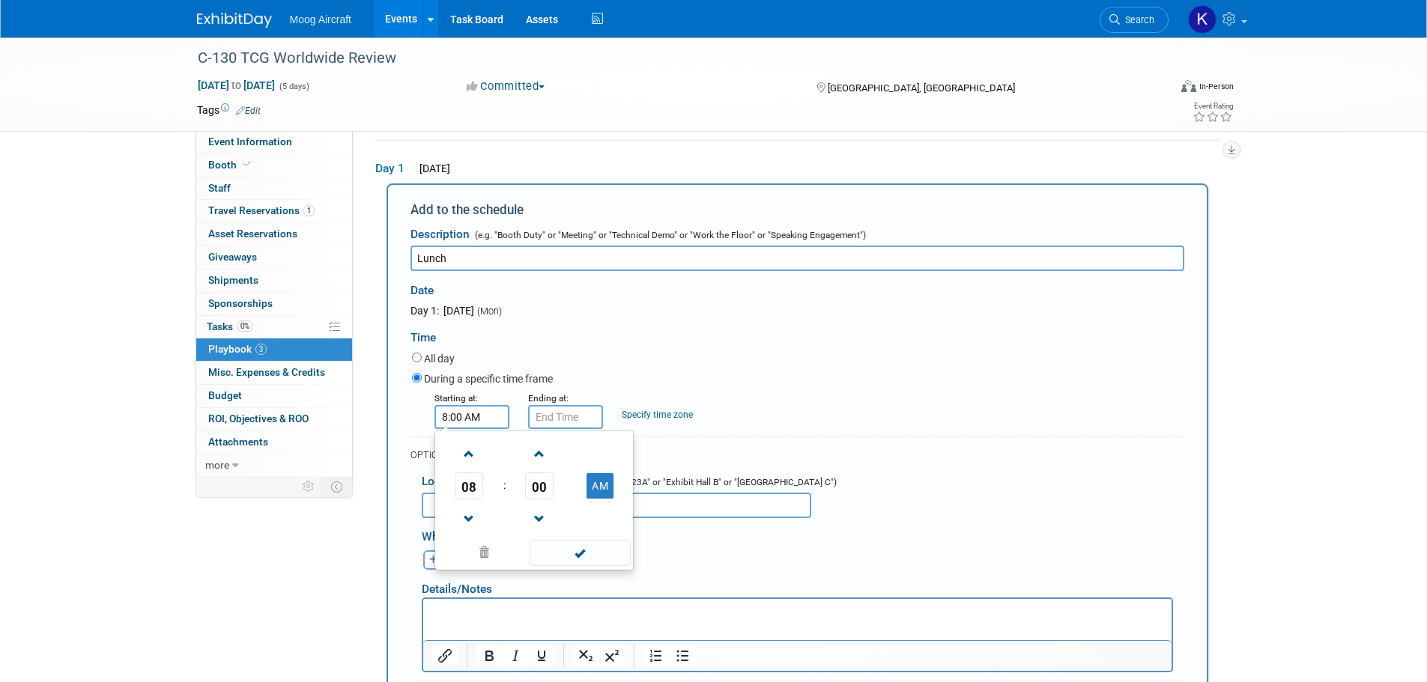
click at [485, 429] on input "8:00 AM" at bounding box center [471, 417] width 75 height 24
click at [472, 441] on link at bounding box center [469, 453] width 28 height 38
click at [470, 445] on span at bounding box center [469, 454] width 26 height 26
click at [470, 450] on span at bounding box center [469, 454] width 26 height 26
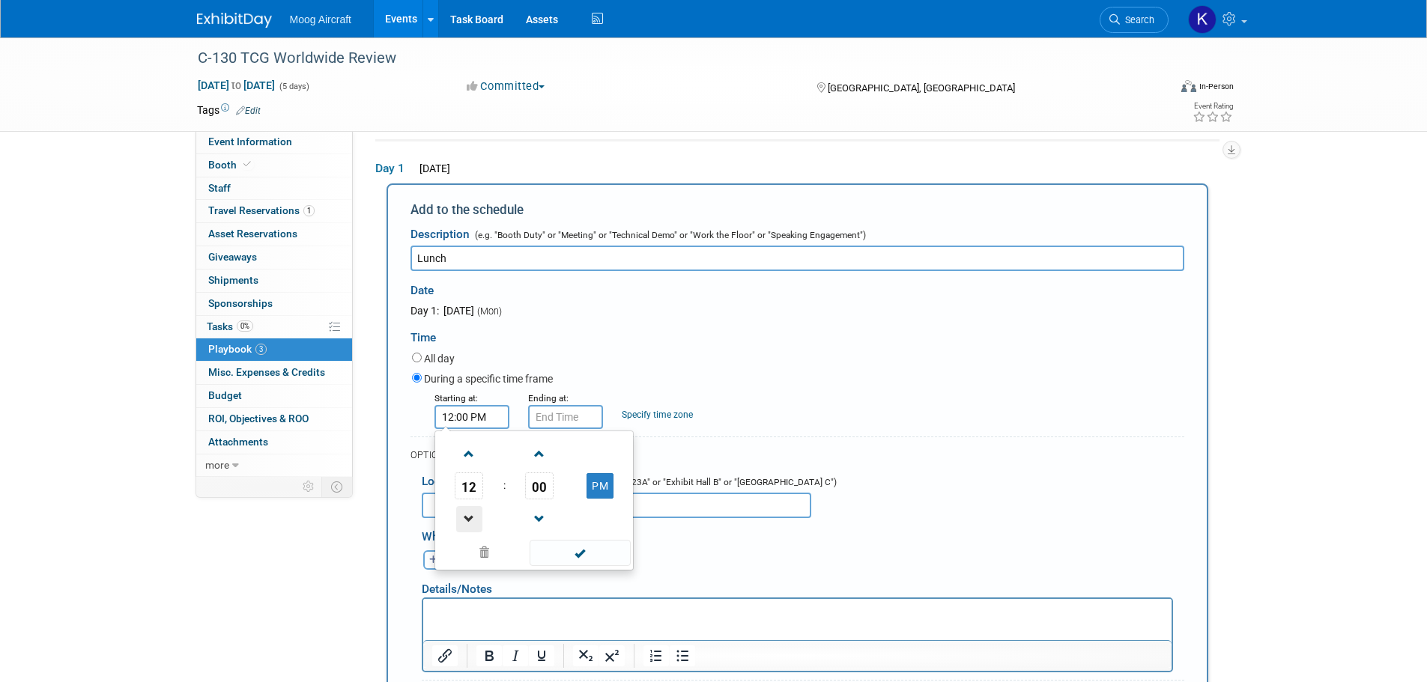
click at [470, 516] on span at bounding box center [469, 519] width 26 height 26
click at [538, 485] on span "00" at bounding box center [539, 486] width 28 height 27
click at [513, 539] on td "45" at bounding box center [510, 535] width 48 height 40
type input "11:45 AM"
click at [579, 561] on span at bounding box center [579, 553] width 101 height 26
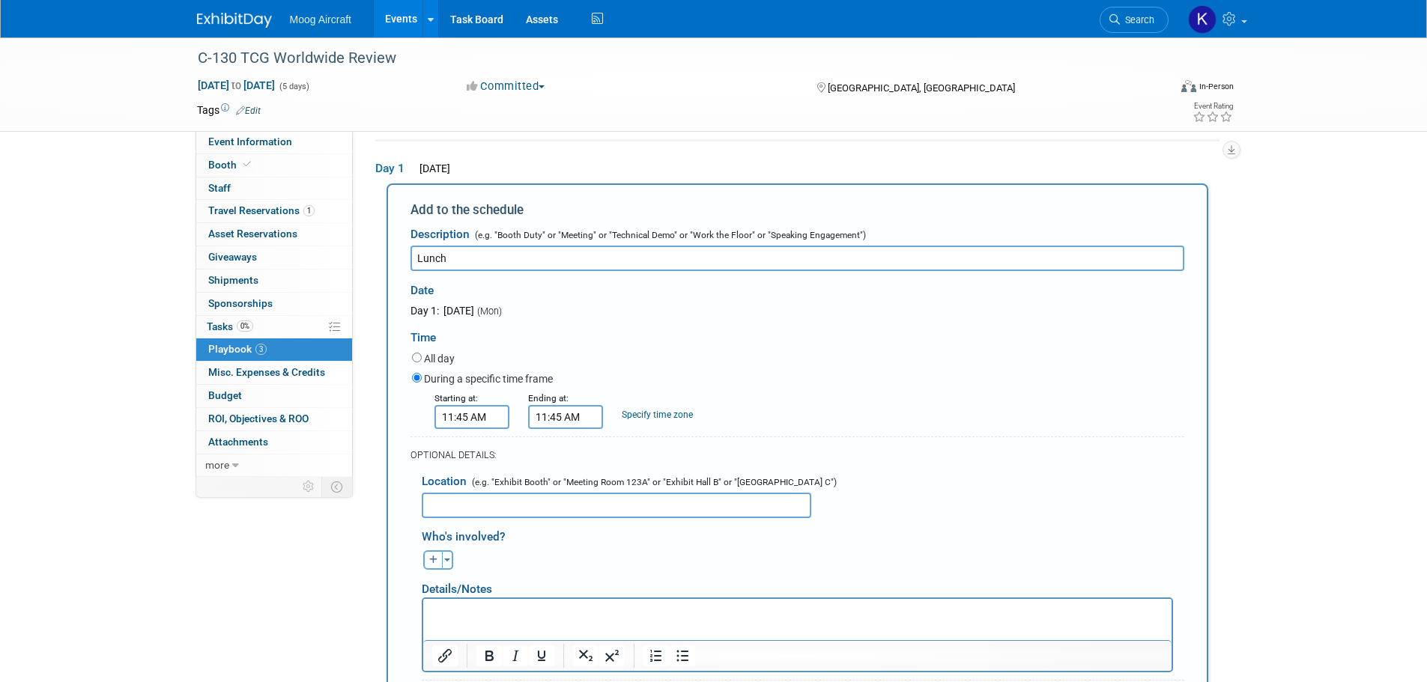
click at [573, 411] on input "11:45 AM" at bounding box center [565, 417] width 75 height 24
click at [566, 477] on span "11" at bounding box center [562, 486] width 28 height 27
click at [602, 458] on td "01" at bounding box center [604, 454] width 48 height 40
click at [704, 484] on button "AM" at bounding box center [693, 485] width 27 height 25
click at [645, 488] on span "45" at bounding box center [633, 486] width 28 height 27
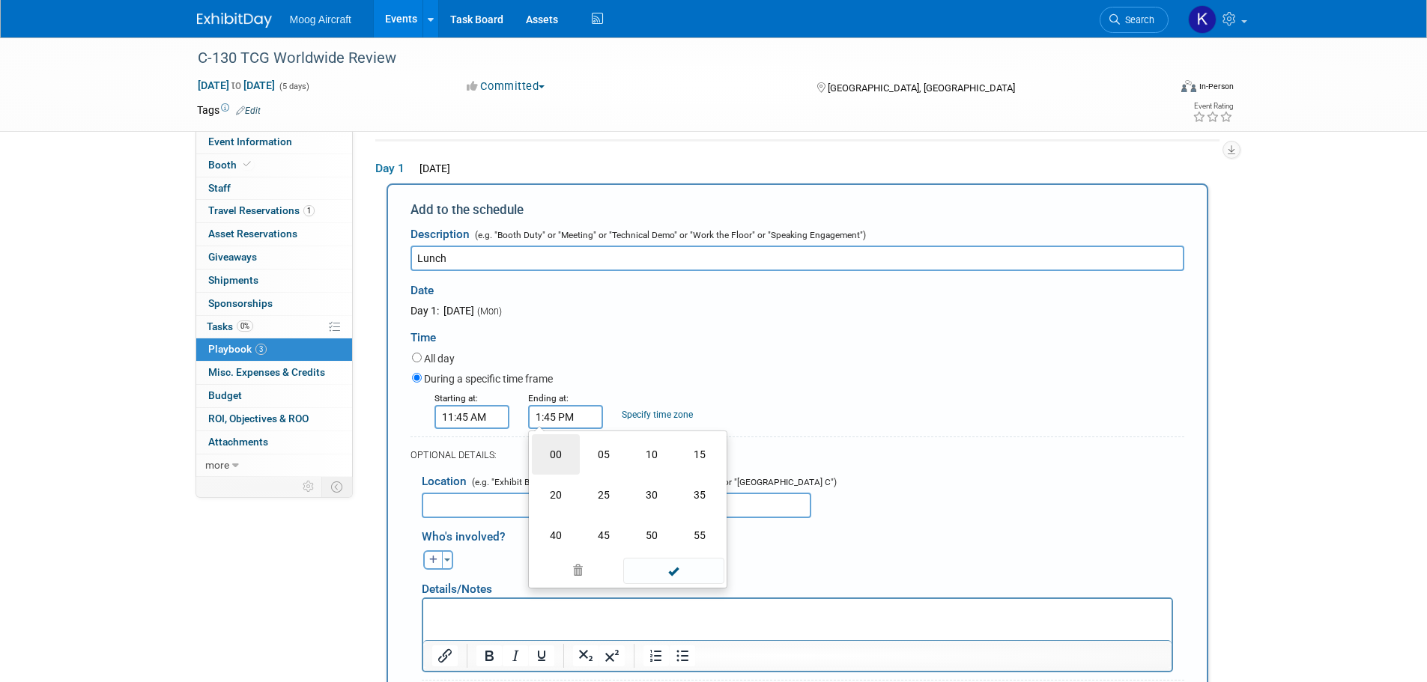
click at [566, 473] on td "00" at bounding box center [556, 454] width 48 height 40
type input "1:00 PM"
click at [641, 547] on span at bounding box center [673, 553] width 101 height 26
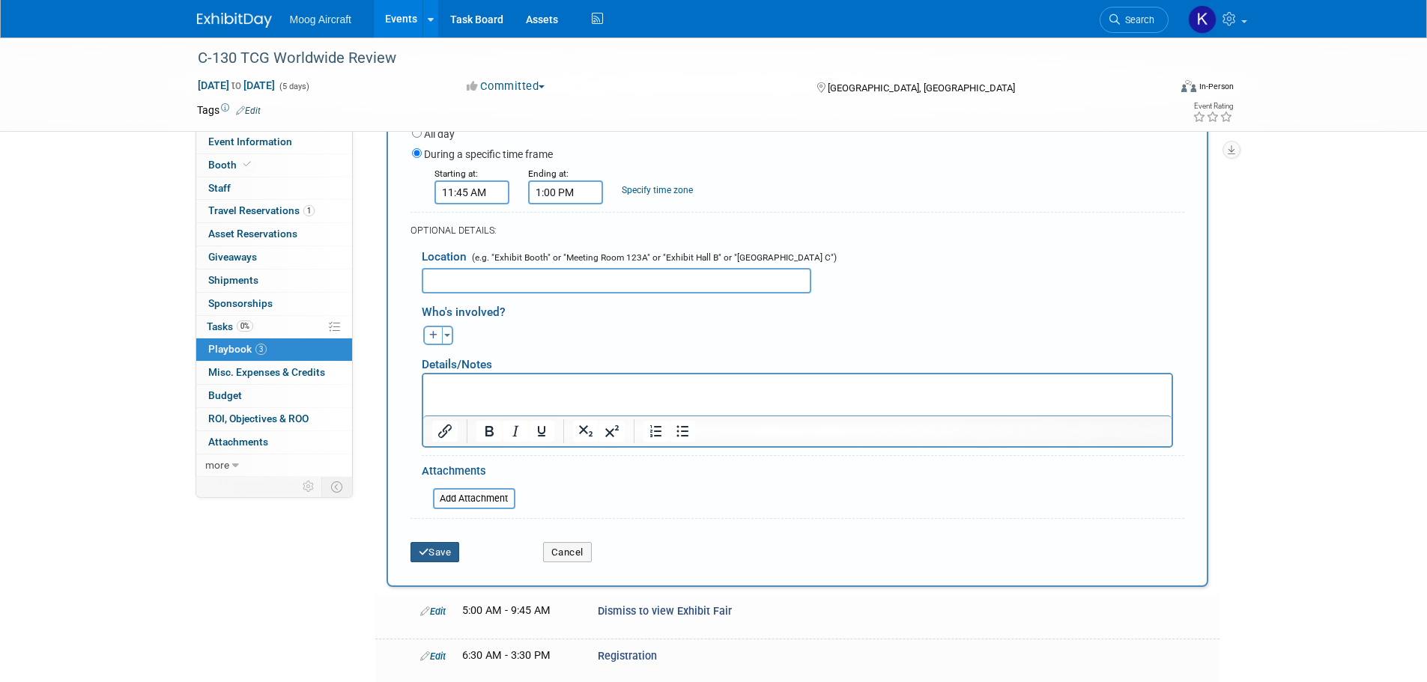
click at [454, 552] on button "Save" at bounding box center [434, 552] width 49 height 21
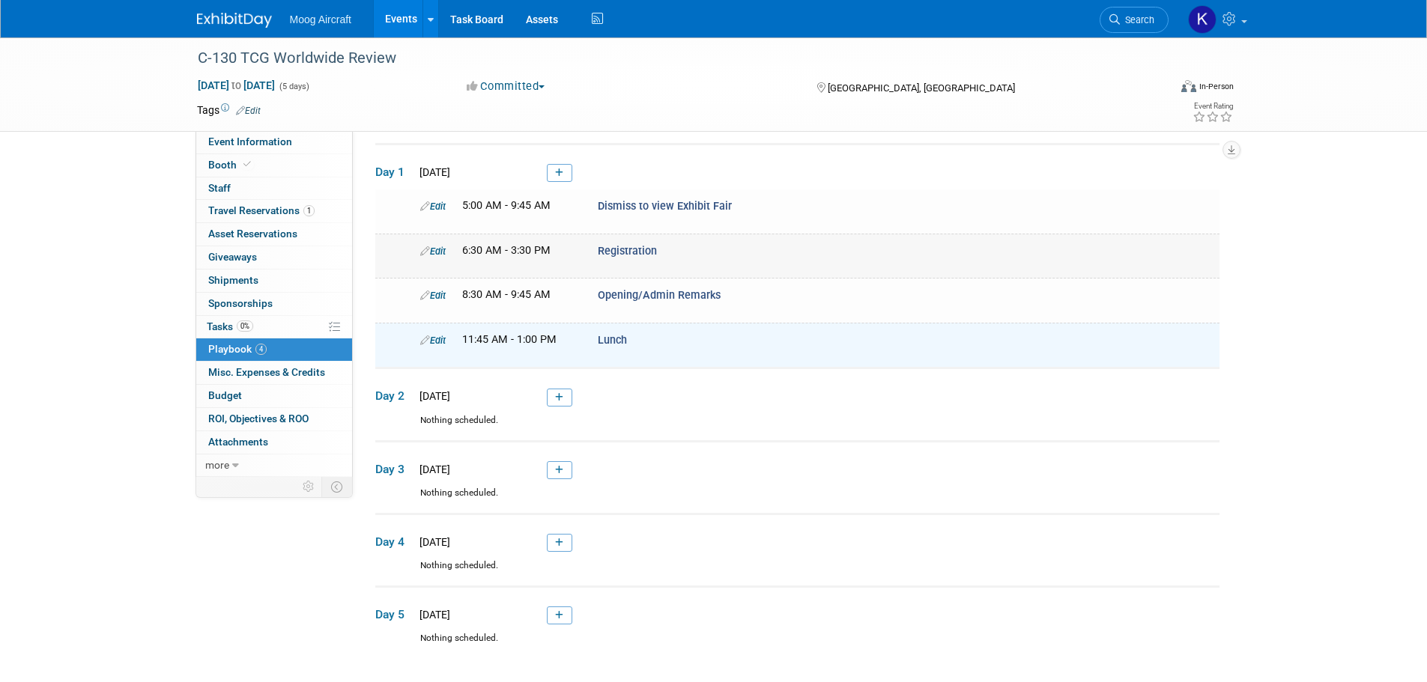
scroll to position [31, 0]
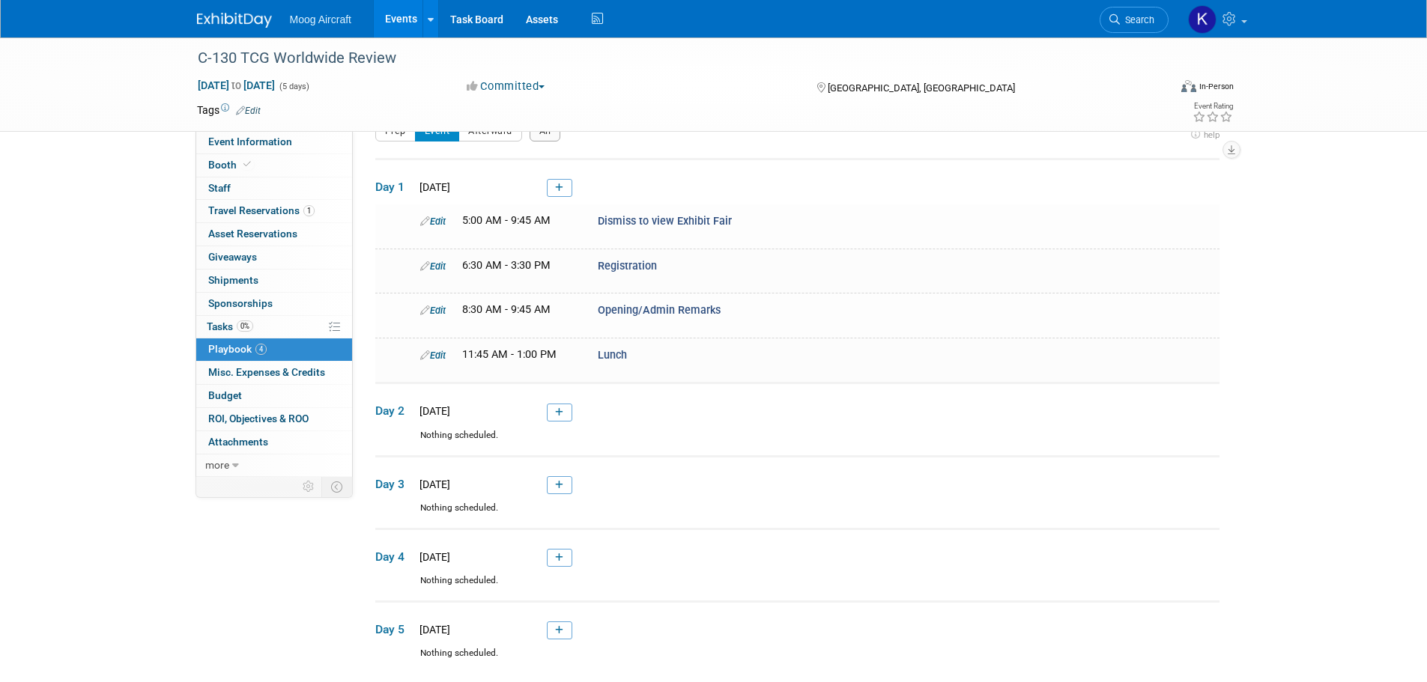
drag, startPoint x: 556, startPoint y: 189, endPoint x: 1224, endPoint y: 342, distance: 686.1
click at [556, 189] on icon at bounding box center [559, 187] width 8 height 9
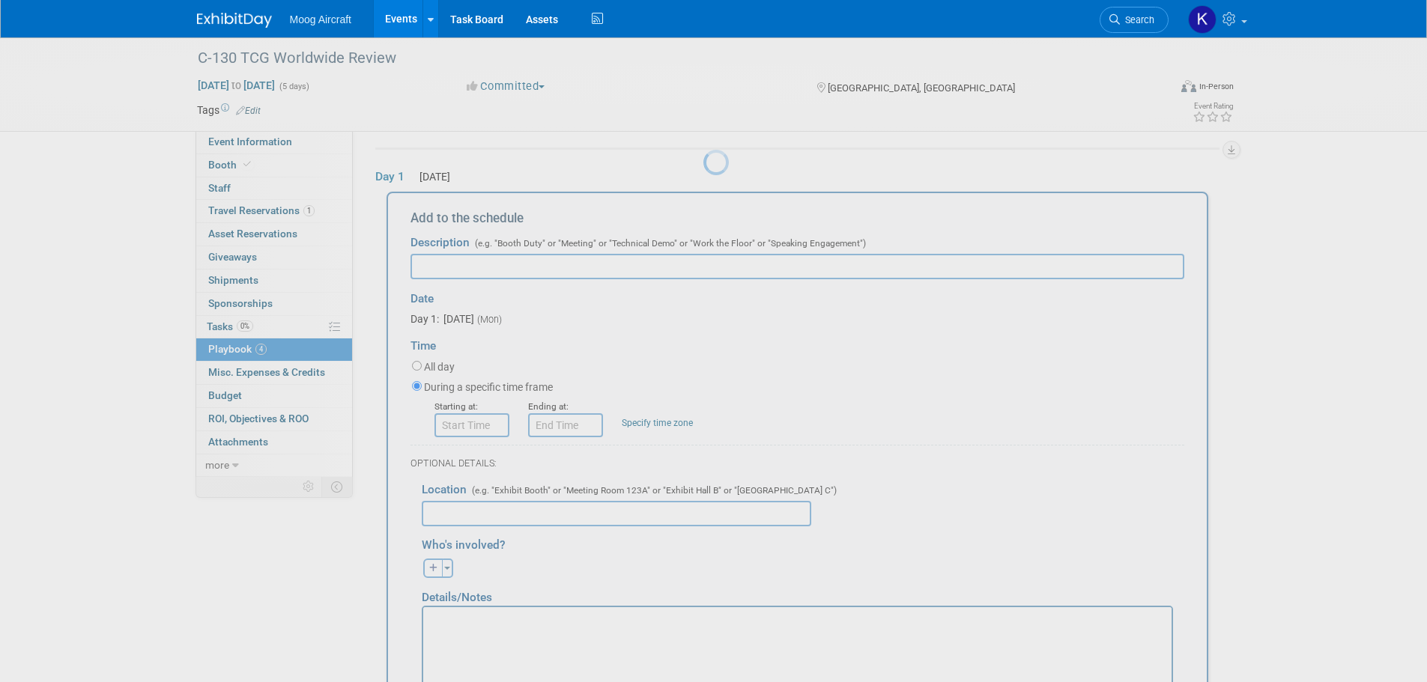
scroll to position [49, 0]
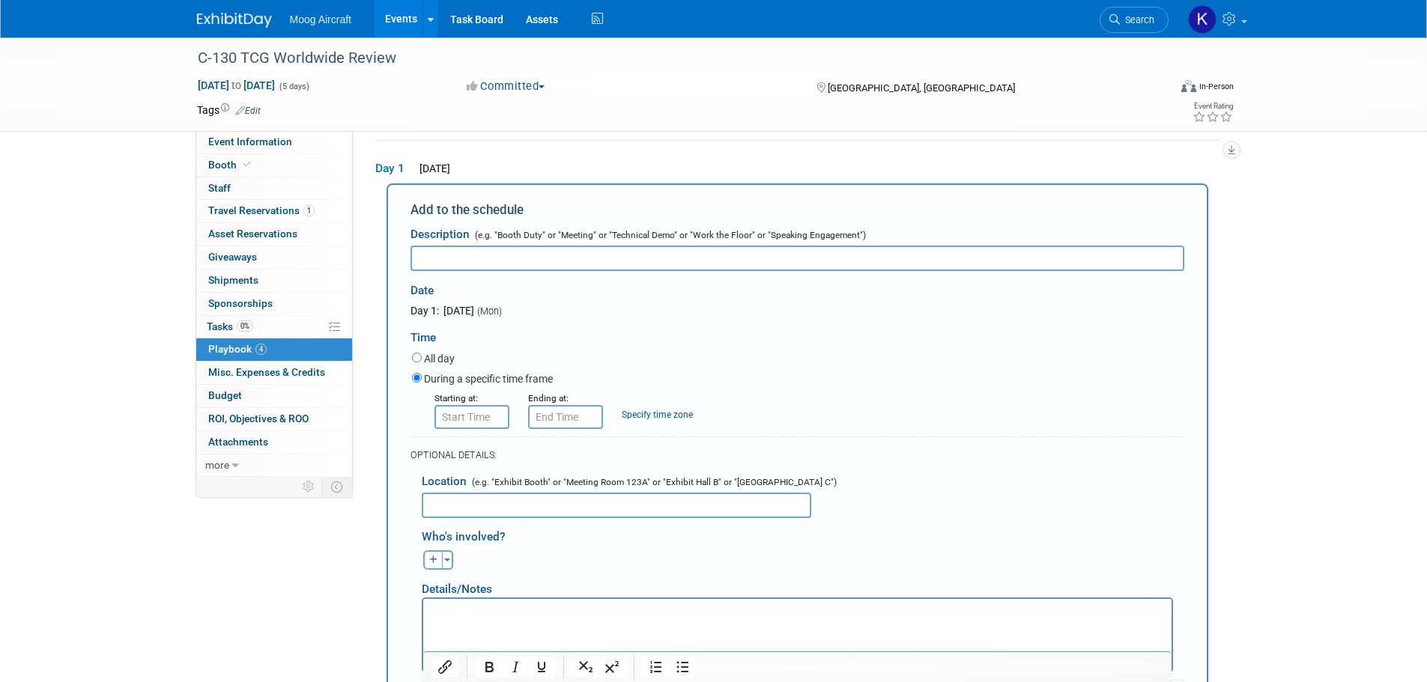
click at [801, 258] on input "text" at bounding box center [797, 258] width 774 height 25
paste input "Contractor Briefings Begin"
type input "Contractor Briefings Begin"
click at [490, 417] on input "8:00 AM" at bounding box center [471, 417] width 75 height 24
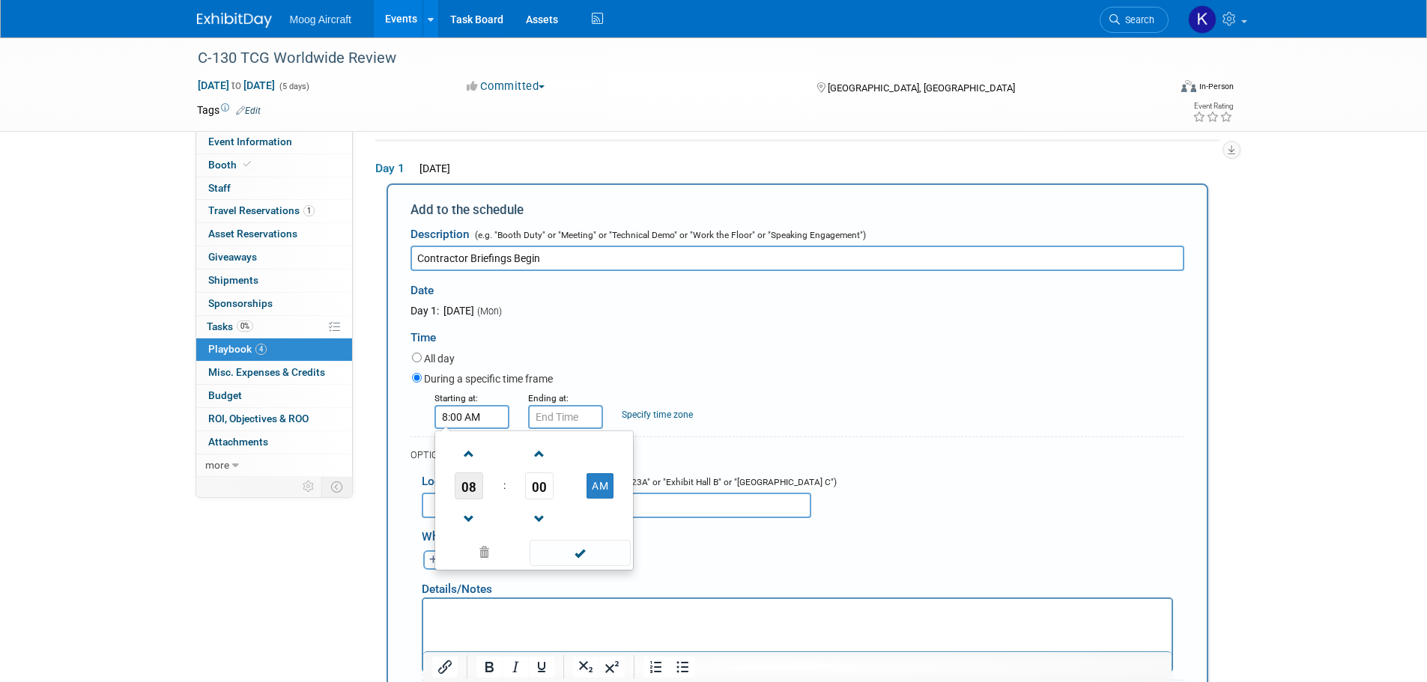
click at [475, 485] on span "08" at bounding box center [469, 486] width 28 height 27
click at [514, 460] on td "01" at bounding box center [510, 454] width 48 height 40
click at [601, 479] on button "AM" at bounding box center [599, 485] width 27 height 25
type input "1:00 PM"
click at [580, 429] on input "1:00 PM" at bounding box center [565, 417] width 75 height 24
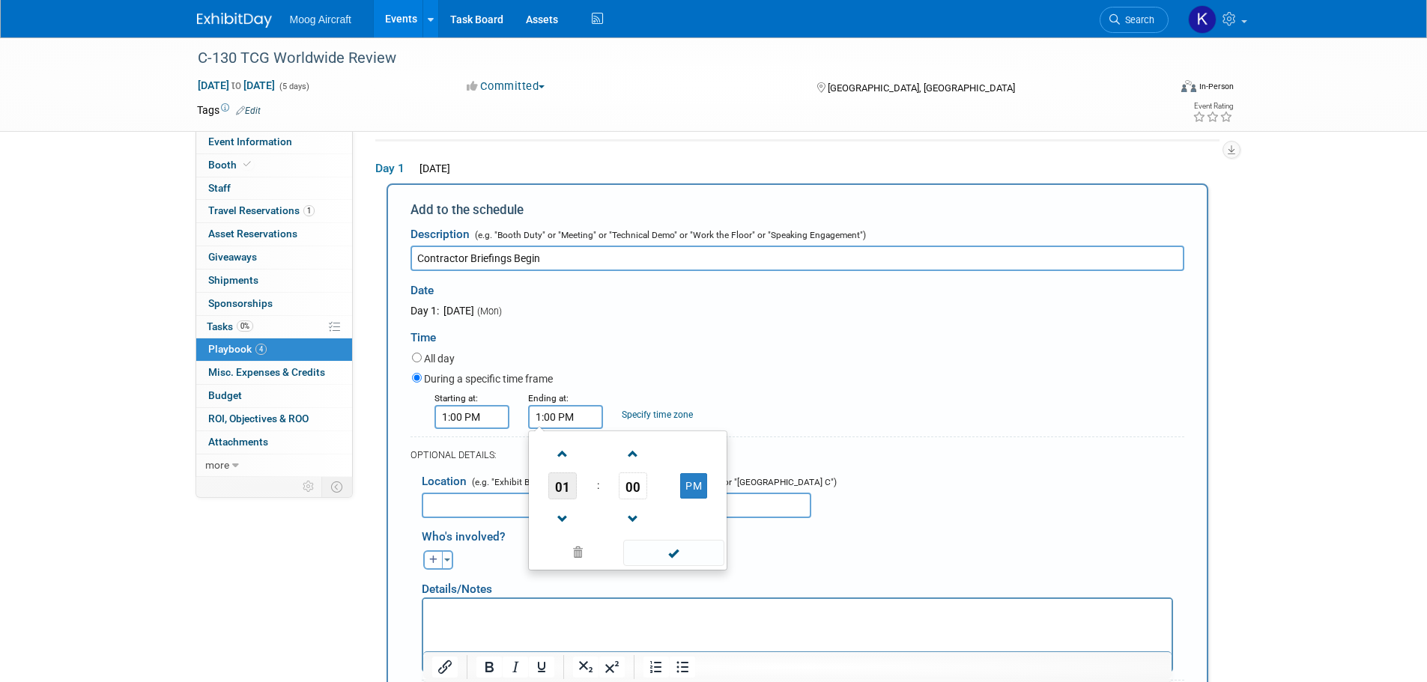
click at [553, 493] on span "01" at bounding box center [562, 486] width 28 height 27
click at [604, 489] on td "05" at bounding box center [604, 495] width 48 height 40
type input "5:00 PM"
drag, startPoint x: 662, startPoint y: 543, endPoint x: 660, endPoint y: 530, distance: 12.9
click at [663, 543] on span at bounding box center [673, 553] width 101 height 26
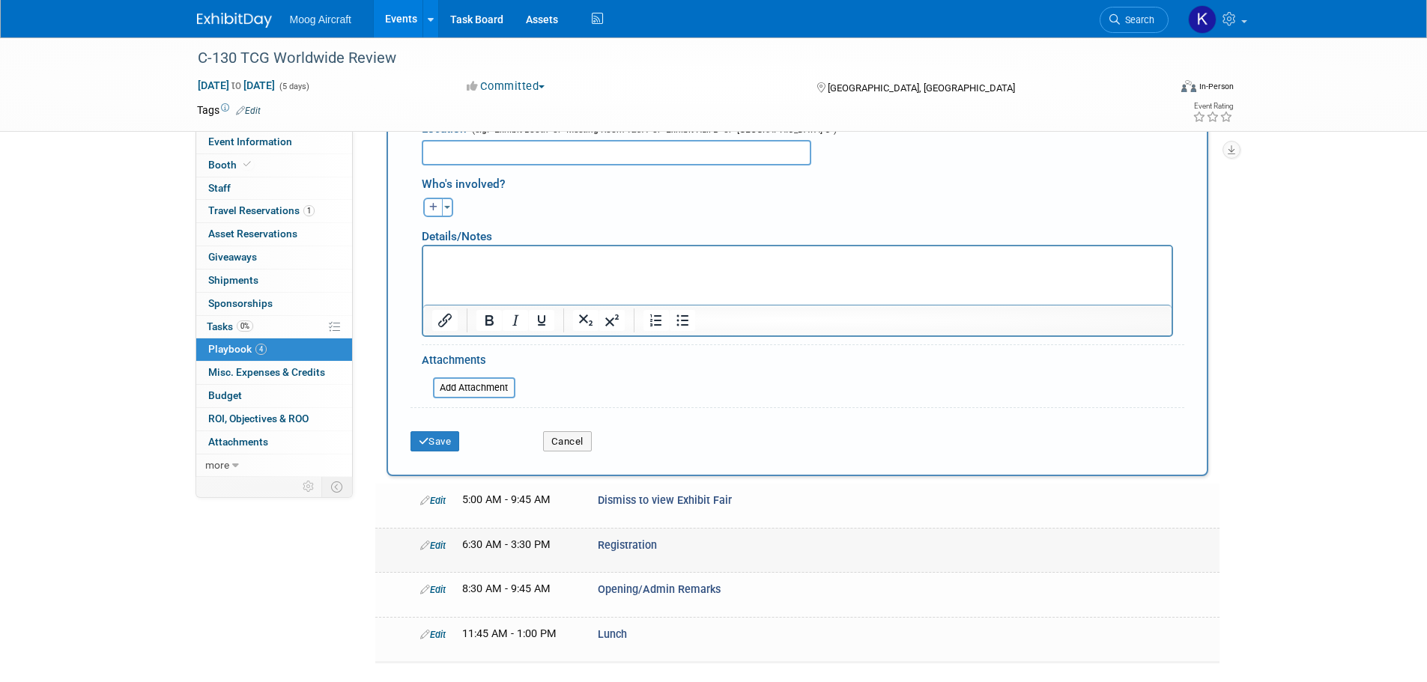
scroll to position [424, 0]
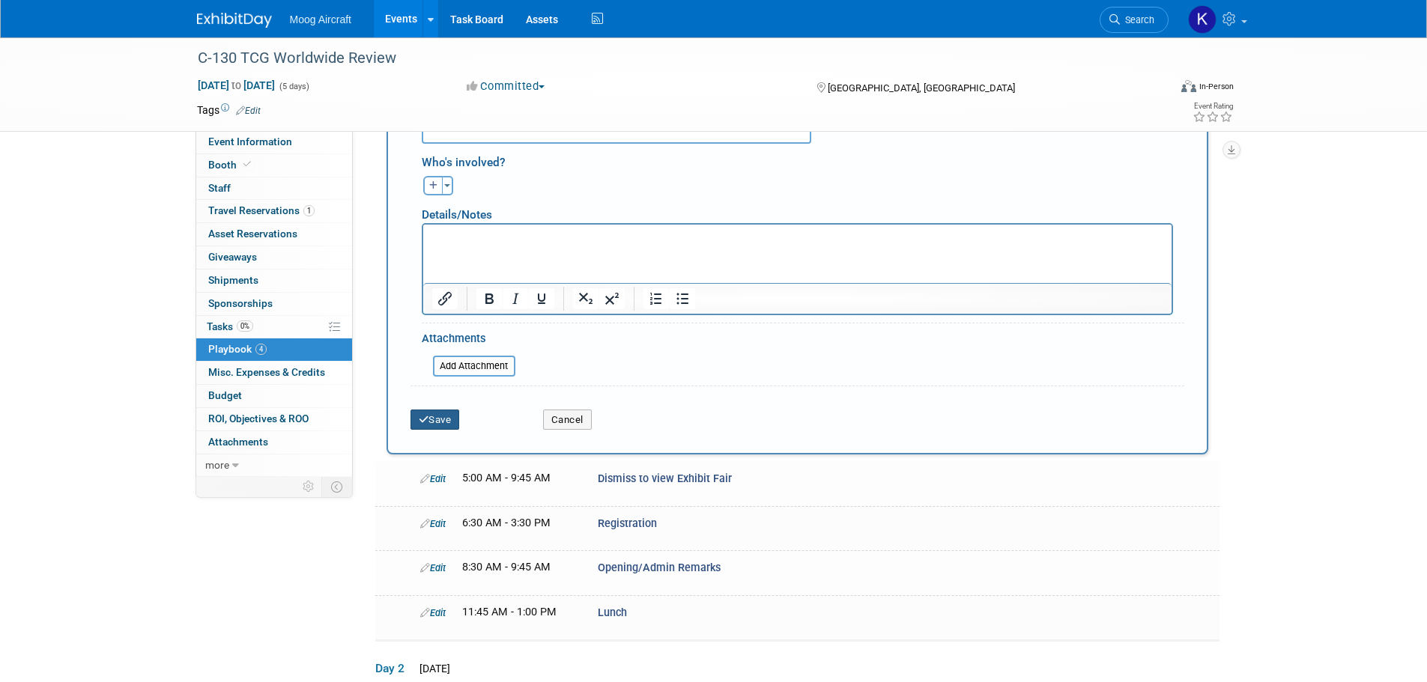
click at [452, 425] on button "Save" at bounding box center [434, 420] width 49 height 21
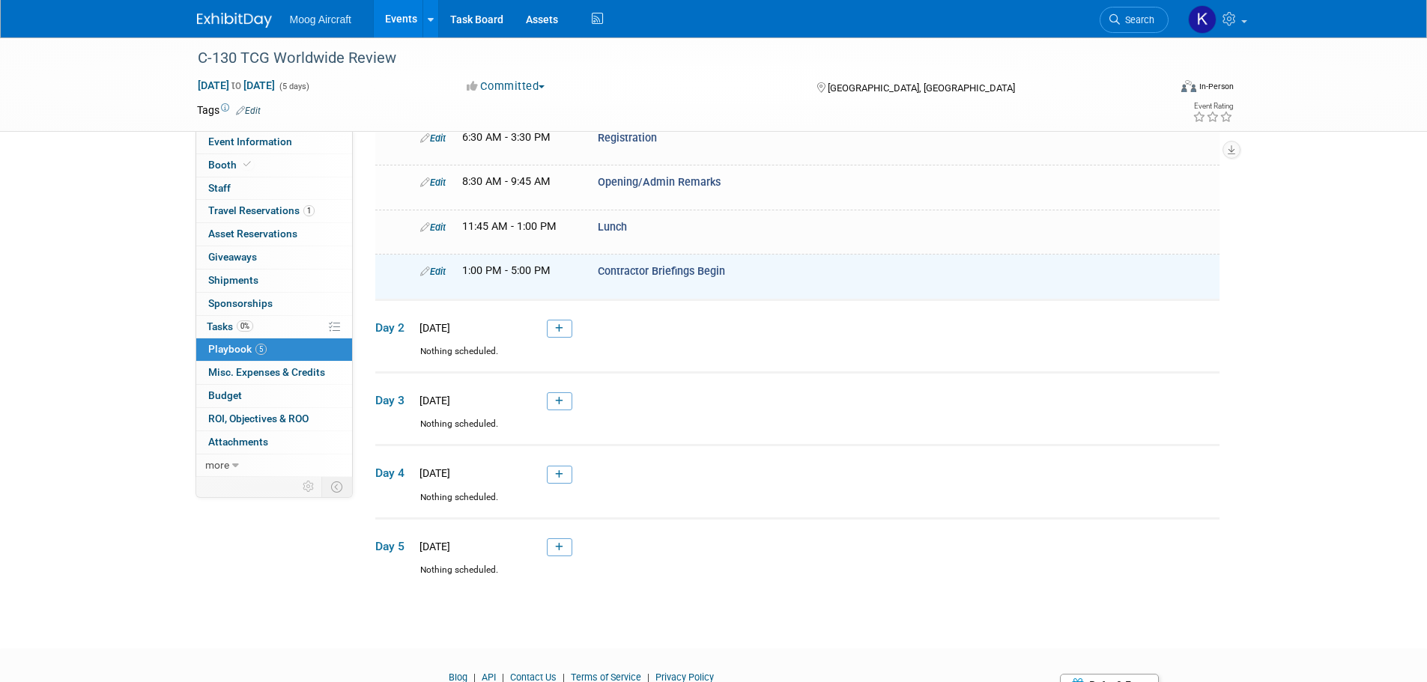
scroll to position [75, 0]
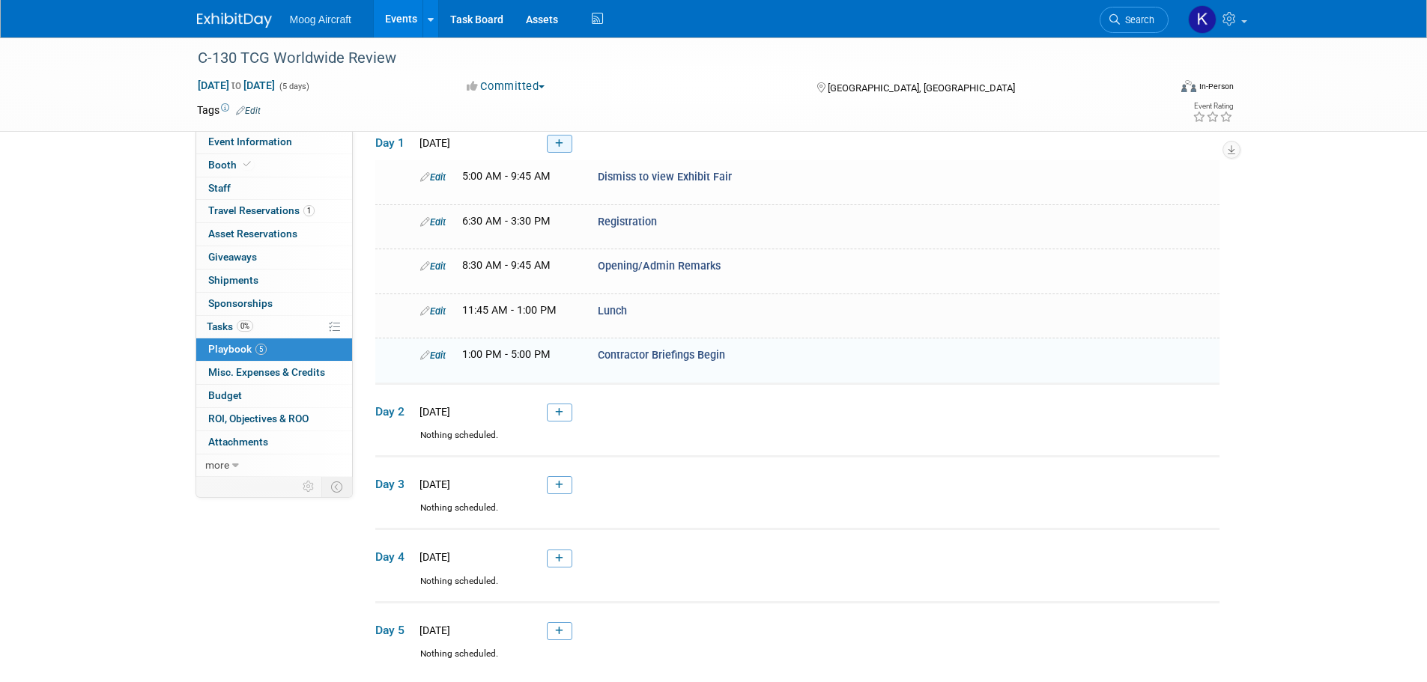
click at [562, 145] on icon at bounding box center [559, 143] width 8 height 9
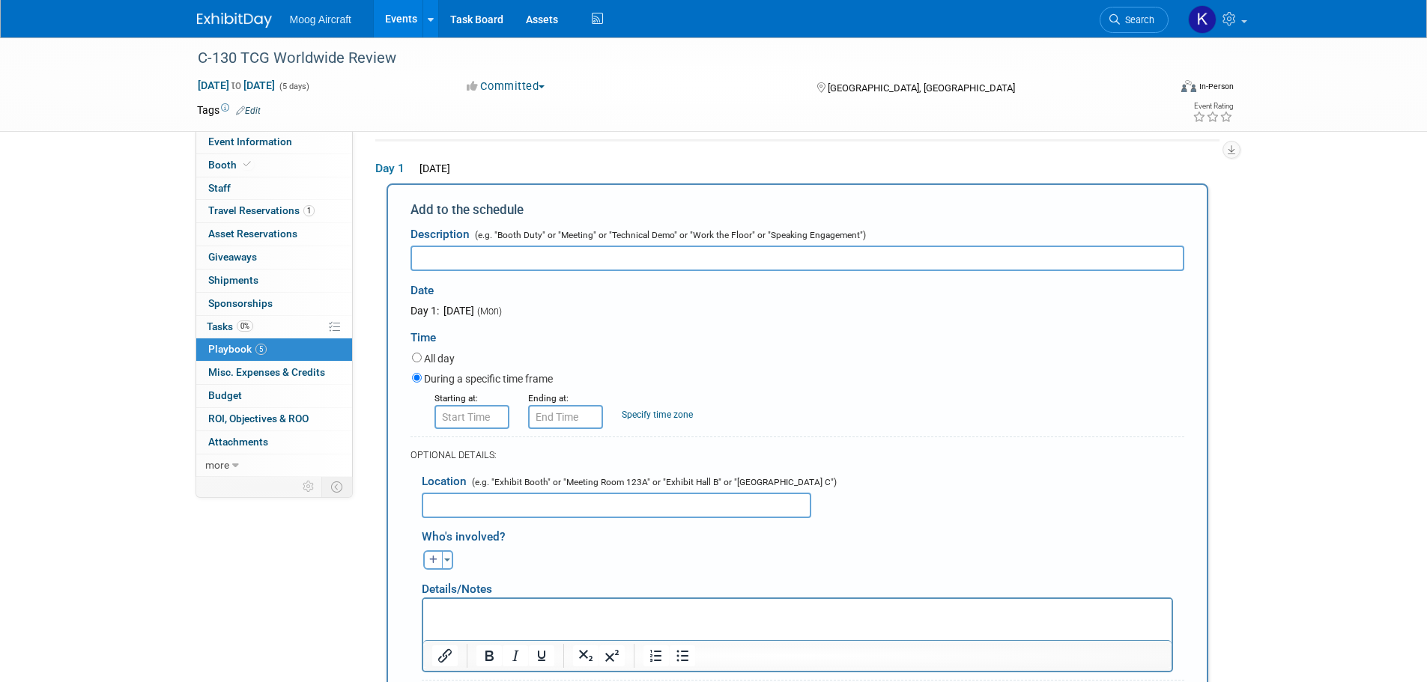
scroll to position [0, 0]
click at [851, 258] on input "text" at bounding box center [797, 258] width 774 height 25
paste input "Exhibit Fair and Social"
type input "Exhibit Fair and Social"
click at [495, 414] on input "8:00 AM" at bounding box center [471, 417] width 75 height 24
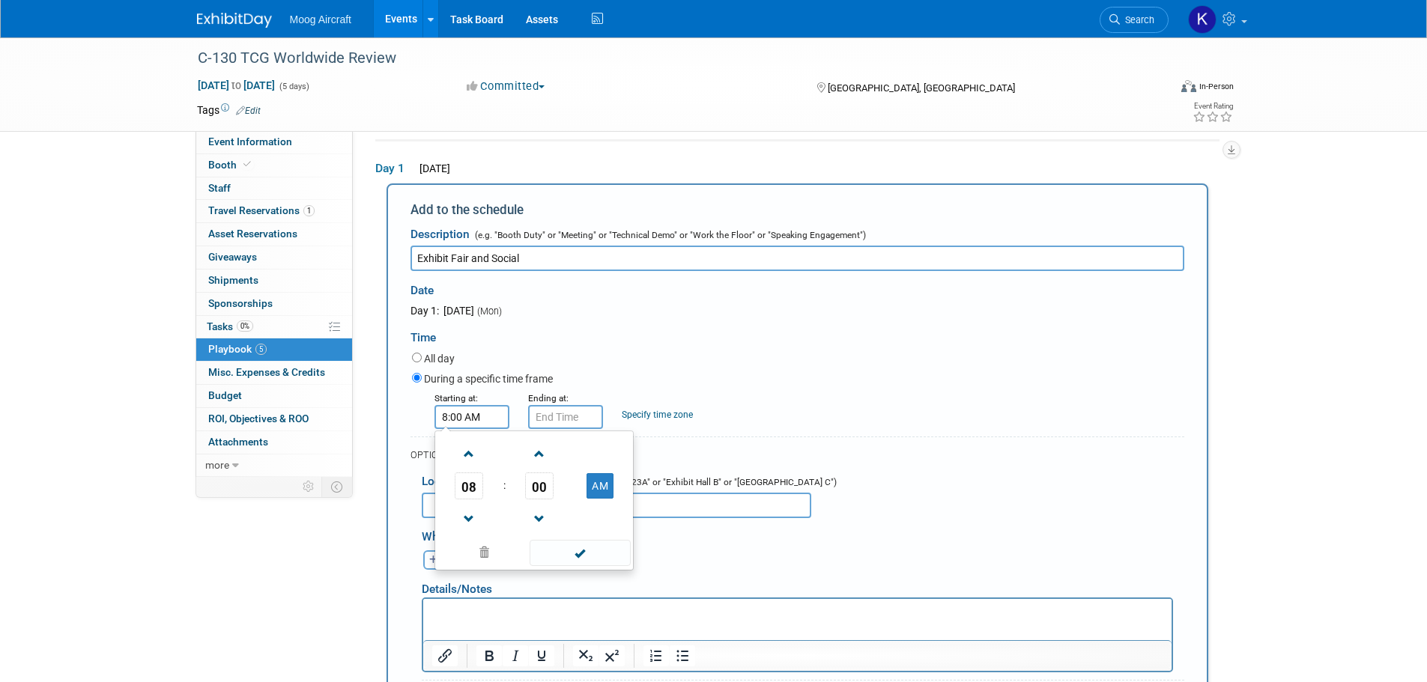
click at [485, 484] on td "08" at bounding box center [469, 486] width 62 height 27
click at [479, 491] on span "08" at bounding box center [469, 486] width 28 height 27
click at [574, 496] on td "06" at bounding box center [558, 495] width 48 height 40
click at [585, 493] on td "AM" at bounding box center [600, 486] width 59 height 27
click at [590, 493] on button "AM" at bounding box center [599, 485] width 27 height 25
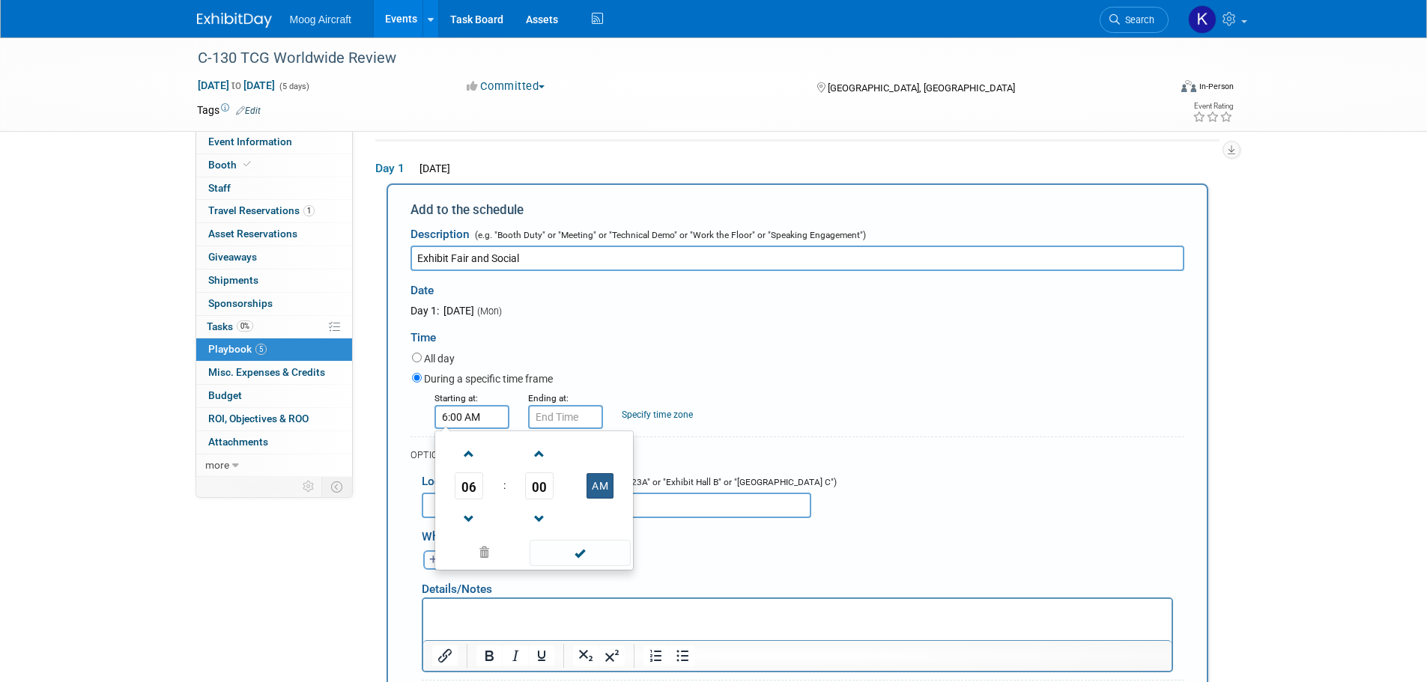
type input "6:00 PM"
click at [585, 553] on span at bounding box center [579, 553] width 101 height 26
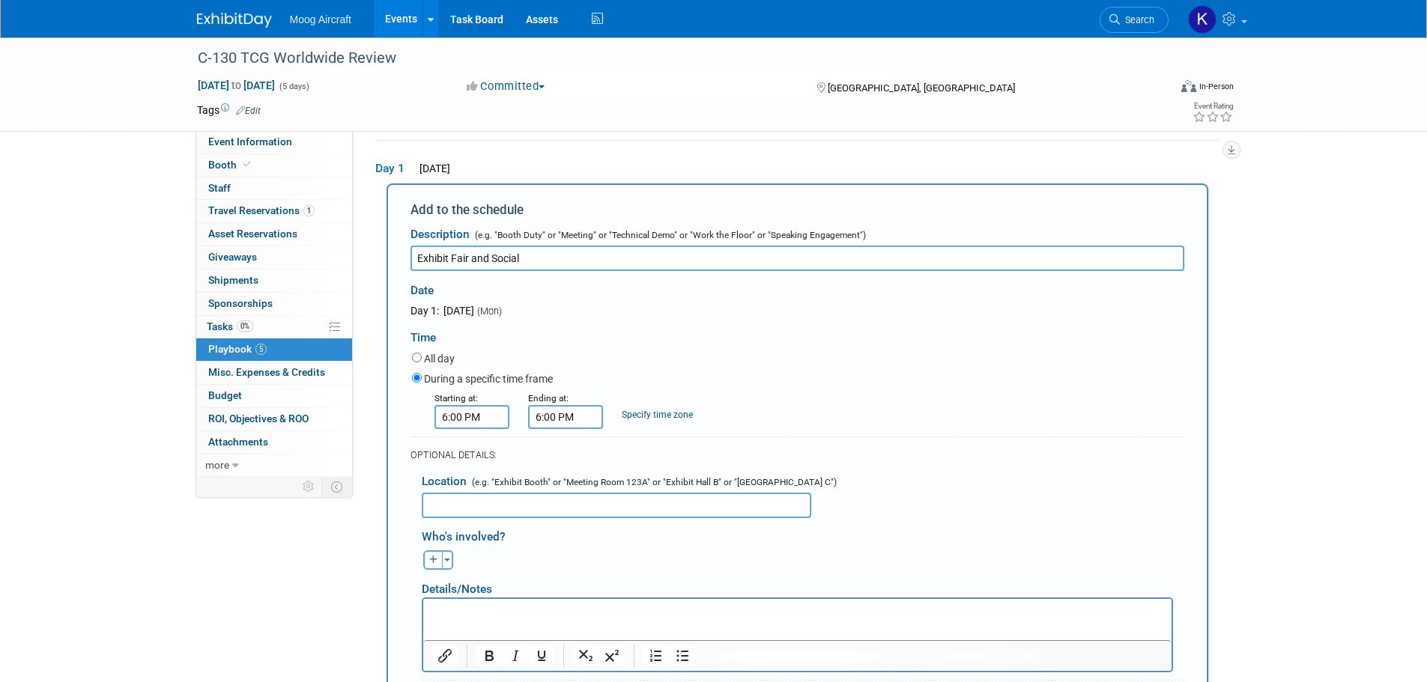
click at [572, 419] on input "6:00 PM" at bounding box center [565, 417] width 75 height 24
click at [556, 490] on span "06" at bounding box center [562, 486] width 28 height 27
click at [580, 530] on td "09" at bounding box center [604, 535] width 48 height 40
drag, startPoint x: 559, startPoint y: 510, endPoint x: 588, endPoint y: 513, distance: 28.6
click at [559, 511] on span at bounding box center [563, 519] width 26 height 26
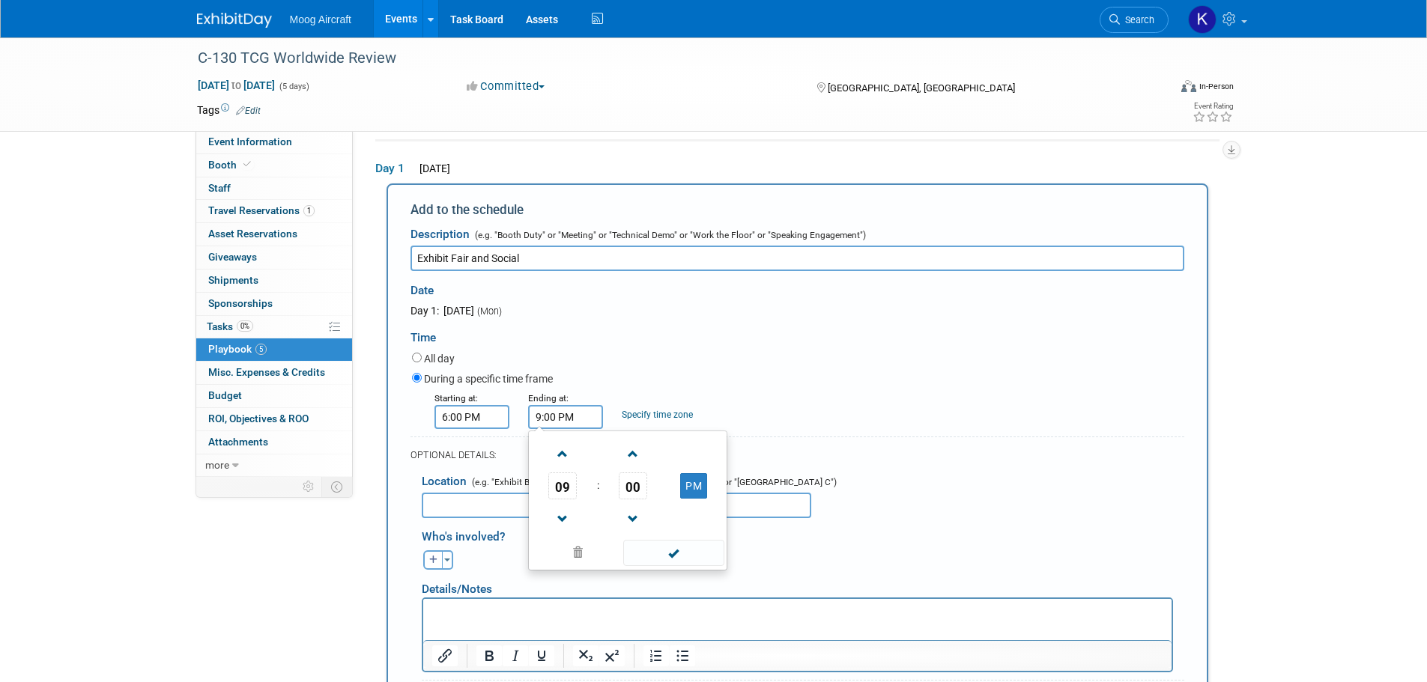
type input "8:00 PM"
click at [664, 543] on span at bounding box center [673, 553] width 101 height 26
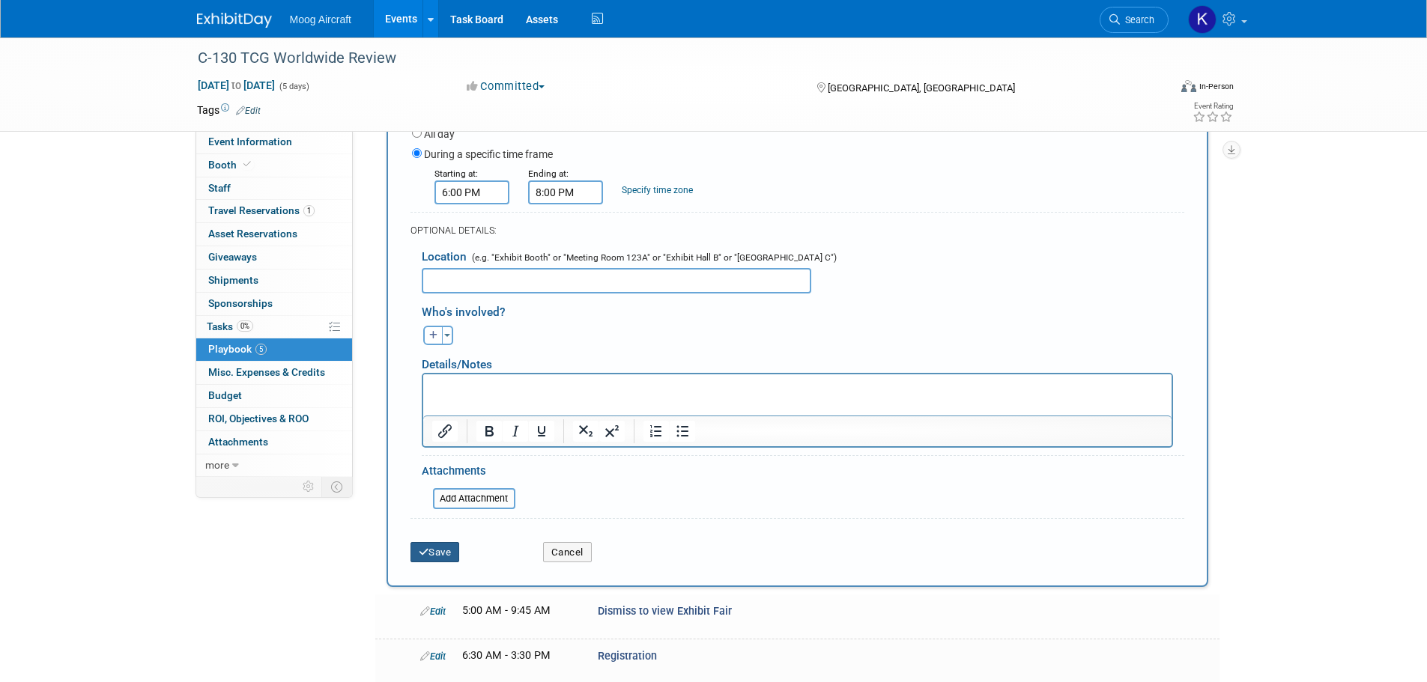
click at [451, 549] on button "Save" at bounding box center [434, 552] width 49 height 21
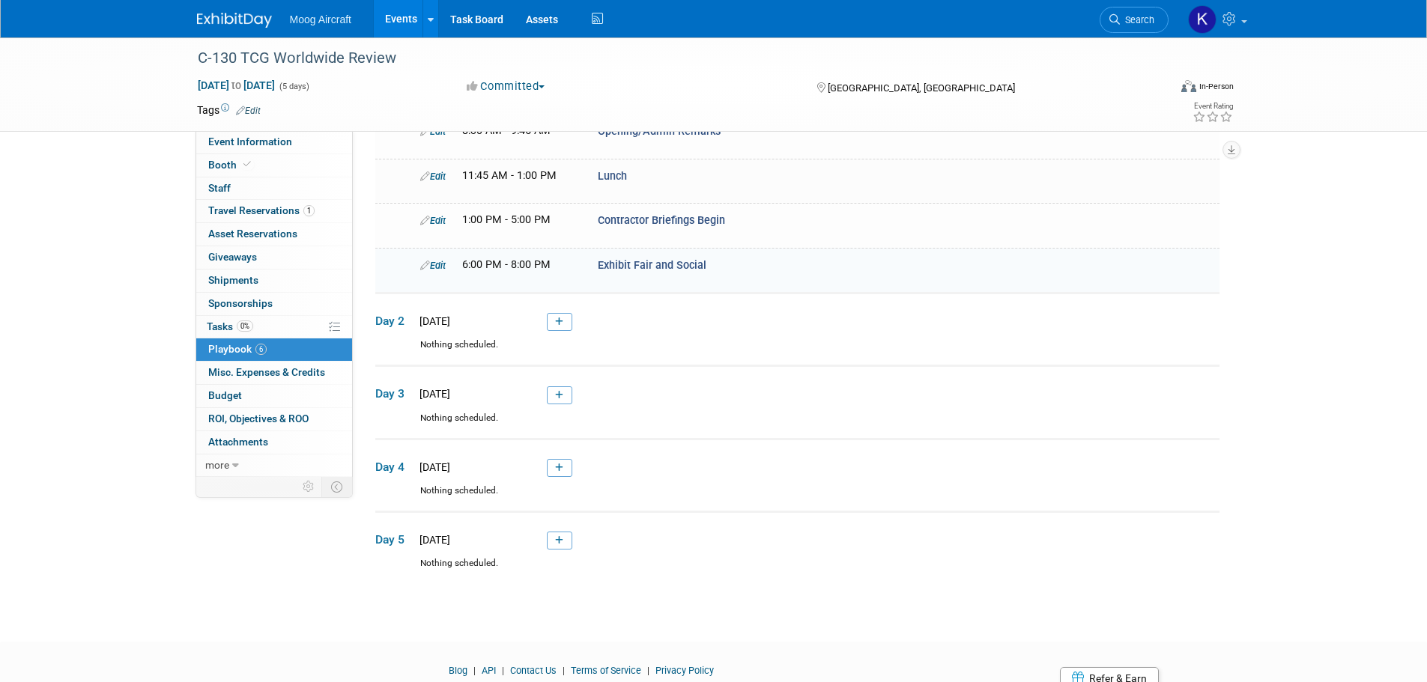
scroll to position [269, 0]
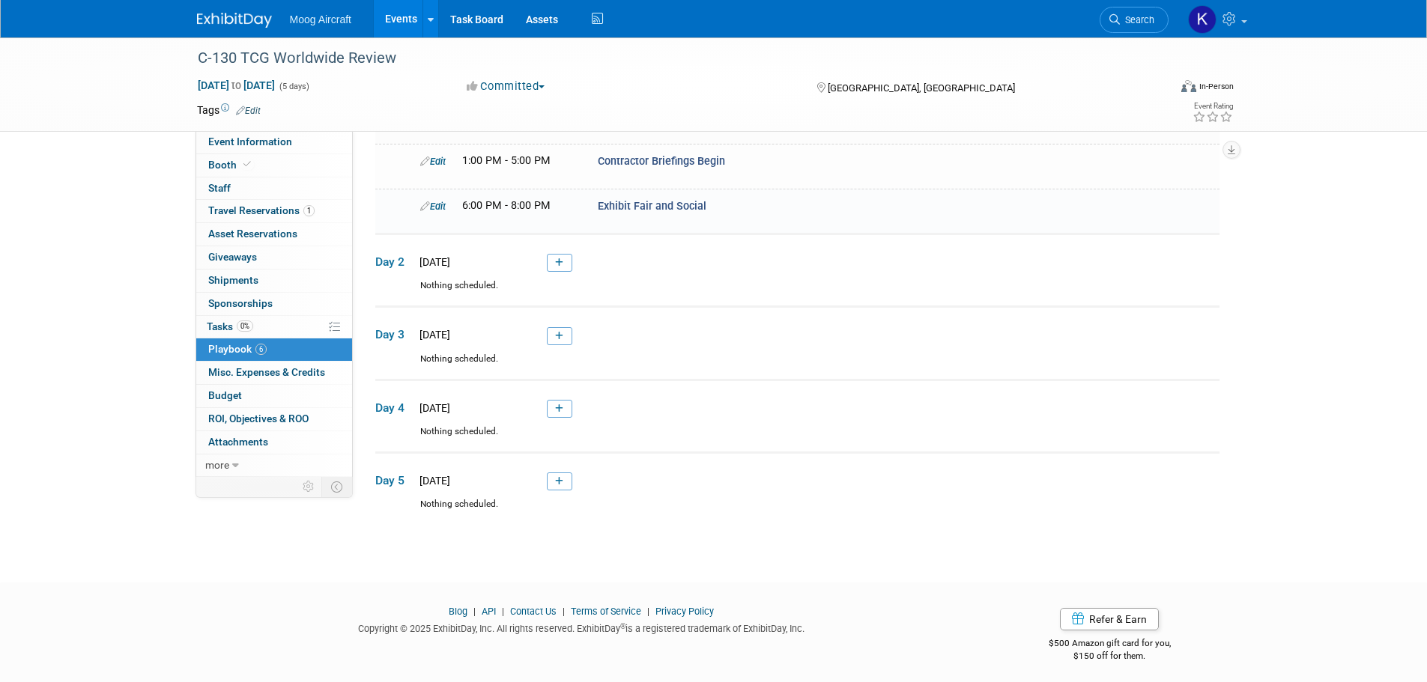
drag, startPoint x: 562, startPoint y: 261, endPoint x: 700, endPoint y: 250, distance: 138.2
click at [562, 261] on icon at bounding box center [559, 262] width 8 height 9
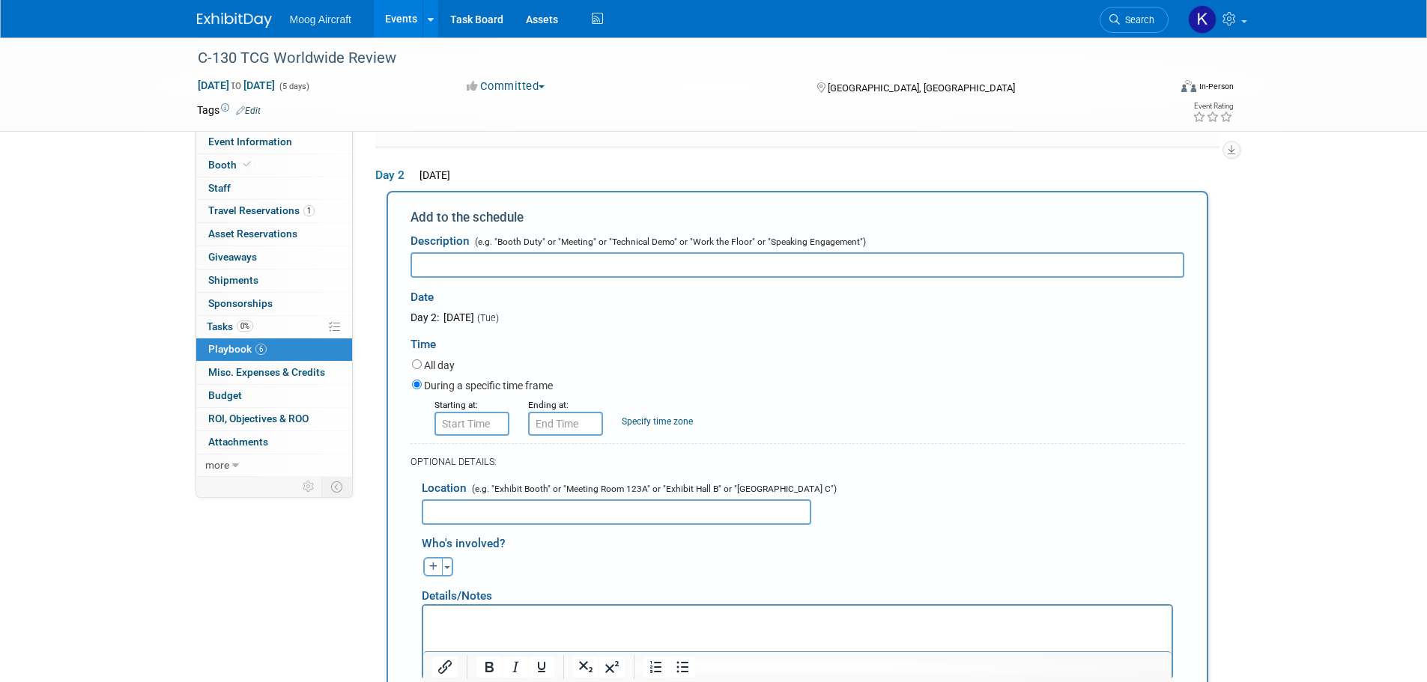
scroll to position [361, 0]
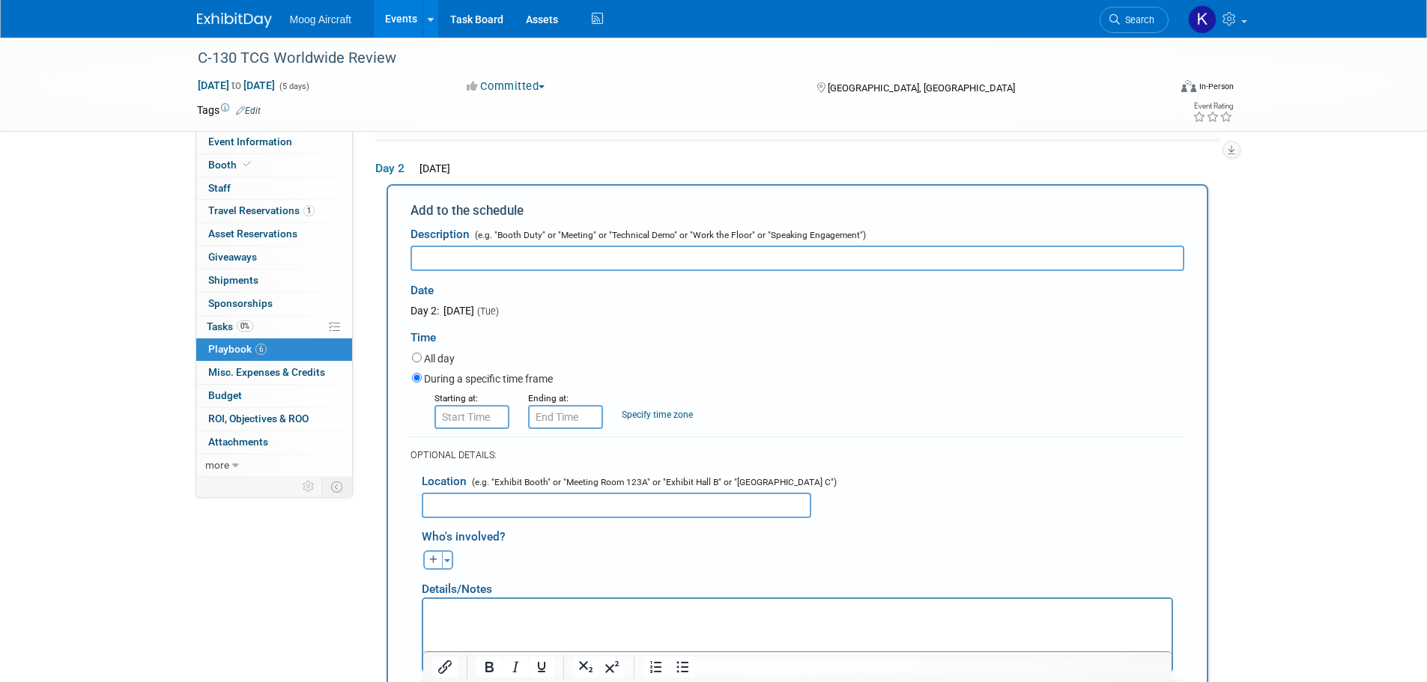
click at [751, 246] on input "text" at bounding box center [797, 258] width 774 height 25
paste input "Registration"
type input "Registration"
click at [495, 410] on input "8:00 AM" at bounding box center [471, 417] width 75 height 24
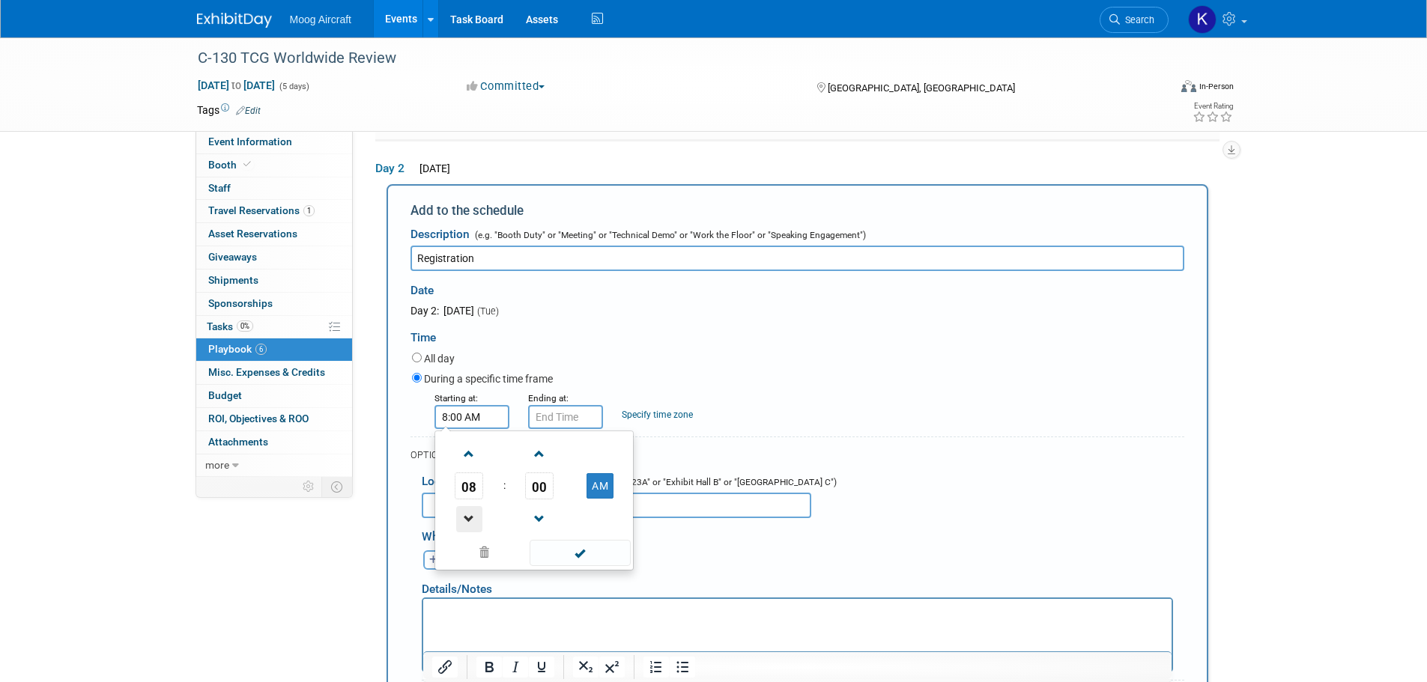
click at [473, 517] on span at bounding box center [469, 519] width 26 height 26
type input "7:00 AM"
click at [566, 551] on span at bounding box center [579, 553] width 101 height 26
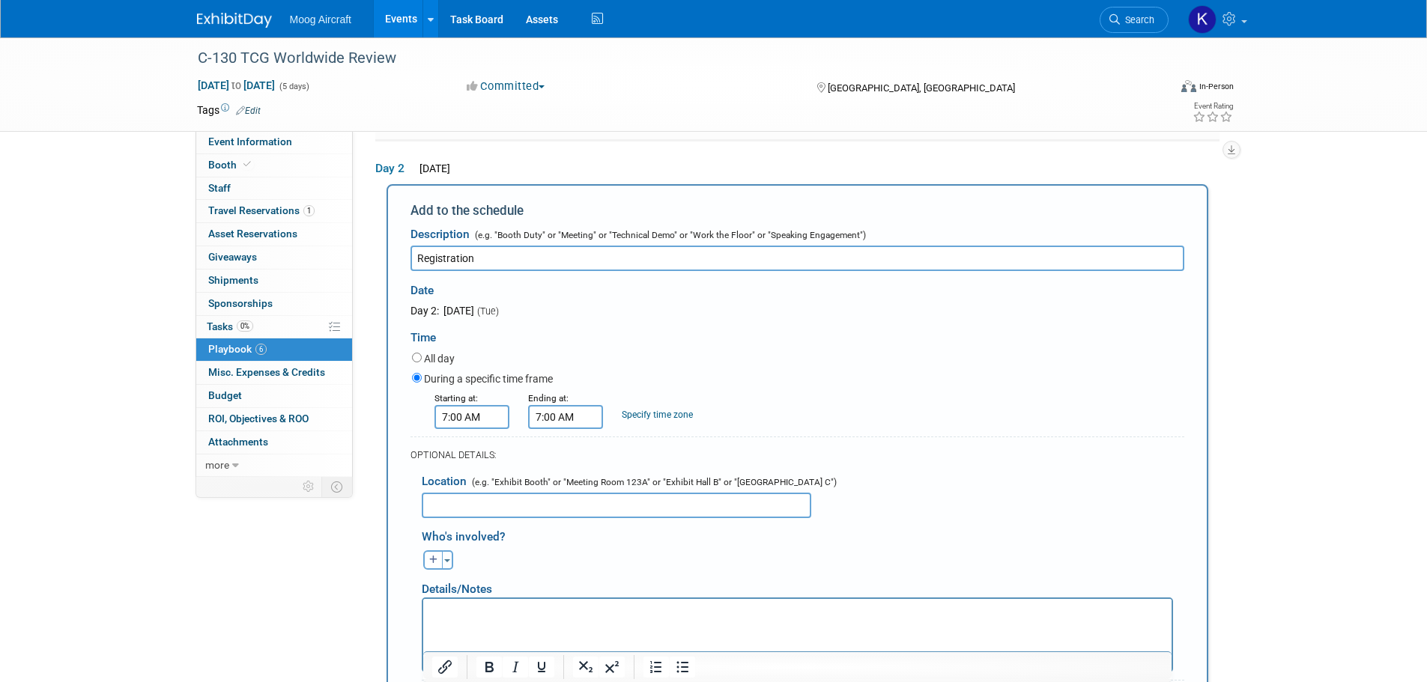
click at [564, 410] on input "7:00 AM" at bounding box center [565, 417] width 75 height 24
click at [559, 483] on span "07" at bounding box center [562, 486] width 28 height 27
drag, startPoint x: 559, startPoint y: 496, endPoint x: 598, endPoint y: 491, distance: 39.3
click at [561, 494] on td "04" at bounding box center [556, 495] width 48 height 40
click at [626, 491] on span "00" at bounding box center [633, 486] width 28 height 27
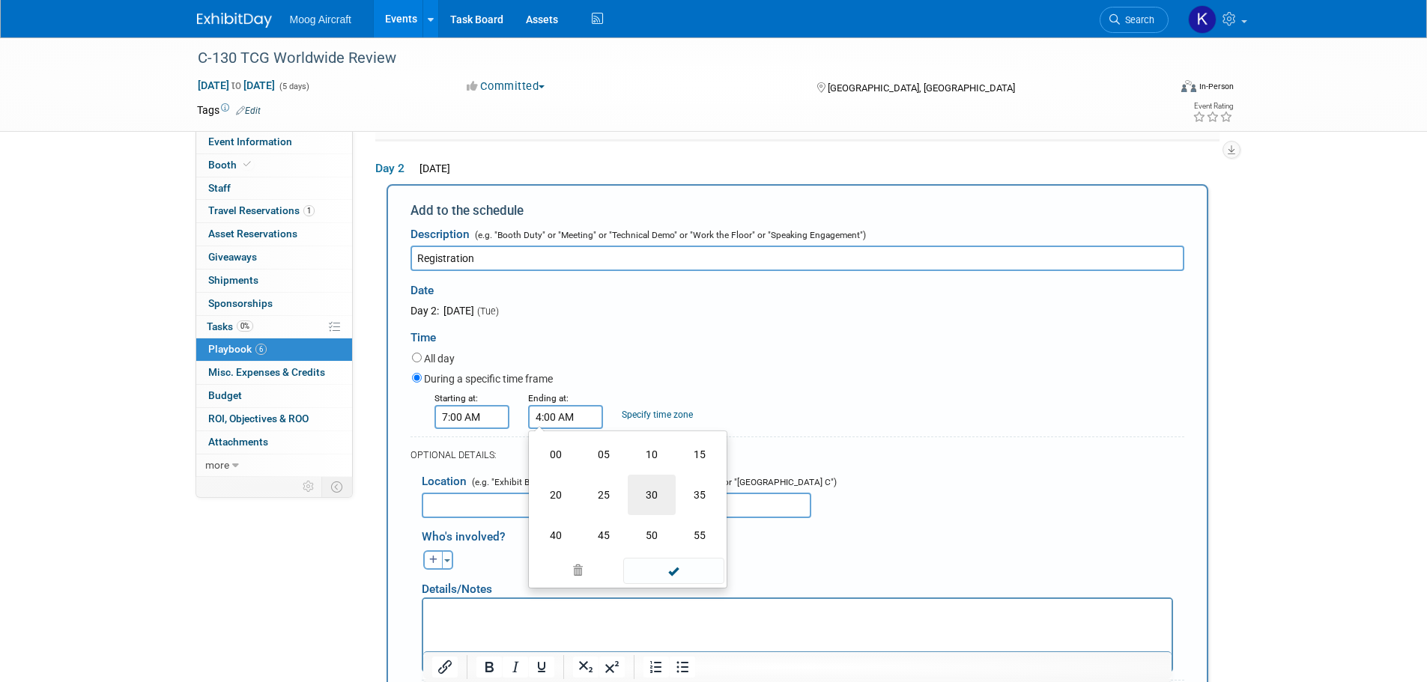
click at [644, 499] on td "30" at bounding box center [652, 495] width 48 height 40
click at [704, 495] on button "AM" at bounding box center [693, 485] width 27 height 25
type input "4:30 PM"
click at [687, 550] on span at bounding box center [673, 553] width 101 height 26
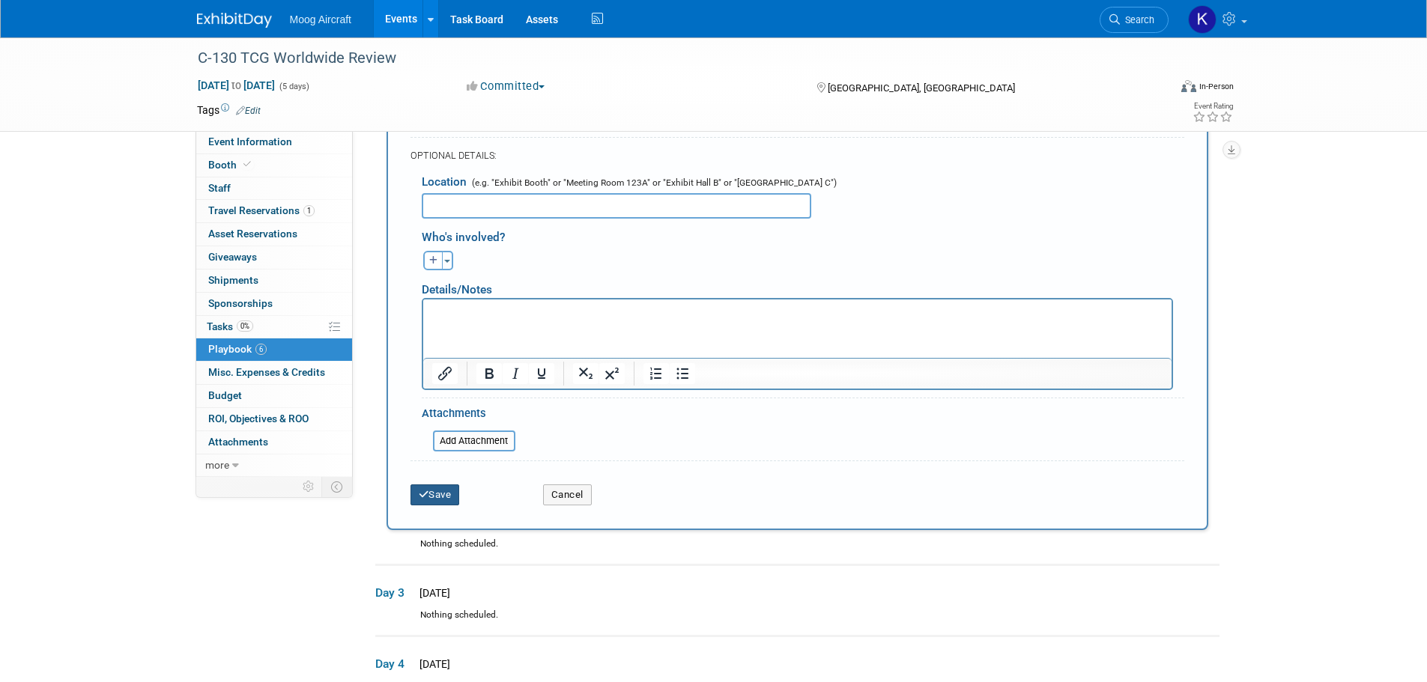
click at [456, 488] on button "Save" at bounding box center [434, 495] width 49 height 21
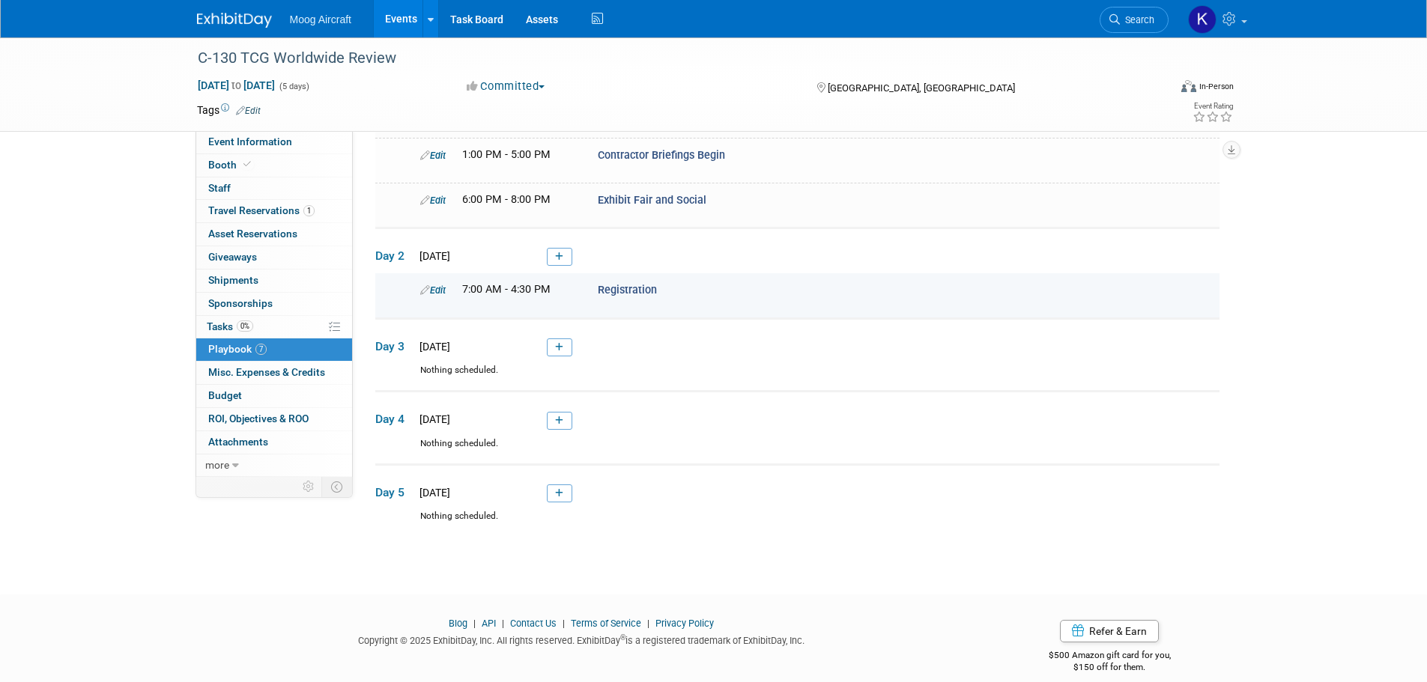
scroll to position [289, 0]
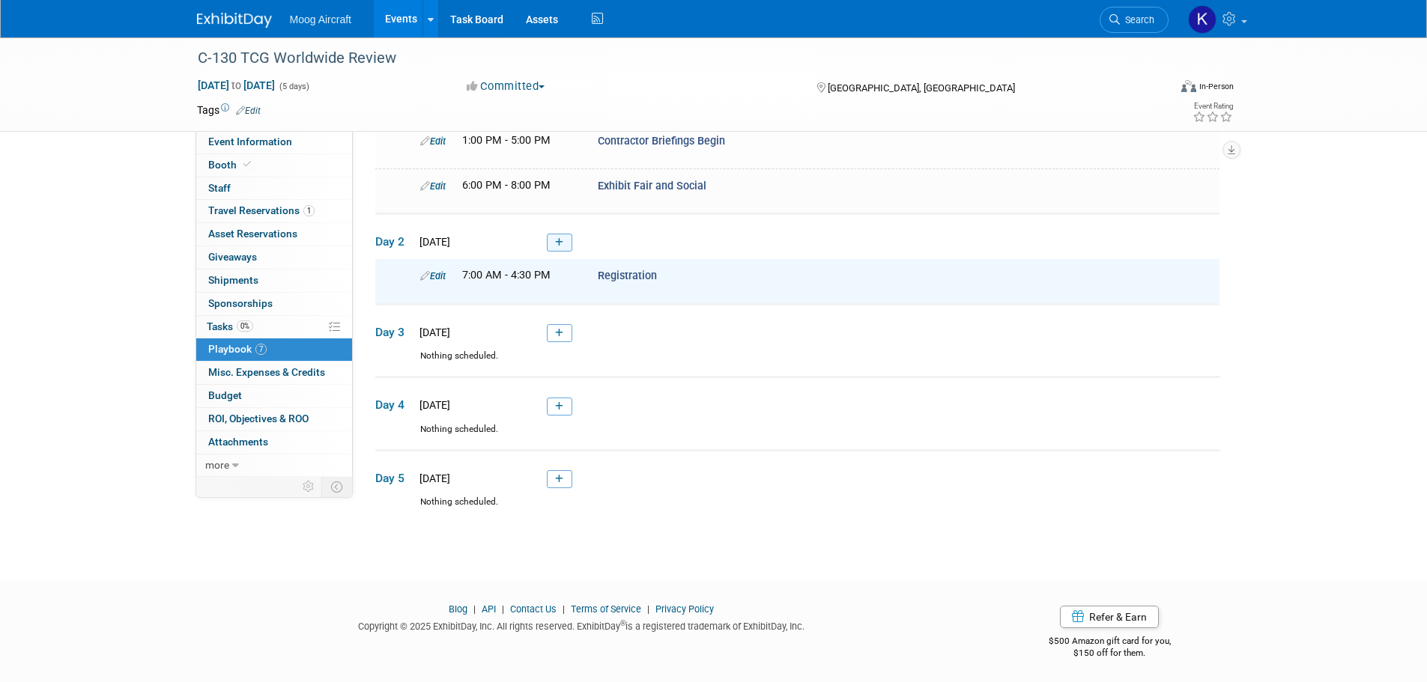
click at [568, 246] on link at bounding box center [559, 243] width 25 height 18
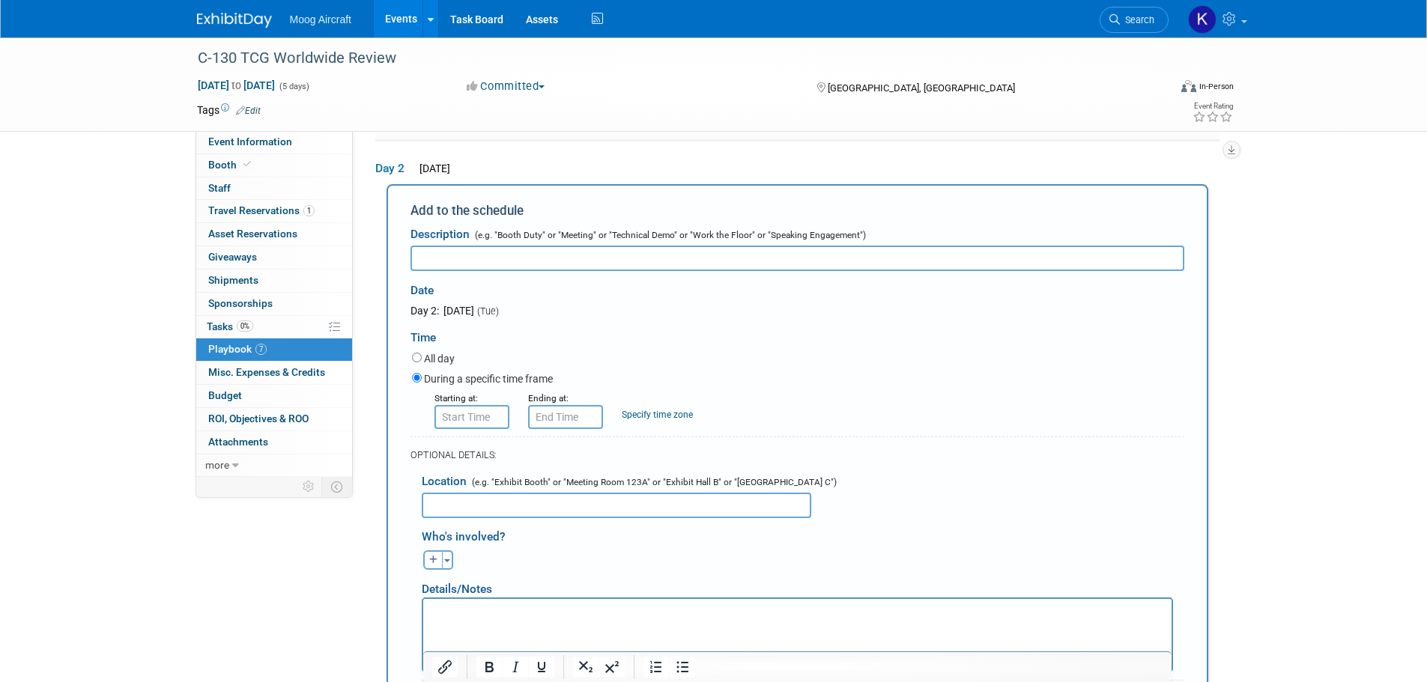
scroll to position [0, 0]
click at [615, 271] on div "Date" at bounding box center [564, 287] width 309 height 32
click at [611, 261] on input "text" at bounding box center [797, 258] width 774 height 25
paste input "Exhibit Fair"
type input "Exhibit Fair"
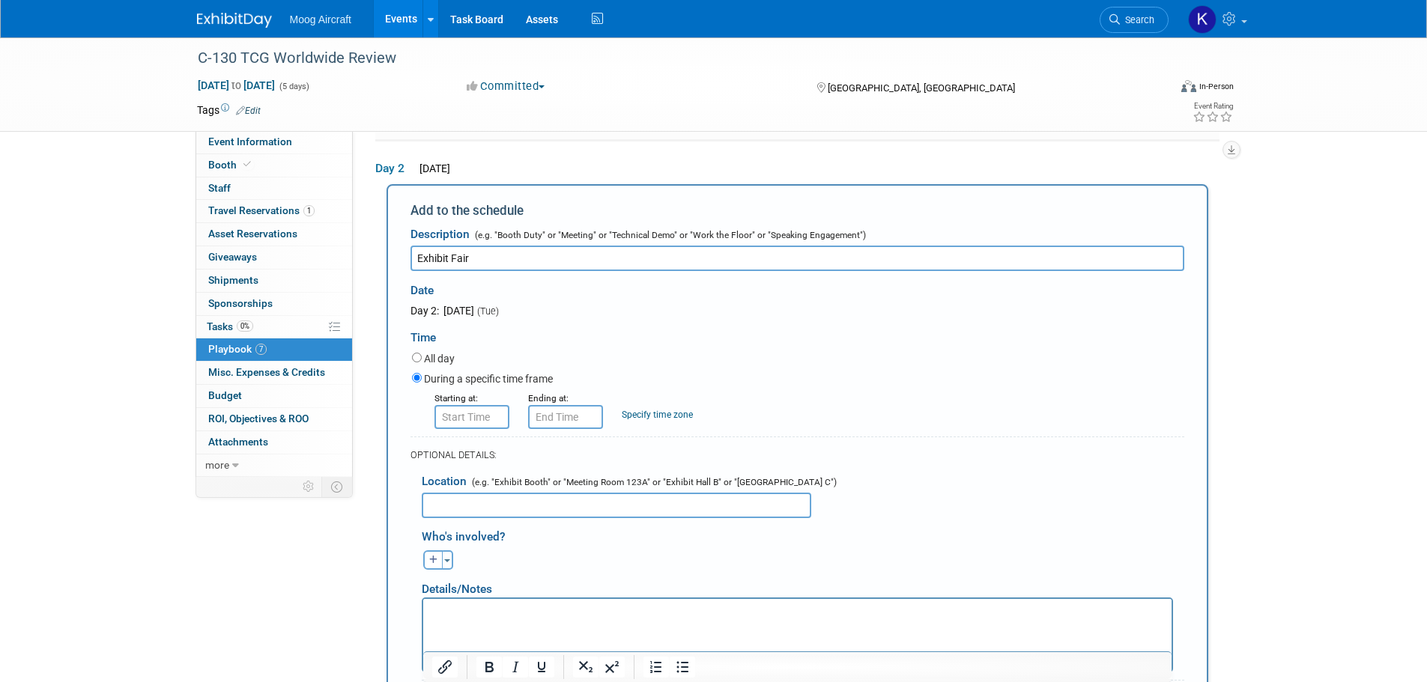
click at [467, 413] on input "text" at bounding box center [471, 417] width 75 height 24
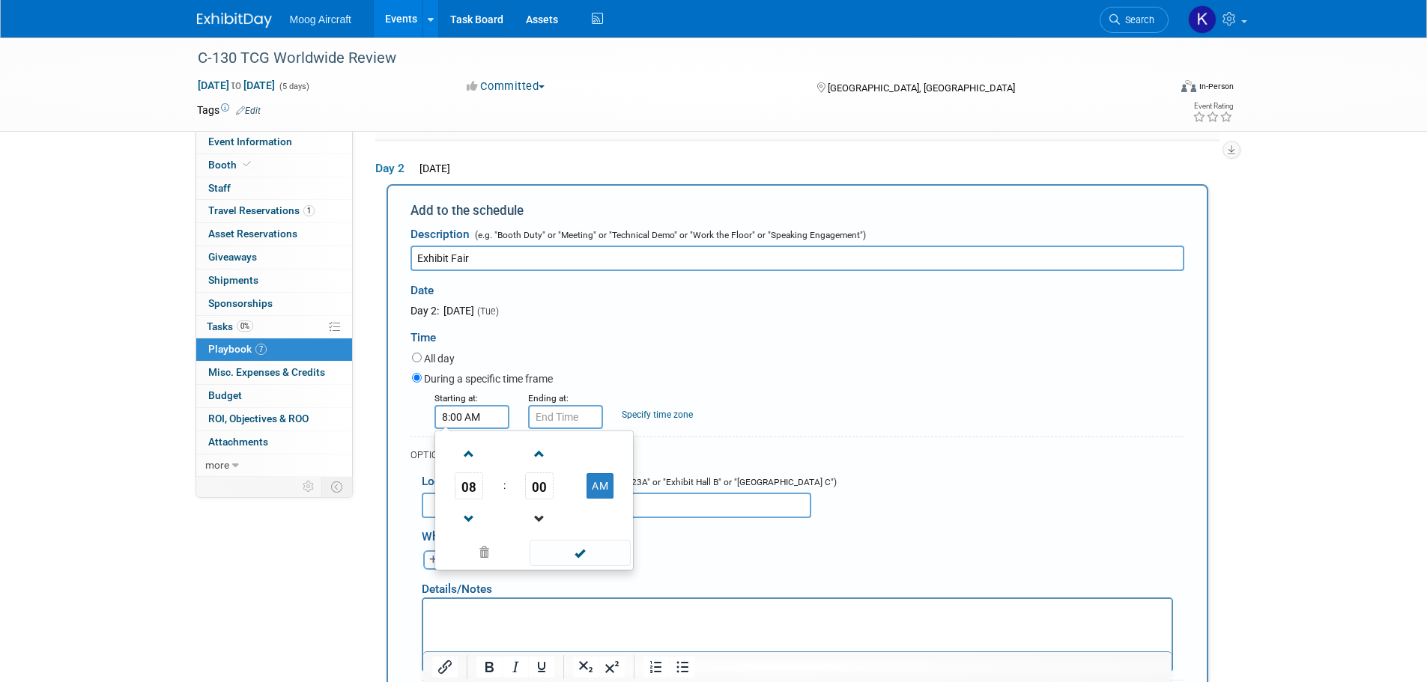
click at [550, 535] on link at bounding box center [539, 518] width 28 height 38
click at [535, 456] on span at bounding box center [539, 454] width 26 height 26
type input "8:00 AM"
click at [583, 564] on span at bounding box center [579, 553] width 101 height 26
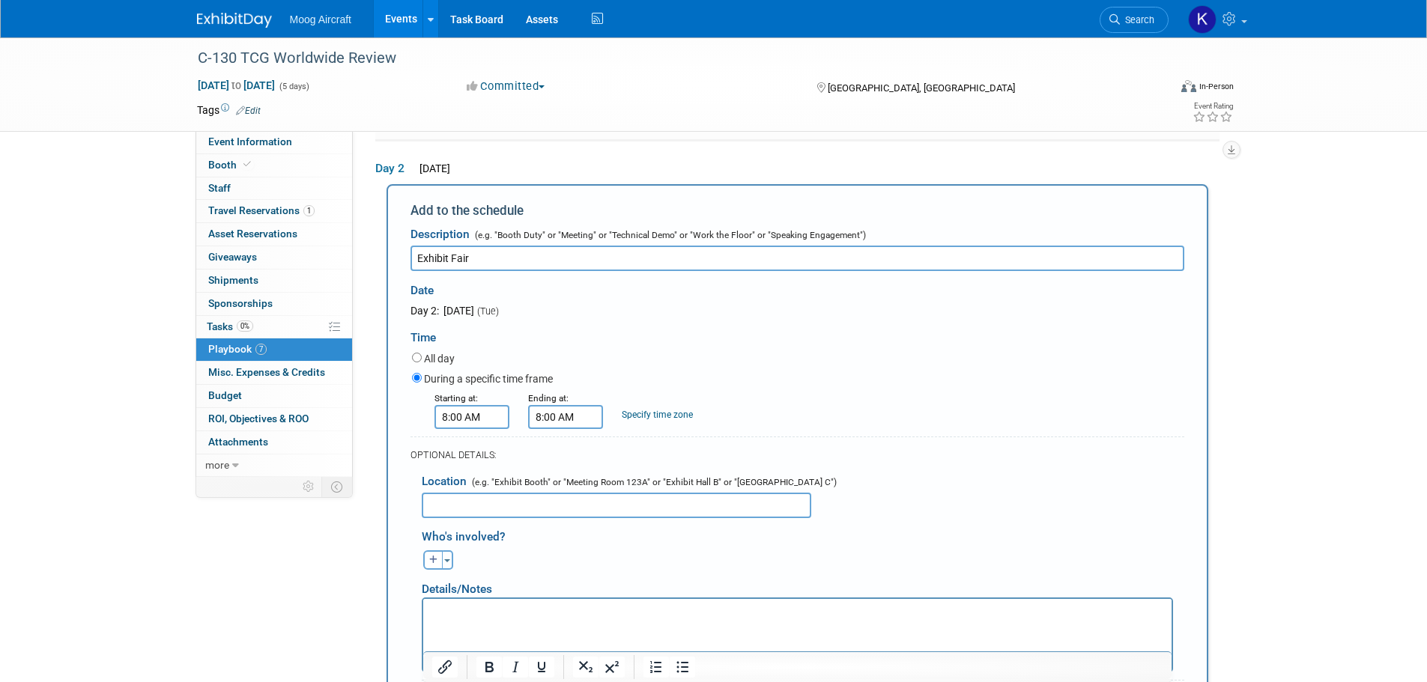
click at [562, 407] on input "8:00 AM" at bounding box center [565, 417] width 75 height 24
click at [559, 480] on span "08" at bounding box center [562, 486] width 28 height 27
click at [566, 501] on td "04" at bounding box center [556, 495] width 48 height 40
click at [634, 483] on span "00" at bounding box center [633, 486] width 28 height 27
click at [646, 505] on td "30" at bounding box center [652, 495] width 48 height 40
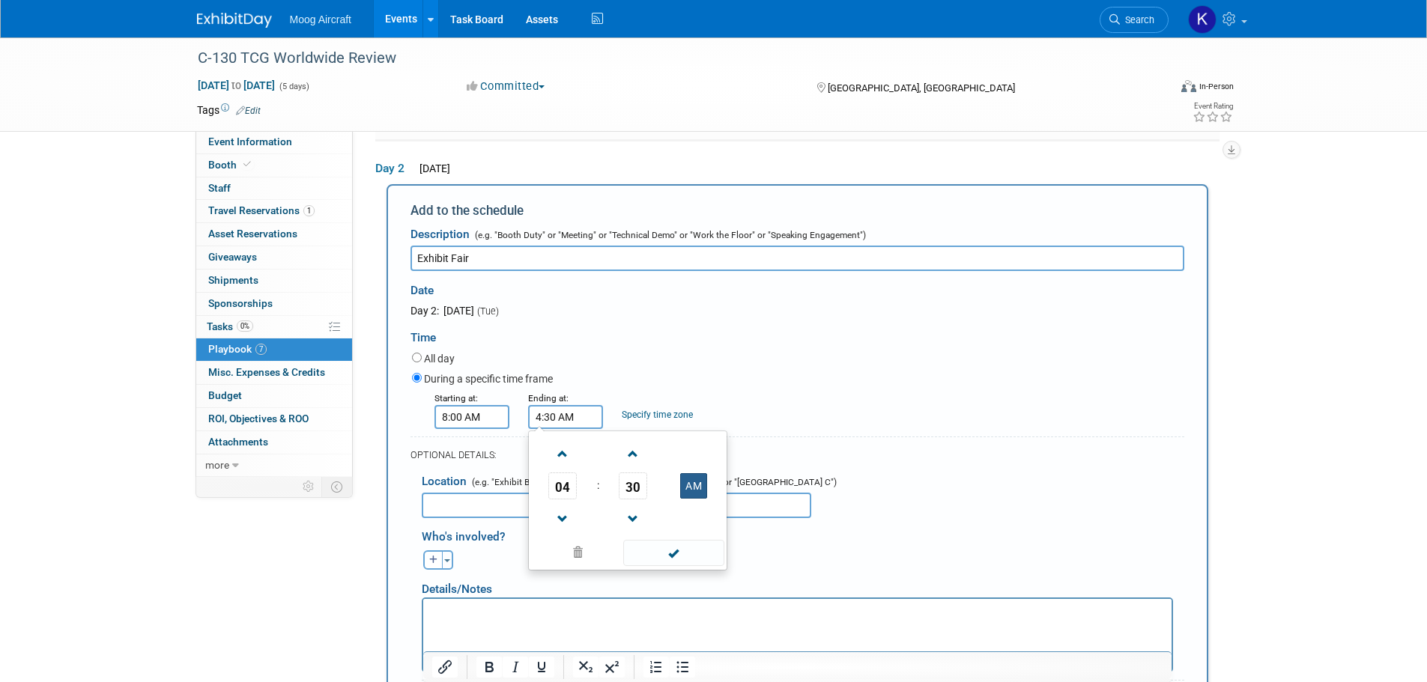
click at [690, 487] on button "AM" at bounding box center [693, 485] width 27 height 25
type input "4:30 PM"
click at [675, 549] on span at bounding box center [673, 553] width 101 height 26
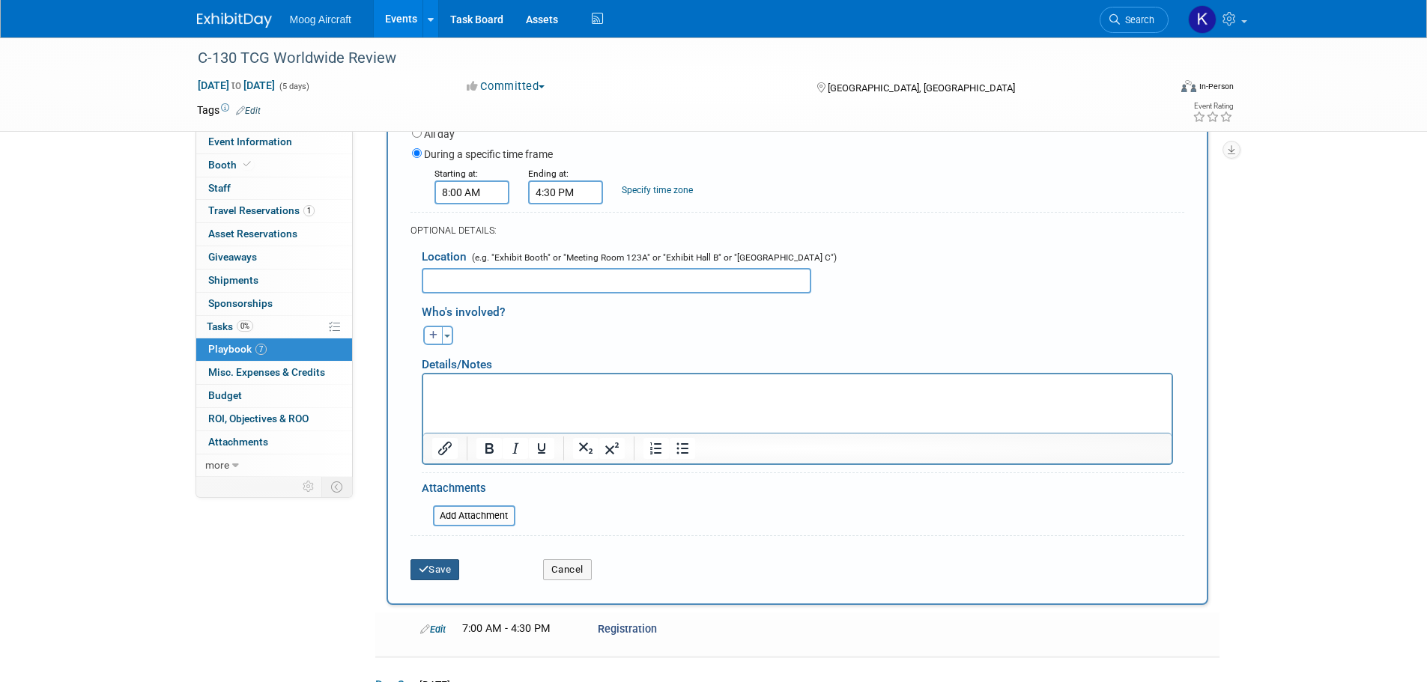
click at [446, 565] on button "Save" at bounding box center [434, 569] width 49 height 21
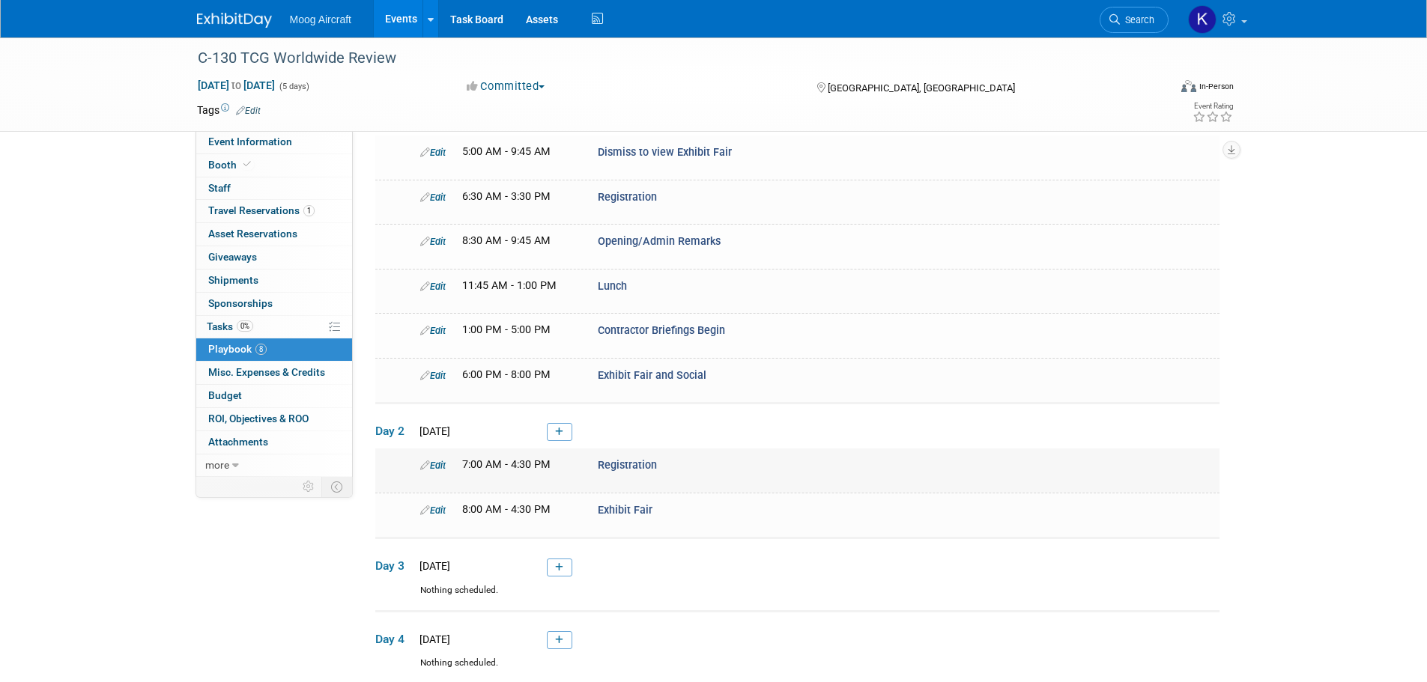
scroll to position [333, 0]
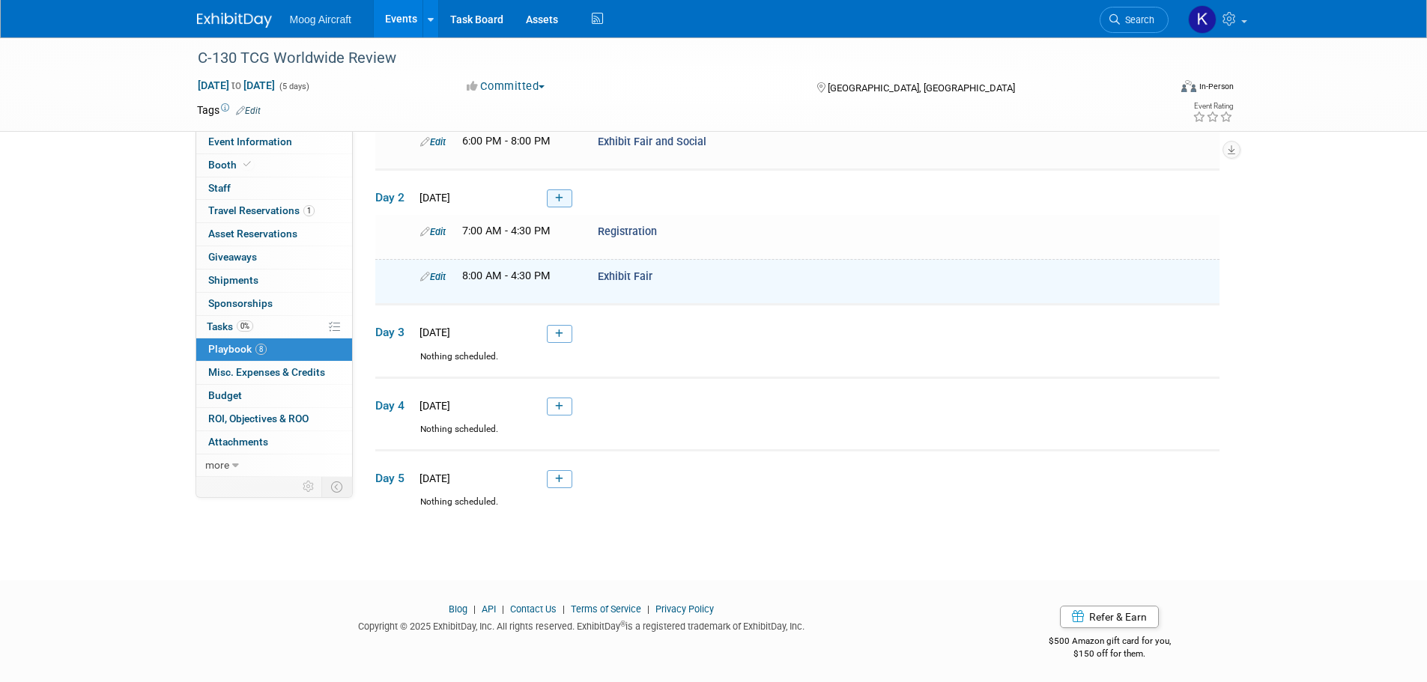
click at [557, 201] on link at bounding box center [559, 198] width 25 height 18
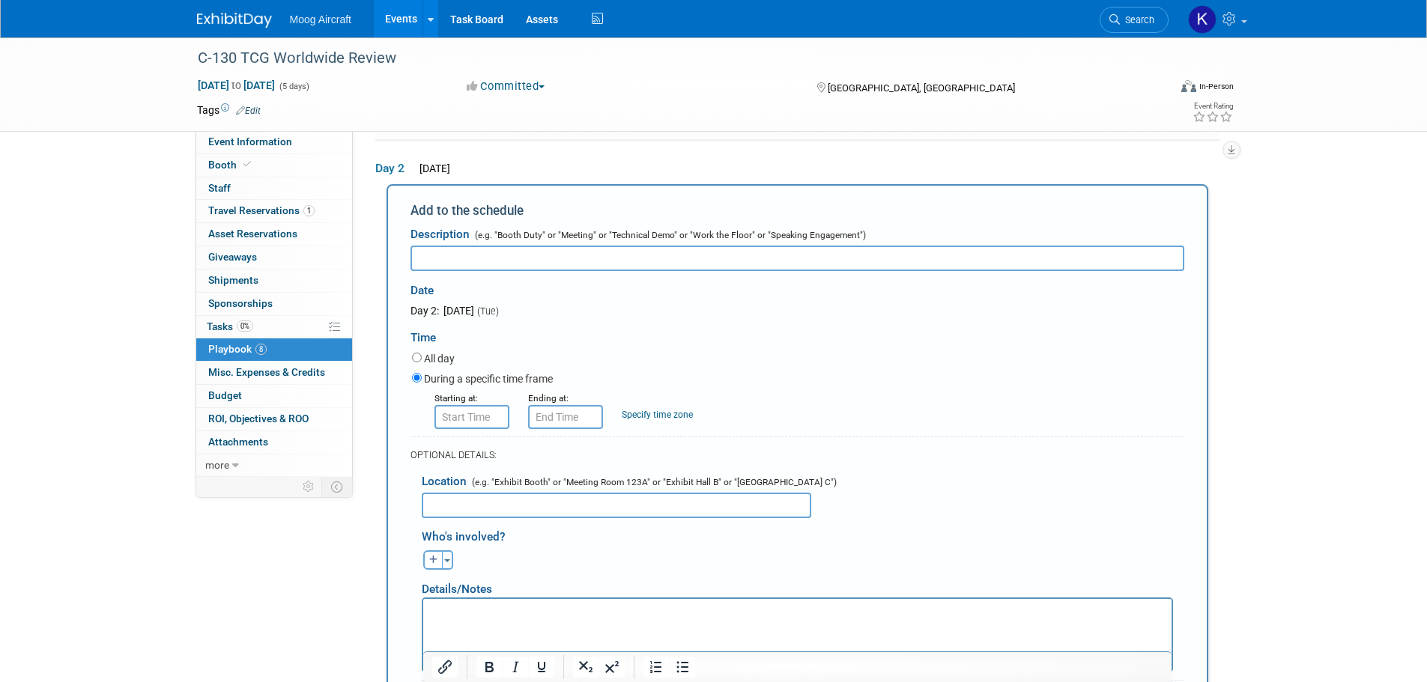
scroll to position [0, 0]
click at [731, 251] on input "text" at bounding box center [797, 258] width 774 height 25
paste input "Contractor Briefings Resume"
type input "Contractor Briefings Resume"
type input "8:00 AM"
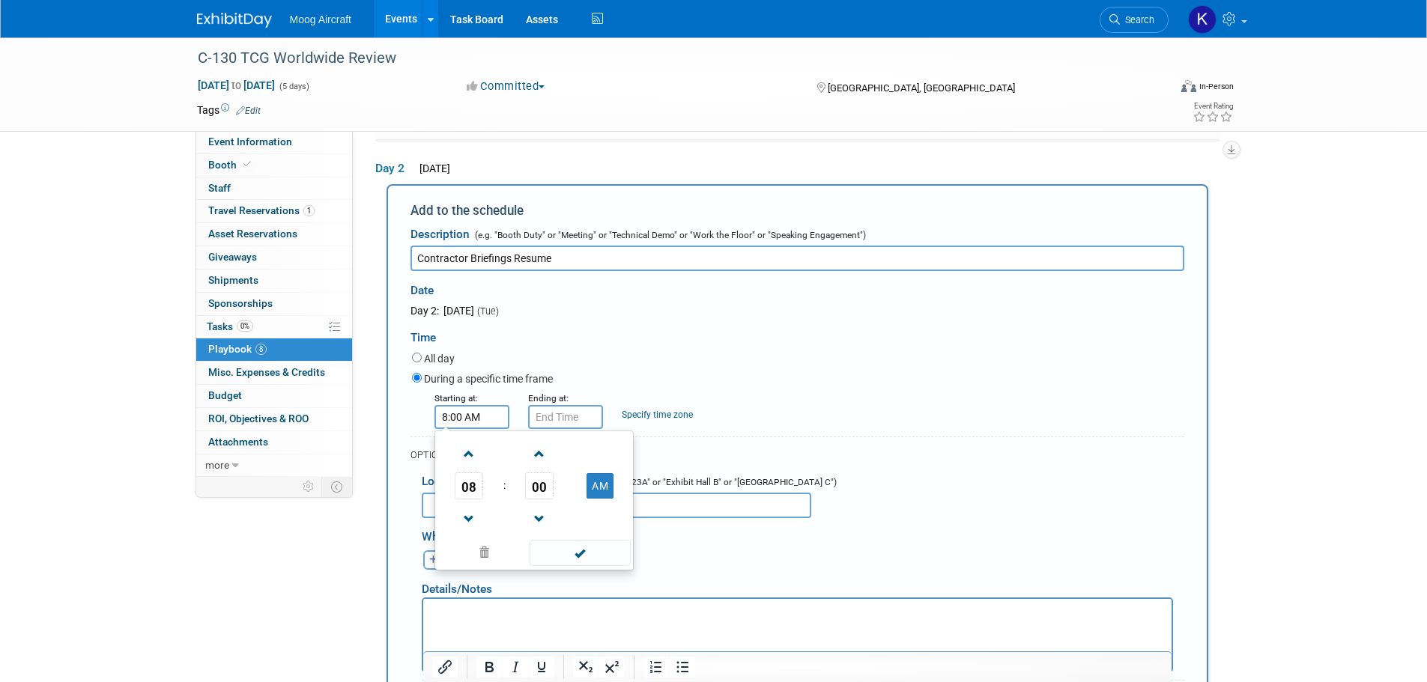
click at [479, 416] on input "8:00 AM" at bounding box center [471, 417] width 75 height 24
click at [580, 538] on td at bounding box center [578, 552] width 101 height 29
drag, startPoint x: 574, startPoint y: 547, endPoint x: 583, endPoint y: 478, distance: 69.5
click at [574, 548] on span at bounding box center [579, 553] width 101 height 26
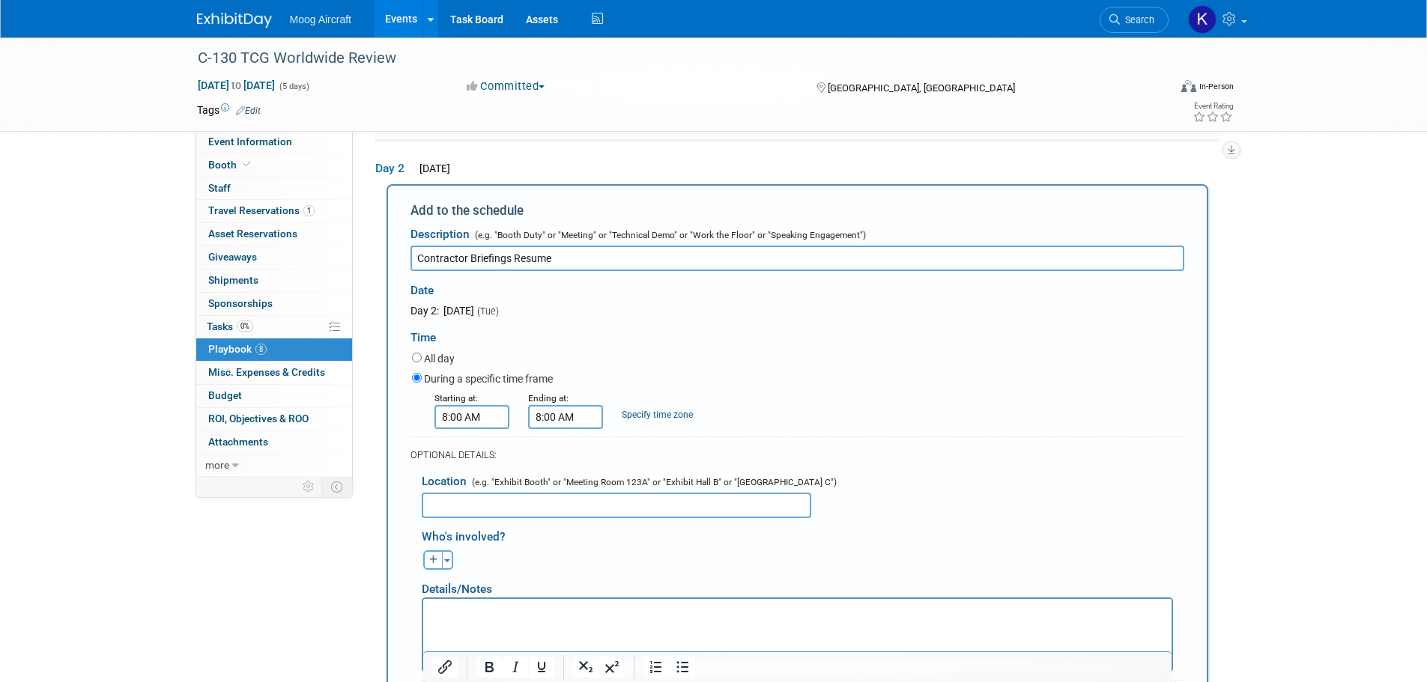
click at [575, 415] on input "8:00 AM" at bounding box center [565, 417] width 75 height 24
click at [567, 482] on span "08" at bounding box center [562, 486] width 28 height 27
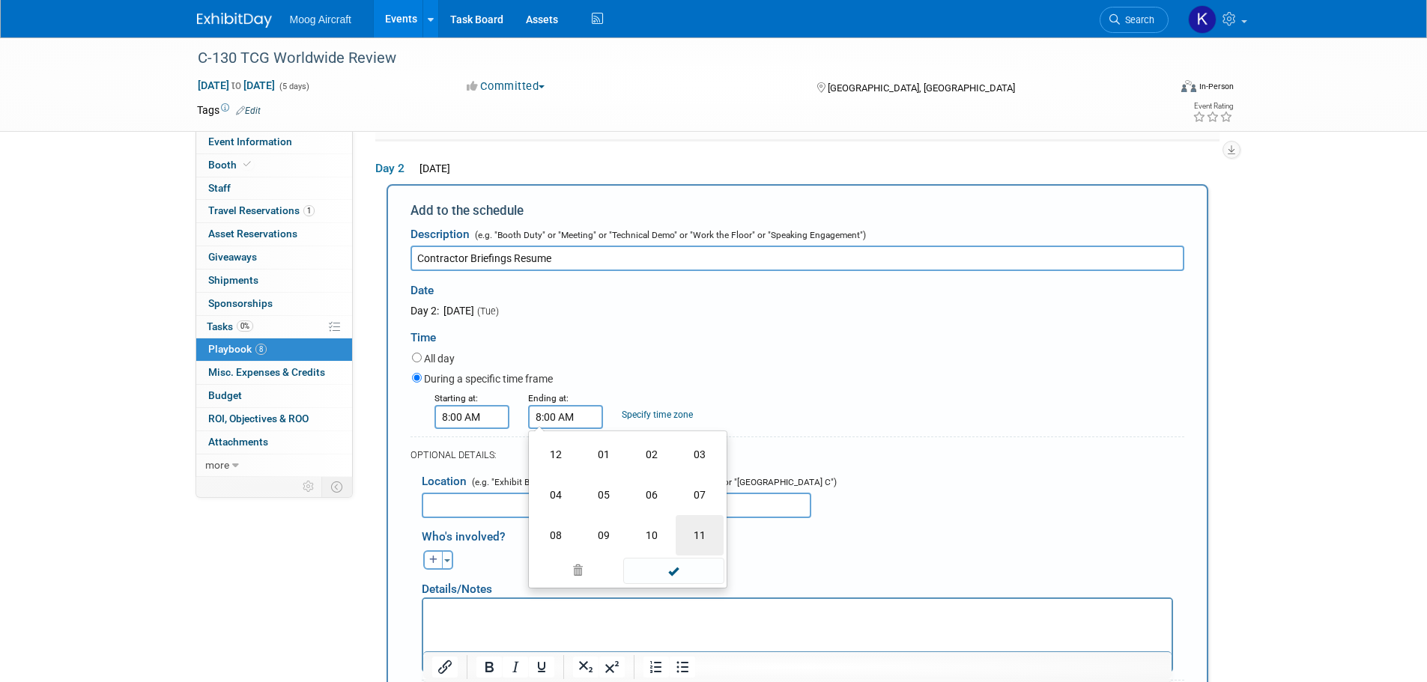
click at [687, 529] on td "11" at bounding box center [699, 535] width 48 height 40
click at [622, 488] on span "00" at bounding box center [633, 486] width 28 height 27
click at [607, 526] on td "45" at bounding box center [604, 535] width 48 height 40
type input "11:45 AM"
click at [690, 550] on span at bounding box center [673, 553] width 101 height 26
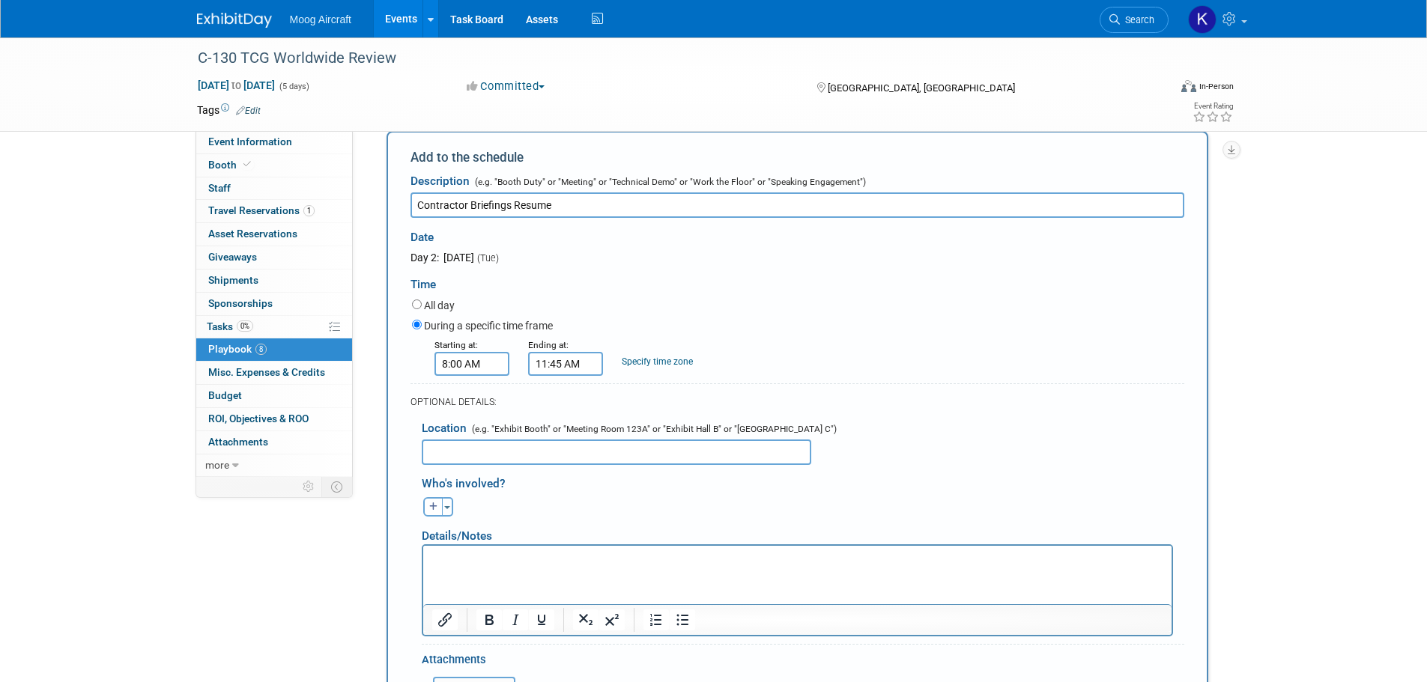
scroll to position [660, 0]
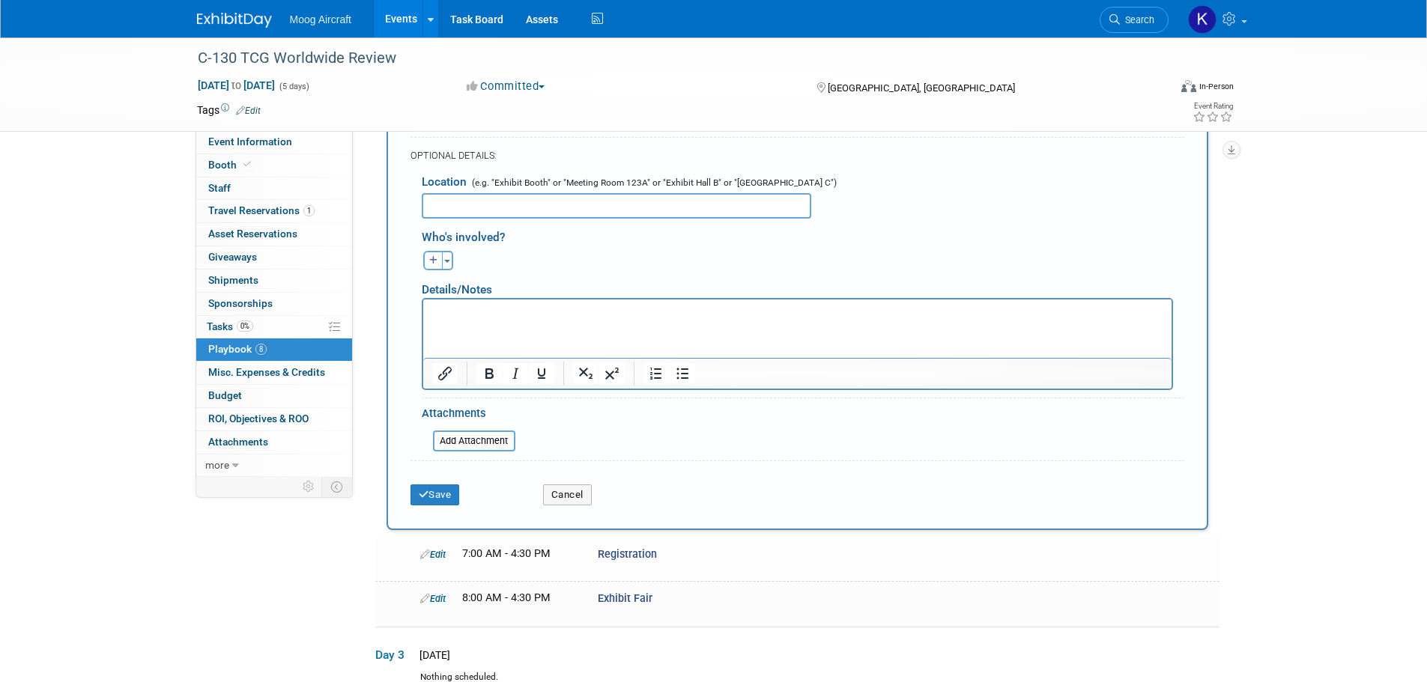
click at [463, 492] on div "Save" at bounding box center [465, 490] width 133 height 31
click at [458, 492] on button "Save" at bounding box center [434, 495] width 49 height 21
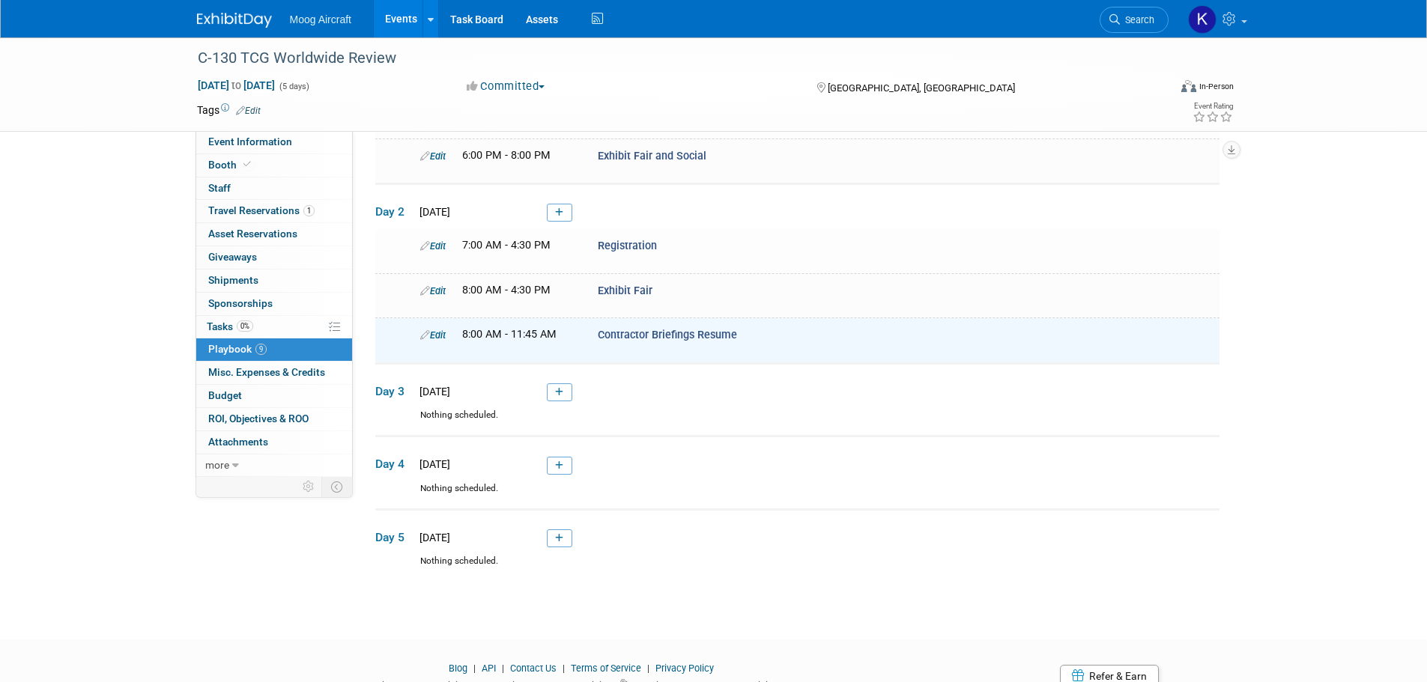
scroll to position [303, 0]
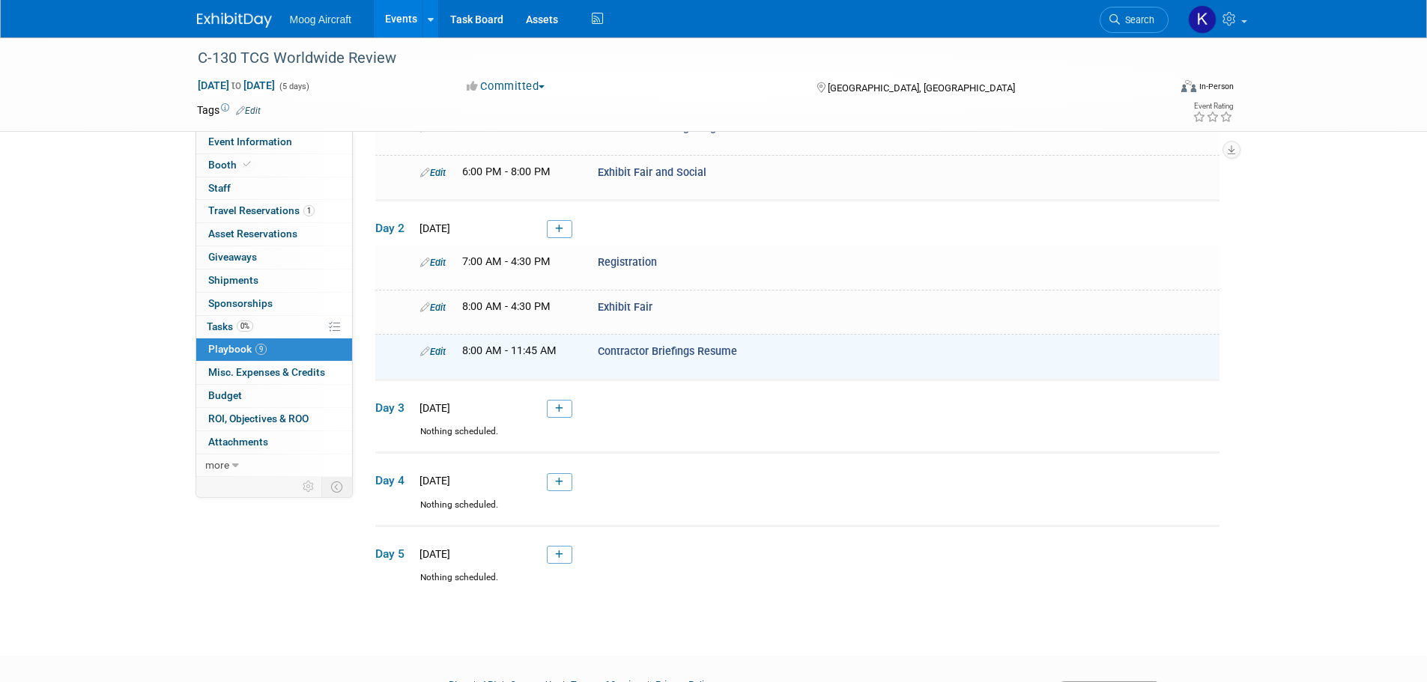
click at [546, 234] on td "Day 2 [DATE]" at bounding box center [797, 224] width 844 height 46
click at [547, 233] on link at bounding box center [559, 229] width 25 height 18
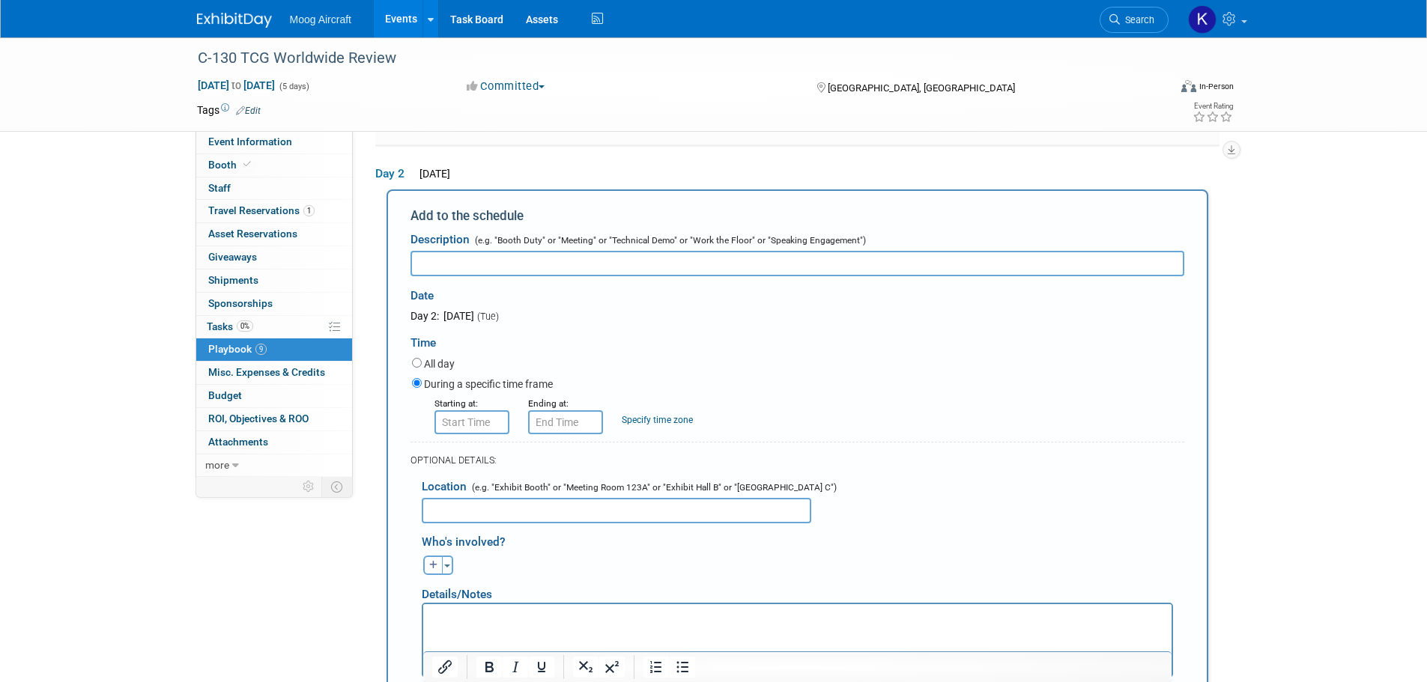
scroll to position [361, 0]
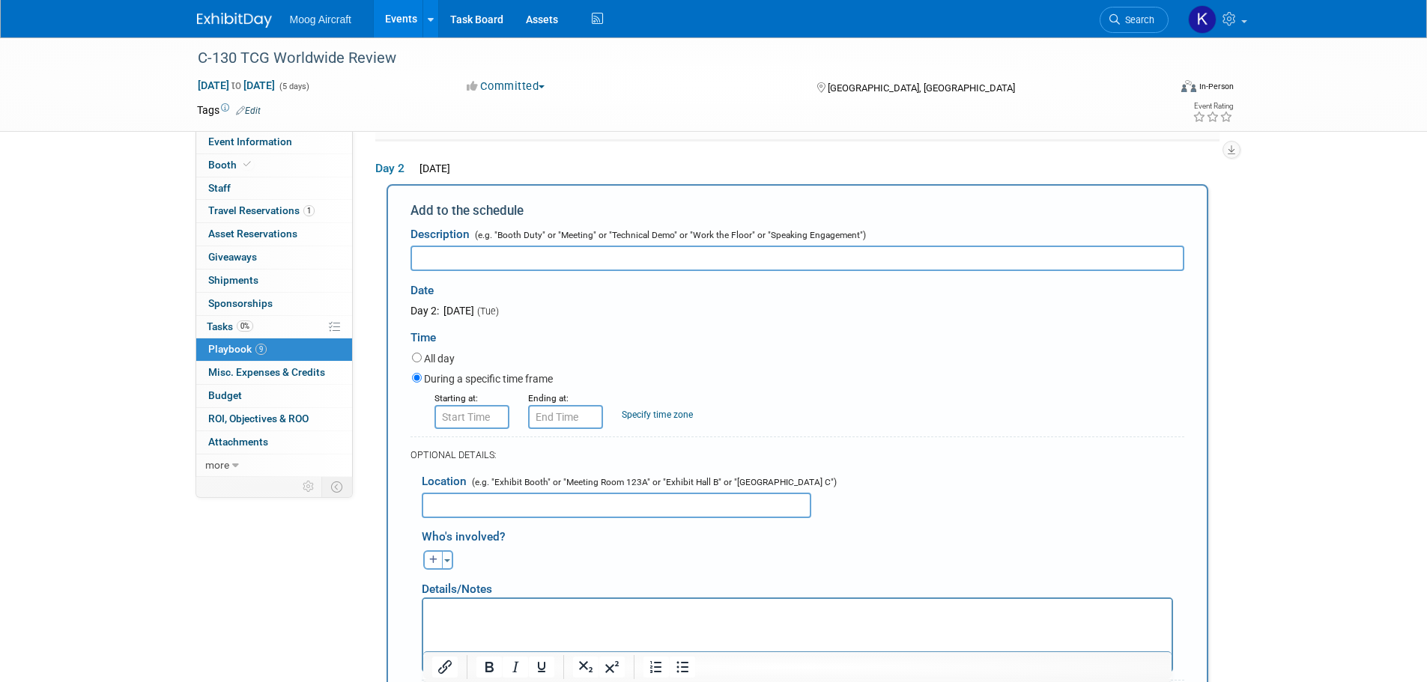
click at [643, 251] on input "text" at bounding box center [797, 258] width 774 height 25
paste input "Lunch"
type input "Lunch"
click at [473, 418] on input "8:00 AM" at bounding box center [471, 417] width 75 height 24
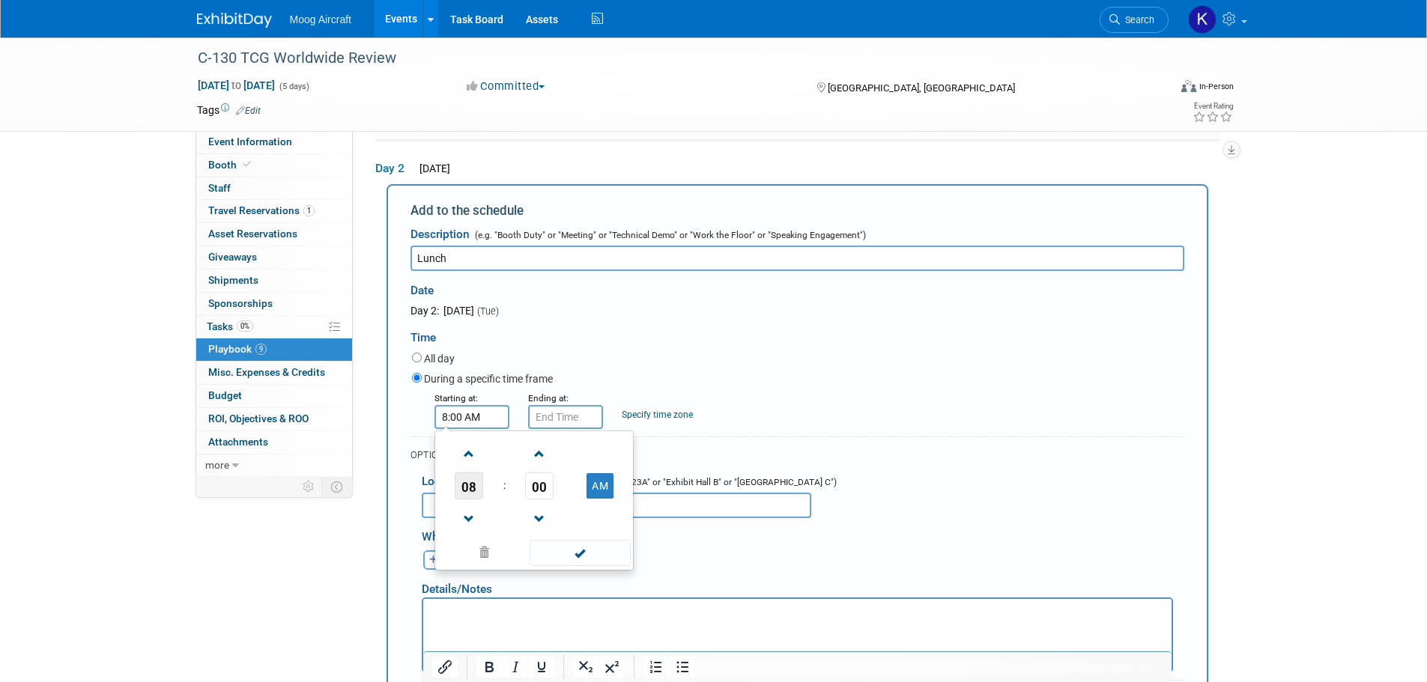
click at [476, 482] on span "08" at bounding box center [469, 486] width 28 height 27
click at [587, 523] on td "11" at bounding box center [606, 535] width 48 height 40
click at [537, 476] on span "00" at bounding box center [539, 486] width 28 height 27
click at [501, 529] on td "45" at bounding box center [510, 535] width 48 height 40
type input "11:45 AM"
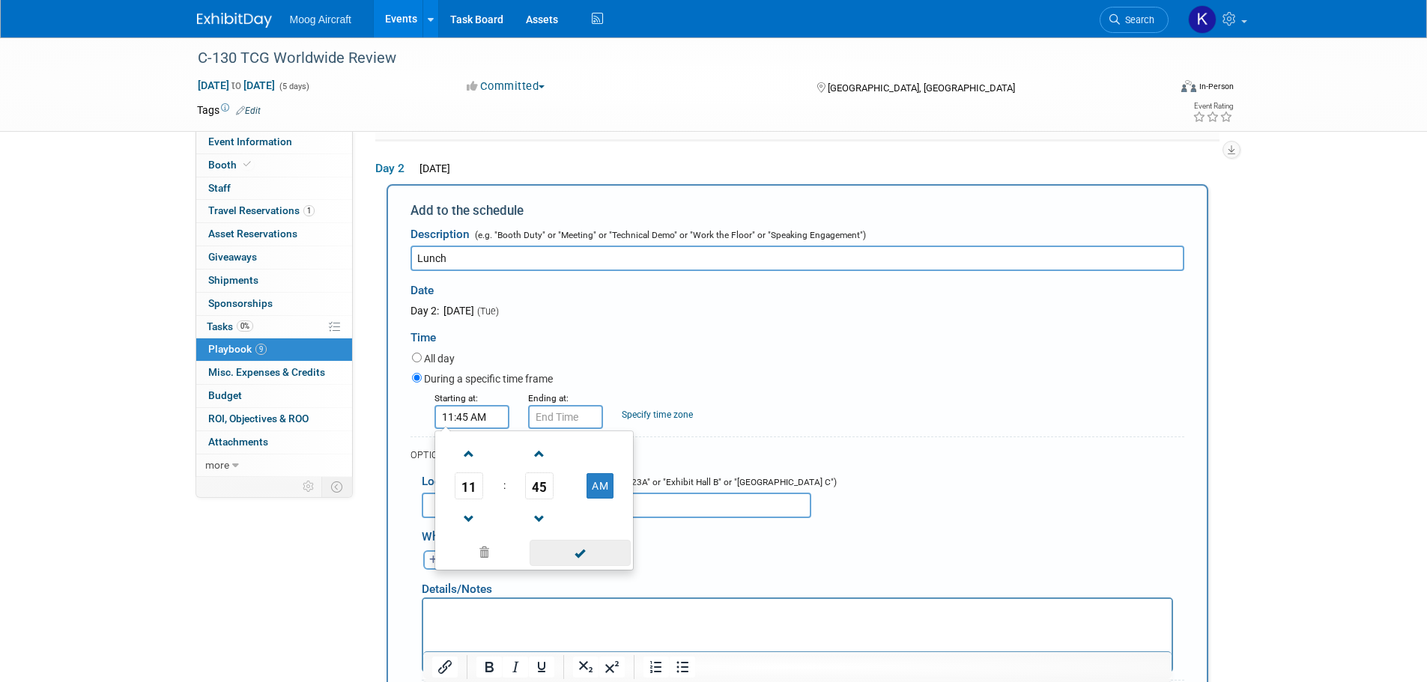
click at [583, 544] on span at bounding box center [579, 553] width 101 height 26
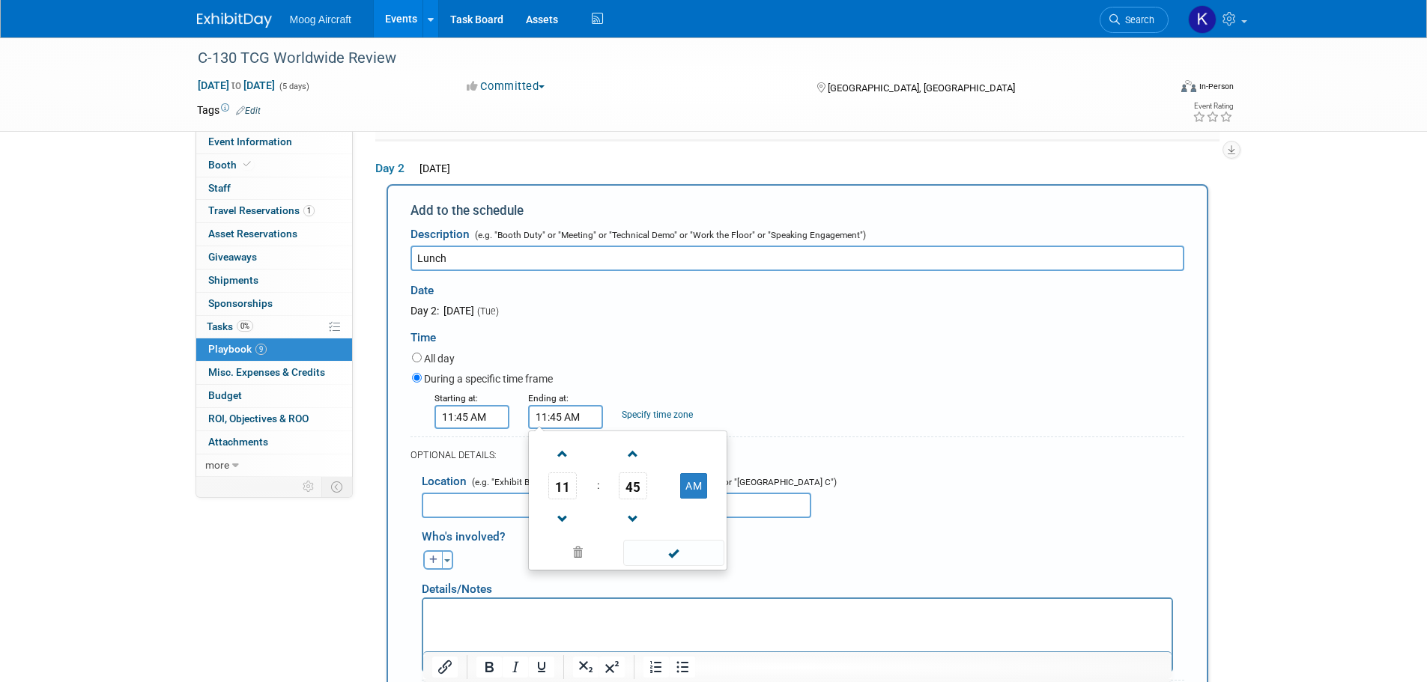
click at [584, 419] on input "11:45 AM" at bounding box center [565, 417] width 75 height 24
click at [573, 475] on span "11" at bounding box center [562, 486] width 28 height 27
click at [586, 462] on td "01" at bounding box center [604, 454] width 48 height 40
click at [676, 484] on td "AM" at bounding box center [693, 486] width 59 height 27
click at [684, 482] on button "AM" at bounding box center [693, 485] width 27 height 25
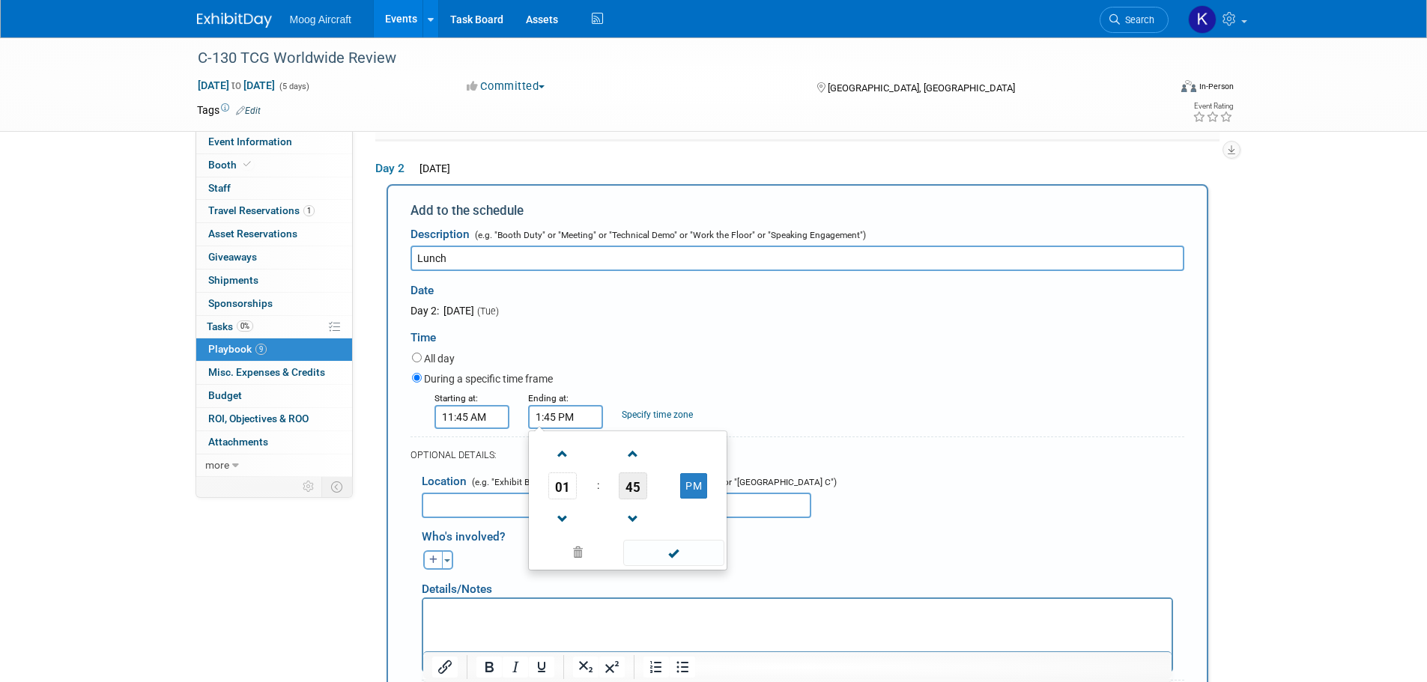
click at [640, 487] on span "45" at bounding box center [633, 486] width 28 height 27
click at [553, 459] on td "00" at bounding box center [556, 454] width 48 height 40
type input "1:00 PM"
click at [651, 540] on span at bounding box center [673, 553] width 101 height 26
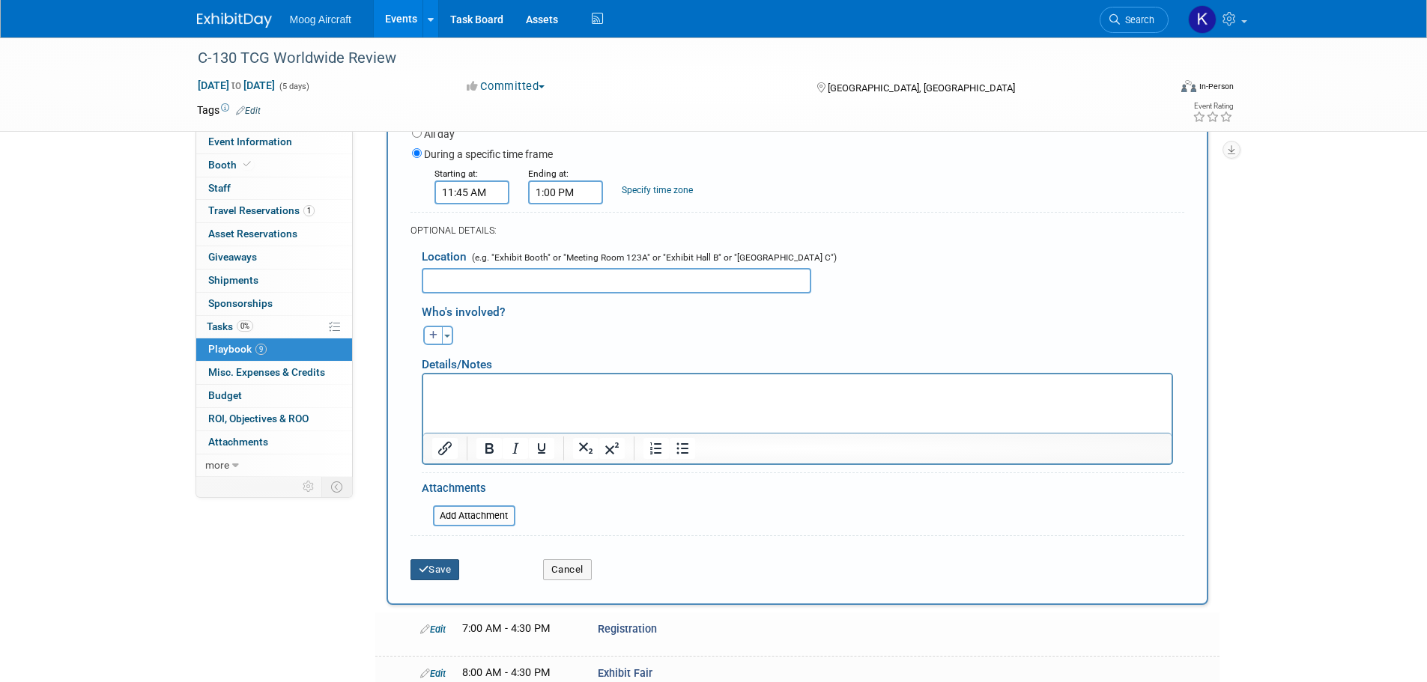
click at [459, 563] on button "Save" at bounding box center [434, 569] width 49 height 21
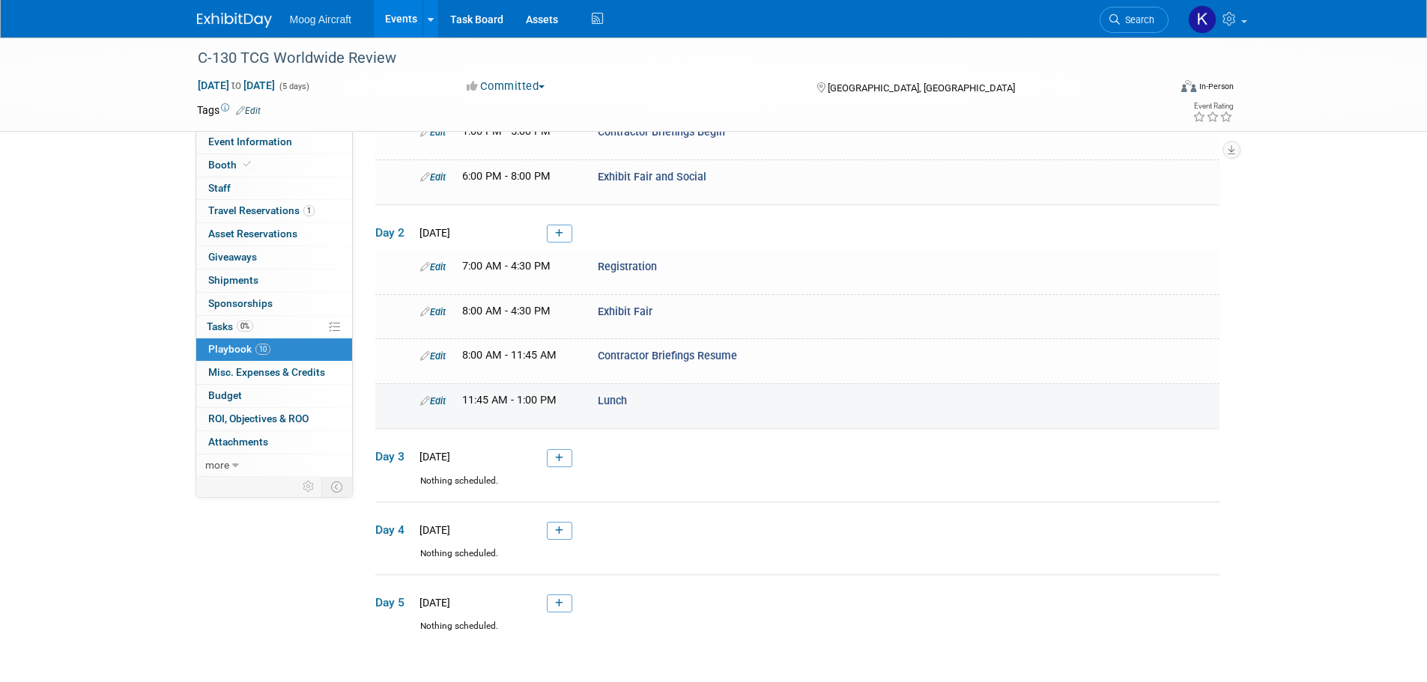
scroll to position [272, 0]
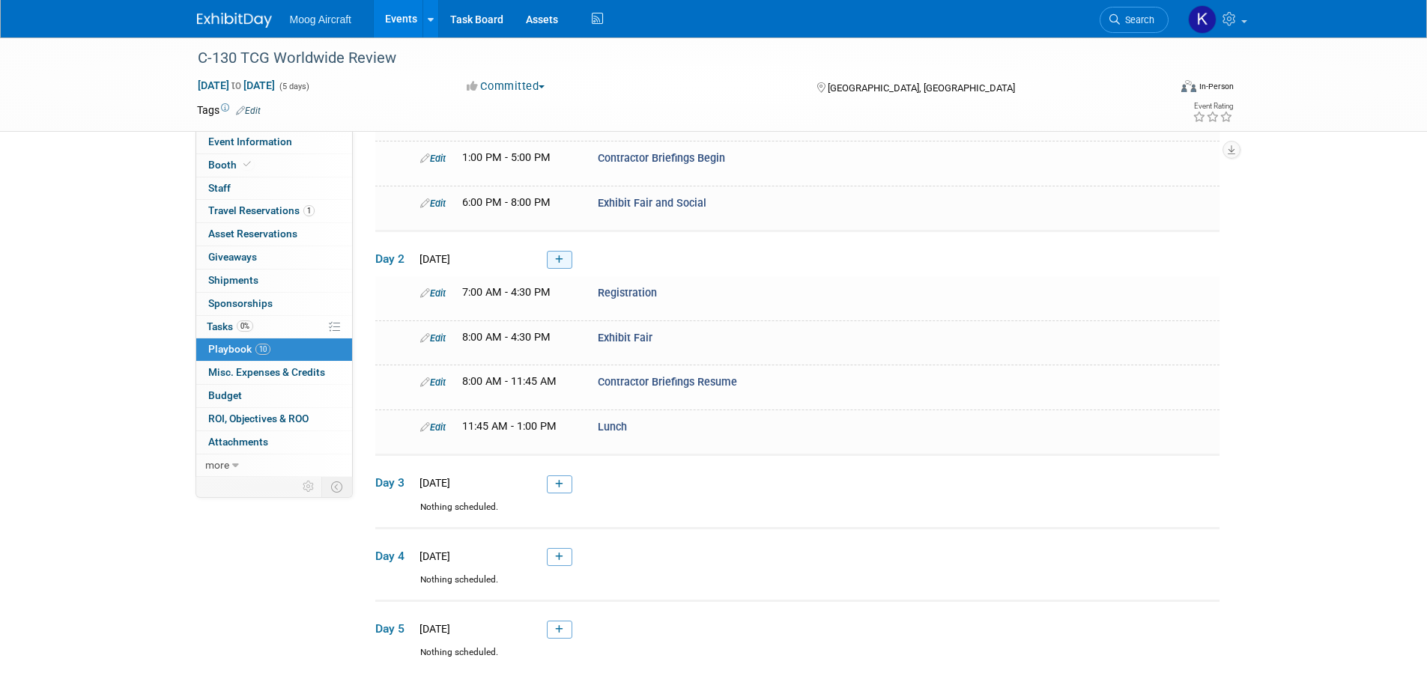
click at [559, 252] on link at bounding box center [559, 260] width 25 height 18
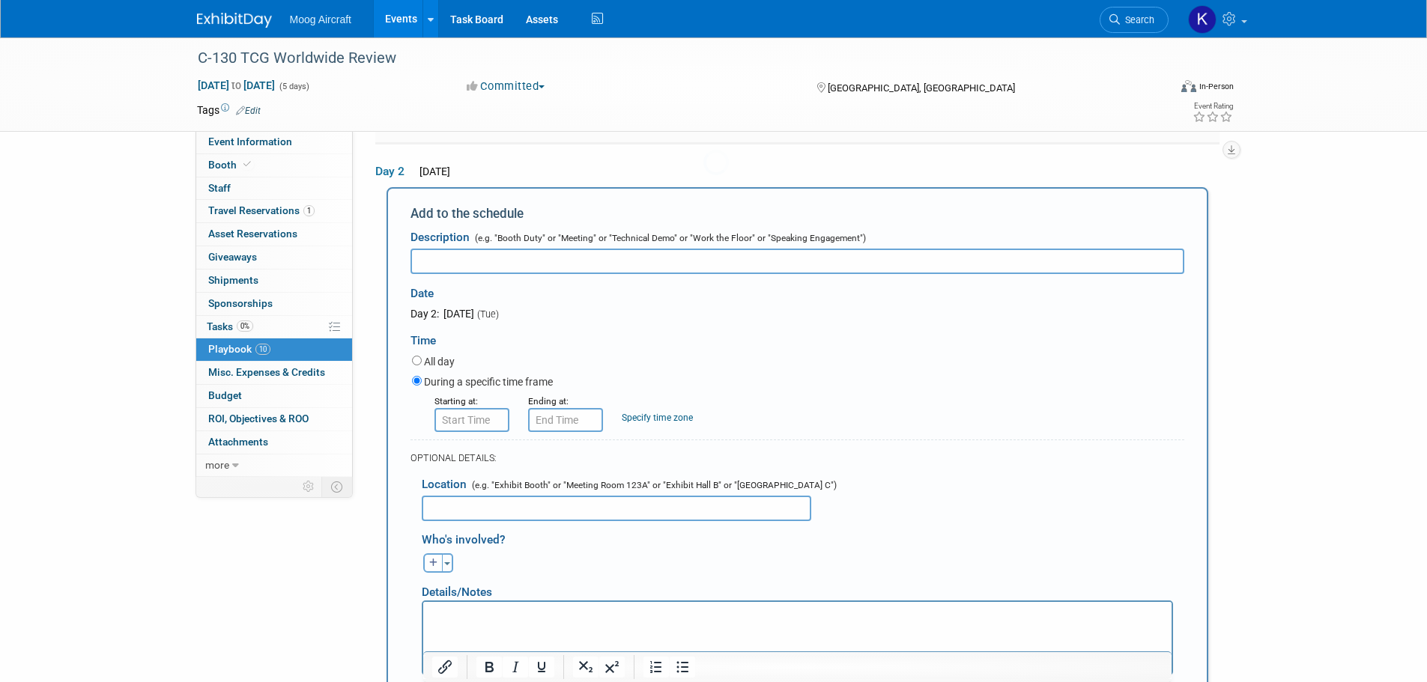
scroll to position [0, 0]
click at [591, 271] on div "Date" at bounding box center [564, 287] width 309 height 32
click at [586, 261] on input "text" at bounding box center [797, 258] width 774 height 25
paste input "Contractor Briefings Resume"
type input "Contractor Briefings Resume"
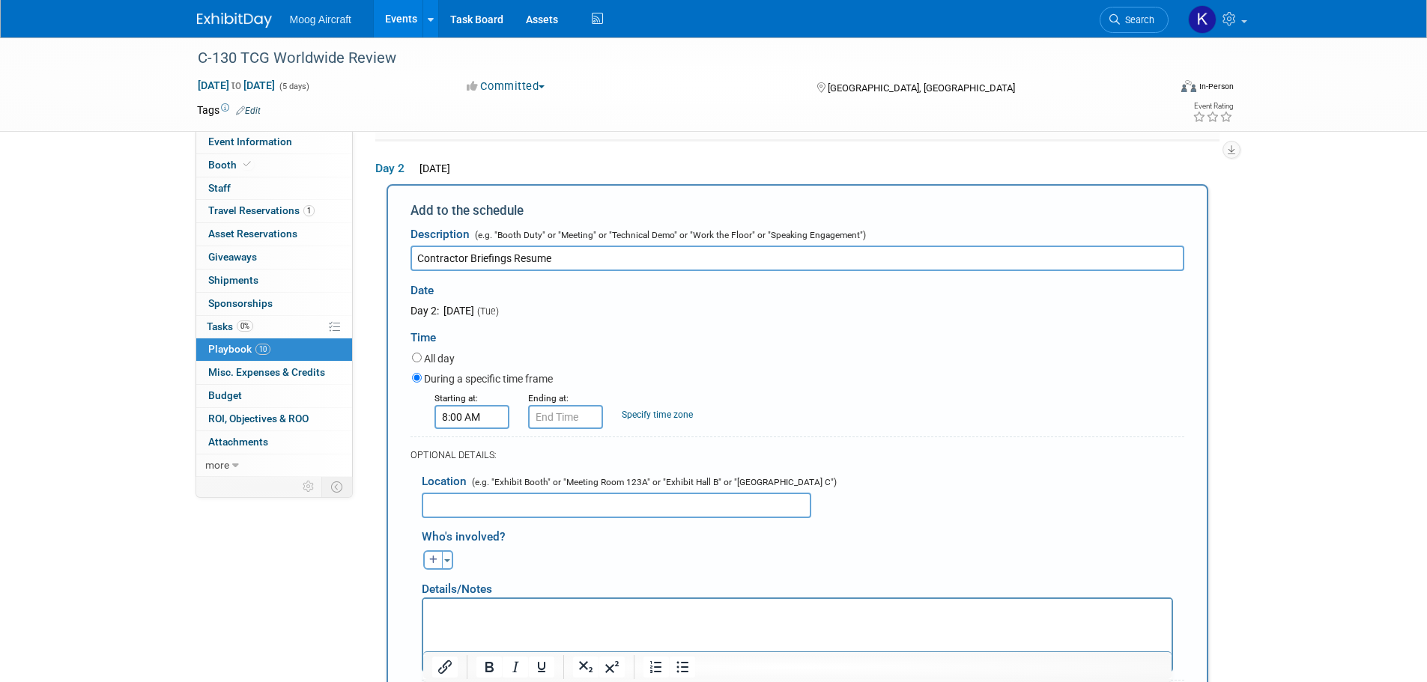
click at [486, 410] on input "8:00 AM" at bounding box center [471, 417] width 75 height 24
click at [467, 475] on span "08" at bounding box center [469, 486] width 28 height 27
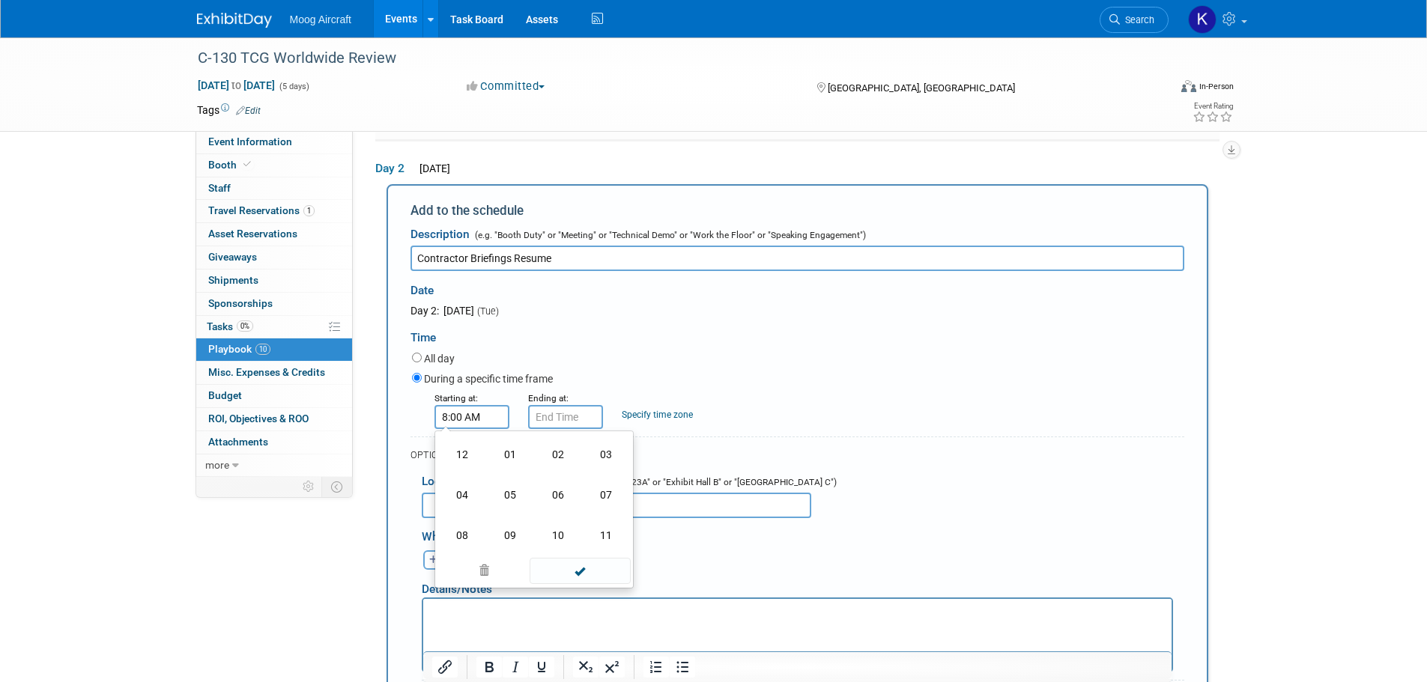
click at [527, 461] on td "01" at bounding box center [510, 454] width 48 height 40
click at [596, 490] on button "AM" at bounding box center [599, 485] width 27 height 25
type input "1:00 PM"
drag, startPoint x: 597, startPoint y: 550, endPoint x: 583, endPoint y: 467, distance: 84.2
click at [598, 550] on span at bounding box center [579, 553] width 101 height 26
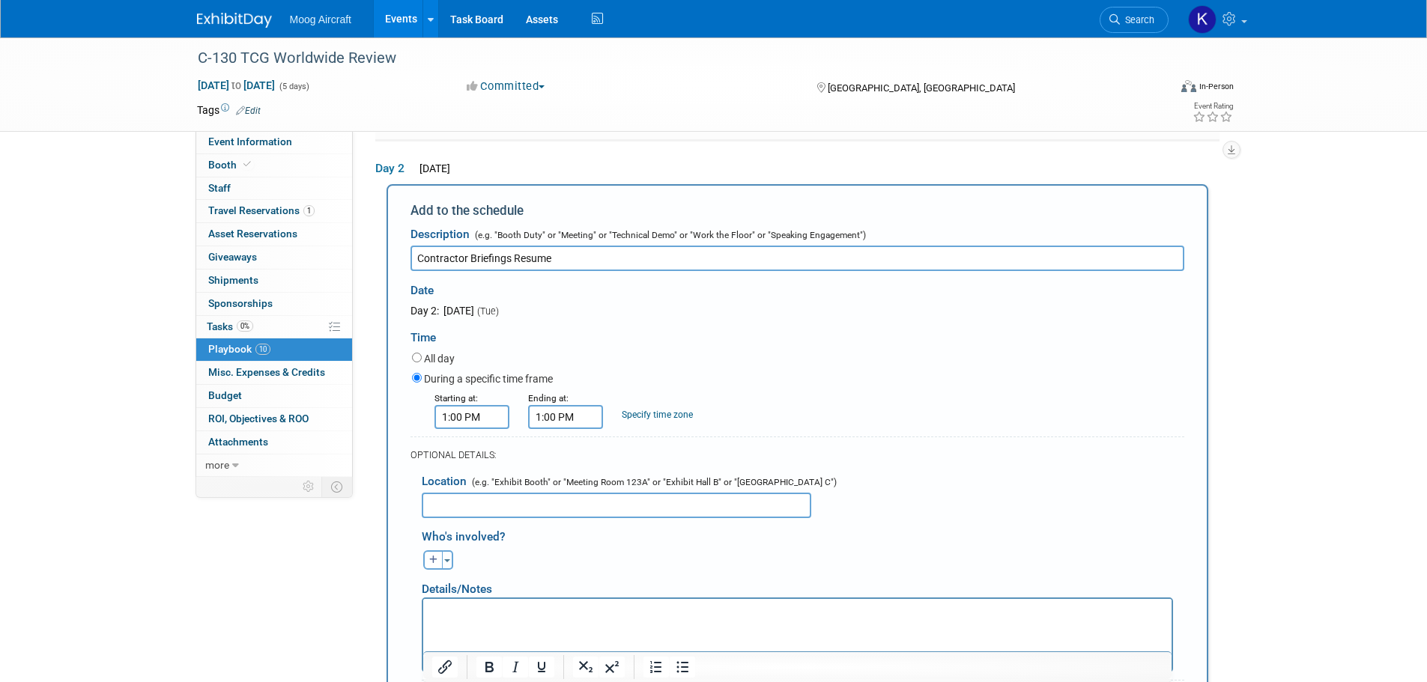
click at [566, 416] on input "1:00 PM" at bounding box center [565, 417] width 75 height 24
click at [571, 481] on span "01" at bounding box center [562, 486] width 28 height 27
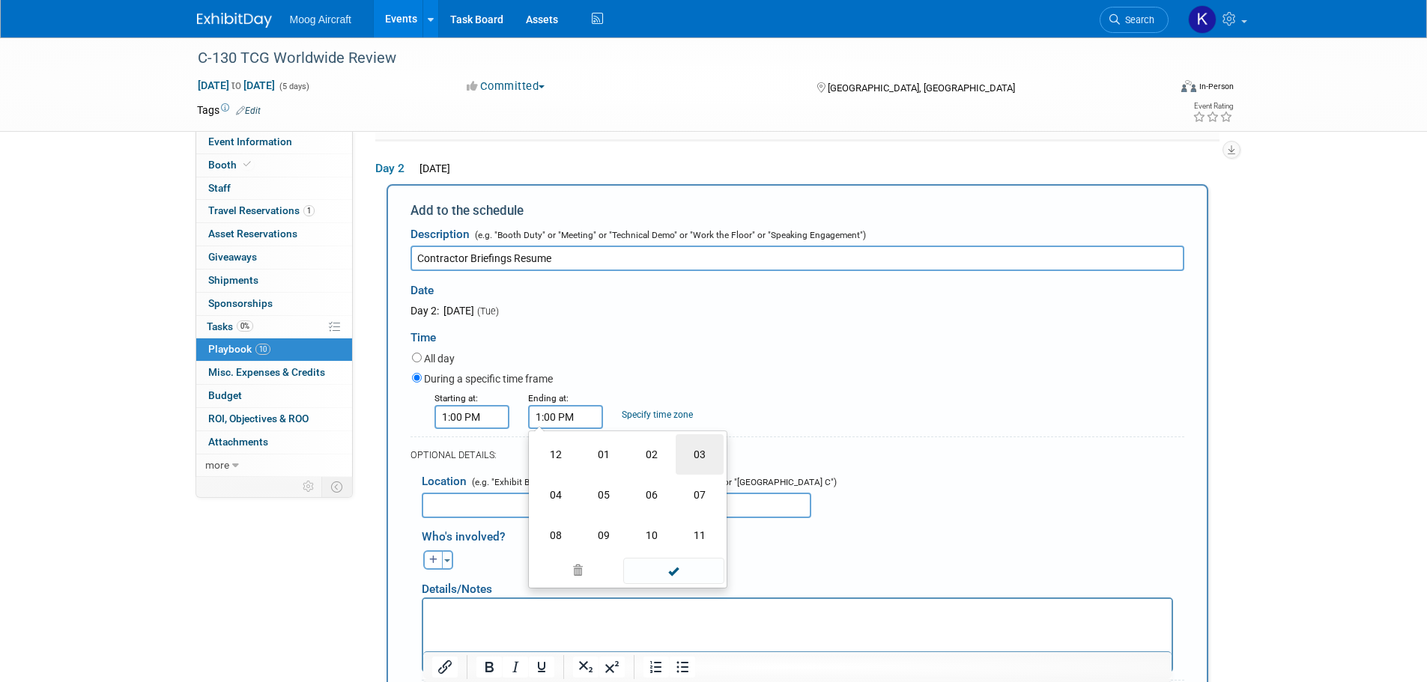
click at [690, 456] on td "03" at bounding box center [699, 454] width 48 height 40
type input "3:00 PM"
click at [678, 556] on span at bounding box center [673, 553] width 101 height 26
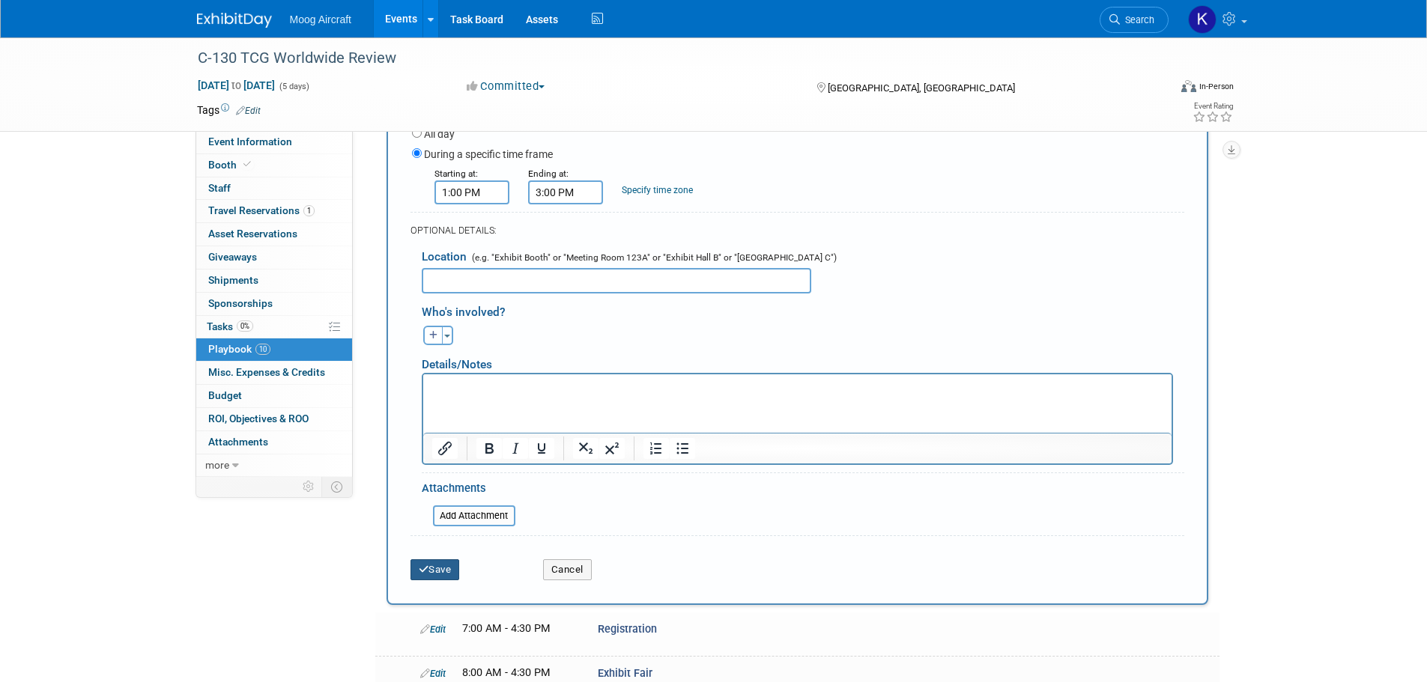
click at [453, 568] on button "Save" at bounding box center [434, 569] width 49 height 21
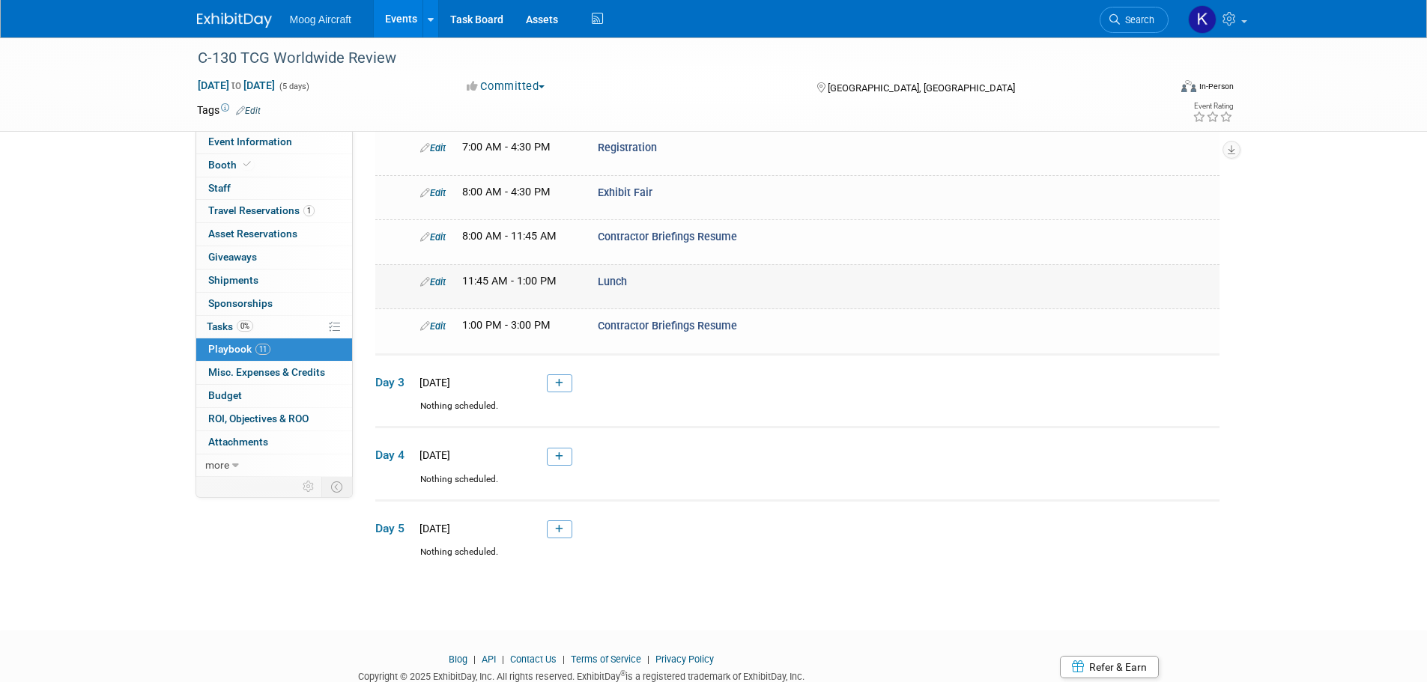
scroll to position [241, 0]
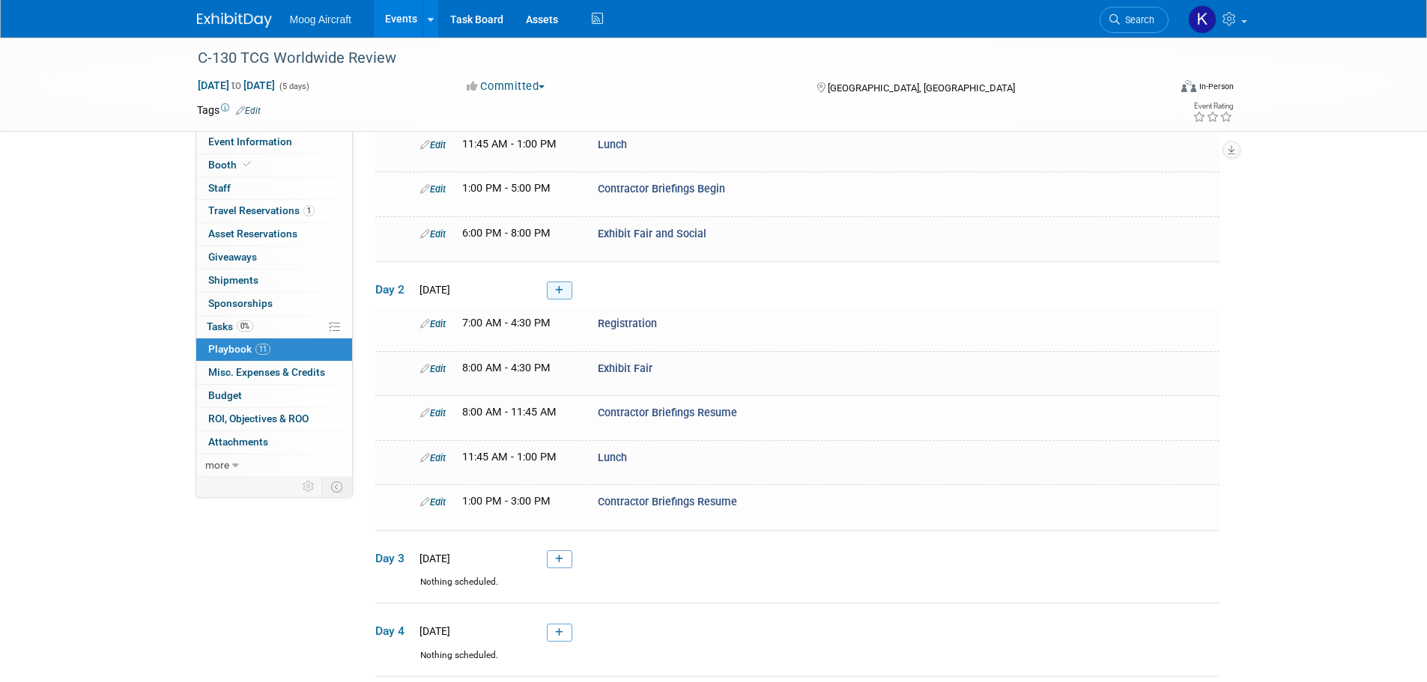
click at [565, 293] on link at bounding box center [559, 291] width 25 height 18
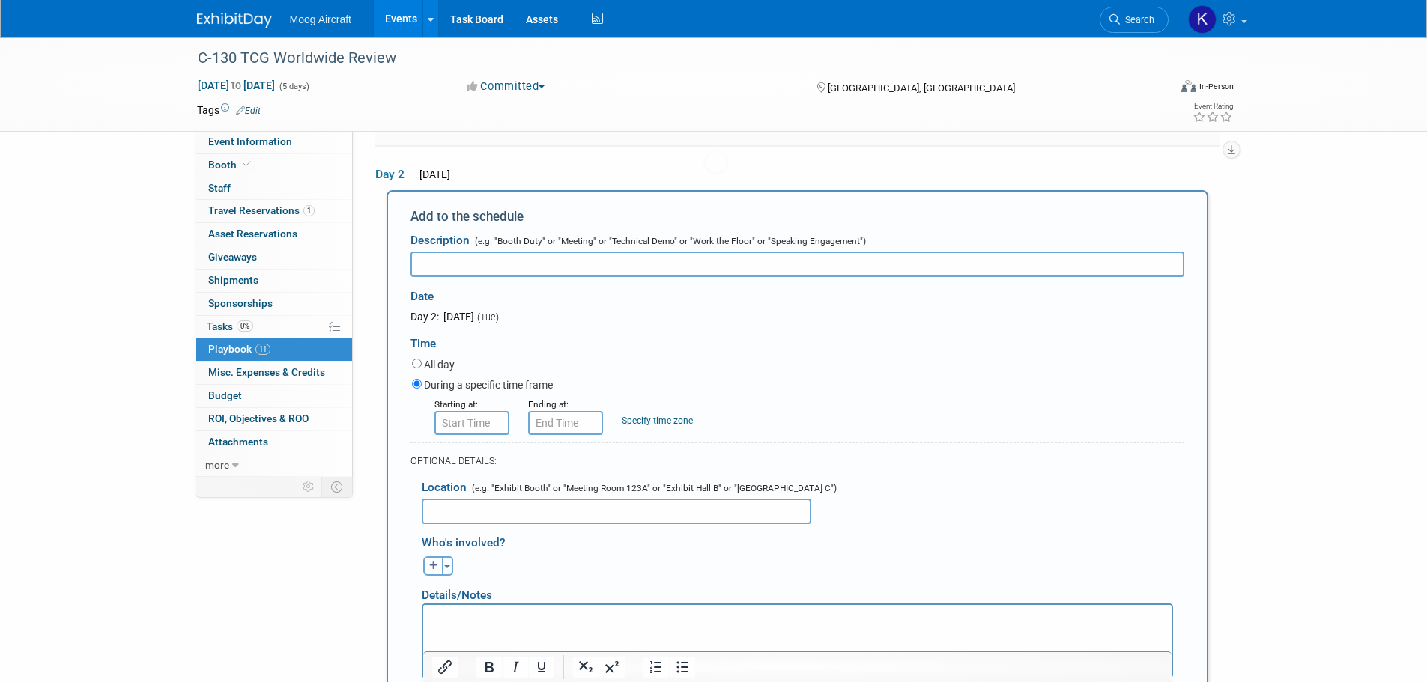
scroll to position [361, 0]
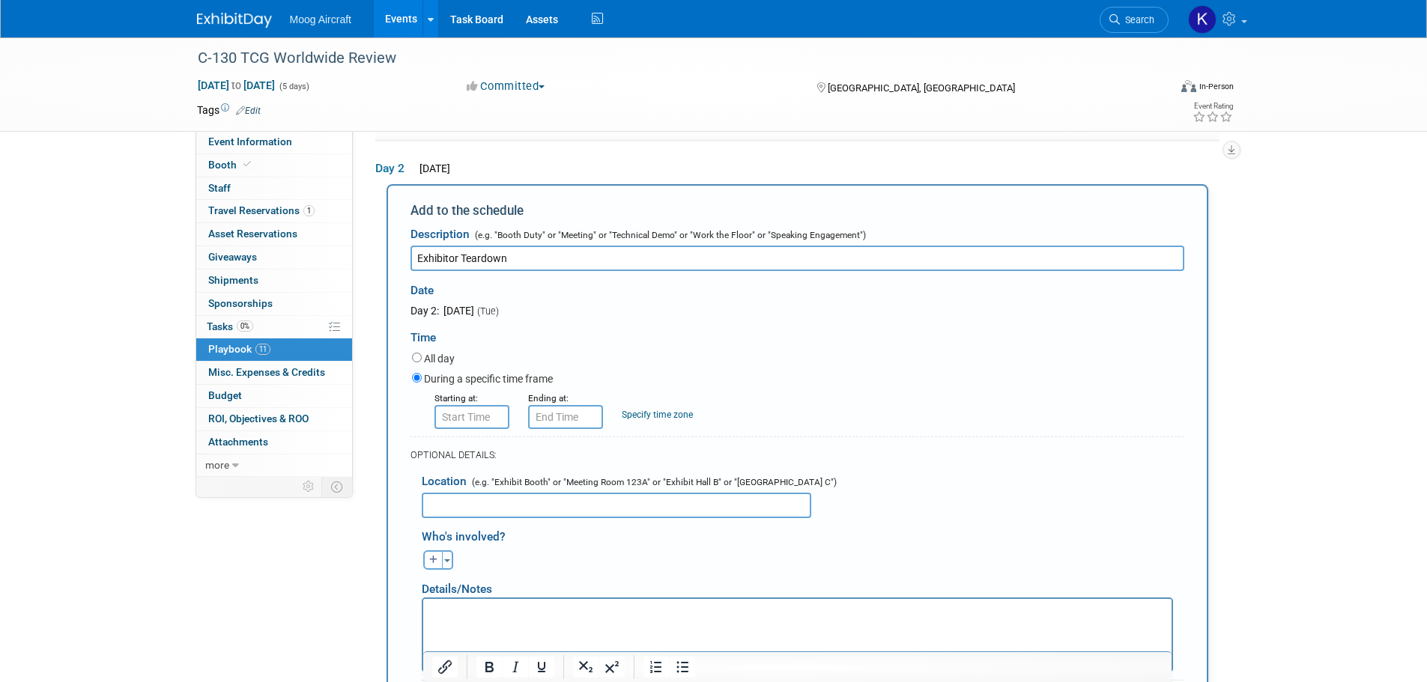
type input "Exhibitor Teardown"
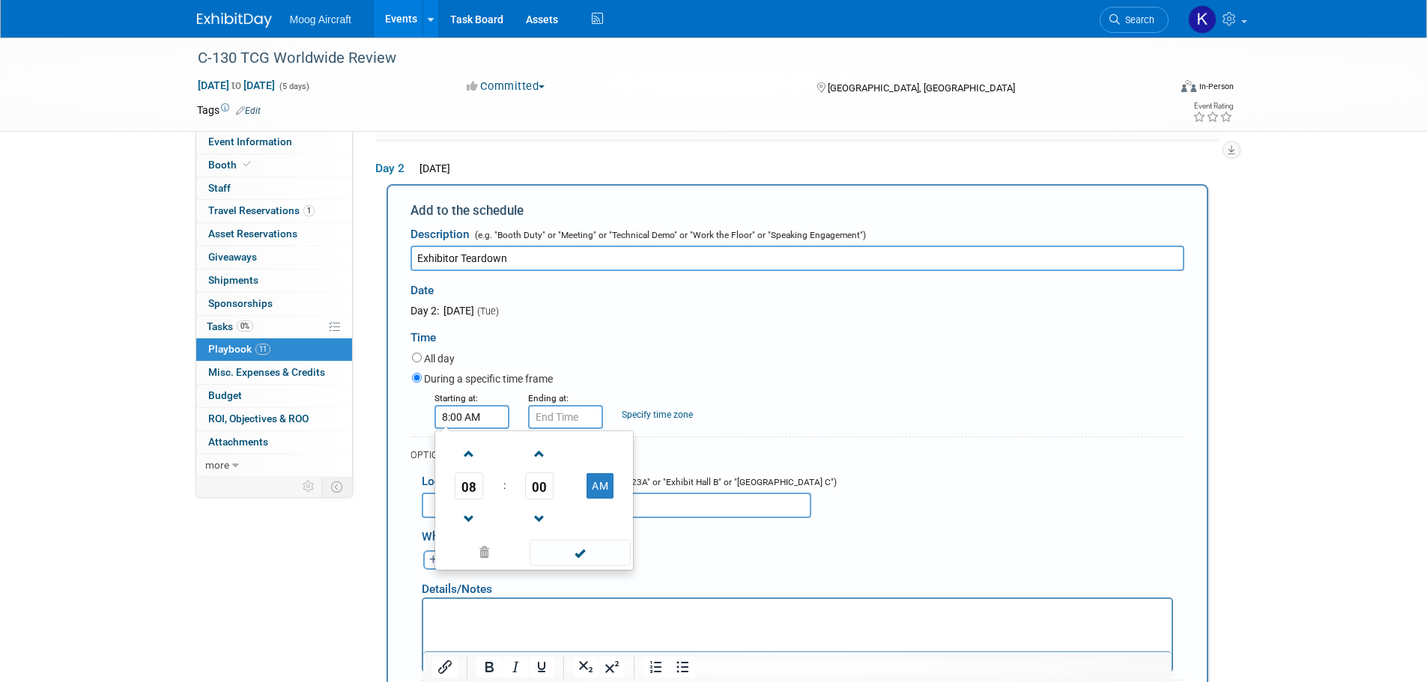
click at [477, 416] on input "8:00 AM" at bounding box center [471, 417] width 75 height 24
click at [472, 475] on span "08" at bounding box center [469, 486] width 28 height 27
click at [481, 502] on td "04" at bounding box center [462, 495] width 48 height 40
click at [537, 476] on span "00" at bounding box center [539, 486] width 28 height 27
click at [556, 505] on td "30" at bounding box center [558, 495] width 48 height 40
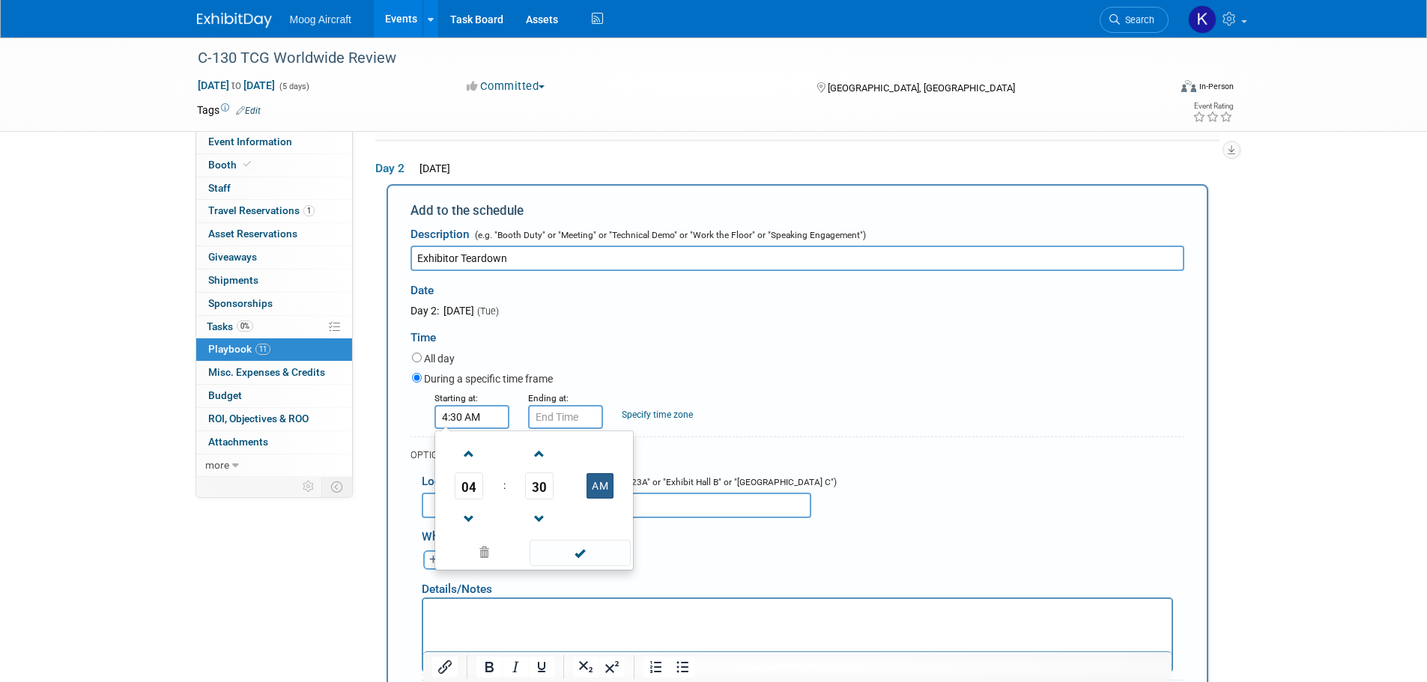
click at [607, 486] on button "AM" at bounding box center [599, 485] width 27 height 25
type input "4:30 PM"
click at [597, 557] on span at bounding box center [579, 553] width 101 height 26
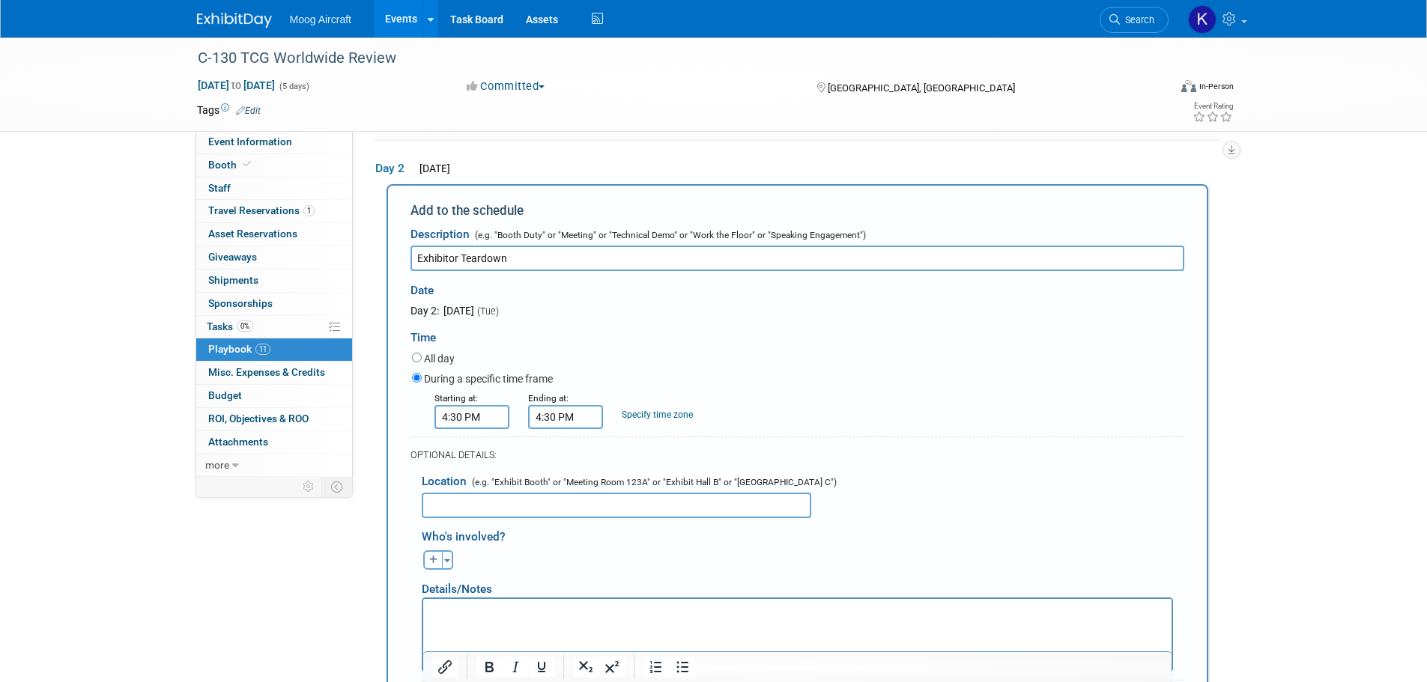
click at [573, 416] on input "4:30 PM" at bounding box center [565, 417] width 75 height 24
click at [574, 488] on span "04" at bounding box center [562, 486] width 28 height 27
click at [620, 533] on td "09" at bounding box center [604, 535] width 48 height 40
click at [637, 494] on span "30" at bounding box center [633, 486] width 28 height 27
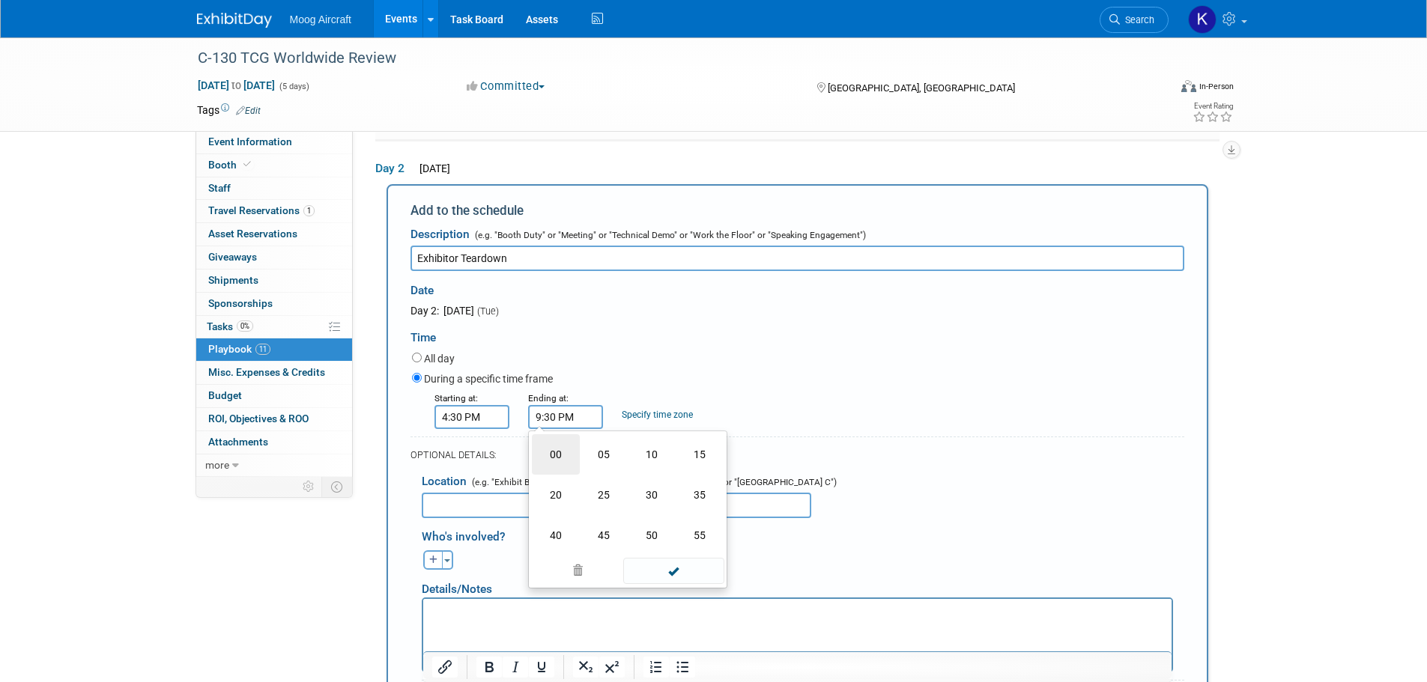
click at [560, 458] on td "00" at bounding box center [556, 454] width 48 height 40
type input "9:00 PM"
click at [663, 547] on span at bounding box center [673, 553] width 101 height 26
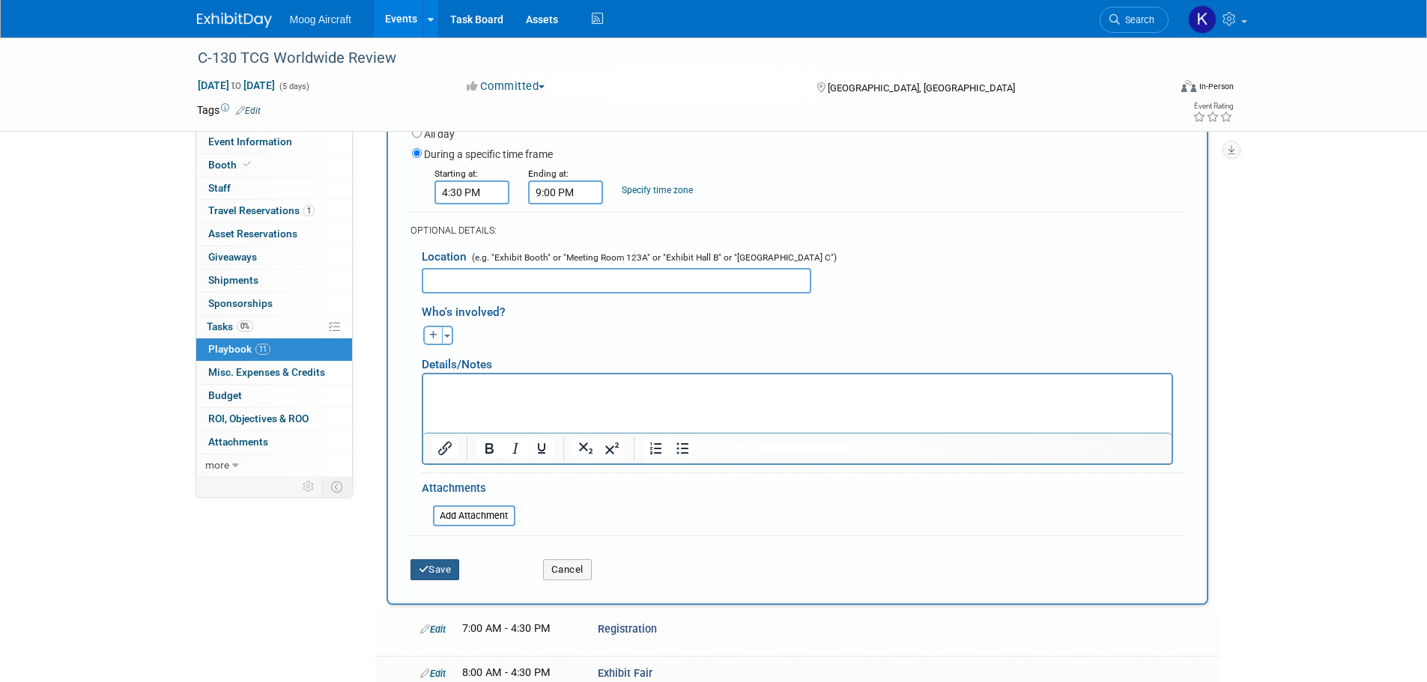
click at [425, 565] on icon "submit" at bounding box center [424, 570] width 10 height 10
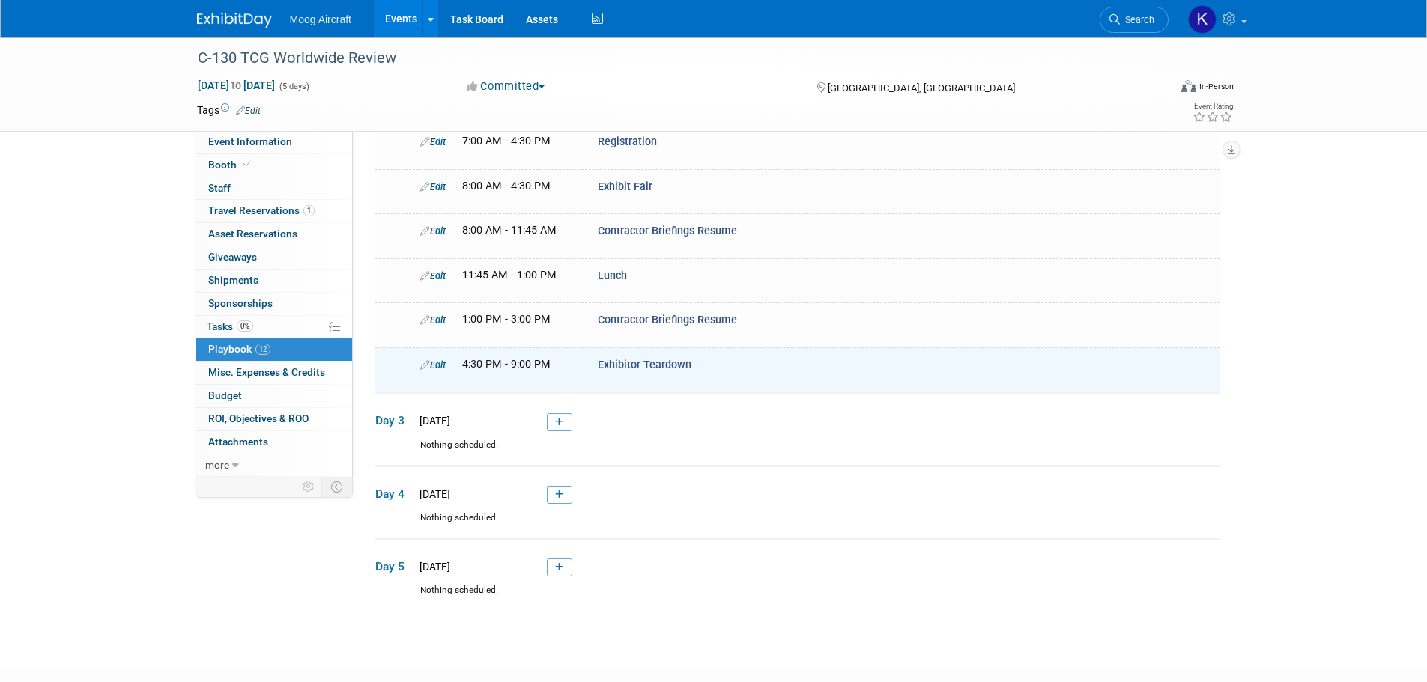
scroll to position [285, 0]
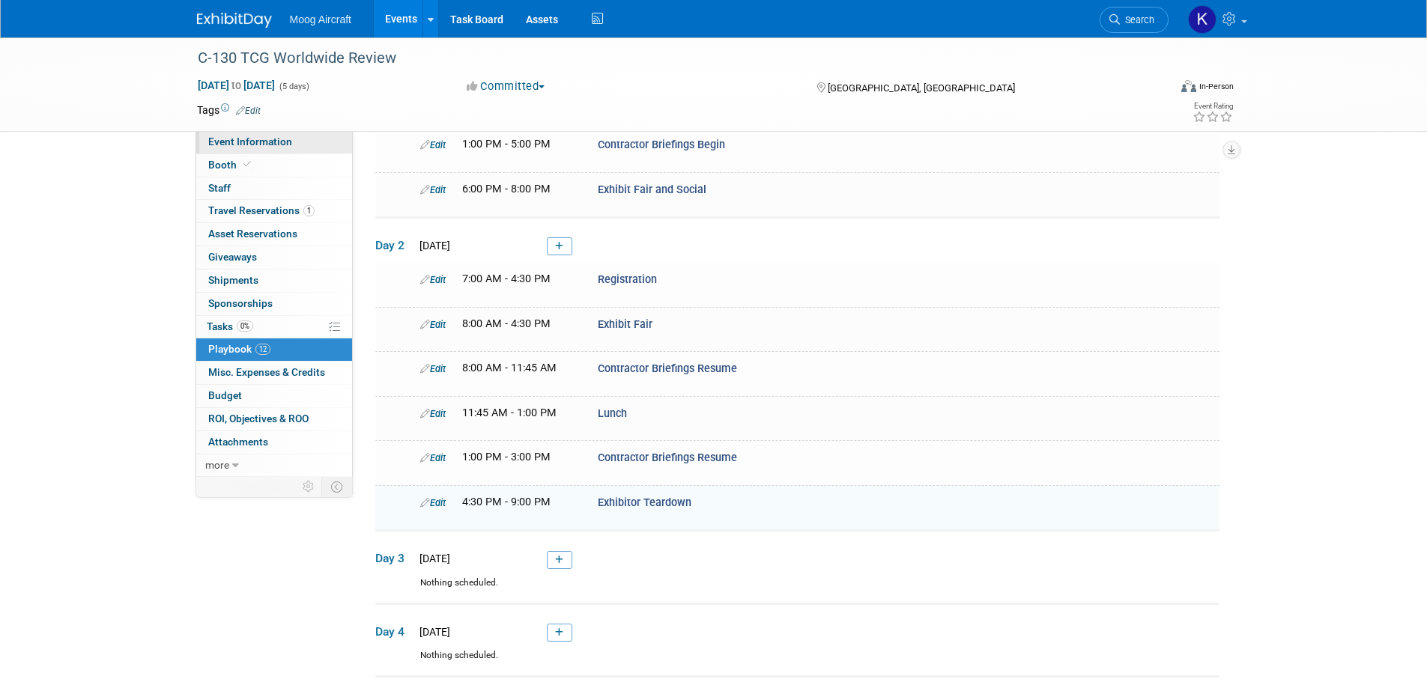
click at [297, 143] on link "Event Information" at bounding box center [274, 142] width 156 height 22
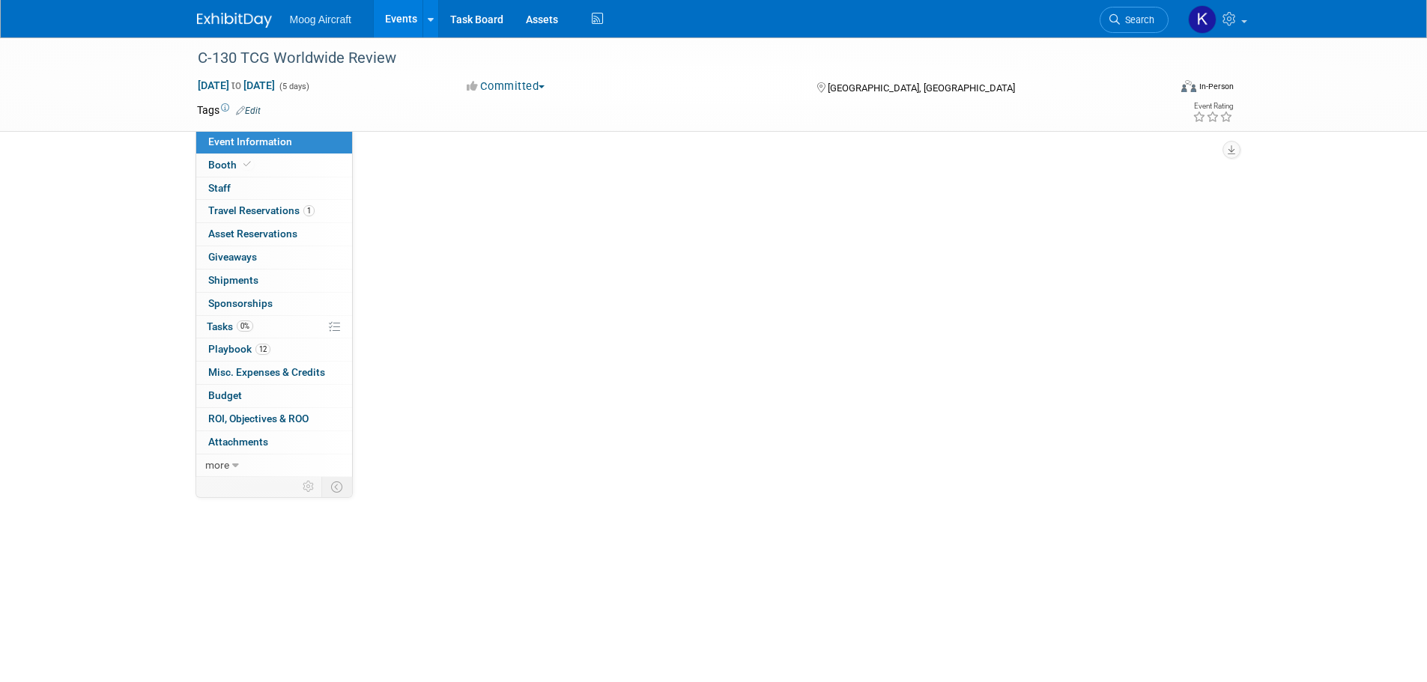
scroll to position [0, 0]
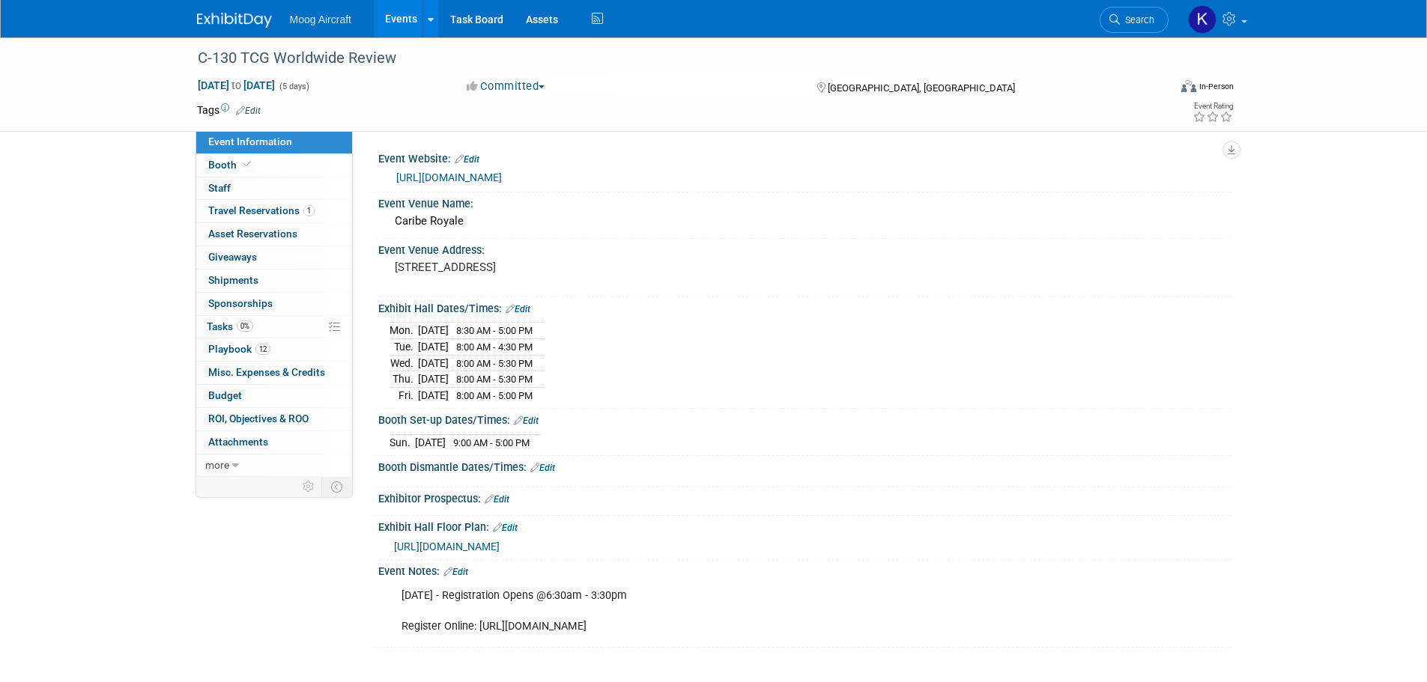
click at [559, 461] on div "Booth Dismantle Dates/Times: Edit" at bounding box center [804, 465] width 852 height 19
click at [555, 466] on link "Edit" at bounding box center [542, 468] width 25 height 10
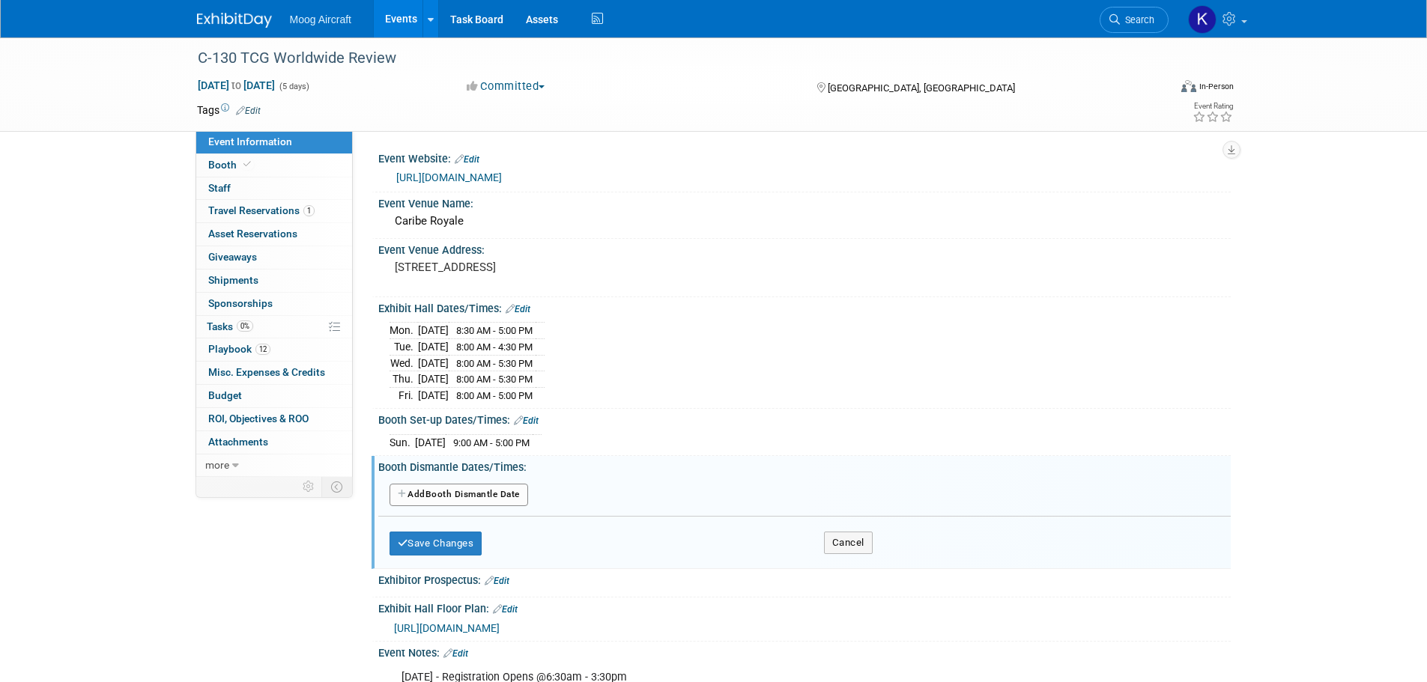
click at [451, 488] on button "Add Another Booth Dismantle Date" at bounding box center [458, 495] width 139 height 22
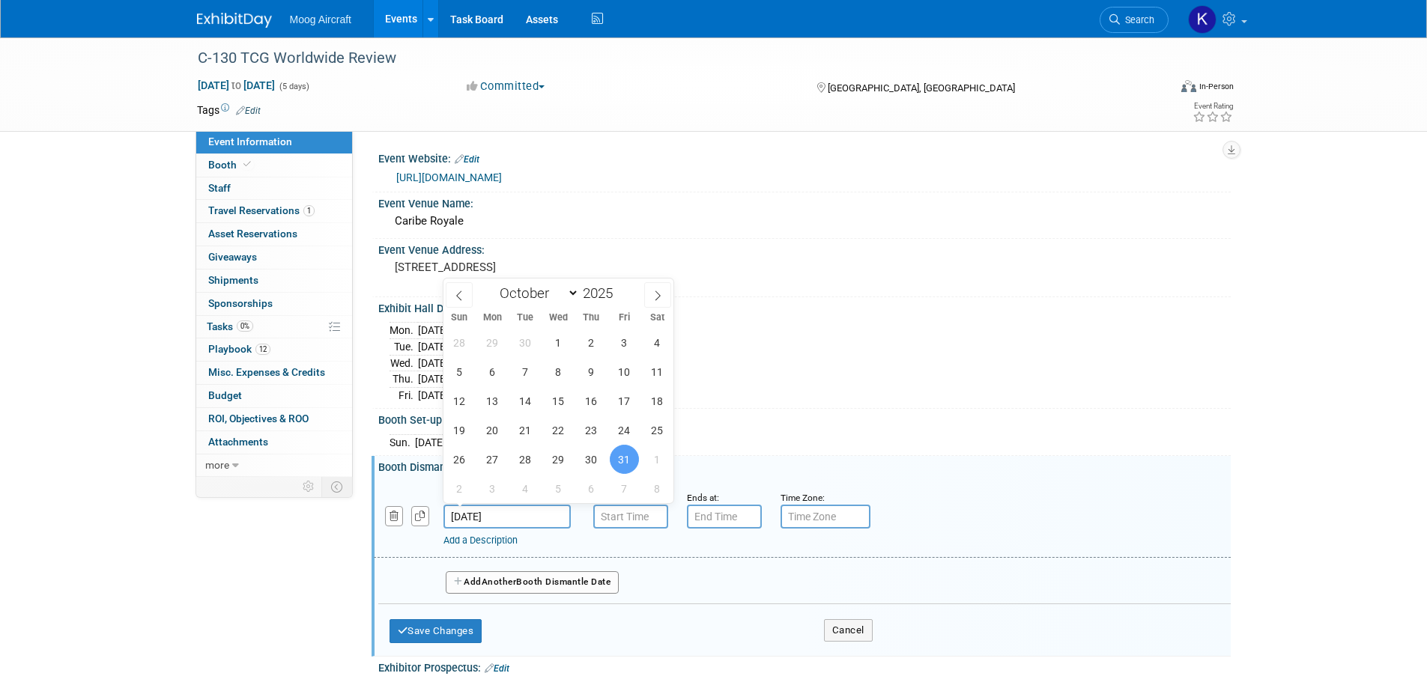
click at [502, 517] on input "[DATE]" at bounding box center [506, 517] width 127 height 24
click at [528, 455] on span "28" at bounding box center [525, 459] width 29 height 29
type input "[DATE]"
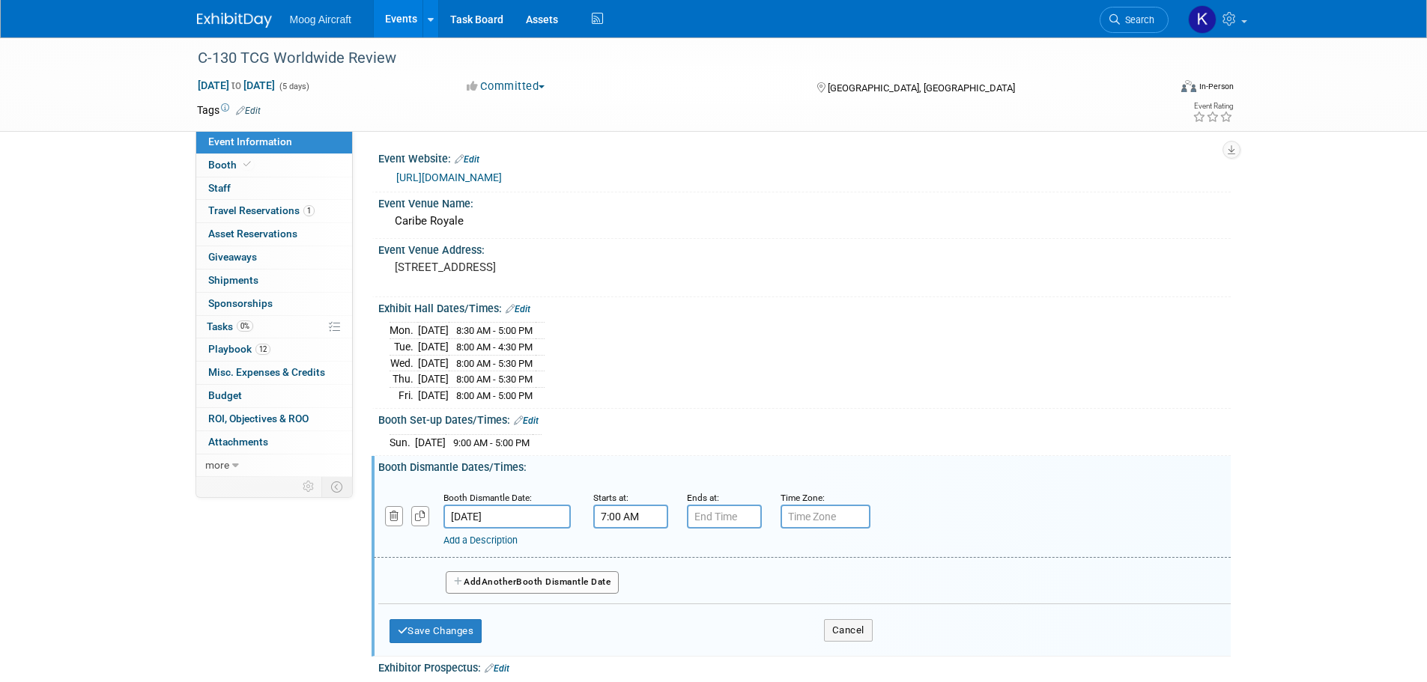
click at [608, 514] on input "7:00 AM" at bounding box center [630, 517] width 75 height 24
click at [628, 583] on span "07" at bounding box center [627, 585] width 28 height 27
click at [629, 598] on td "04" at bounding box center [621, 594] width 48 height 40
click at [688, 578] on span "00" at bounding box center [698, 585] width 28 height 27
click at [707, 600] on td "30" at bounding box center [717, 594] width 48 height 40
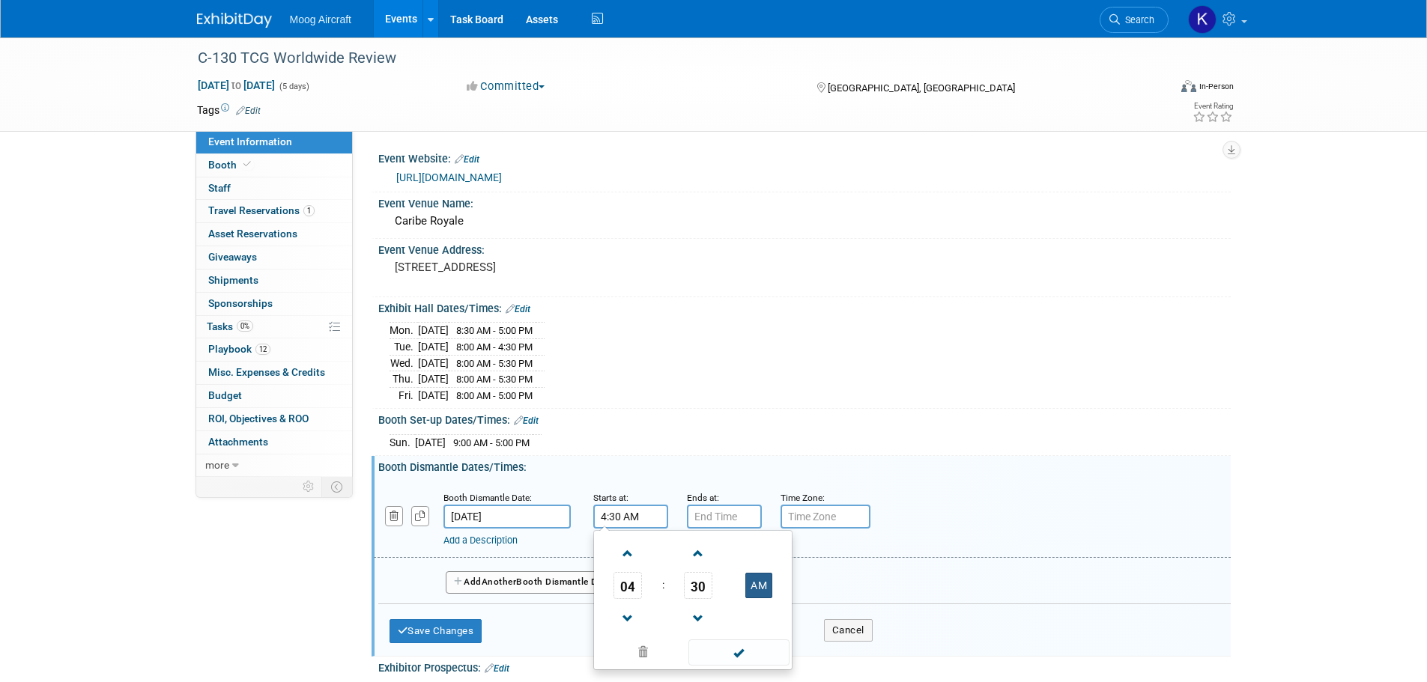
click at [751, 583] on button "AM" at bounding box center [758, 585] width 27 height 25
type input "4:30 PM"
click at [749, 653] on span at bounding box center [738, 653] width 101 height 26
click at [724, 514] on input "7:00 PM" at bounding box center [724, 517] width 75 height 24
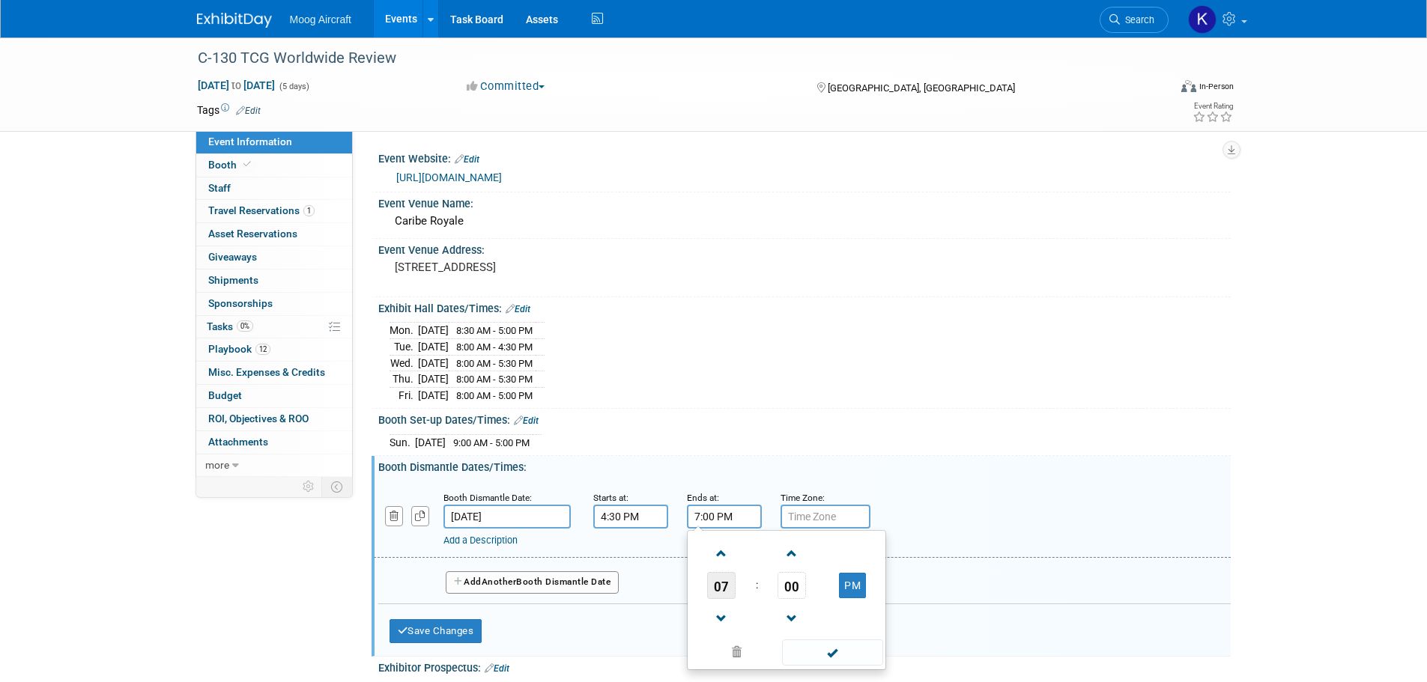
click at [726, 595] on span "07" at bounding box center [721, 585] width 28 height 27
click at [763, 643] on td "09" at bounding box center [762, 635] width 48 height 40
type input "9:00 PM"
click at [825, 646] on span at bounding box center [832, 653] width 101 height 26
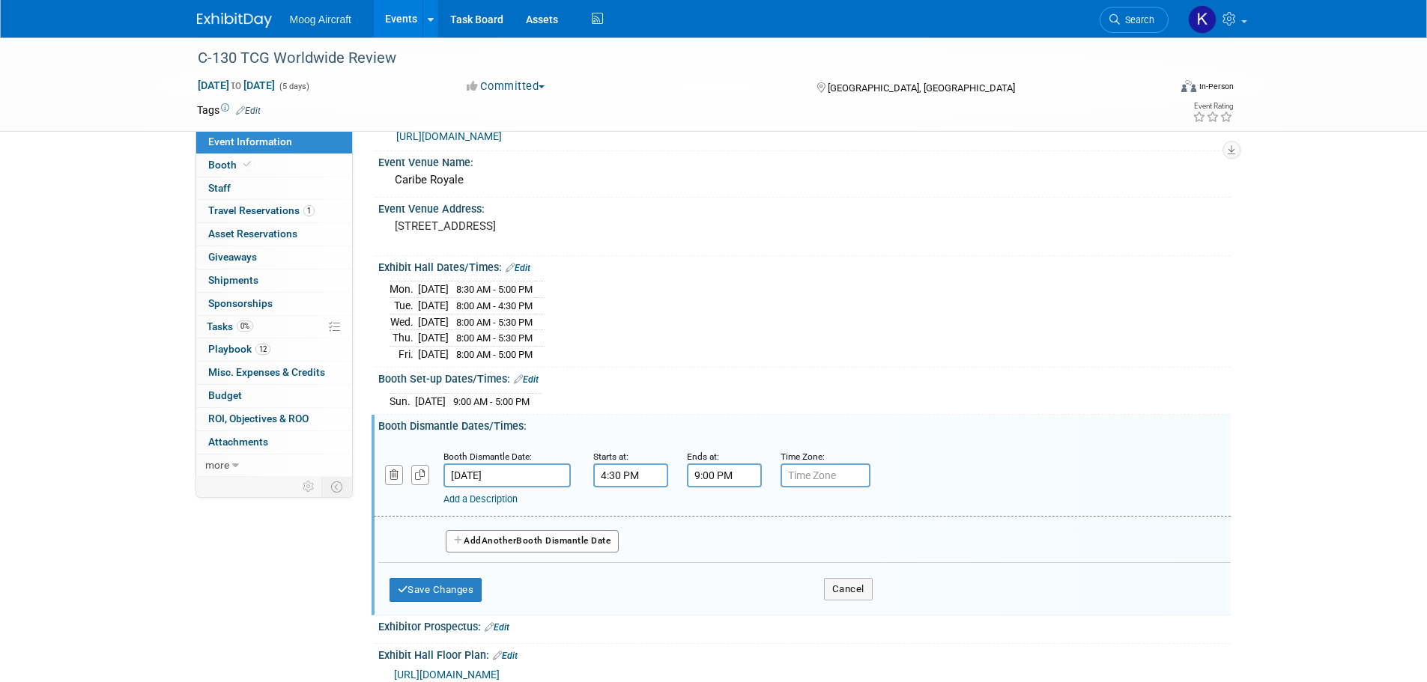
scroll to position [75, 0]
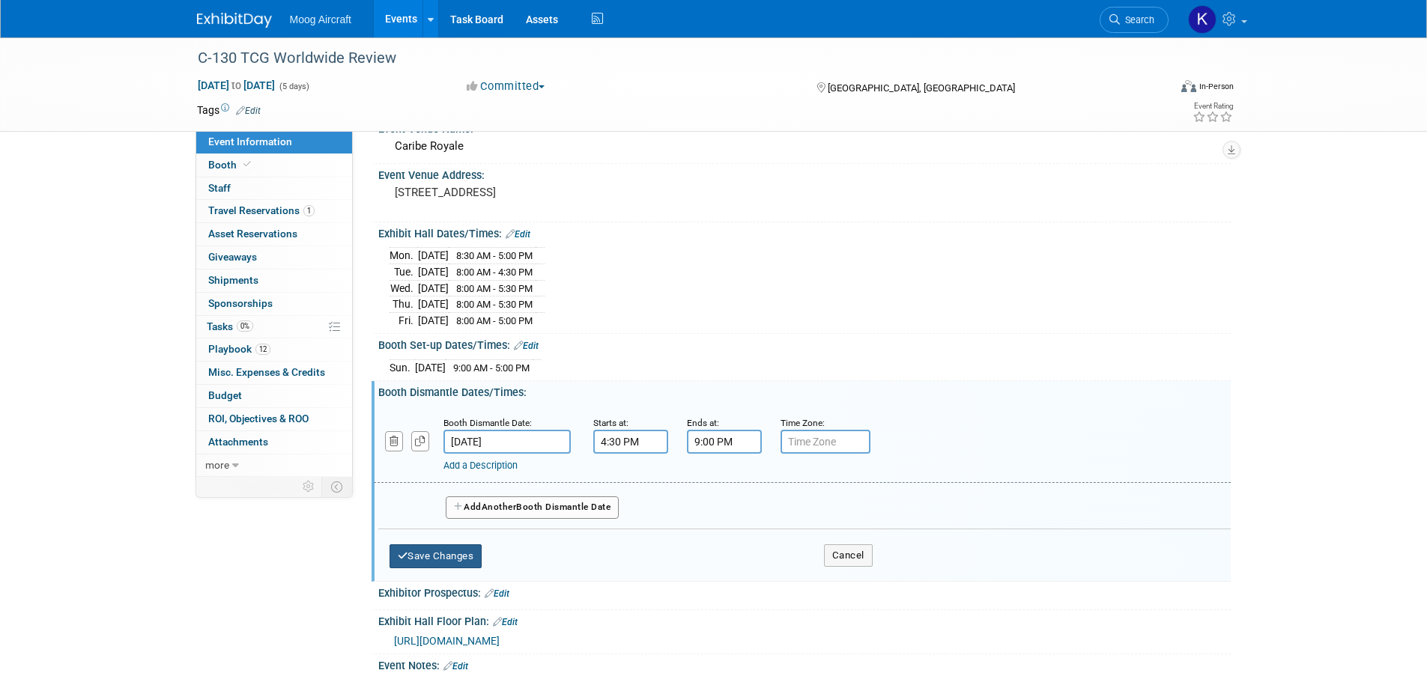
click at [462, 547] on button "Save Changes" at bounding box center [435, 556] width 93 height 24
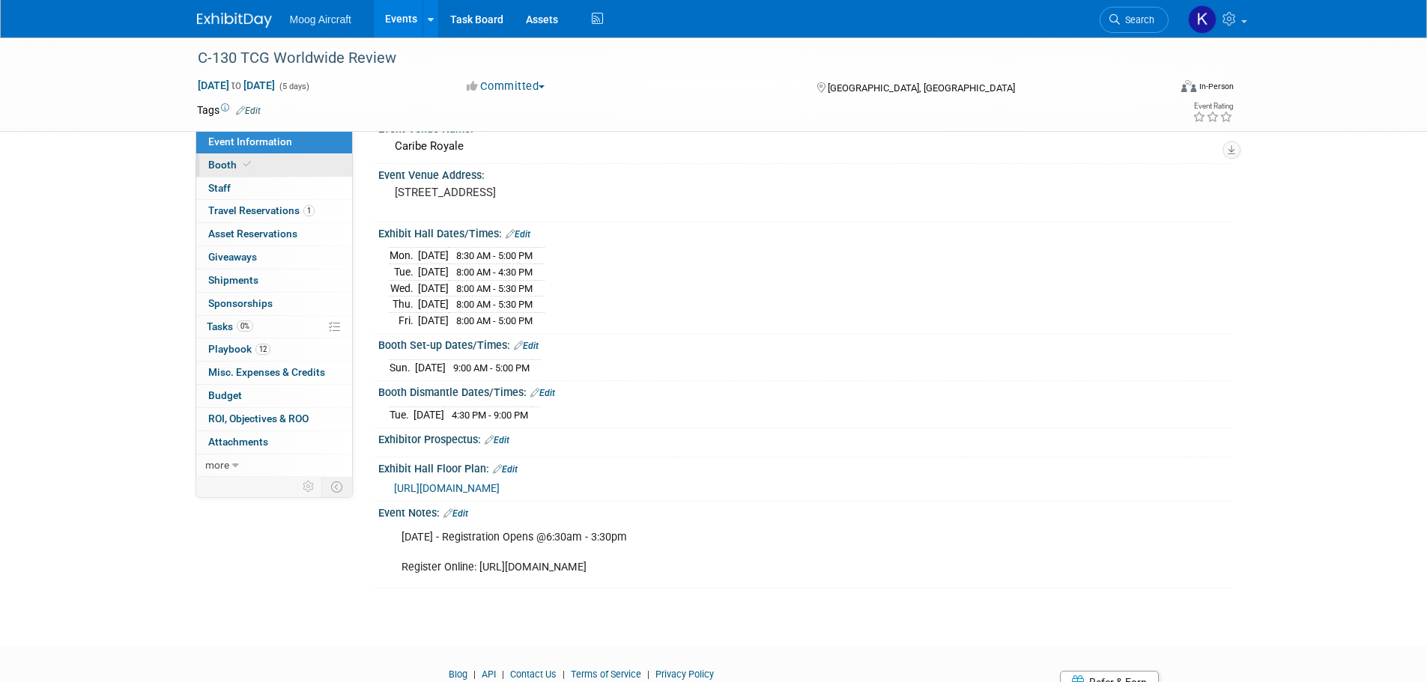
click at [231, 168] on span "Booth" at bounding box center [231, 165] width 46 height 12
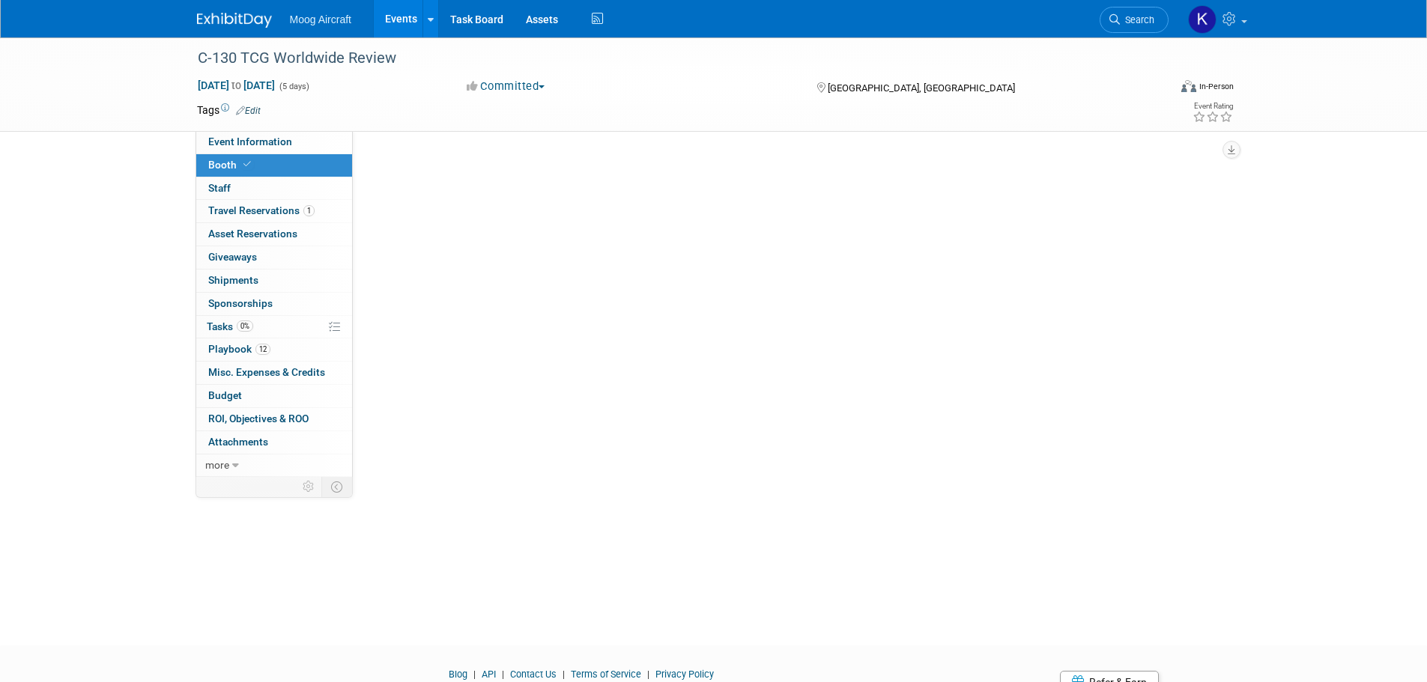
scroll to position [0, 0]
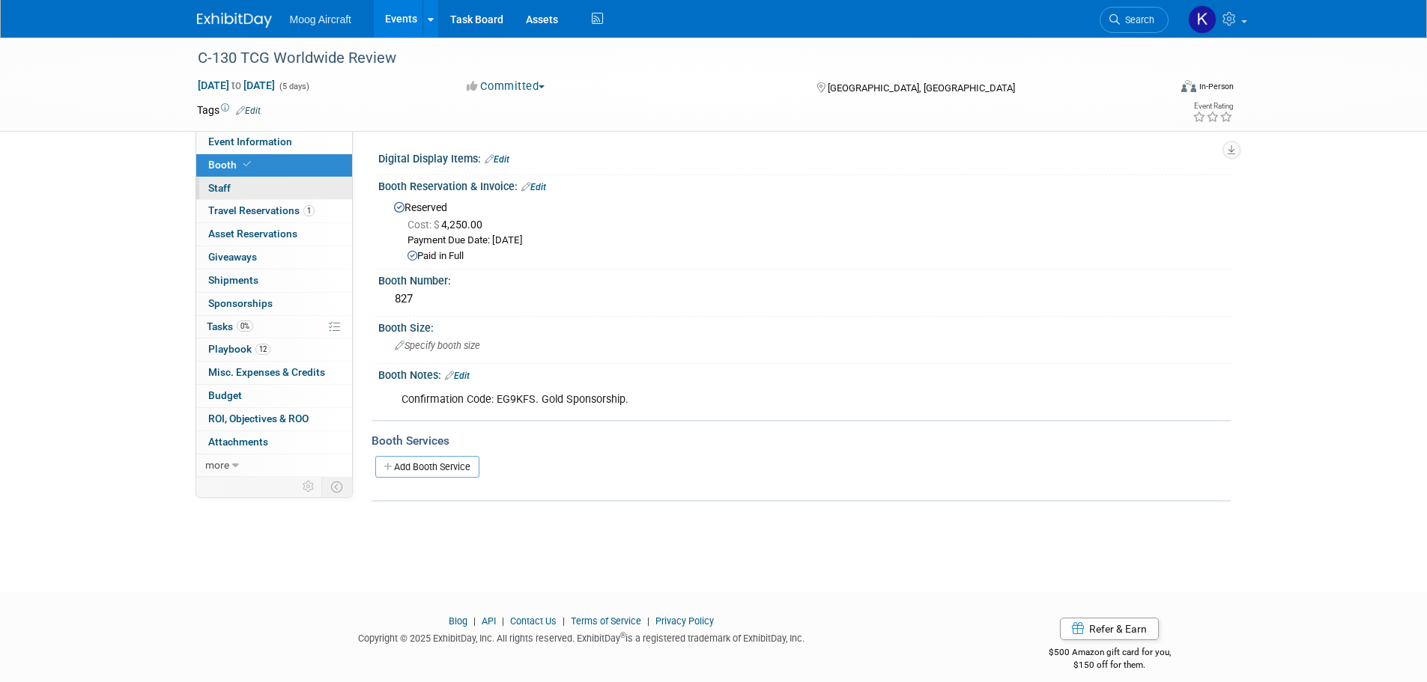
click at [228, 187] on span "Staff 0" at bounding box center [219, 188] width 22 height 12
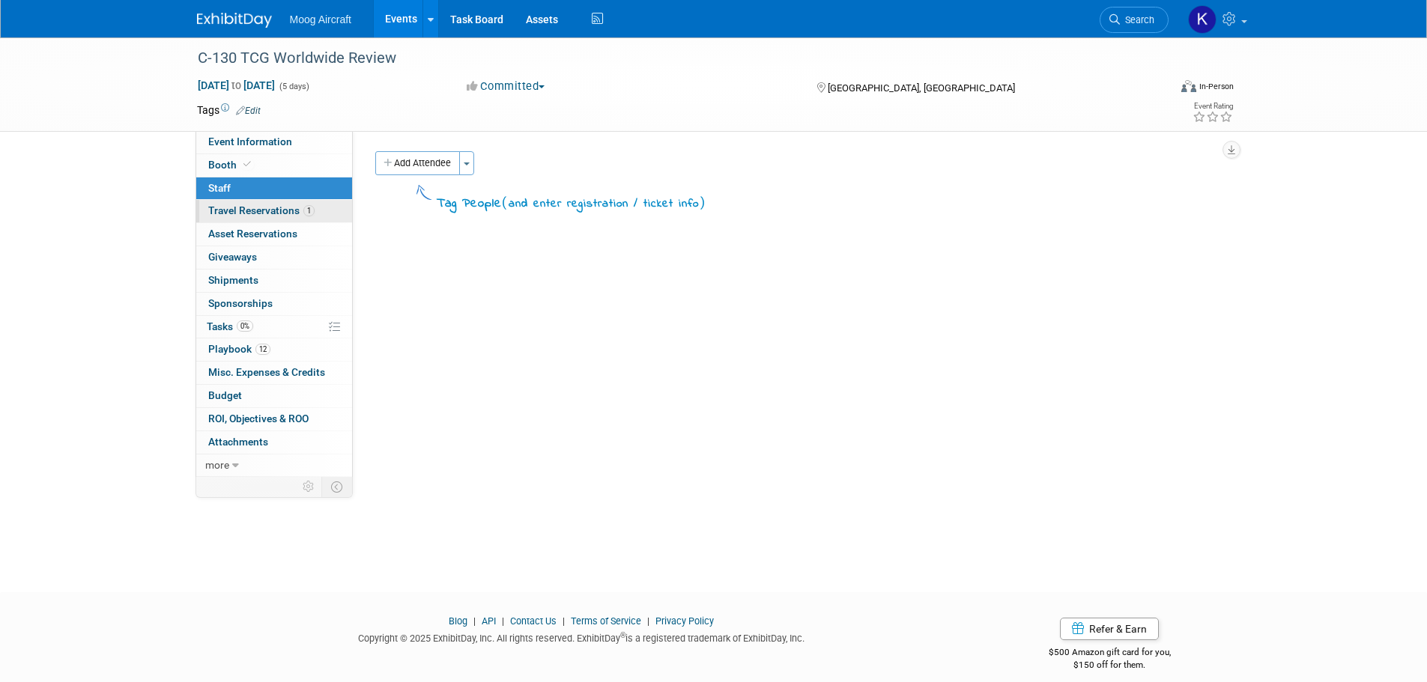
click at [249, 219] on link "1 Travel Reservations 1" at bounding box center [274, 211] width 156 height 22
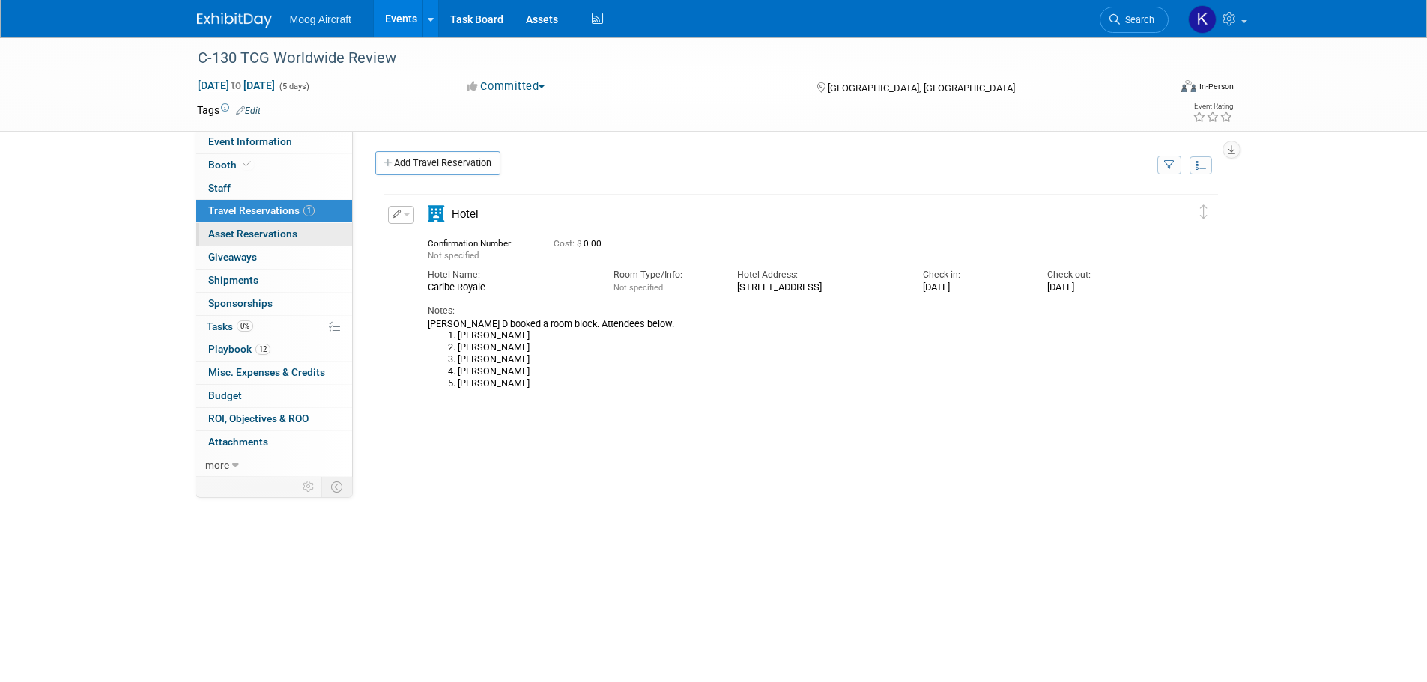
click at [252, 231] on span "Asset Reservations 0" at bounding box center [252, 234] width 89 height 12
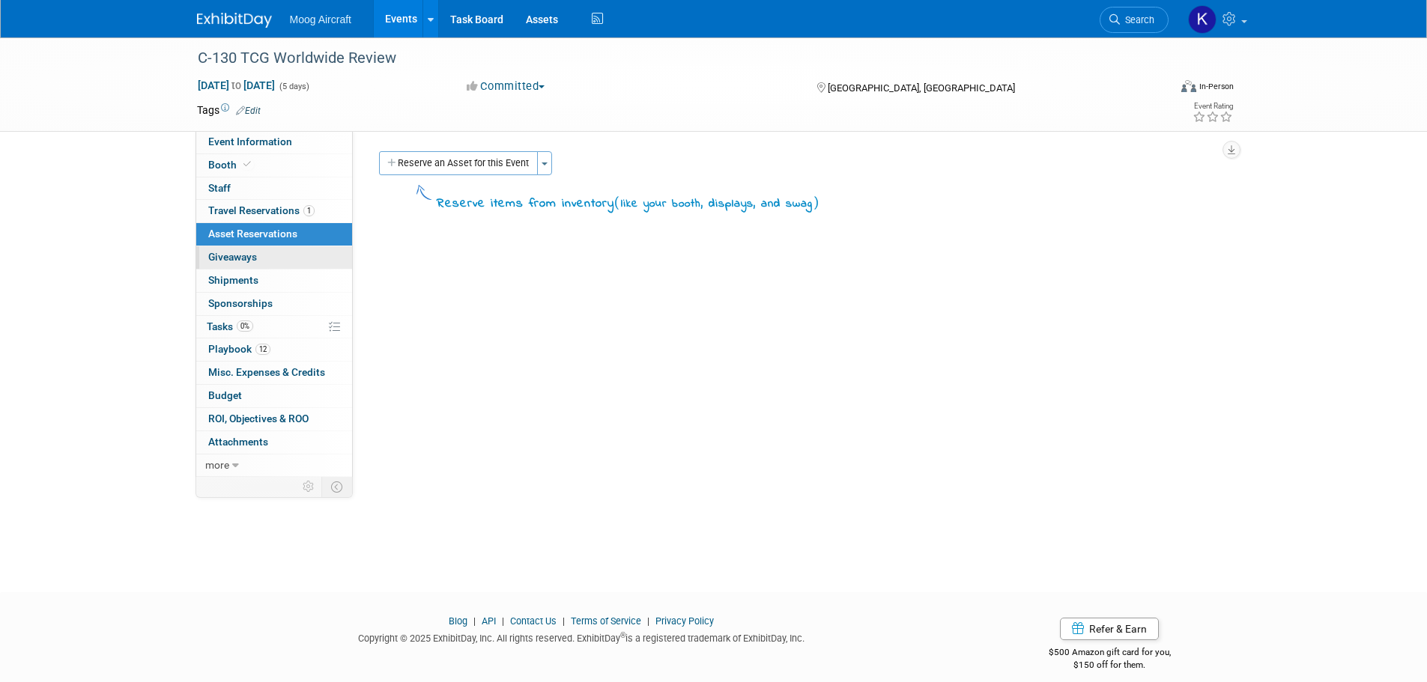
click at [257, 258] on span "Giveaways 0" at bounding box center [232, 257] width 49 height 12
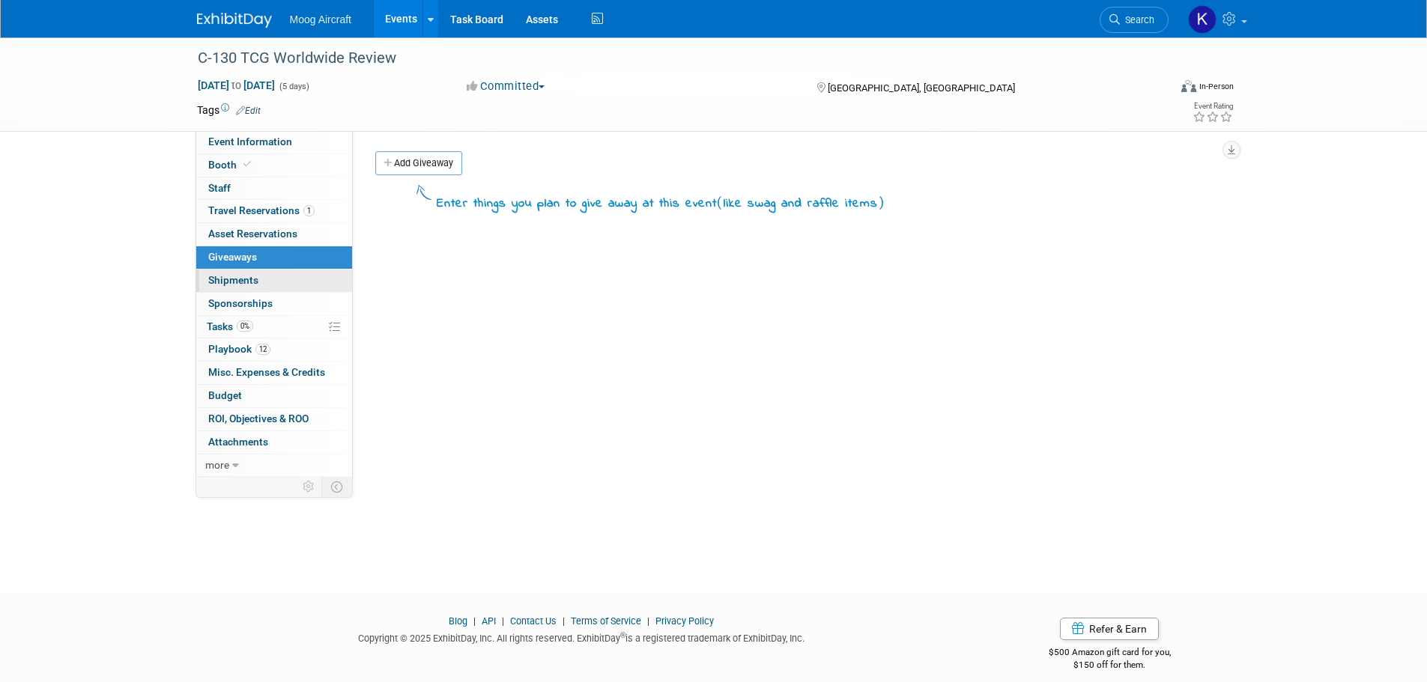
click at [259, 288] on link "0 Shipments 0" at bounding box center [274, 281] width 156 height 22
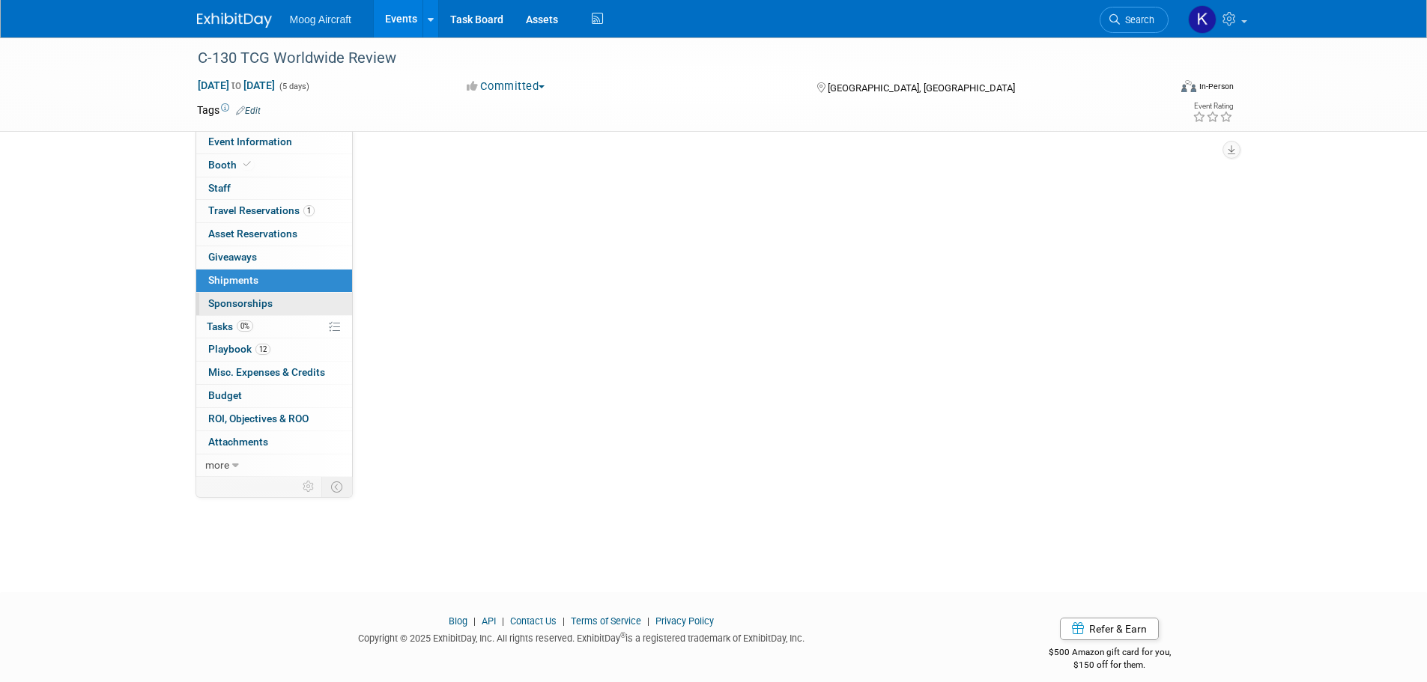
click at [262, 313] on link "0 Sponsorships 0" at bounding box center [274, 304] width 156 height 22
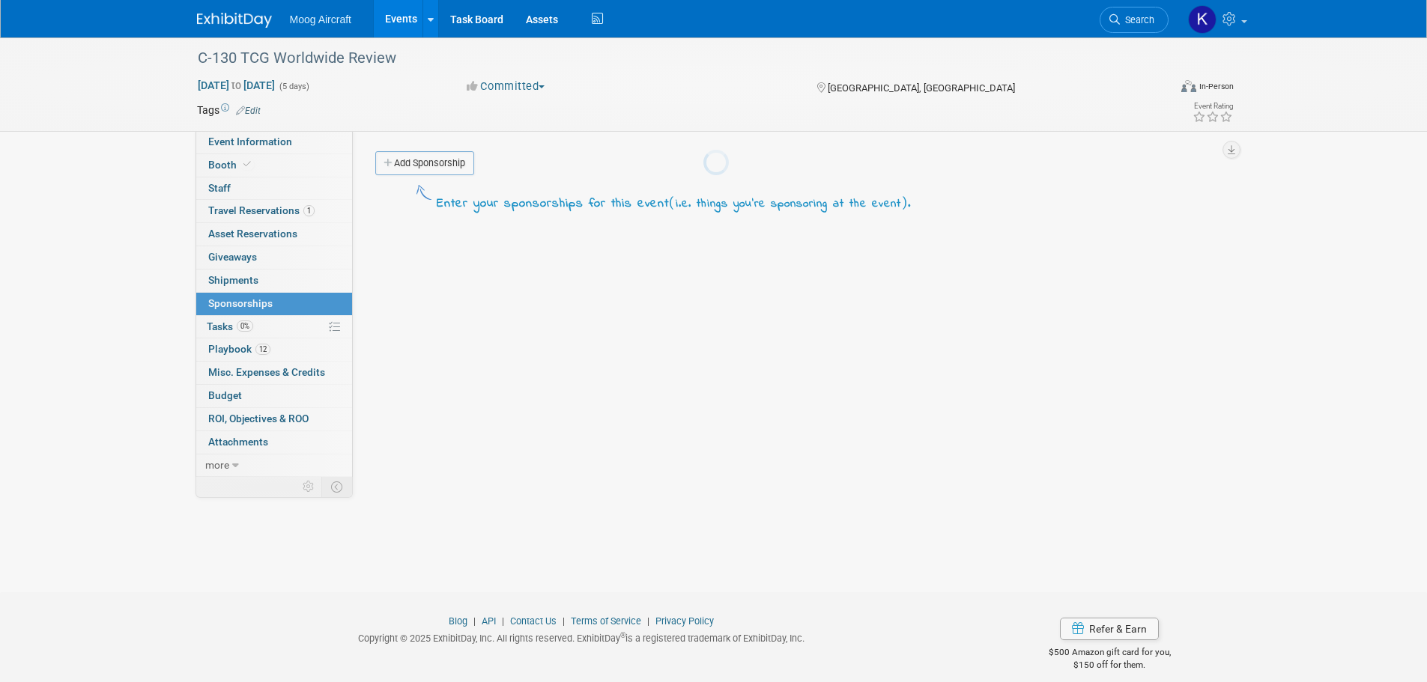
click at [262, 333] on body "Moog Aircraft Events Add Event Bulk Upload Events Shareable Event Boards Recent…" at bounding box center [713, 341] width 1427 height 682
click at [225, 356] on link "12 Playbook 12" at bounding box center [274, 349] width 156 height 22
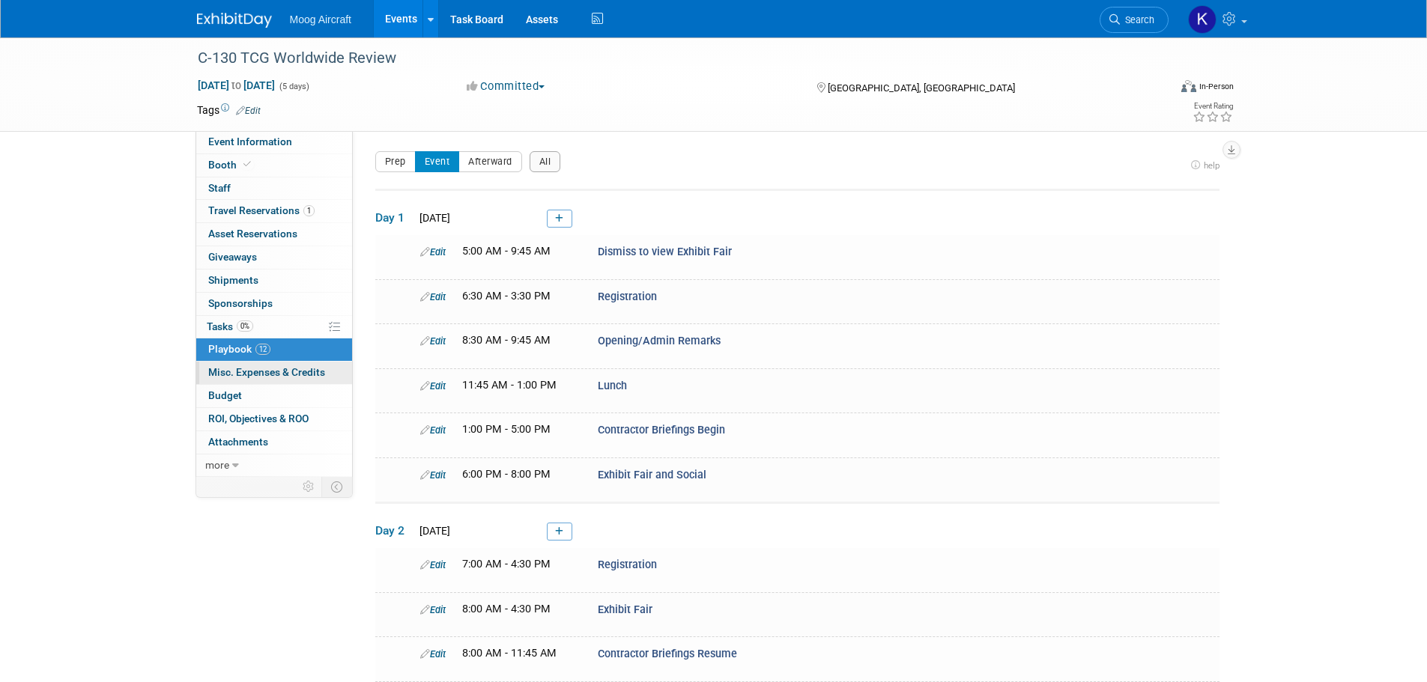
click at [258, 376] on span "Misc. Expenses & Credits 0" at bounding box center [266, 372] width 117 height 12
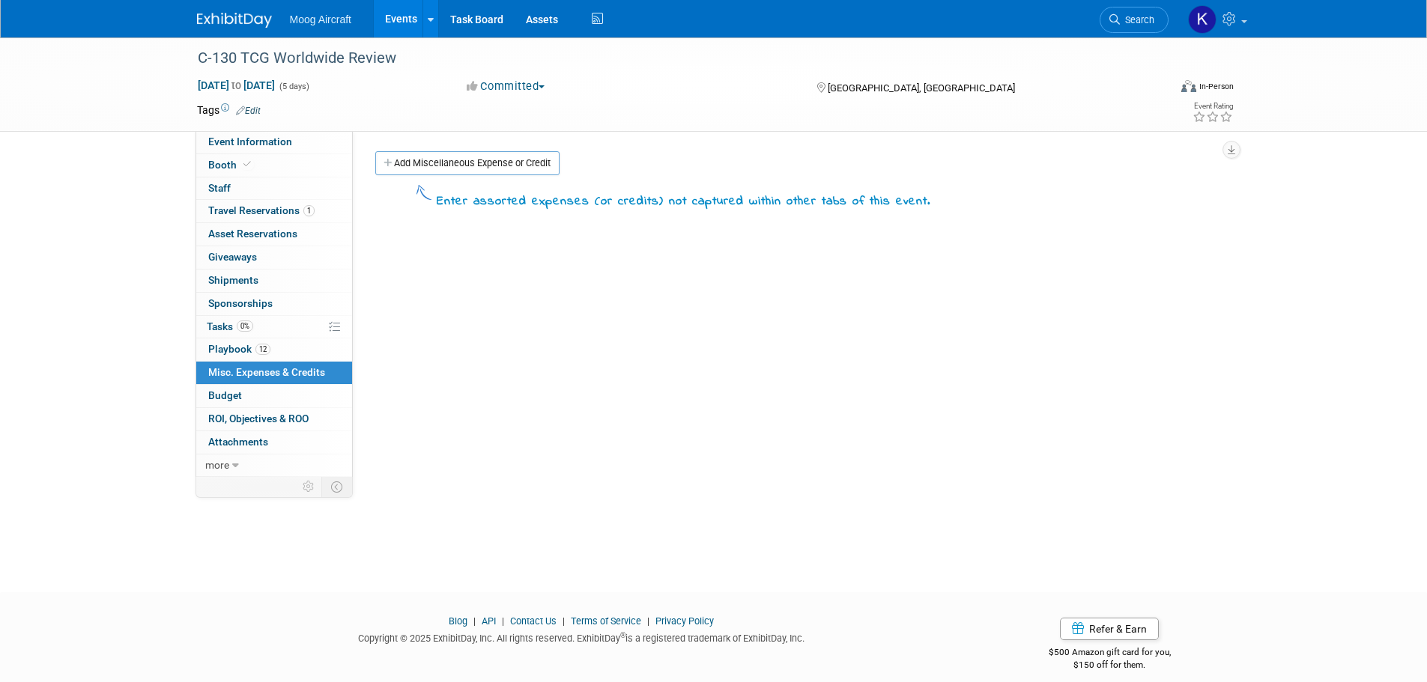
click at [261, 392] on link "Budget" at bounding box center [274, 396] width 156 height 22
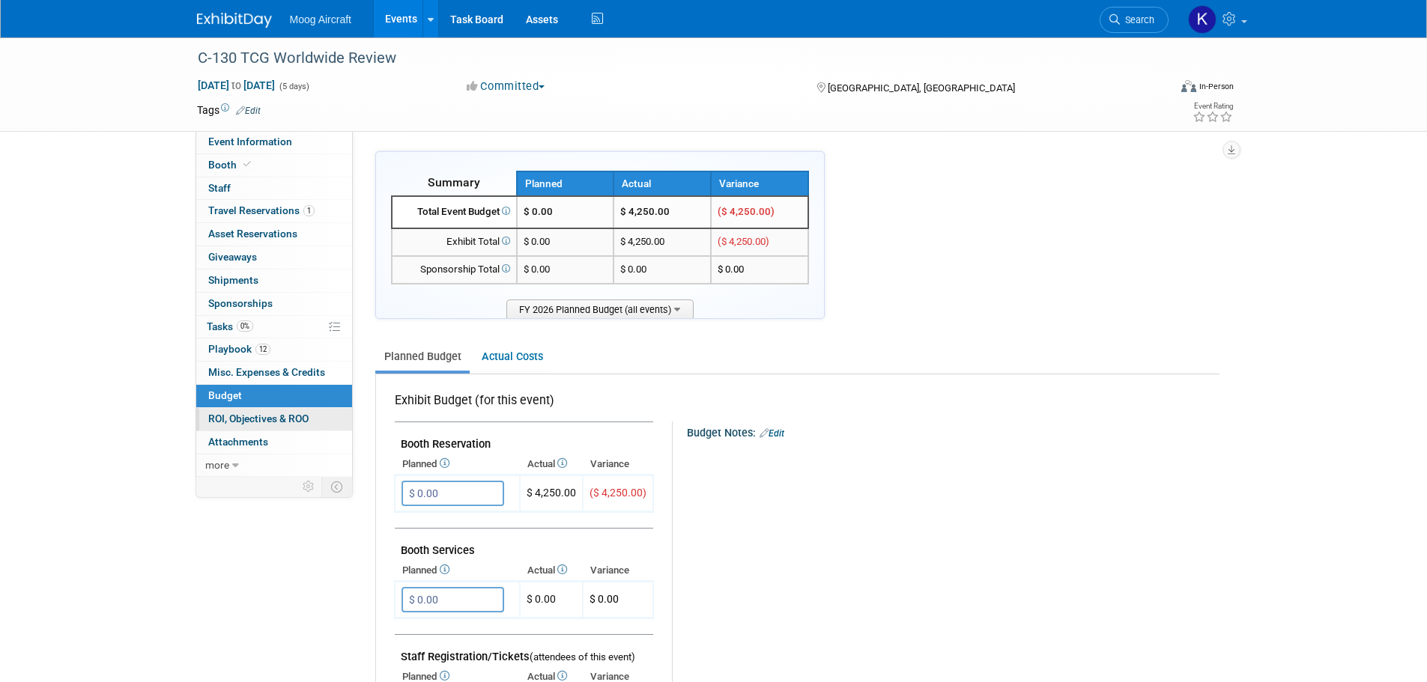
click at [264, 418] on span "ROI, Objectives & ROO 0" at bounding box center [258, 419] width 100 height 12
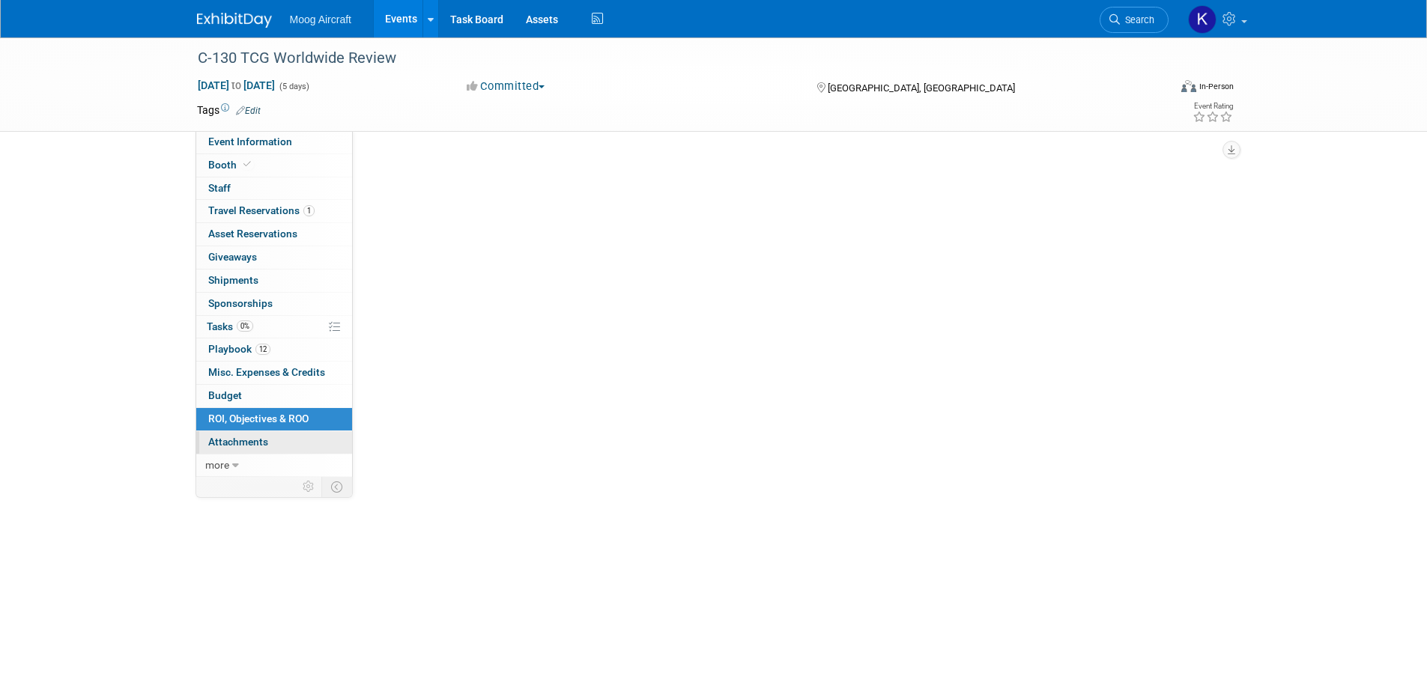
click at [263, 443] on span "Attachments 0" at bounding box center [238, 442] width 60 height 12
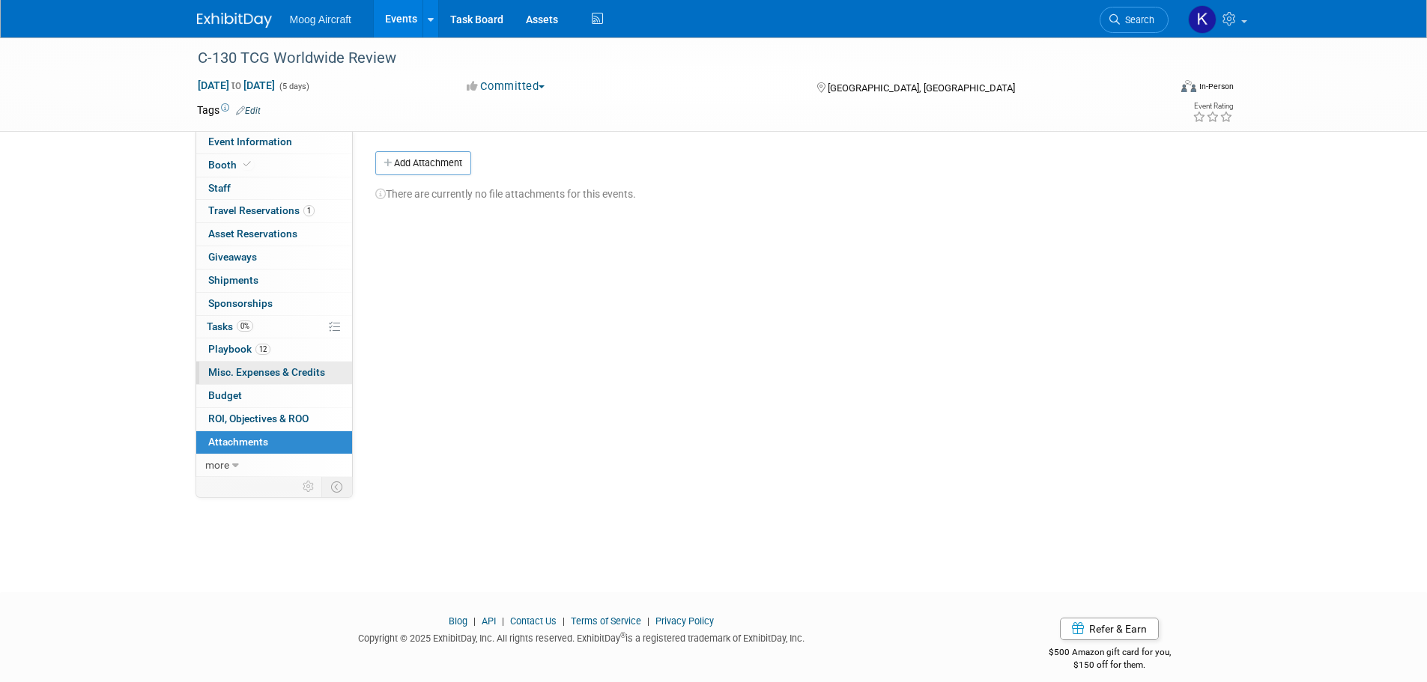
scroll to position [15, 0]
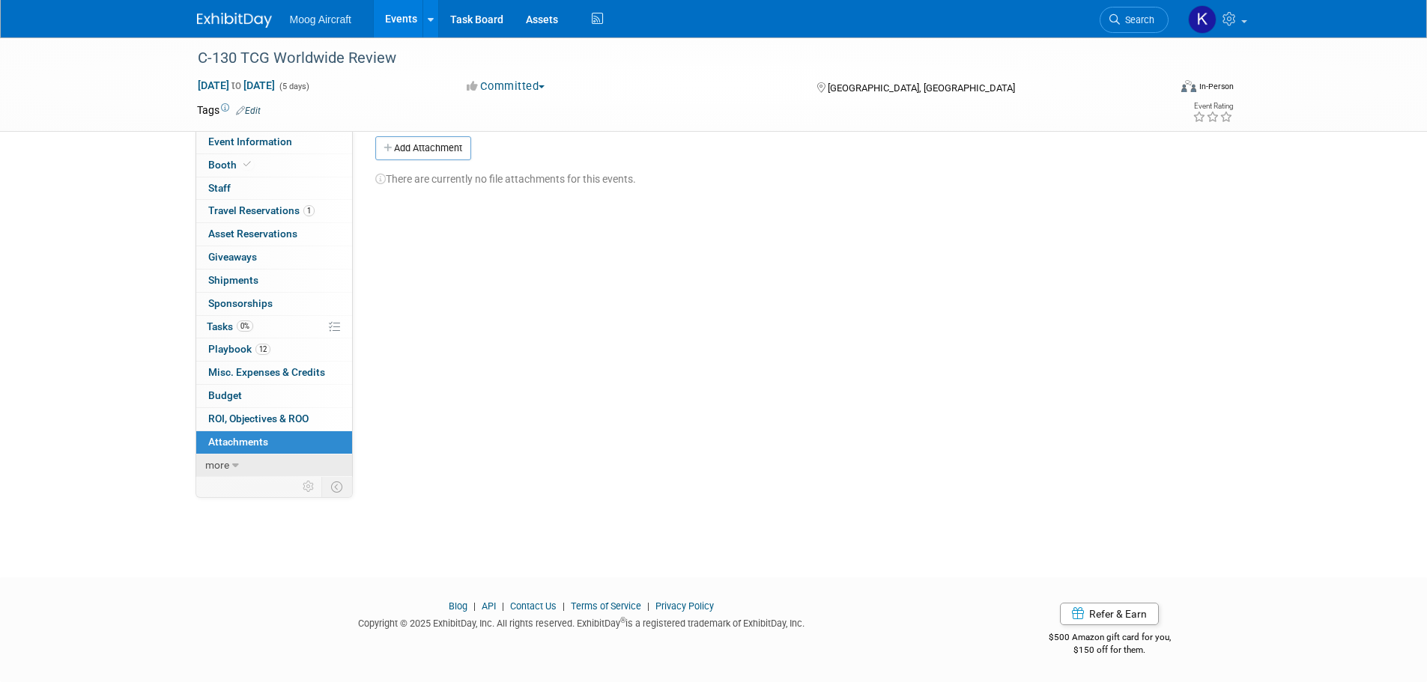
click at [244, 463] on link "more" at bounding box center [274, 466] width 156 height 22
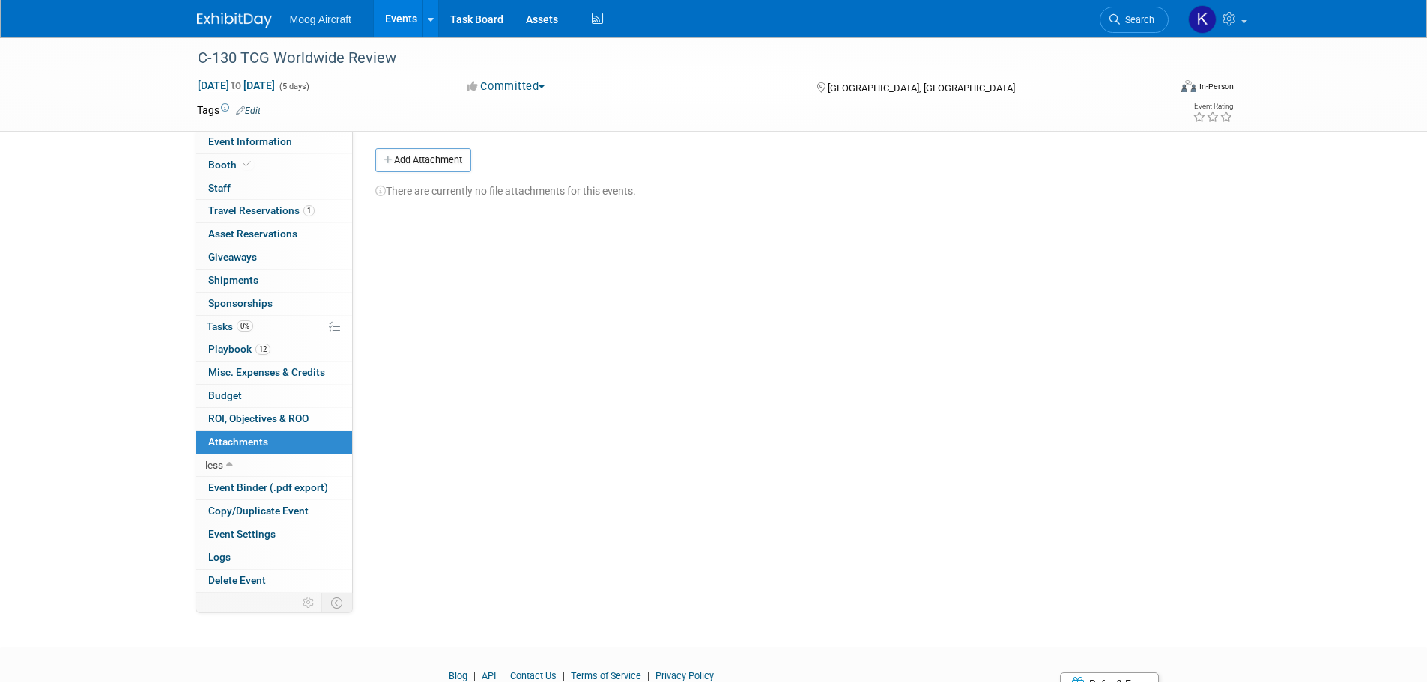
scroll to position [0, 0]
click at [232, 482] on span "Event Binder (.pdf export)" at bounding box center [268, 488] width 120 height 12
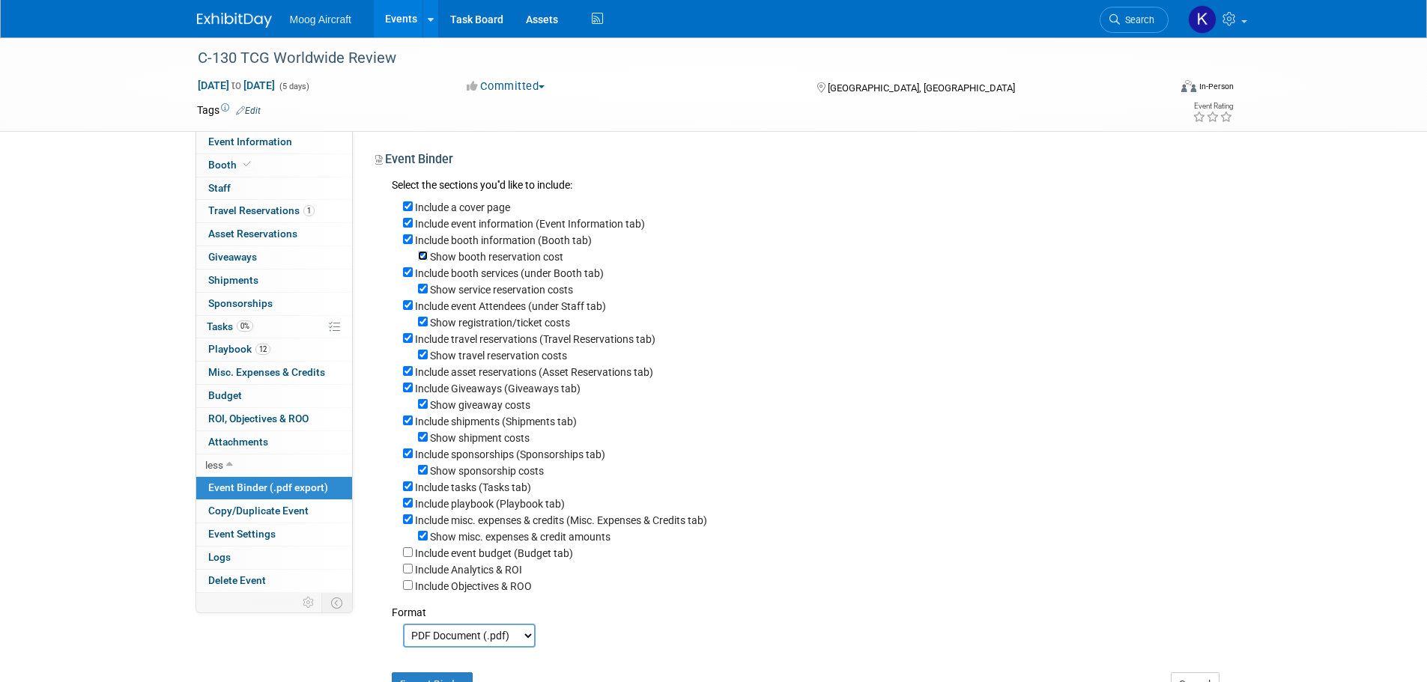
click at [422, 258] on input "Show booth reservation cost" at bounding box center [423, 256] width 10 height 10
checkbox input "false"
click at [295, 171] on link "Booth" at bounding box center [274, 165] width 156 height 22
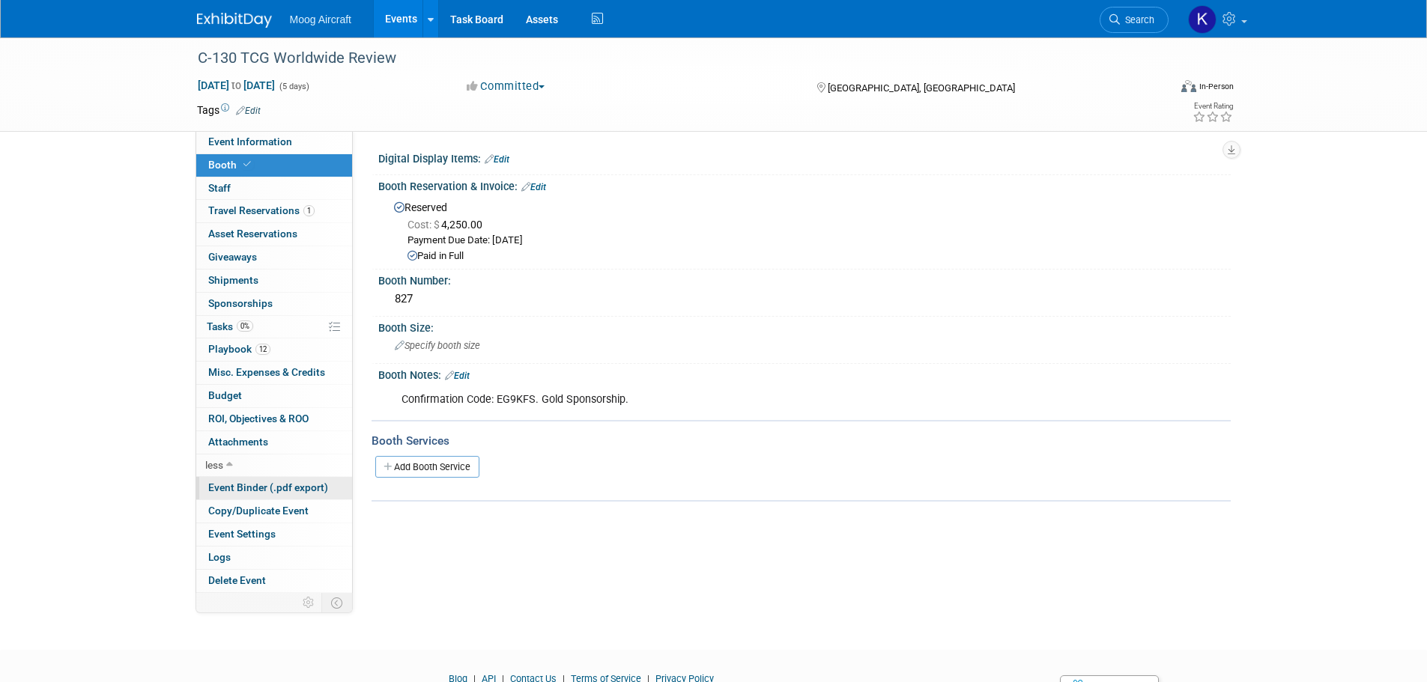
click at [252, 488] on span "Event Binder (.pdf export)" at bounding box center [268, 488] width 120 height 12
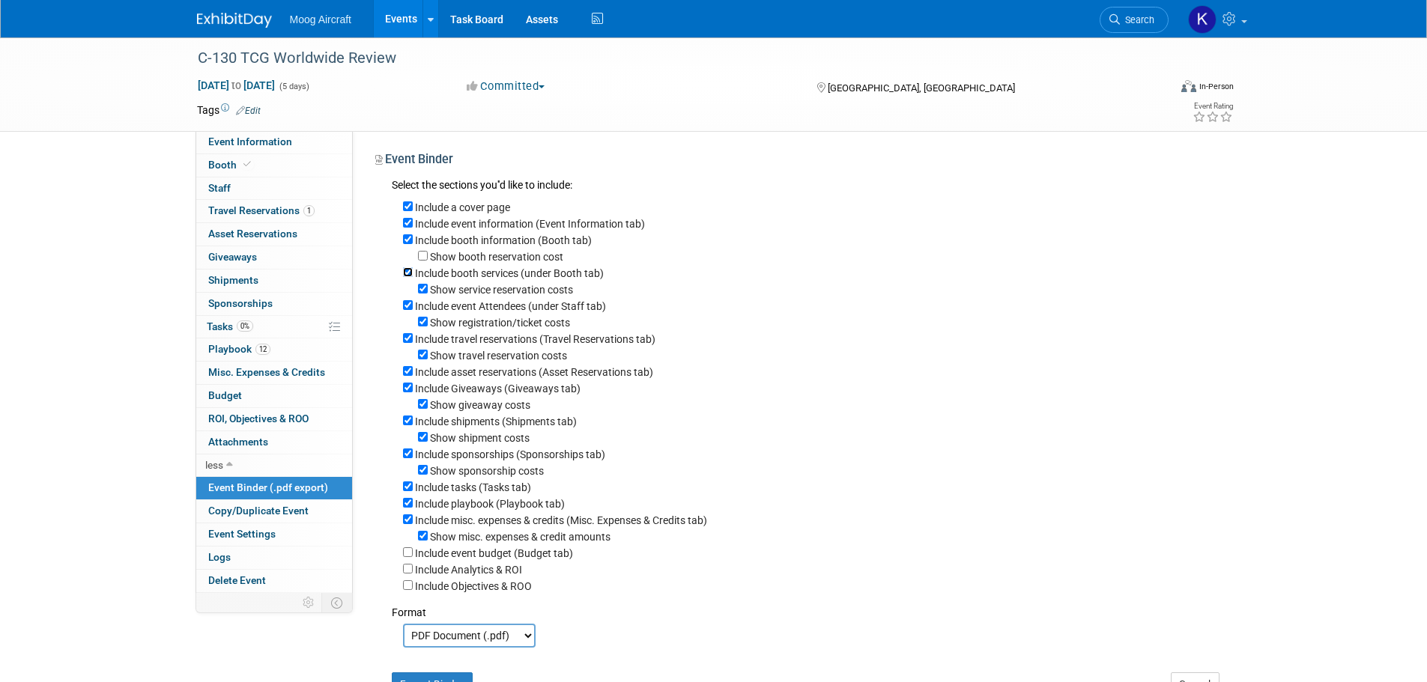
click at [404, 276] on input "Include booth services (under Booth tab)" at bounding box center [408, 272] width 10 height 10
checkbox input "false"
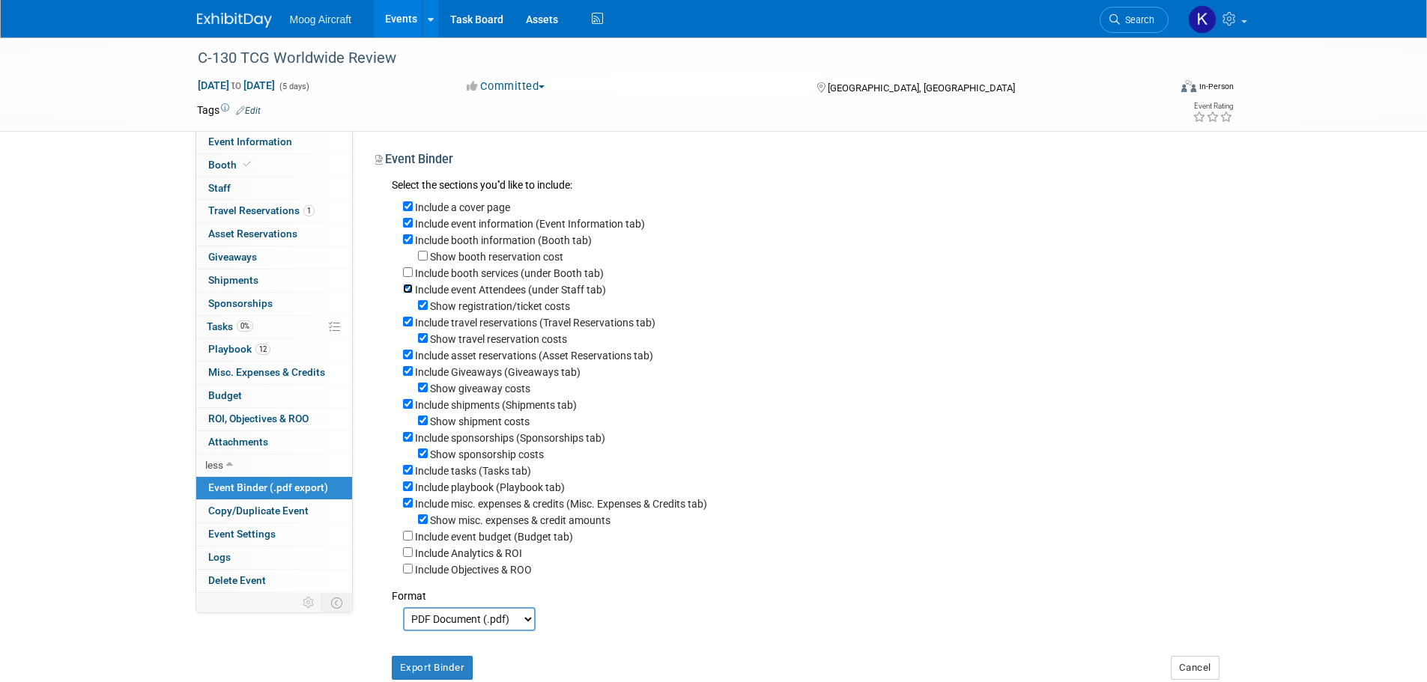
click at [410, 291] on input "Include event Attendees (under Staff tab)" at bounding box center [408, 289] width 10 height 10
checkbox input "false"
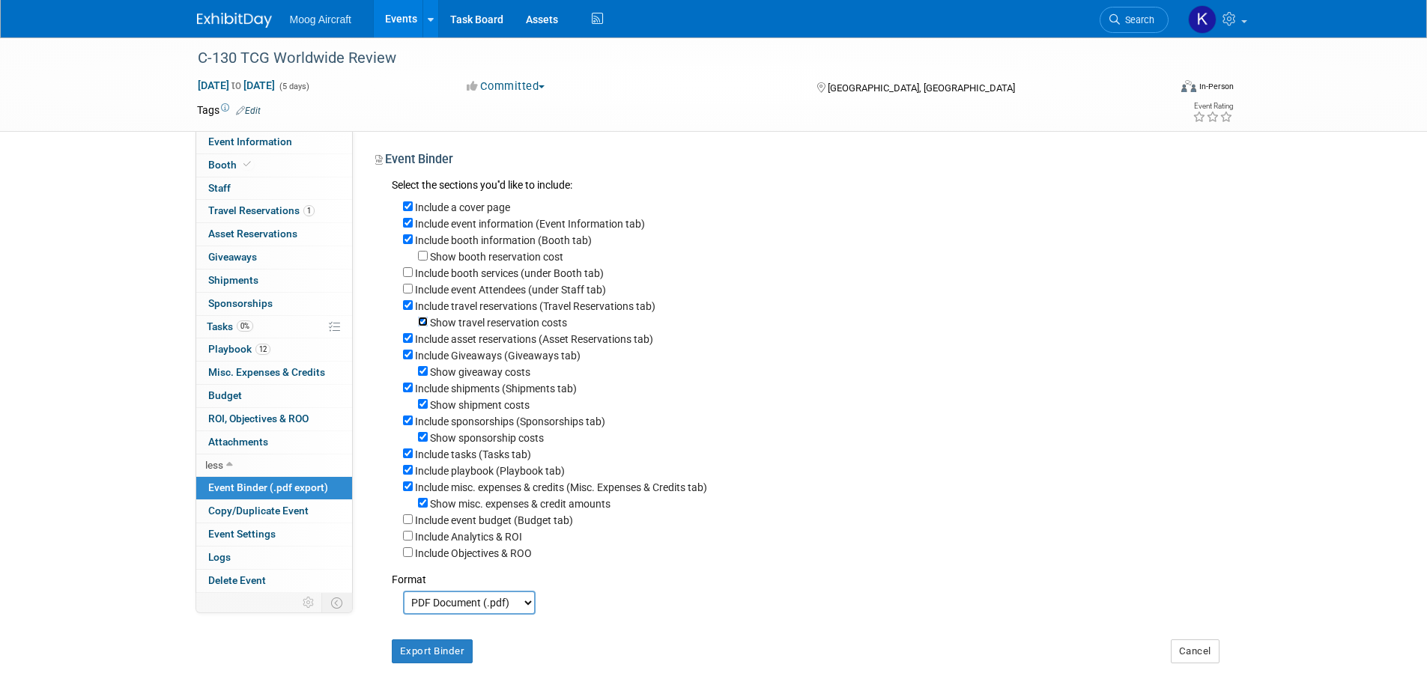
click at [424, 326] on input "Show travel reservation costs" at bounding box center [423, 322] width 10 height 10
checkbox input "false"
click at [409, 343] on input "Include asset reservations (Asset Reservations tab)" at bounding box center [408, 338] width 10 height 10
checkbox input "false"
click at [409, 357] on input "Include Giveaways (Giveaways tab)" at bounding box center [408, 355] width 10 height 10
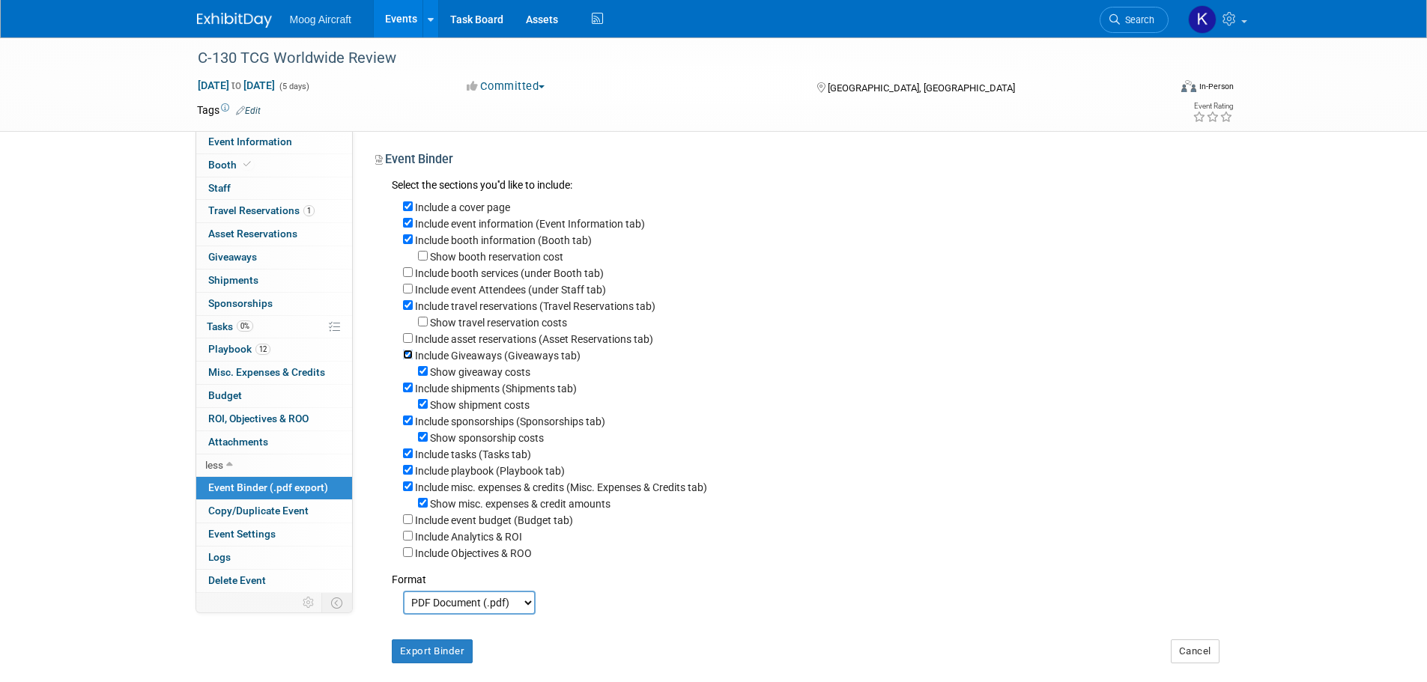
checkbox input "false"
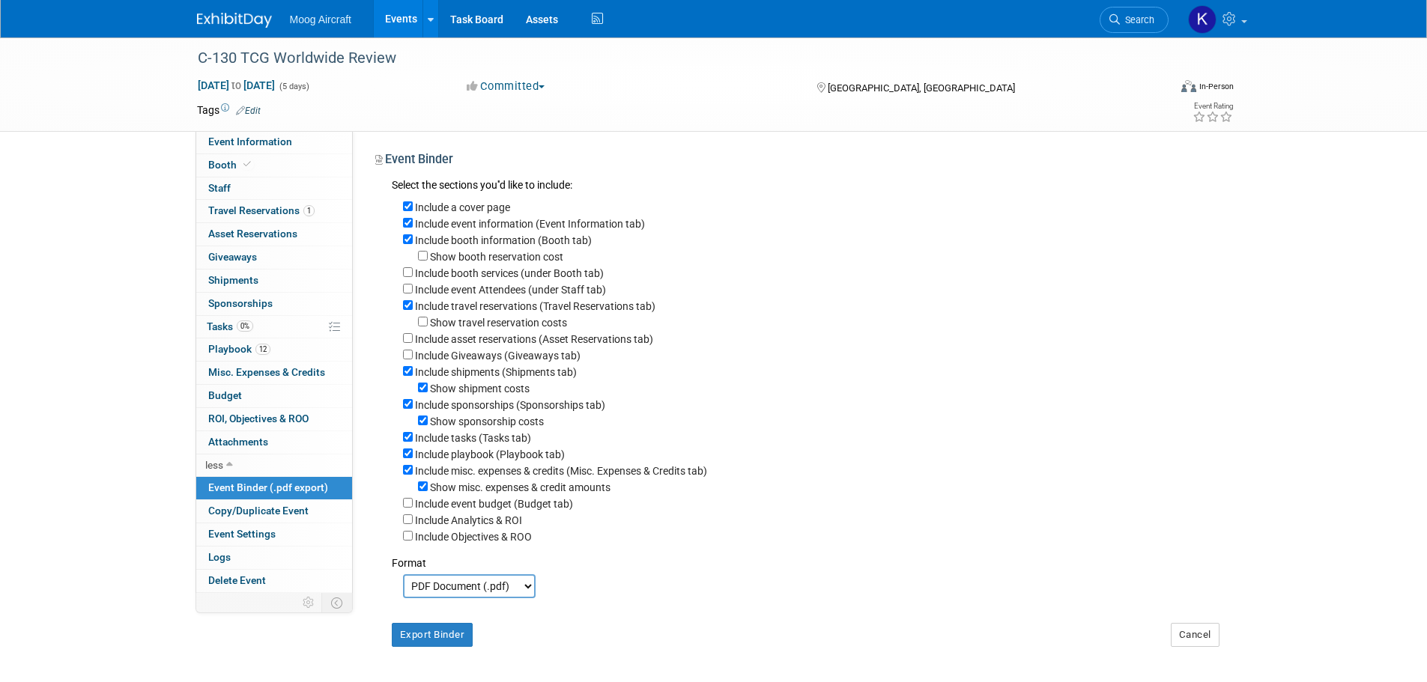
click at [410, 380] on div "Include shipments (Shipments tab)" at bounding box center [811, 371] width 816 height 16
click at [411, 376] on input "Include shipments (Shipments tab)" at bounding box center [408, 371] width 10 height 10
checkbox input "false"
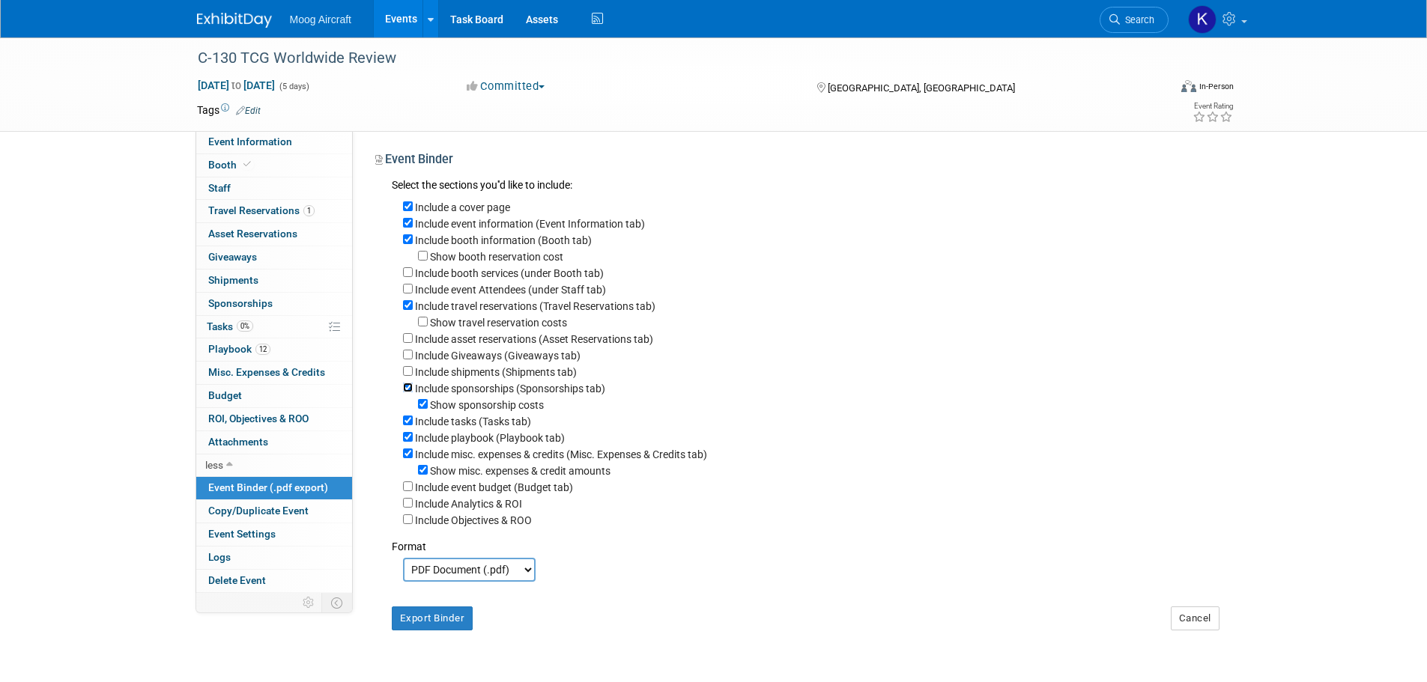
click at [408, 392] on input "Include sponsorships (Sponsorships tab)" at bounding box center [408, 388] width 10 height 10
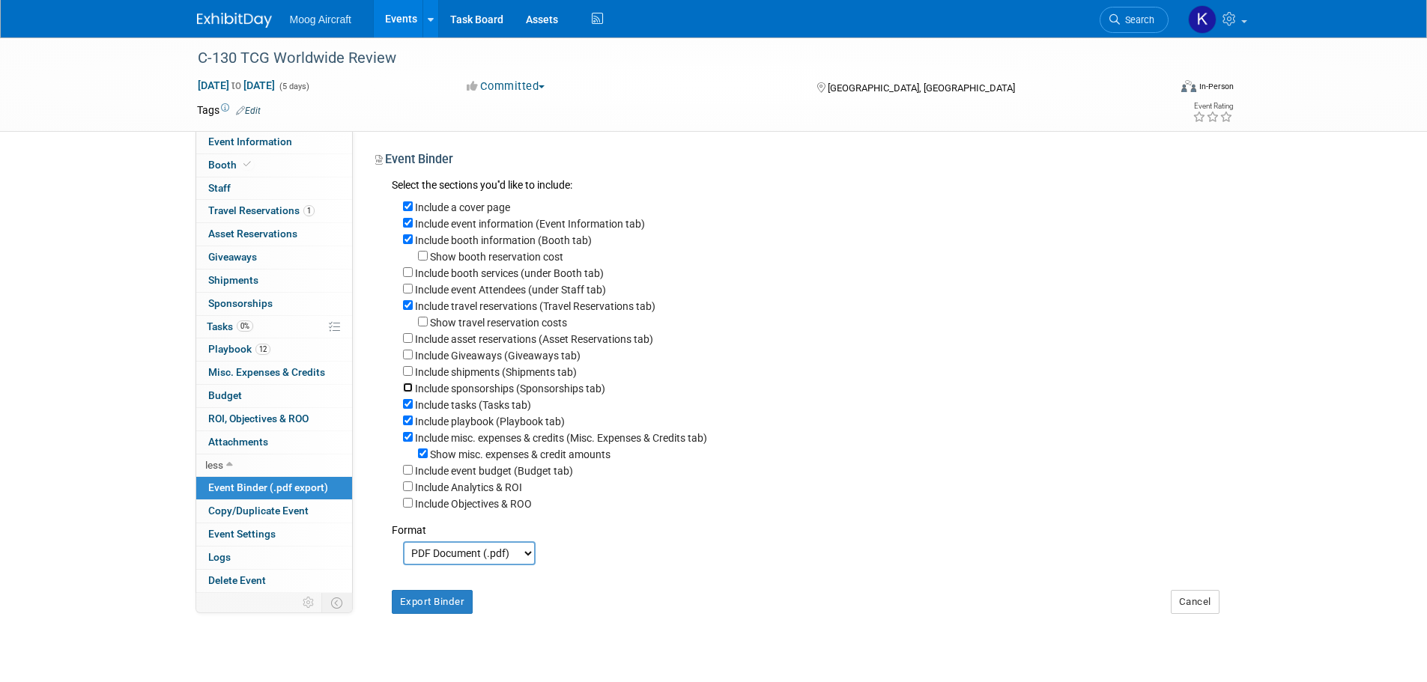
click at [408, 392] on input "Include sponsorships (Sponsorships tab)" at bounding box center [408, 388] width 10 height 10
checkbox input "true"
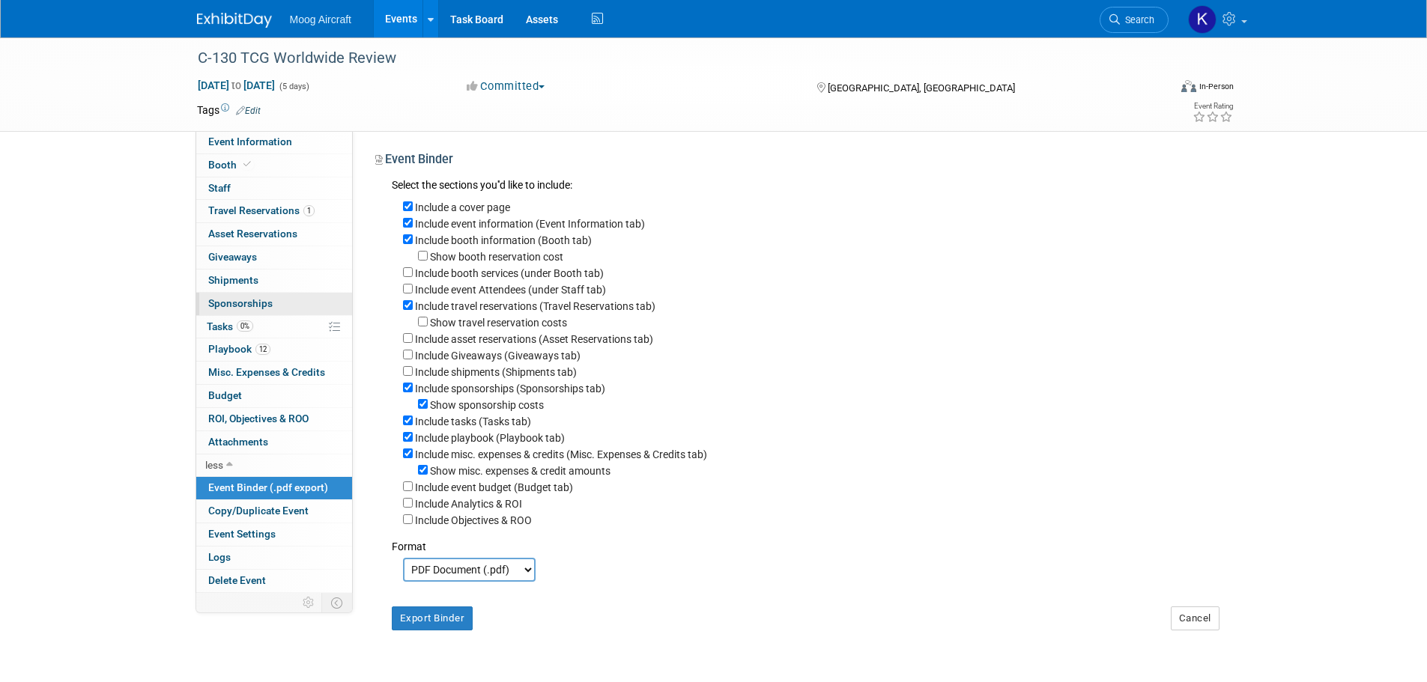
click at [270, 300] on span "Sponsorships 0" at bounding box center [240, 303] width 64 height 12
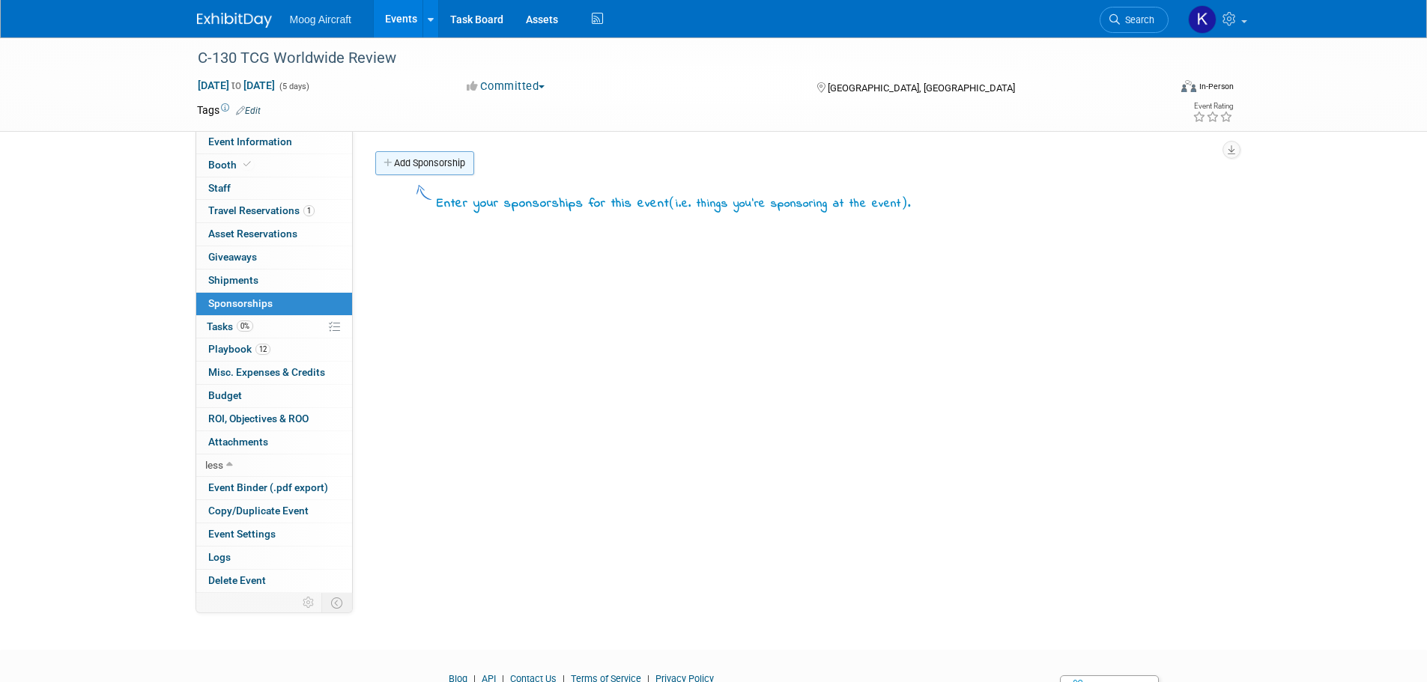
click at [431, 172] on link "Add Sponsorship" at bounding box center [424, 163] width 99 height 24
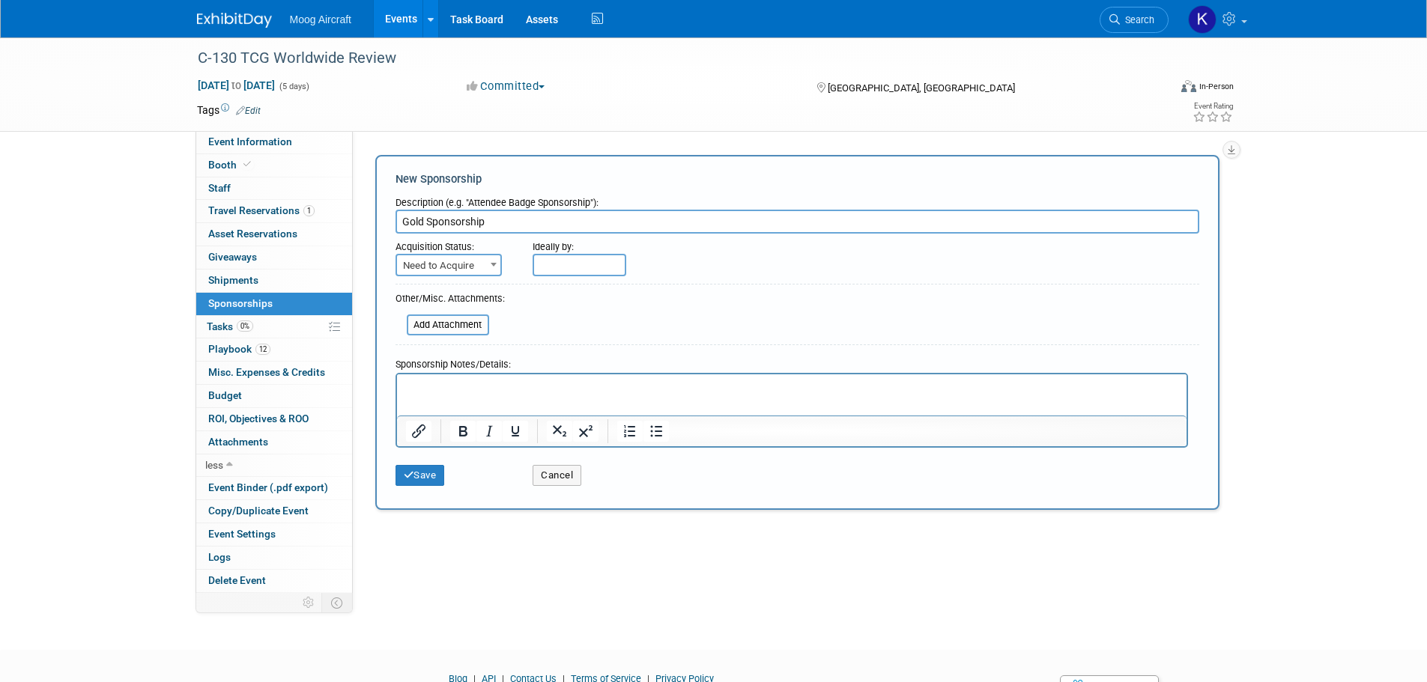
type input "Gold Sponsorship"
click at [491, 261] on span at bounding box center [493, 264] width 15 height 19
select select "2"
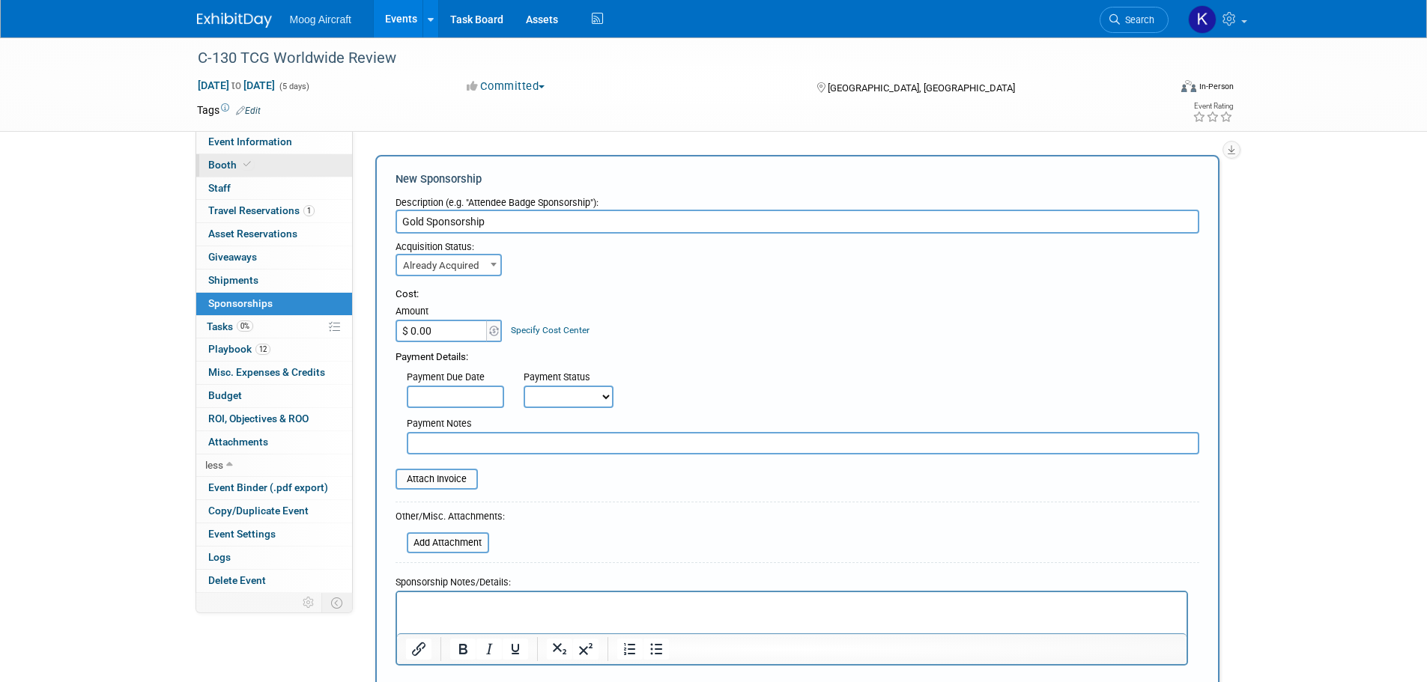
click at [249, 167] on icon at bounding box center [246, 164] width 7 height 8
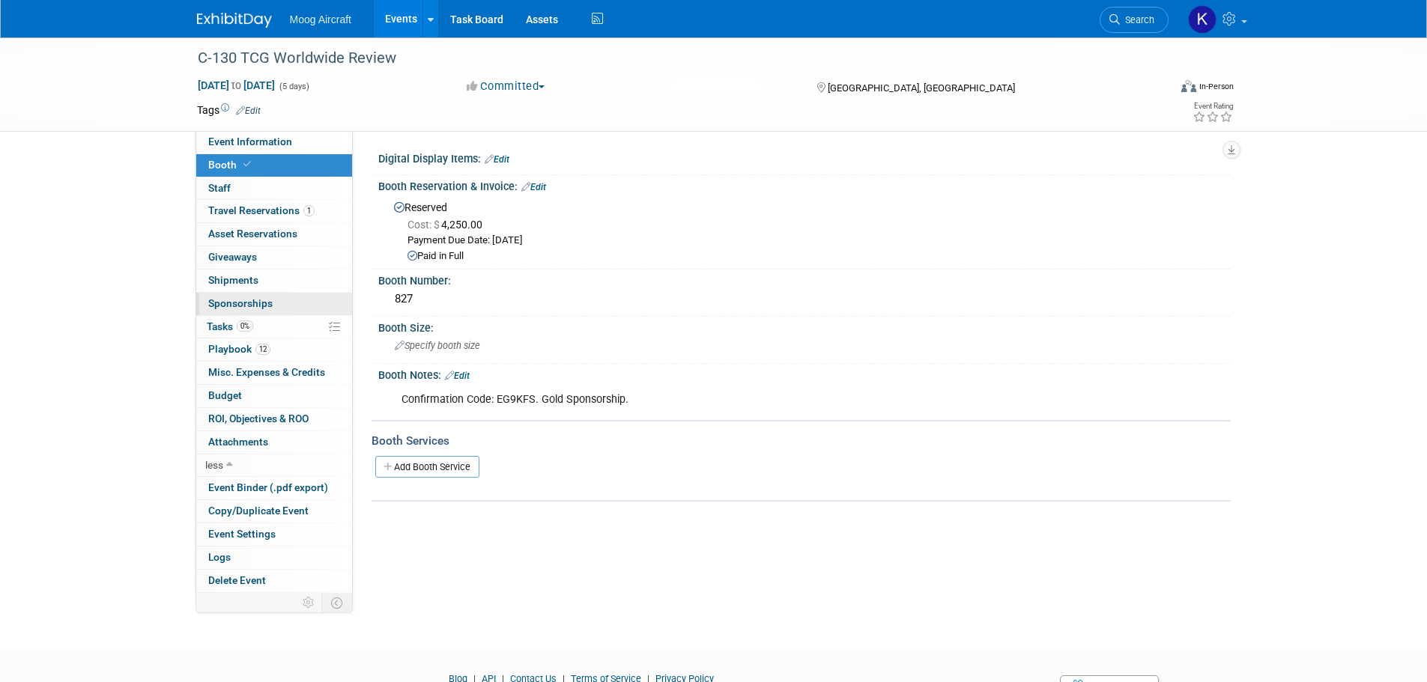
click at [245, 307] on span "Sponsorships 0" at bounding box center [240, 303] width 64 height 12
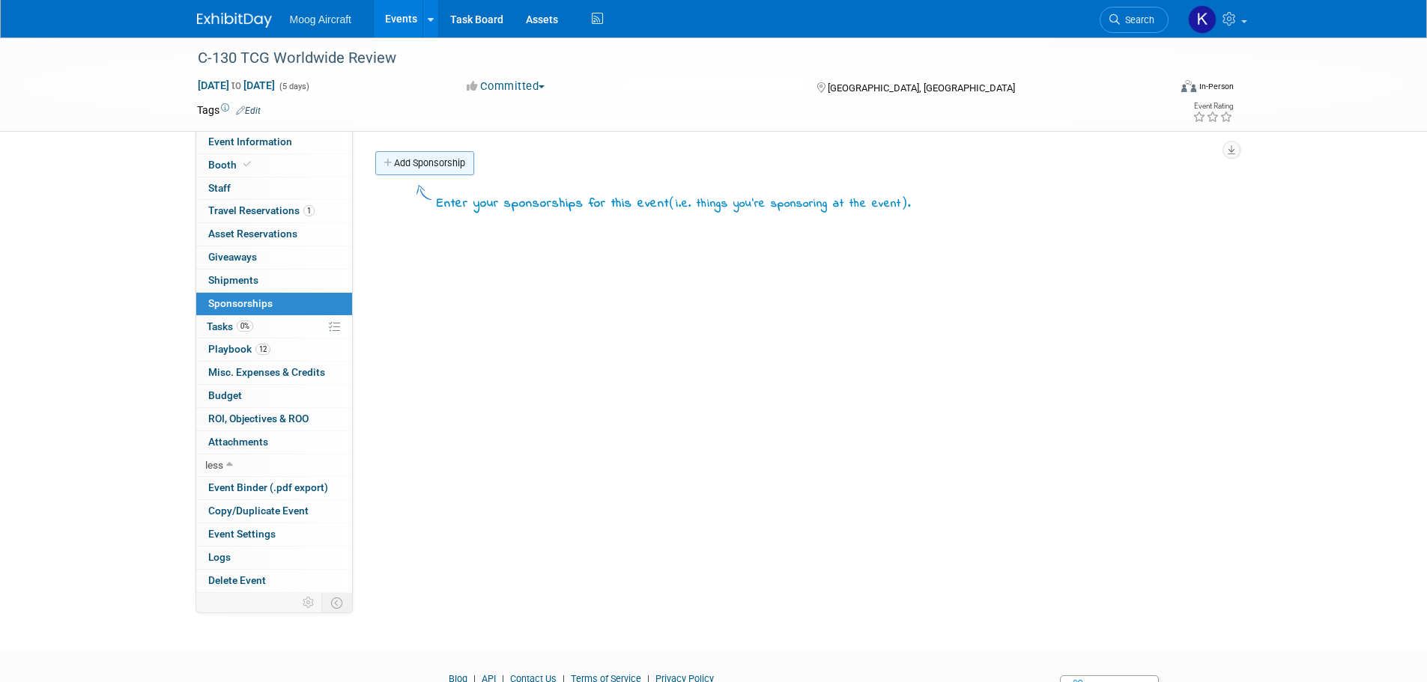
click at [422, 165] on link "Add Sponsorship" at bounding box center [424, 163] width 99 height 24
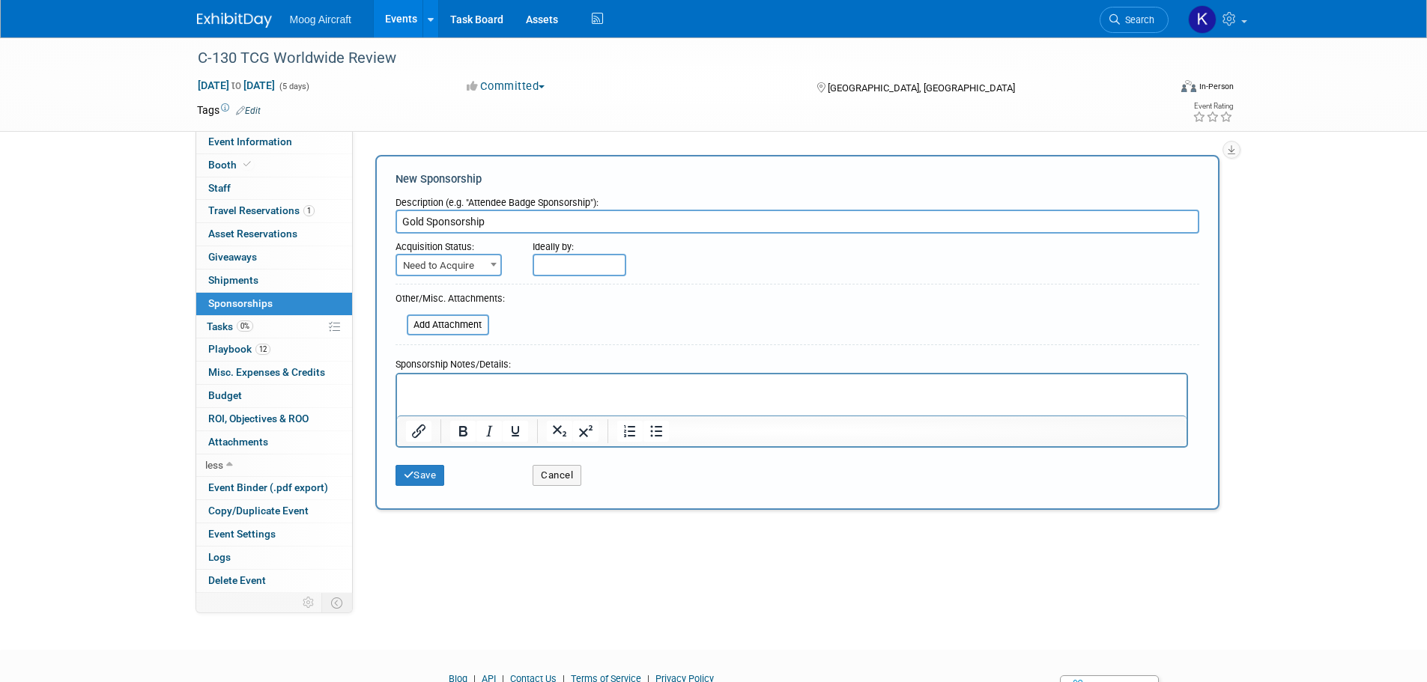
type input "Gold Sponsorship"
click at [461, 262] on span "Need to Acquire" at bounding box center [448, 265] width 103 height 21
select select "2"
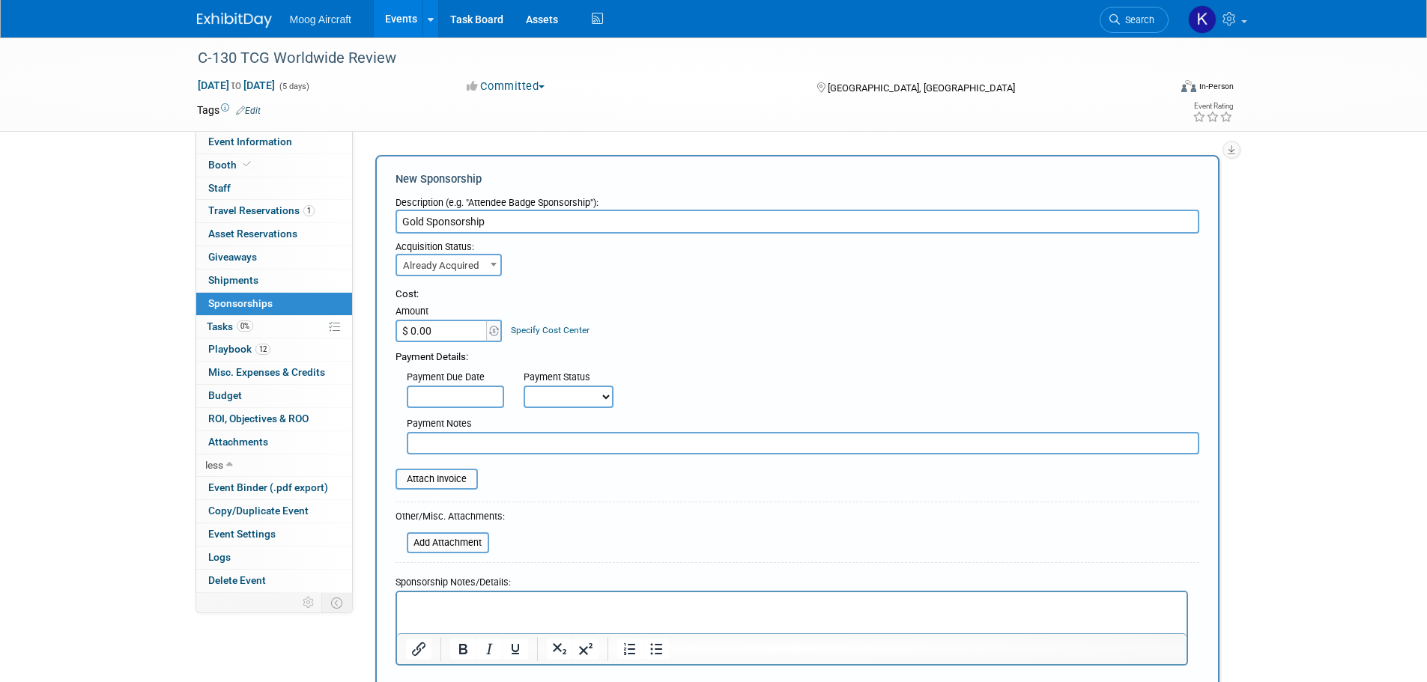
click at [503, 222] on input "Gold Sponsorship" at bounding box center [797, 222] width 804 height 24
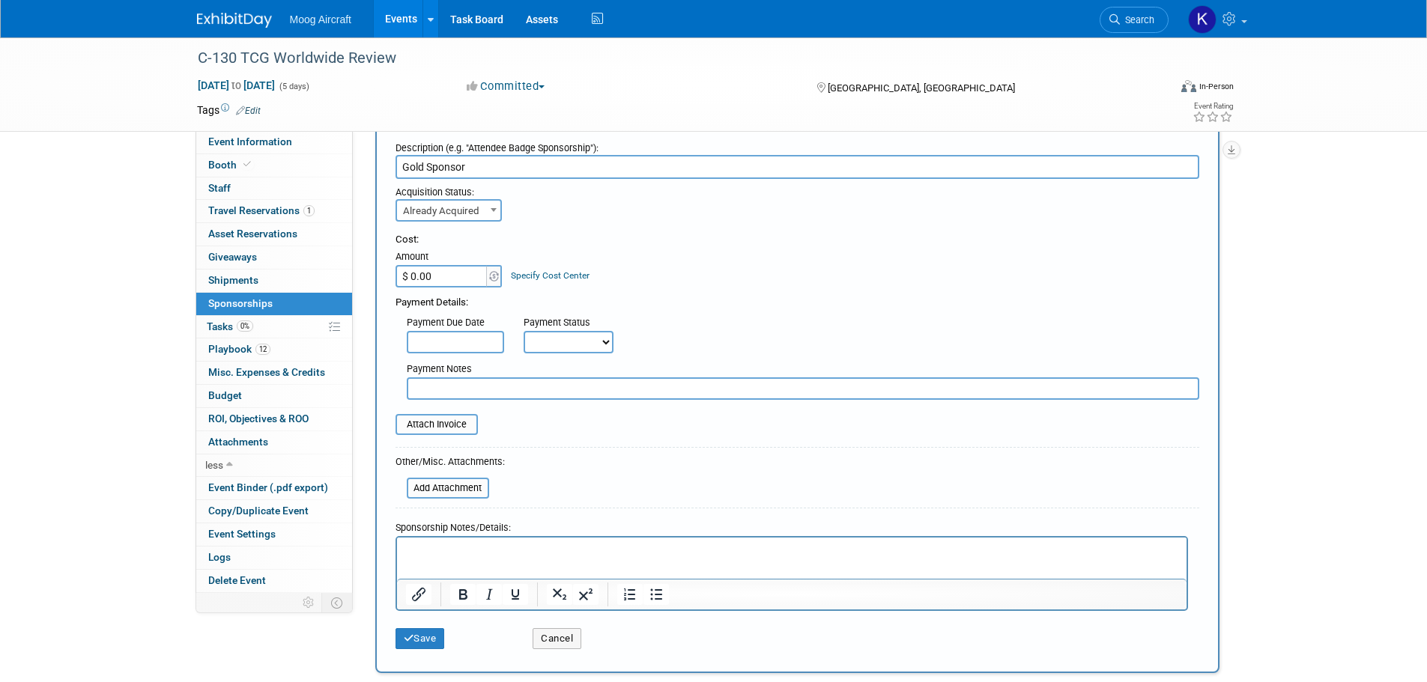
scroll to position [150, 0]
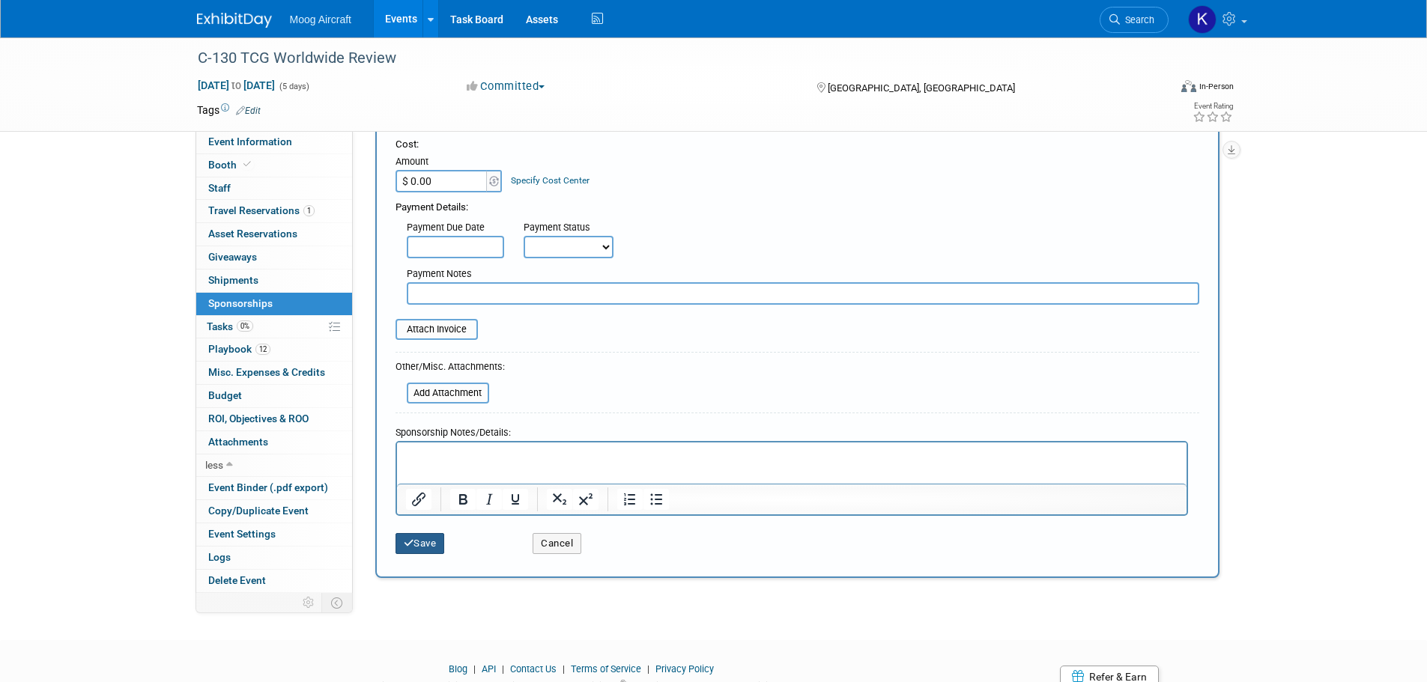
type input "Gold Sponsor"
click at [428, 542] on button "Save" at bounding box center [419, 543] width 49 height 21
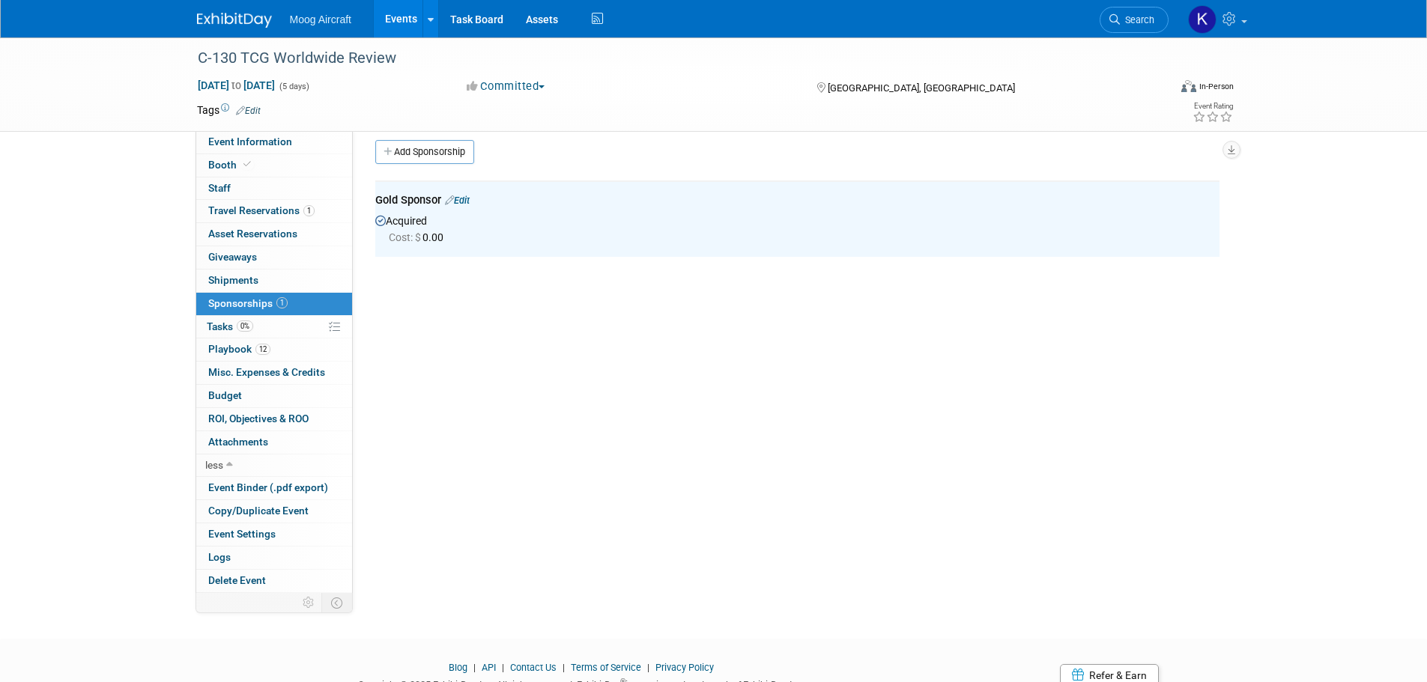
scroll to position [0, 0]
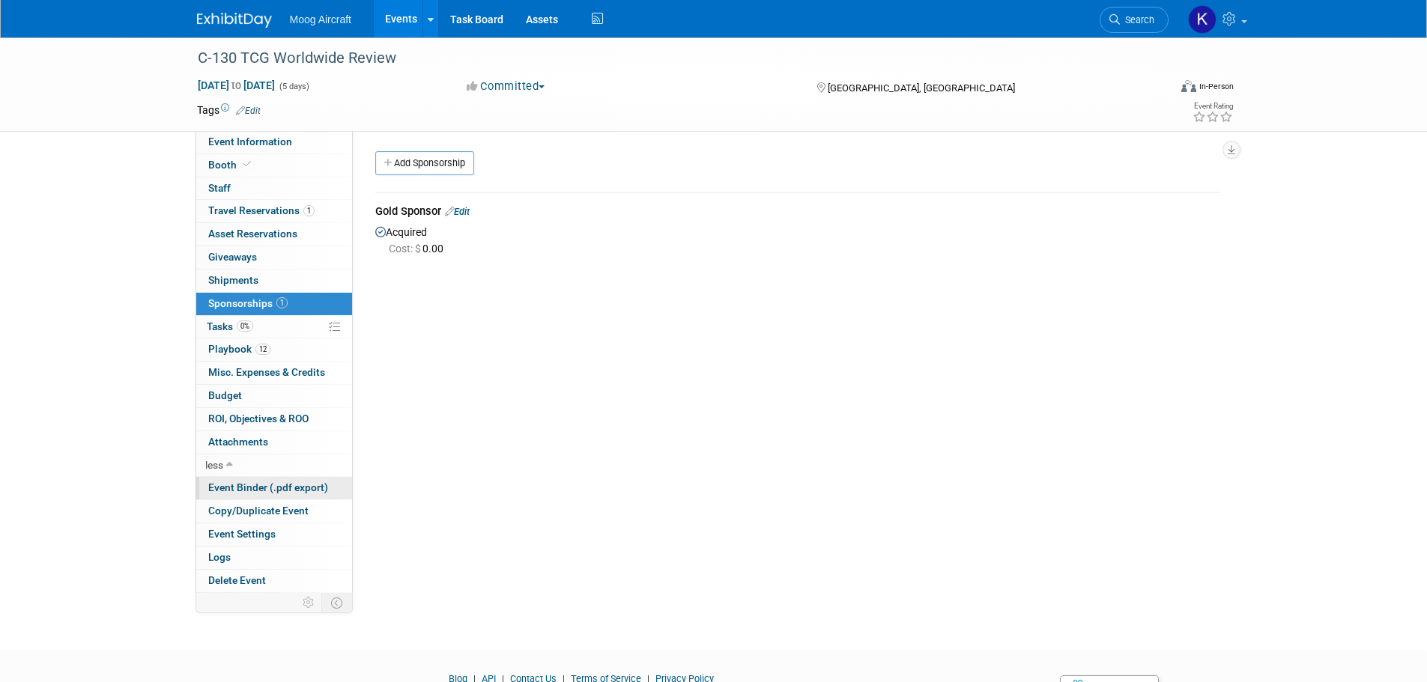
click at [252, 488] on span "Event Binder (.pdf export)" at bounding box center [268, 488] width 120 height 12
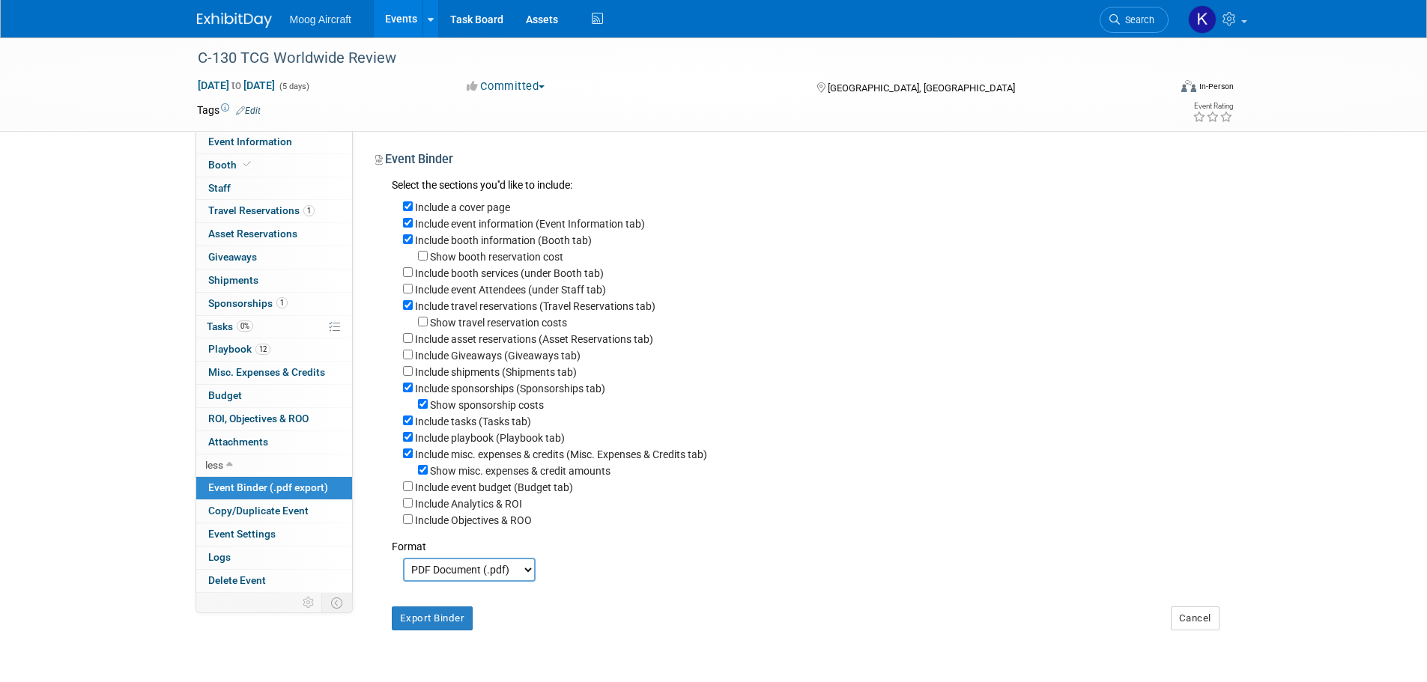
click at [425, 413] on div "Show sponsorship costs" at bounding box center [811, 404] width 816 height 16
click at [425, 409] on input "Show sponsorship costs" at bounding box center [423, 404] width 10 height 10
checkbox input "false"
click at [407, 425] on input "Include tasks (Tasks tab)" at bounding box center [408, 421] width 10 height 10
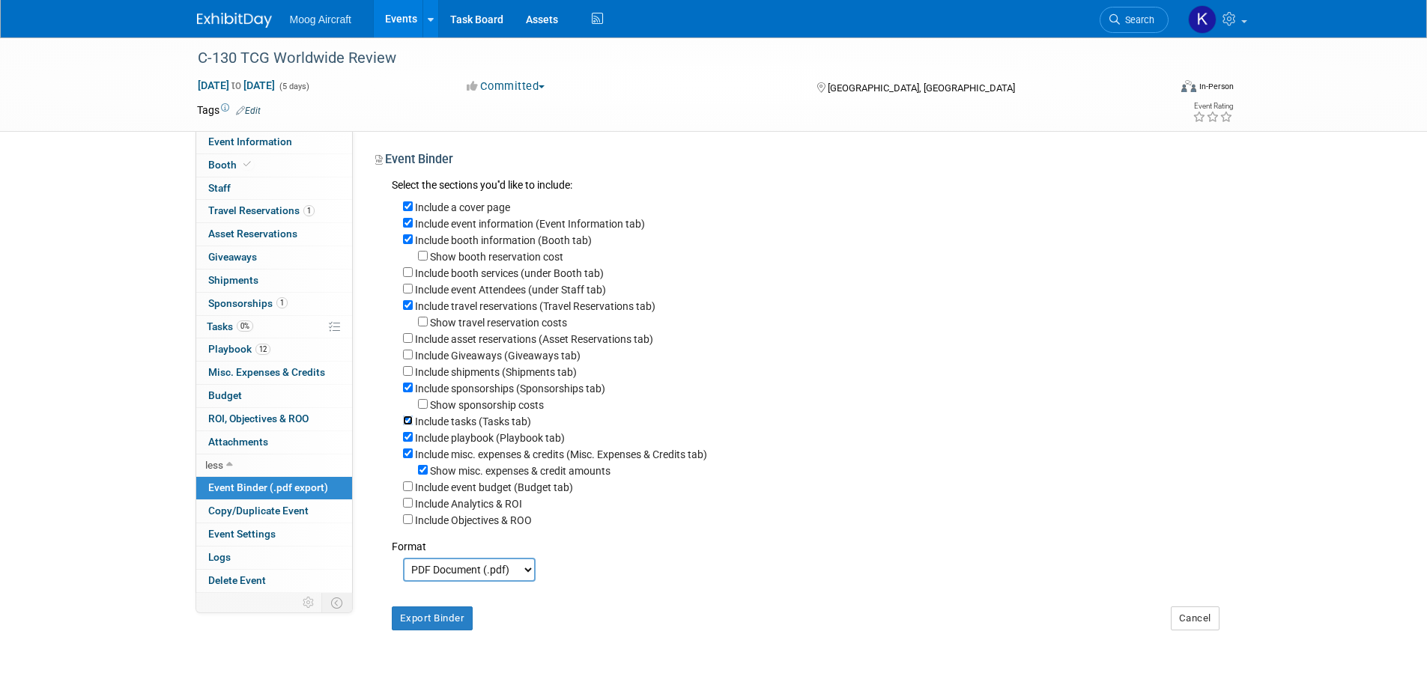
click at [408, 425] on input "Include tasks (Tasks tab)" at bounding box center [408, 421] width 10 height 10
checkbox input "false"
click at [409, 458] on input "Include misc. expenses & credits (Misc. Expenses & Credits tab)" at bounding box center [408, 454] width 10 height 10
checkbox input "false"
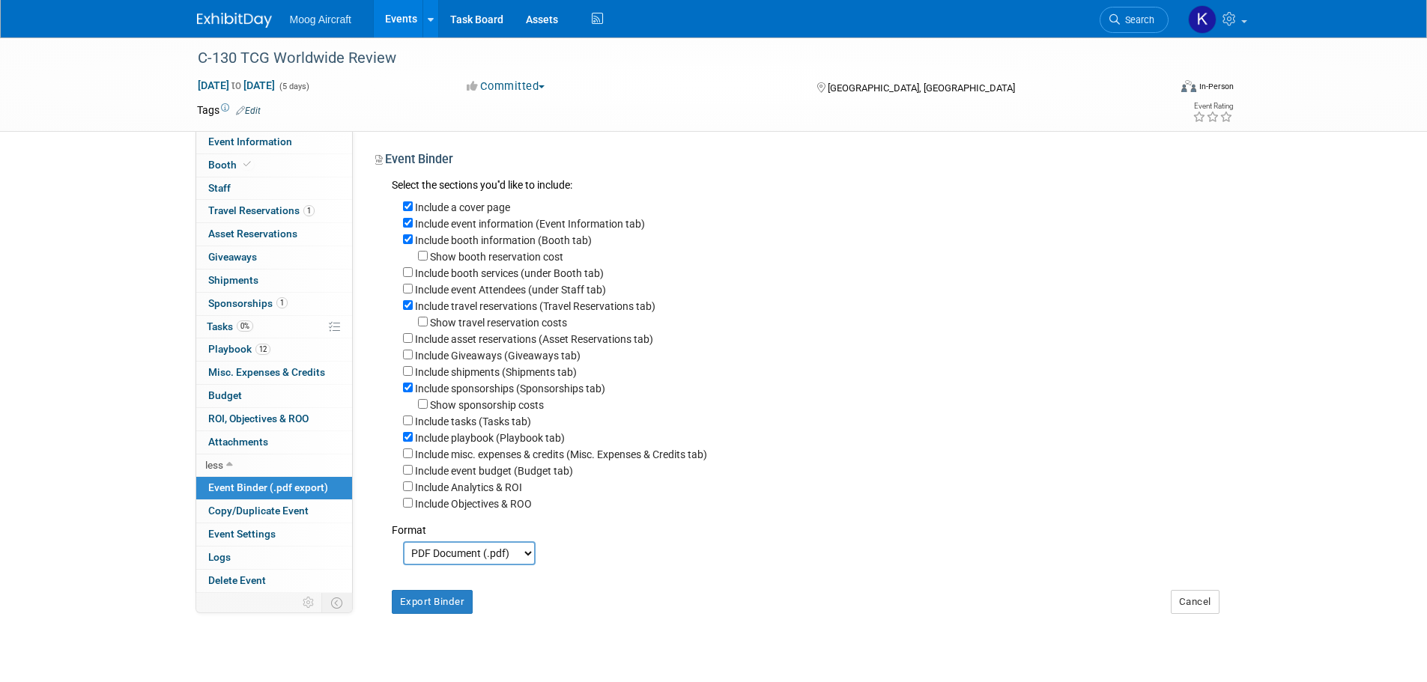
click at [446, 565] on select "PDF Document (.pdf) Microsoft Word (.docx)" at bounding box center [469, 553] width 133 height 24
select select "docx"
click at [403, 555] on select "PDF Document (.pdf) Microsoft Word (.docx)" at bounding box center [469, 553] width 133 height 24
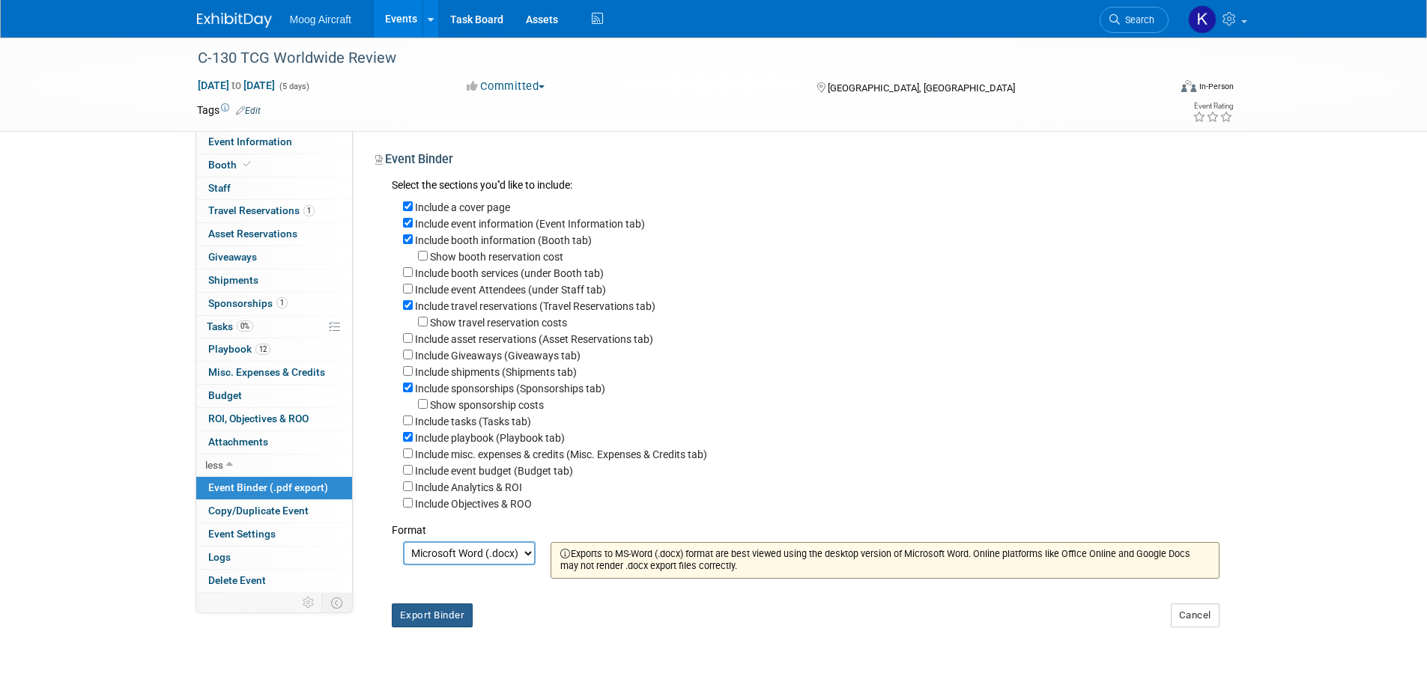
click at [443, 626] on button "Export Binder" at bounding box center [433, 616] width 82 height 24
